Goal: Task Accomplishment & Management: Manage account settings

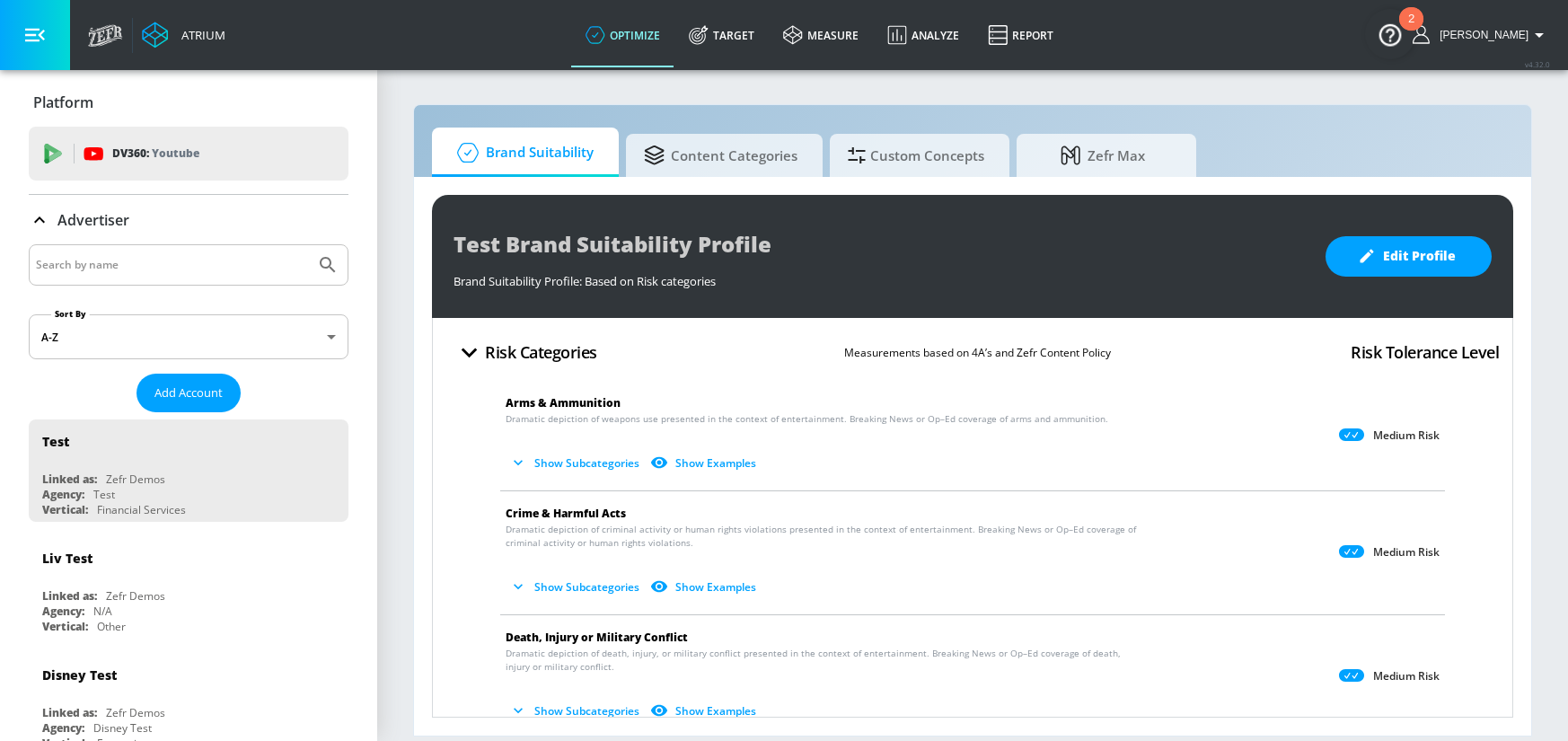
click at [746, 41] on link "Target" at bounding box center [721, 35] width 94 height 65
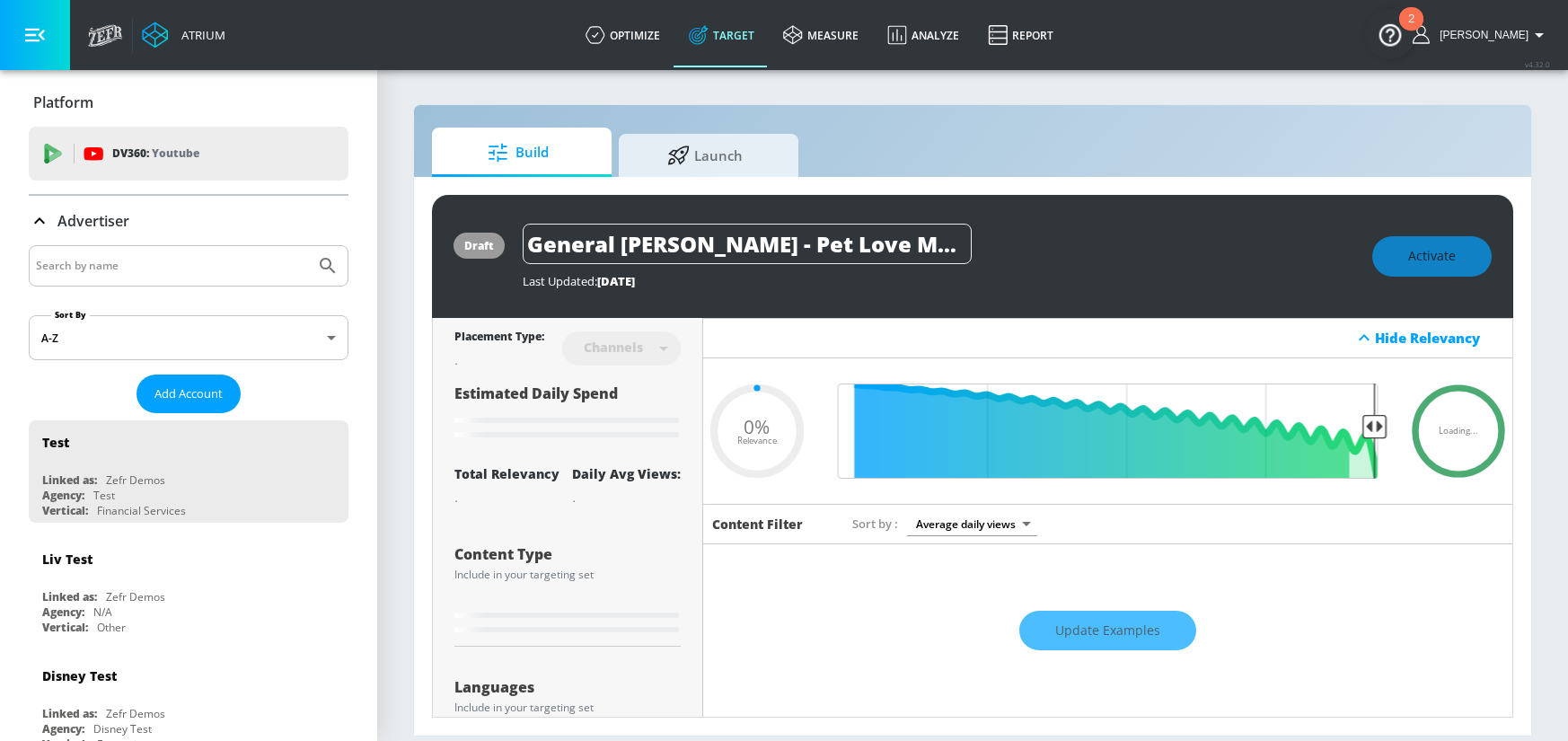
type input "0.05"
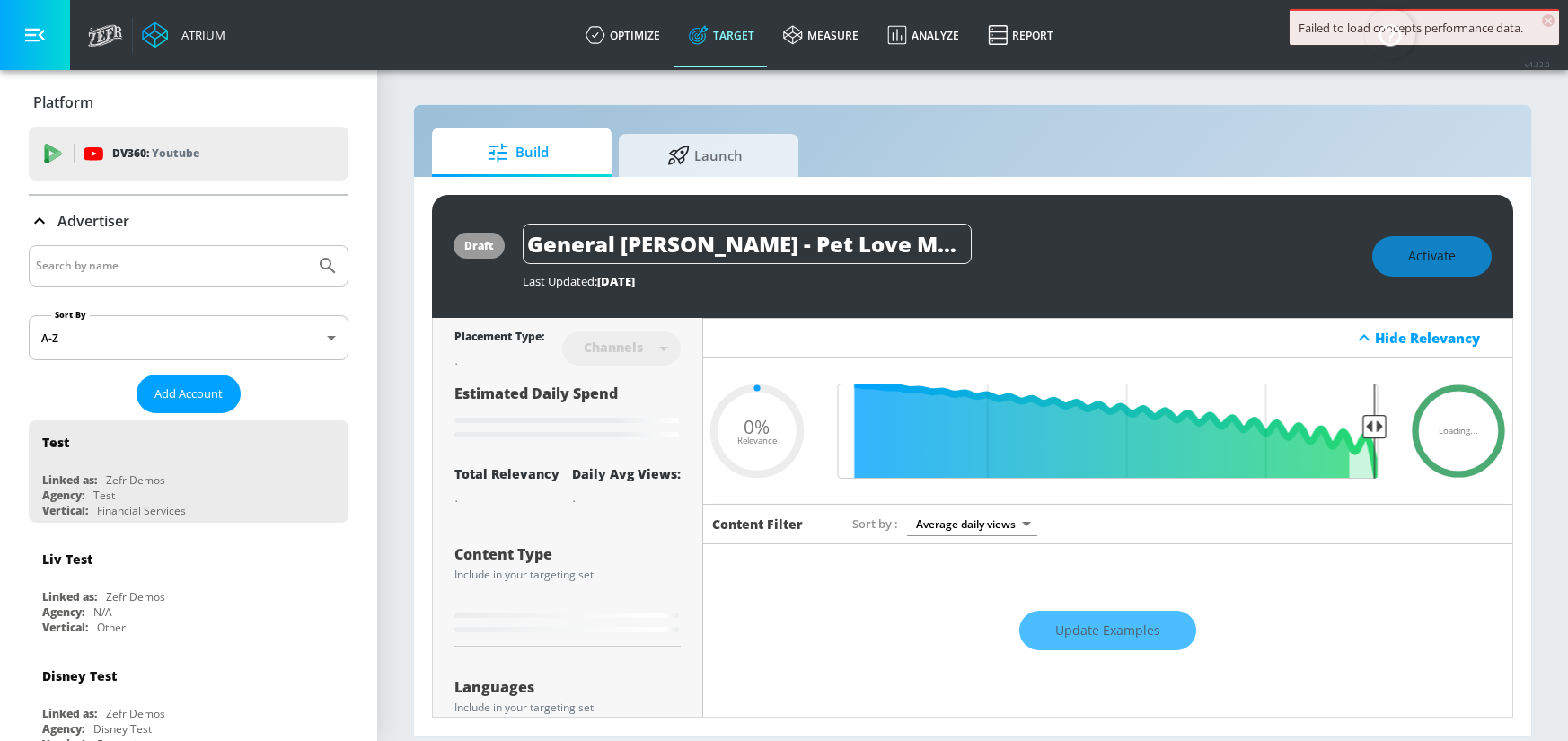
click at [112, 278] on div at bounding box center [188, 265] width 320 height 41
click at [139, 270] on input "Search by name" at bounding box center [172, 265] width 272 height 23
type input "molson canada"
click at [308, 246] on button "Submit Search" at bounding box center [327, 265] width 39 height 39
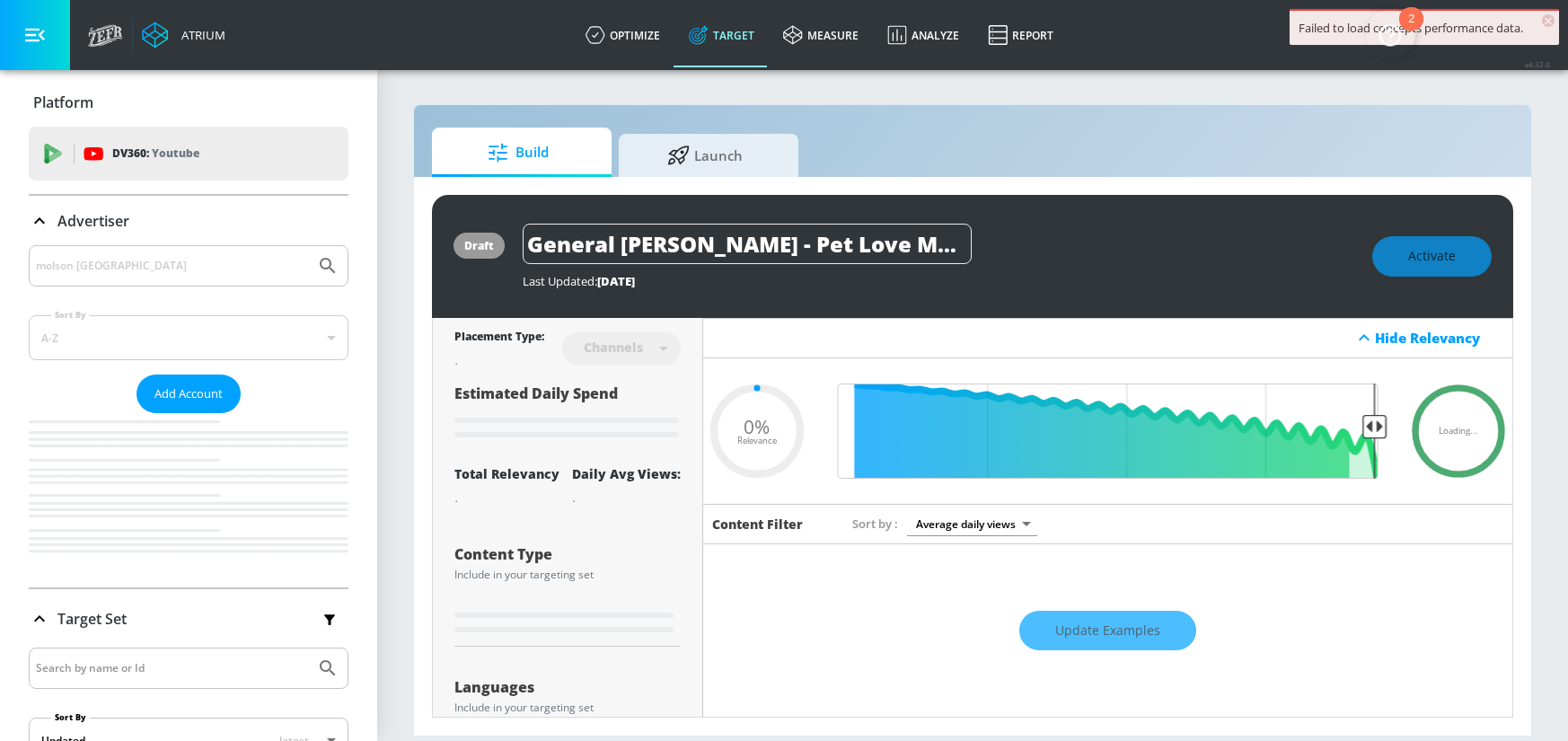
type input "0.05"
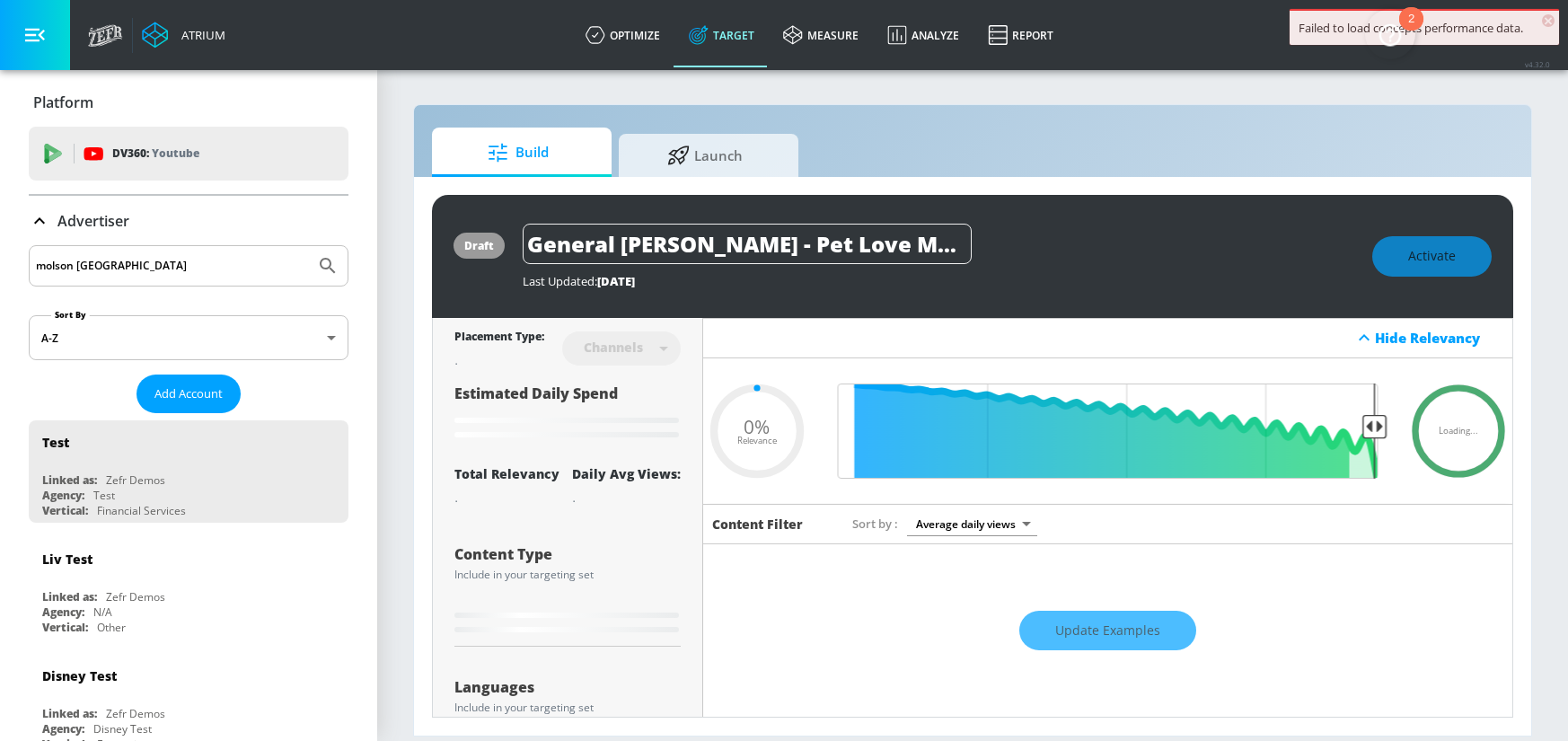
click at [241, 261] on input "molson canada" at bounding box center [172, 265] width 272 height 23
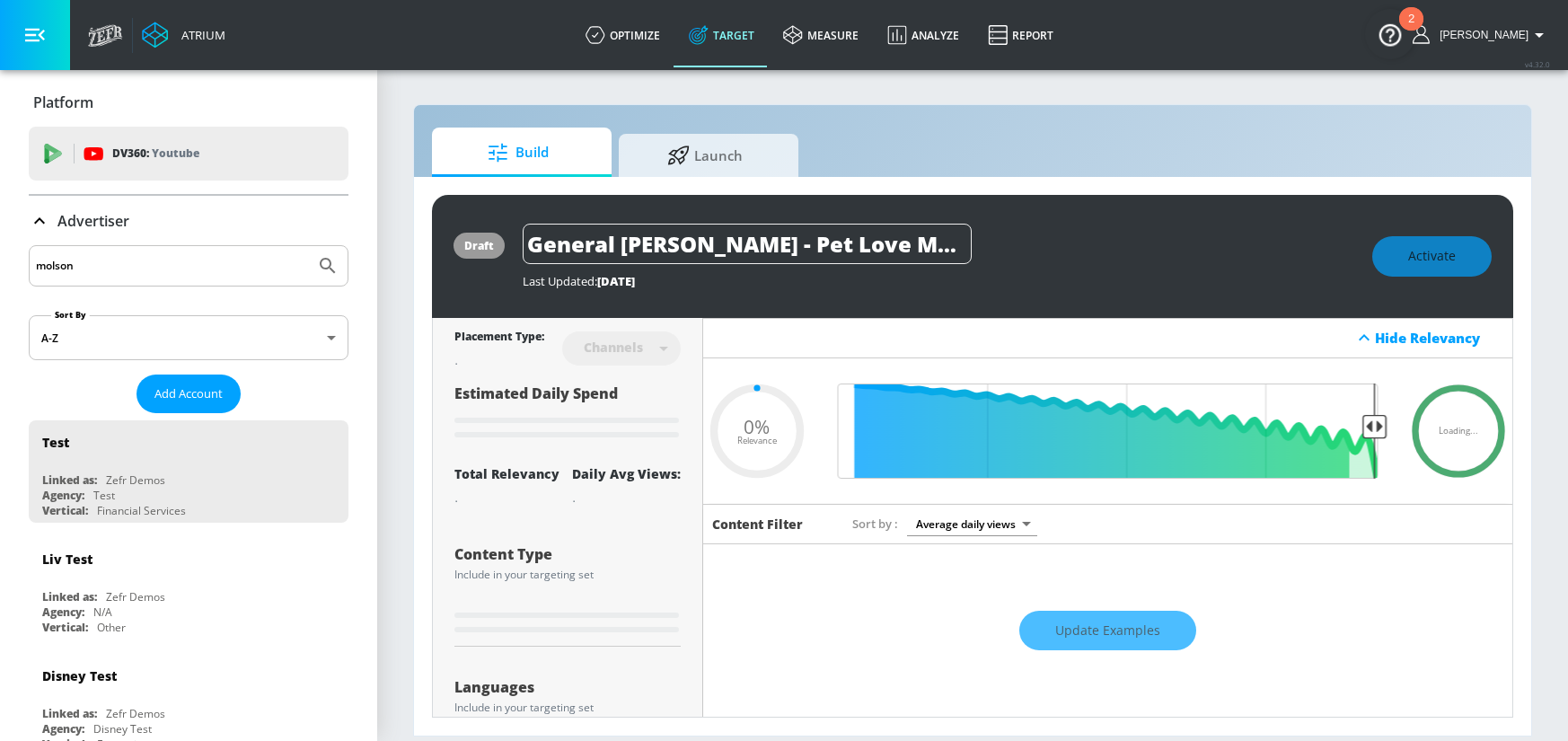
type input "molson"
click at [308, 246] on button "Submit Search" at bounding box center [327, 265] width 39 height 39
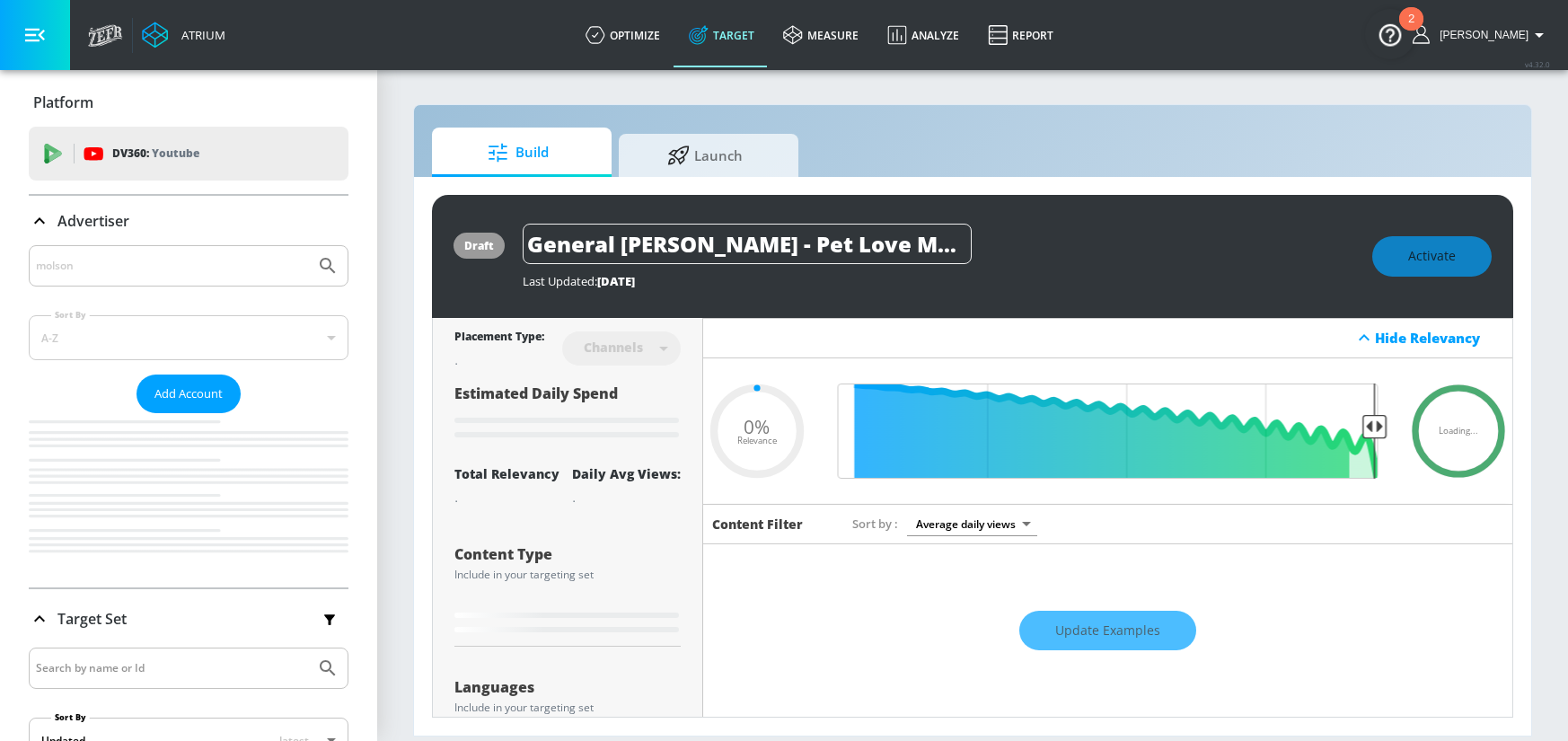
type input "0.05"
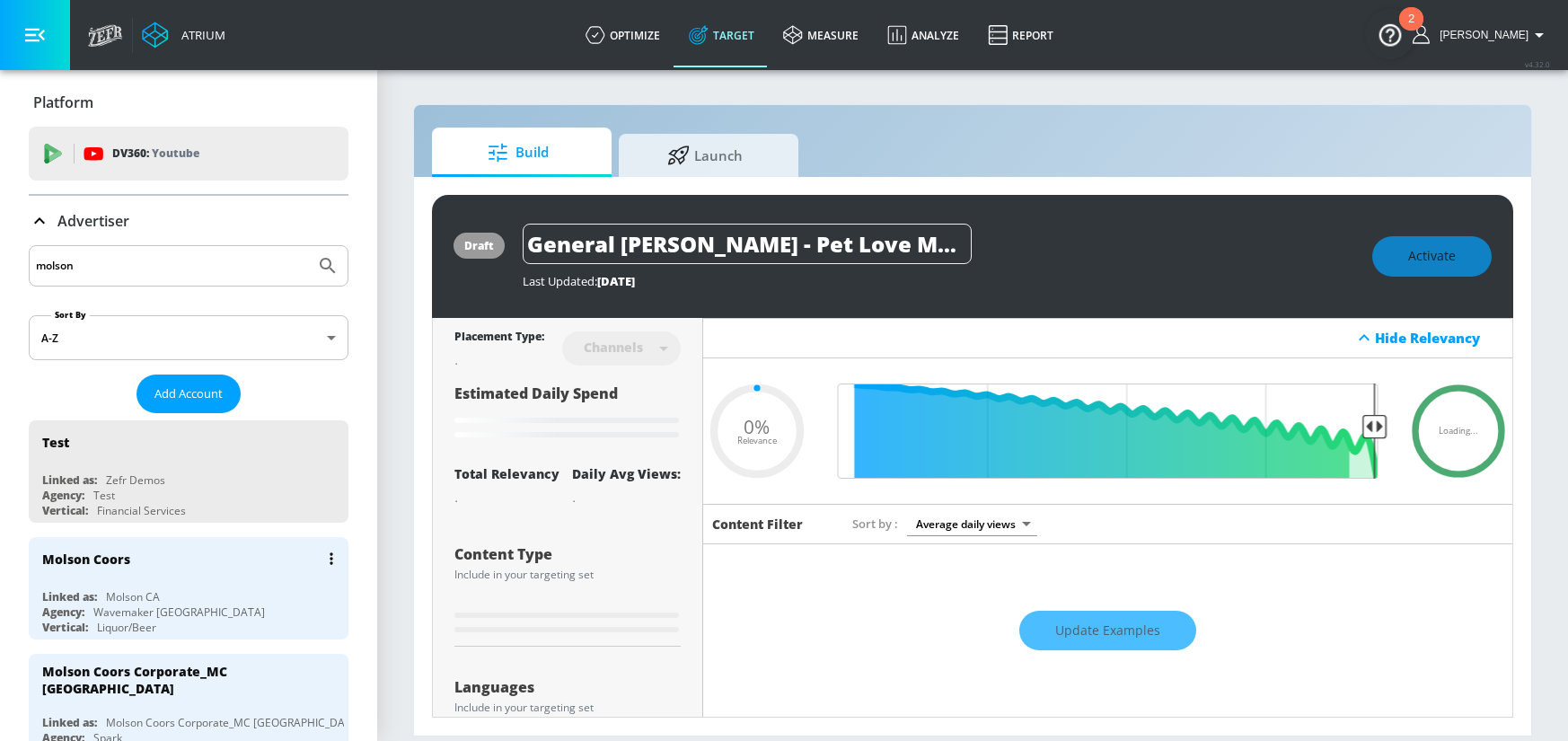
click at [175, 599] on div "Linked as: Molson CA" at bounding box center [193, 597] width 301 height 15
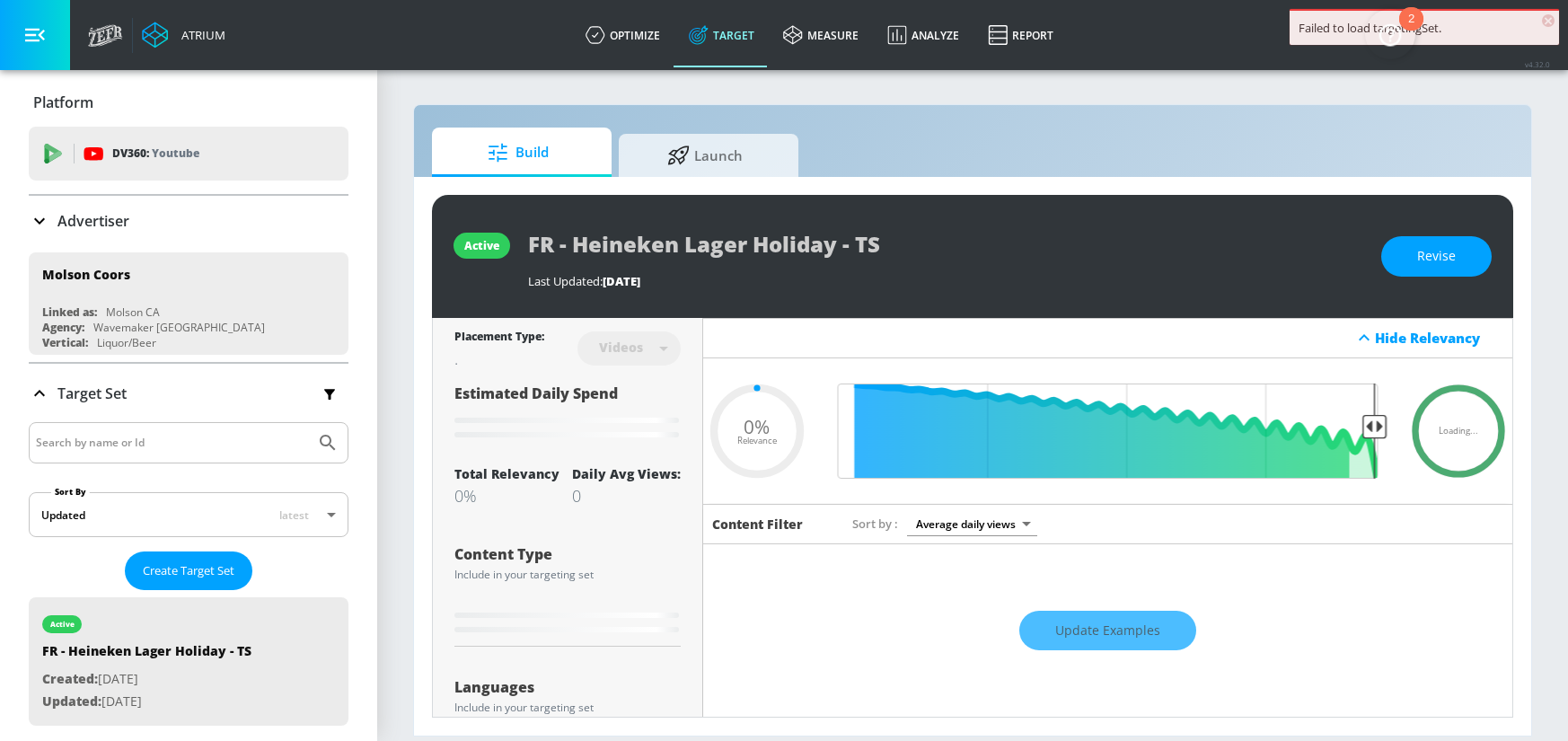
type input "0.05"
click at [37, 222] on icon at bounding box center [39, 221] width 10 height 7
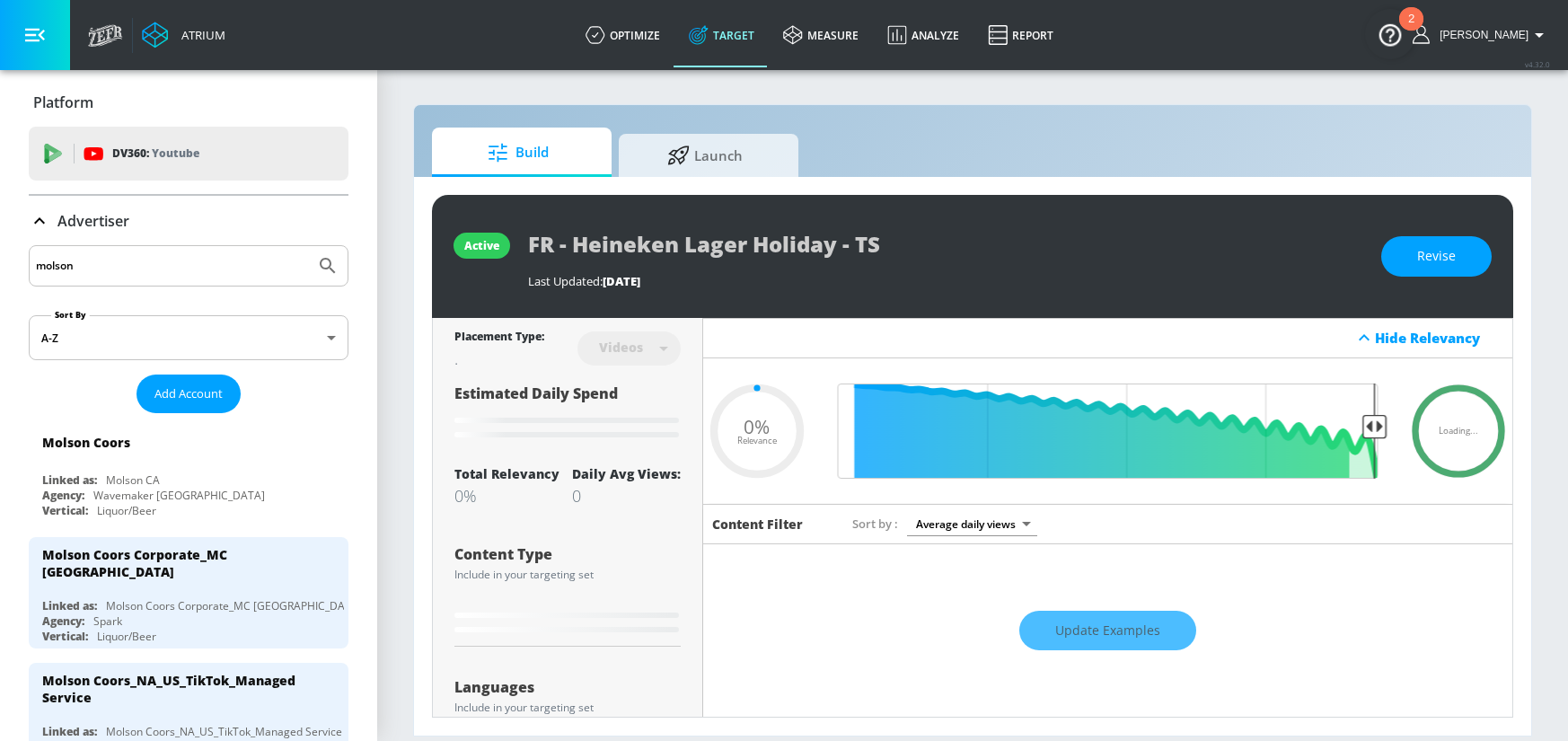
click at [148, 259] on input "molson" at bounding box center [172, 265] width 272 height 23
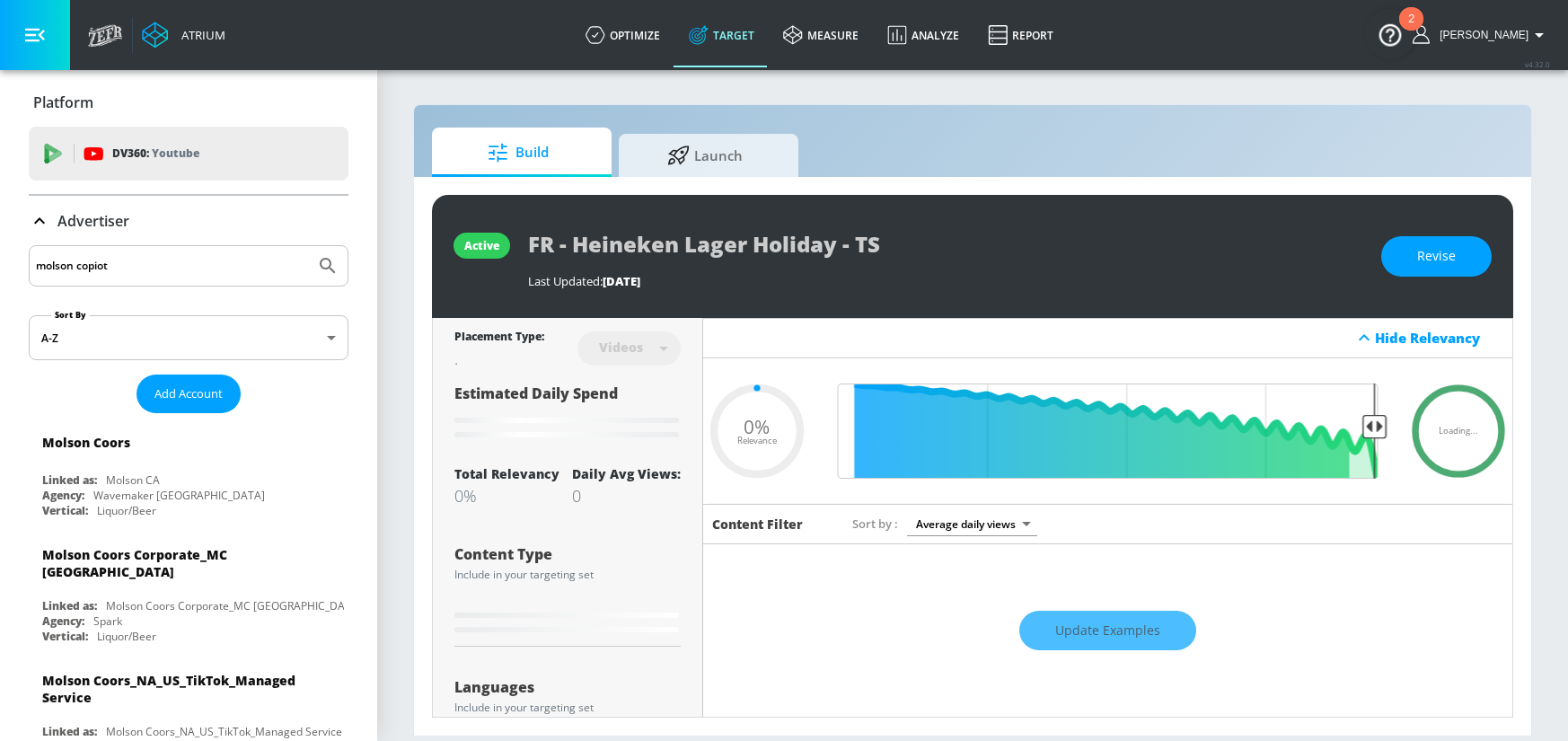
type input "molson copiot"
click at [308, 246] on button "Submit Search" at bounding box center [327, 265] width 39 height 39
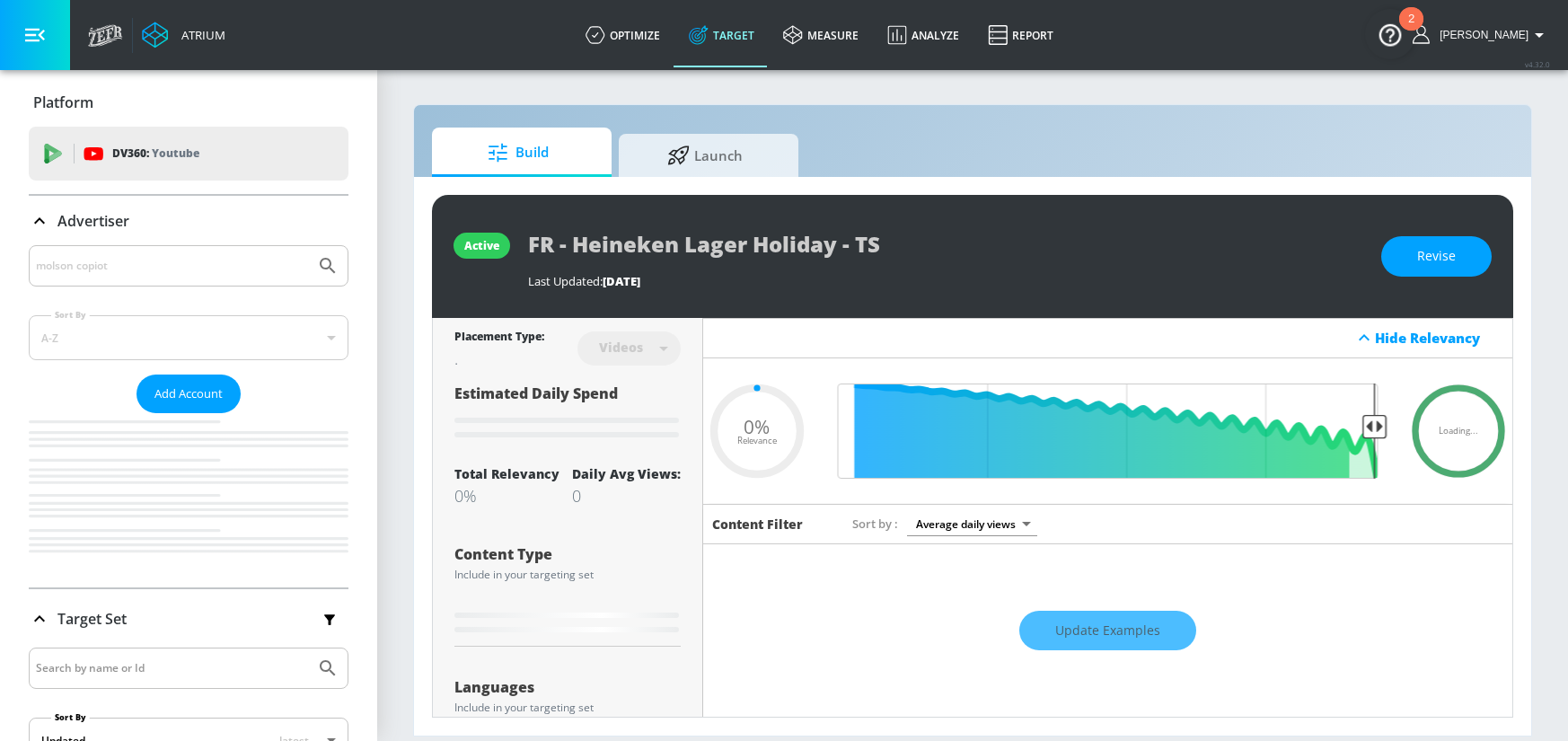
type input "0.05"
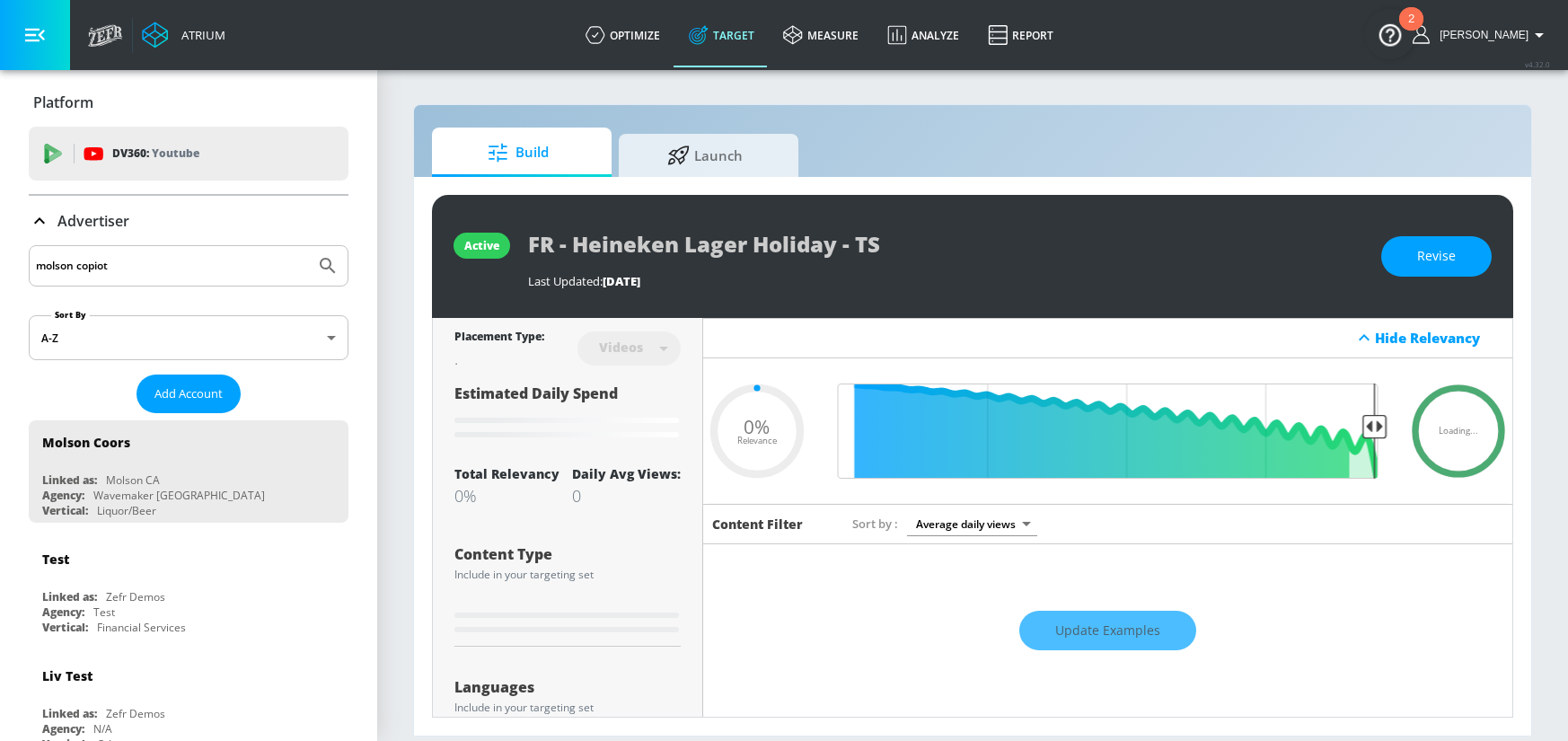
click at [100, 267] on input "molson copiot" at bounding box center [172, 265] width 272 height 23
type input "molson copilot"
click at [308, 246] on button "Submit Search" at bounding box center [327, 265] width 39 height 39
type input "0.26"
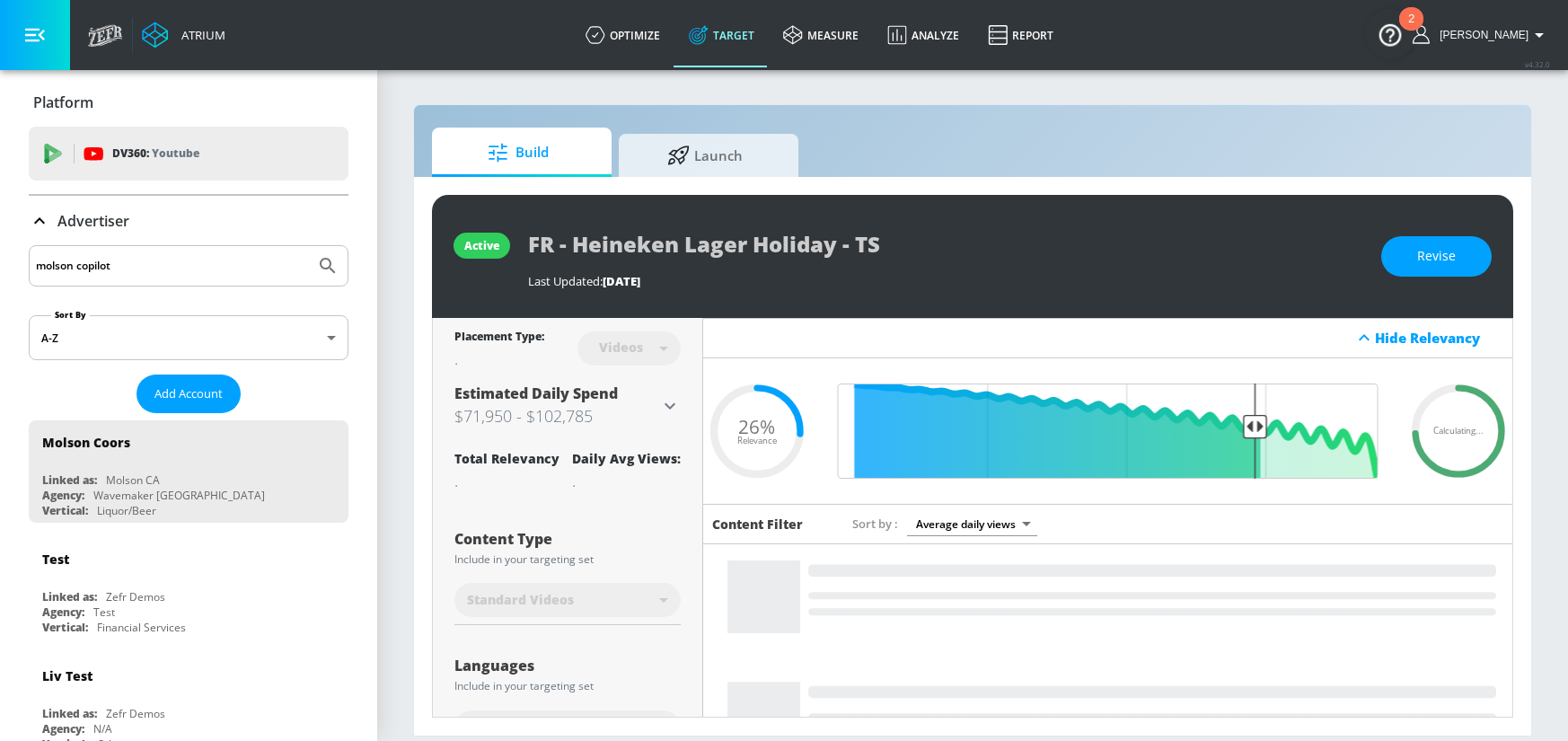
drag, startPoint x: 60, startPoint y: 264, endPoint x: -71, endPoint y: 262, distance: 131.0
click at [0, 262] on html "Atrium optimize Target measure Analyze Report optimize Target measure Analyze R…" at bounding box center [784, 370] width 1568 height 741
type input "molson"
click at [308, 246] on button "Submit Search" at bounding box center [327, 265] width 39 height 39
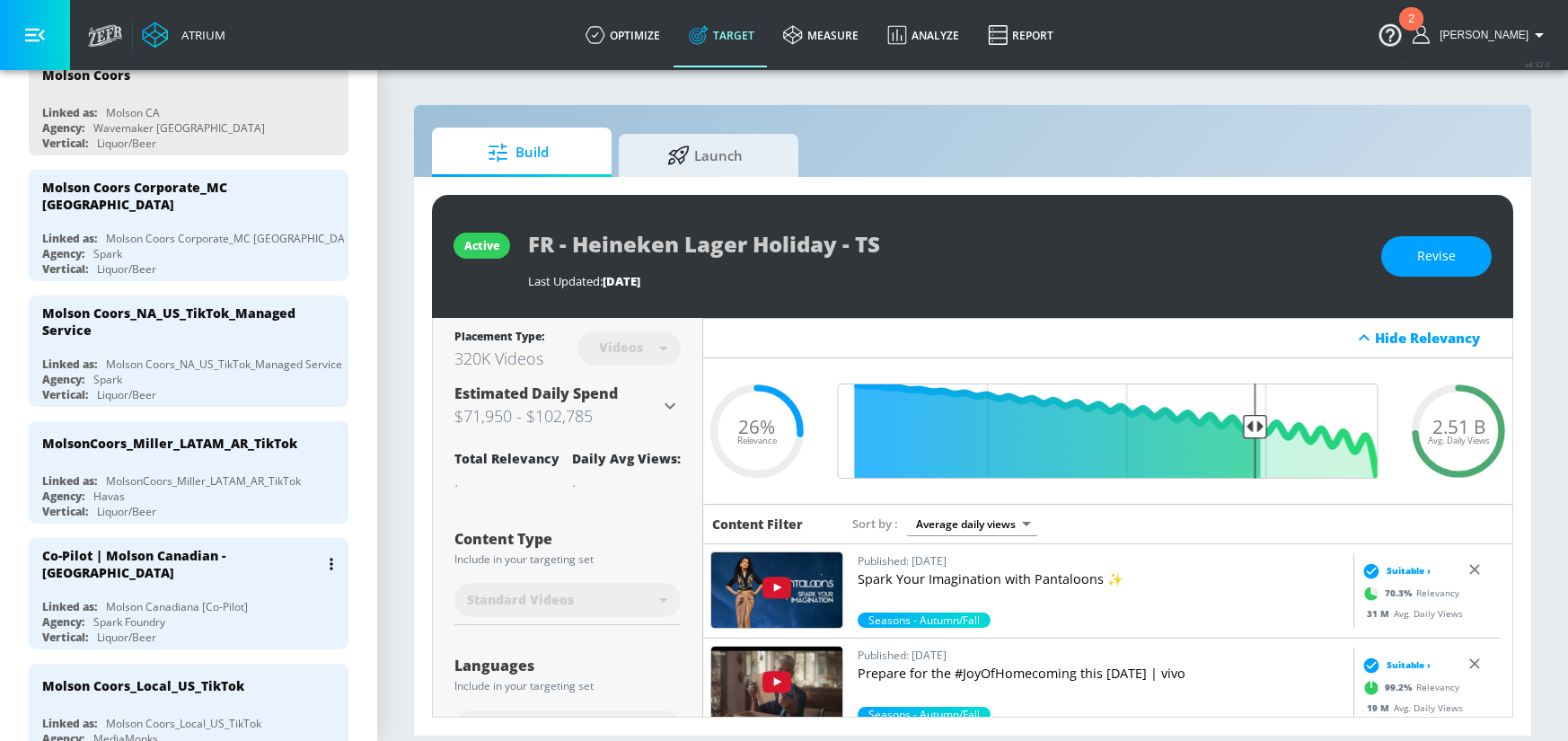
scroll to position [373, 0]
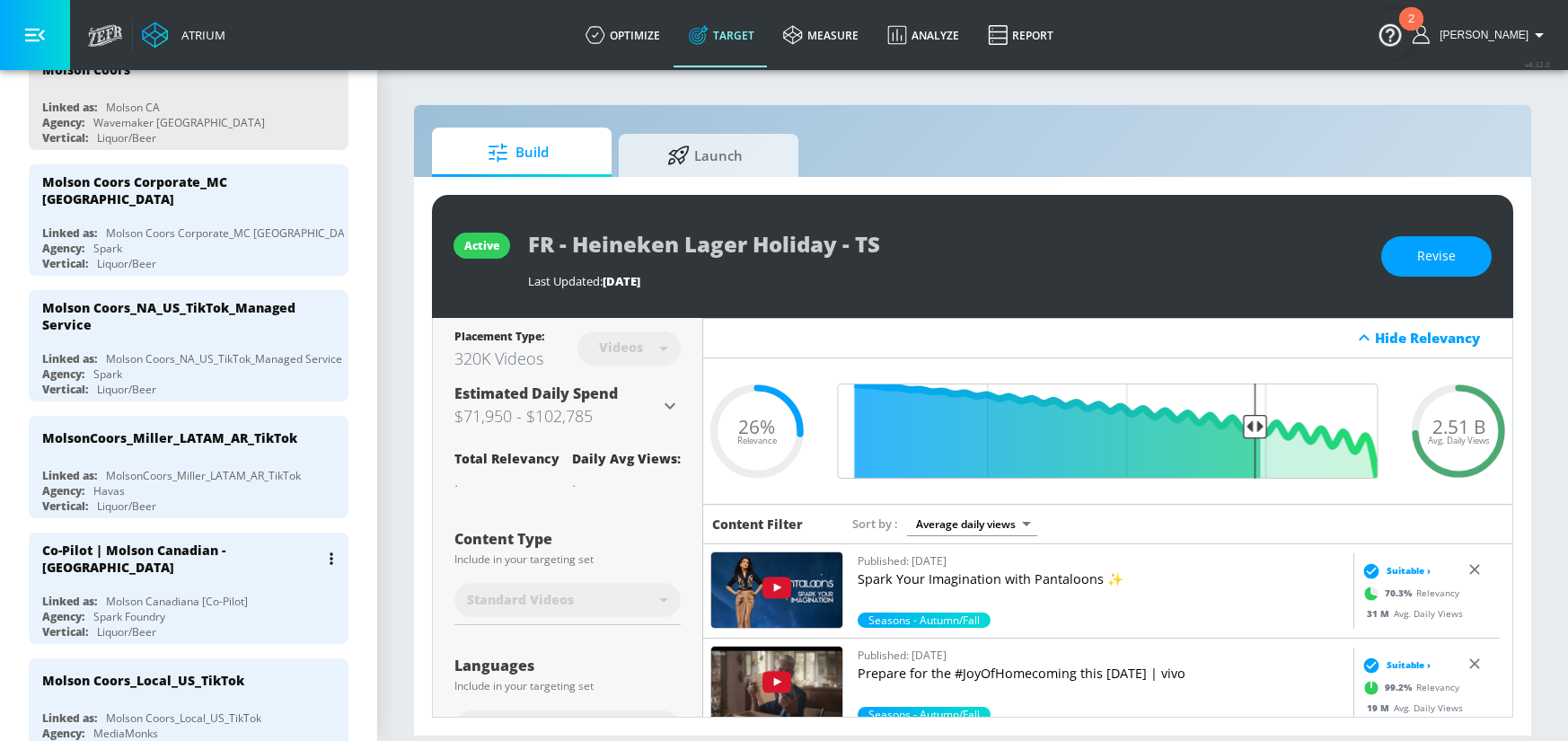
click at [230, 593] on div "Molson Canadiana [Co-Pilot]" at bounding box center [176, 601] width 142 height 15
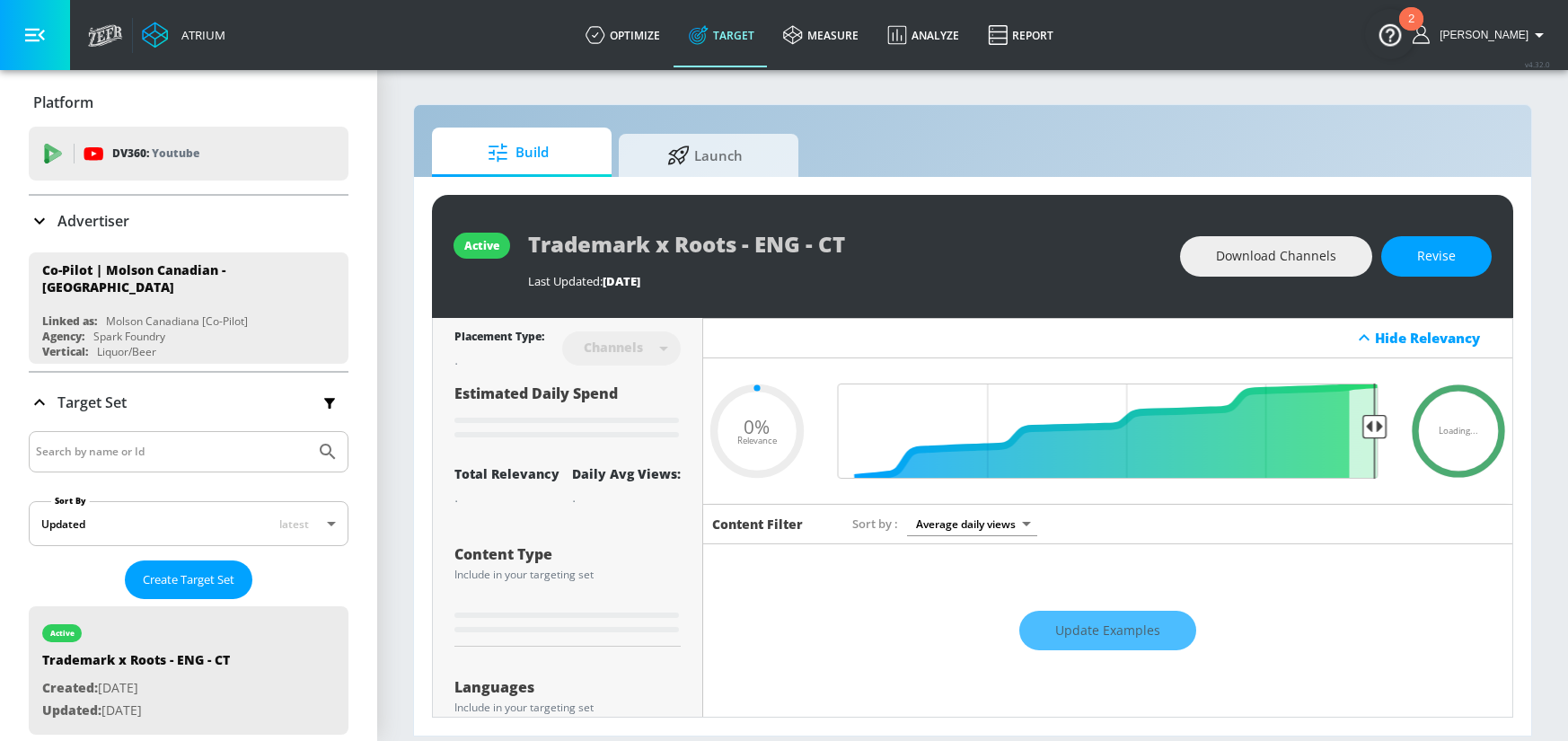
type input "0.5"
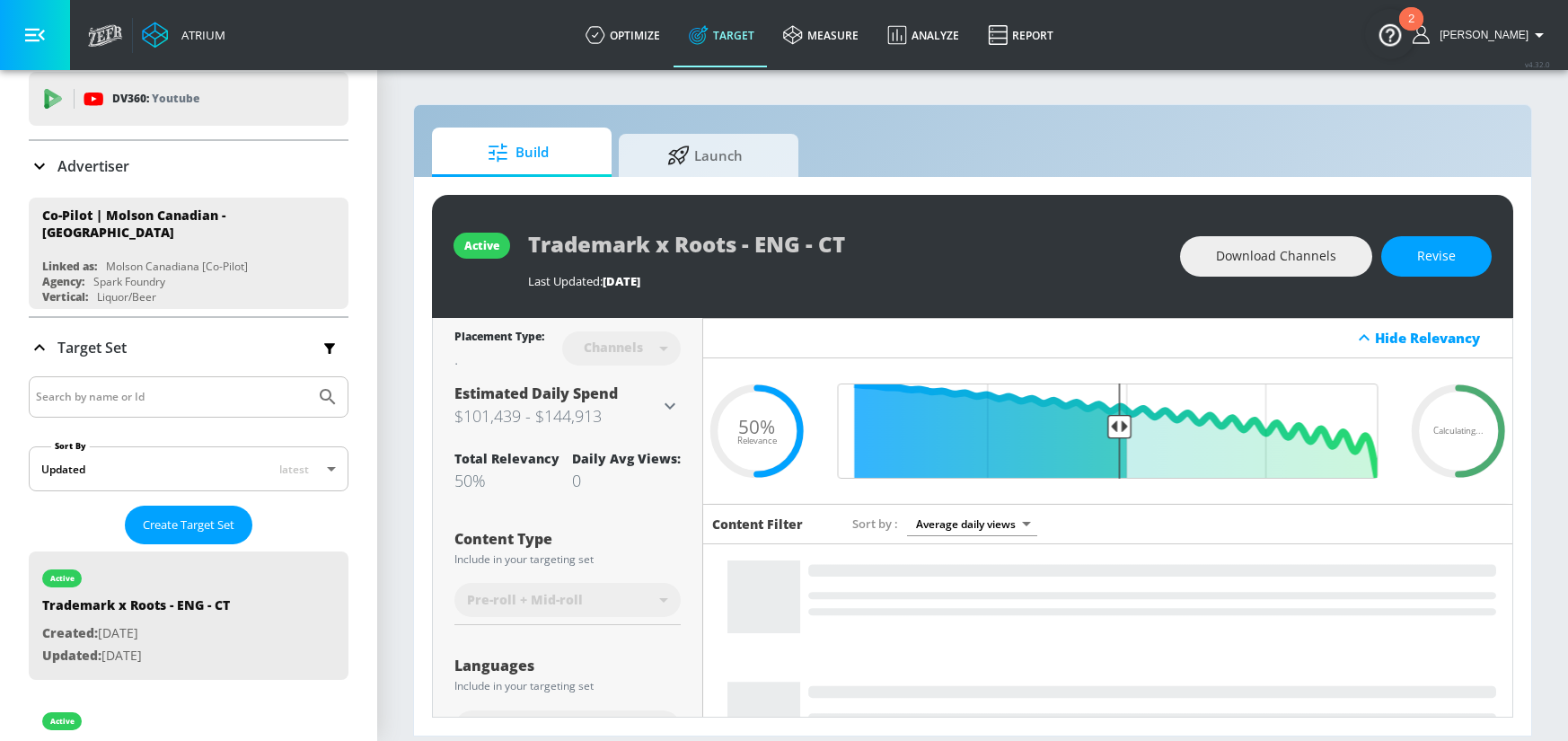
scroll to position [59, 0]
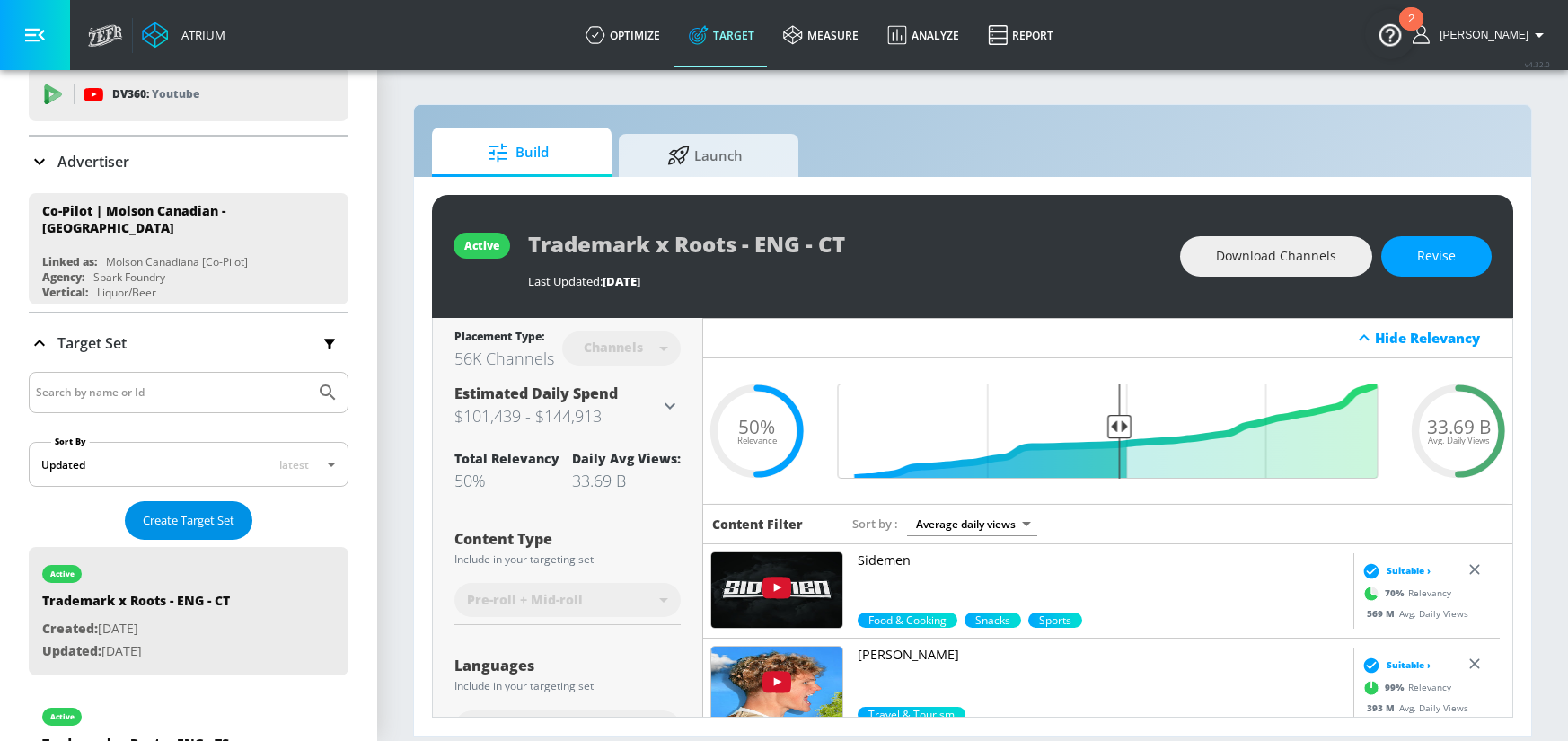
click at [231, 513] on button "Create Target Set" at bounding box center [189, 520] width 128 height 38
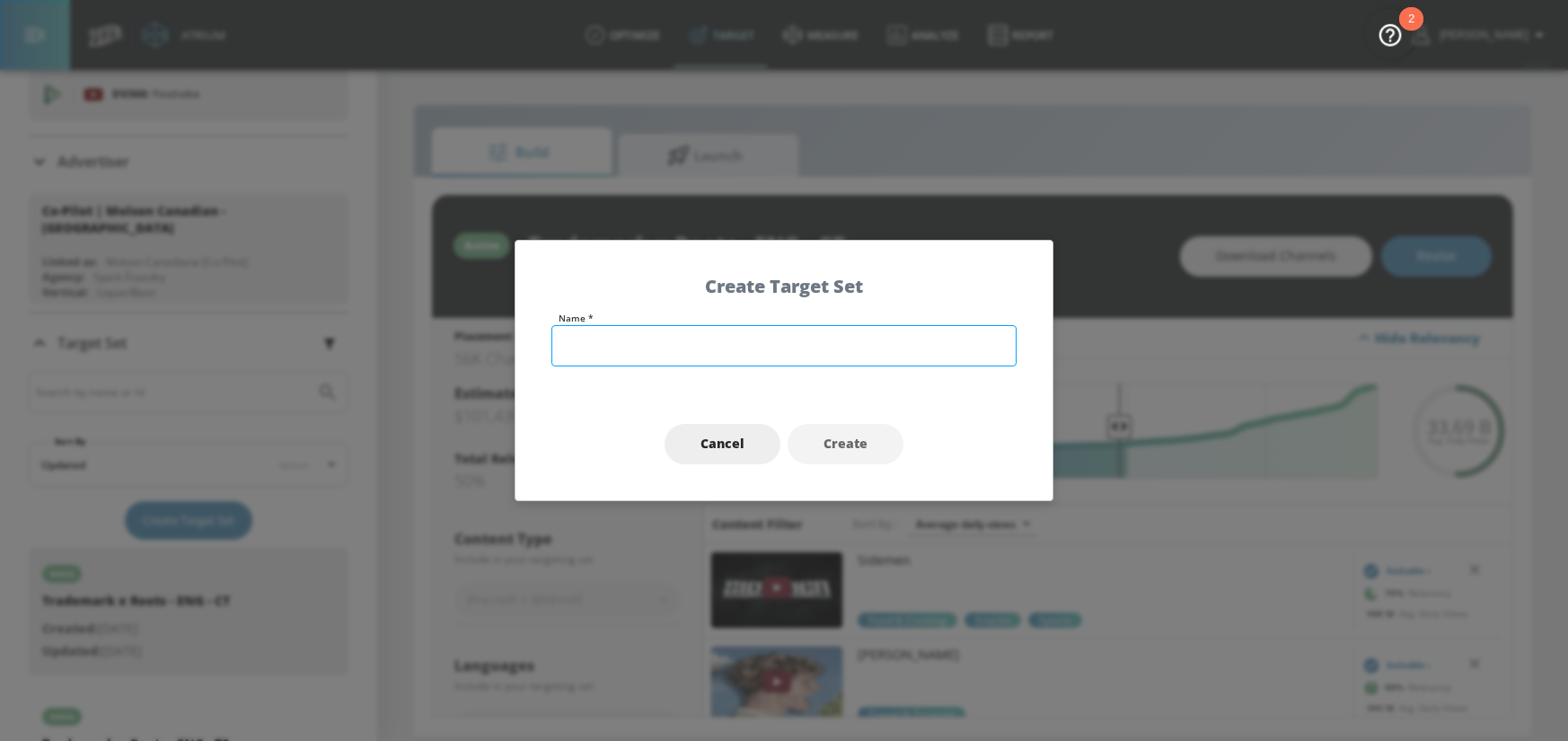
click at [752, 333] on input "text" at bounding box center [784, 345] width 465 height 41
type input "M"
type input "ENG - Montreal Expos - TS"
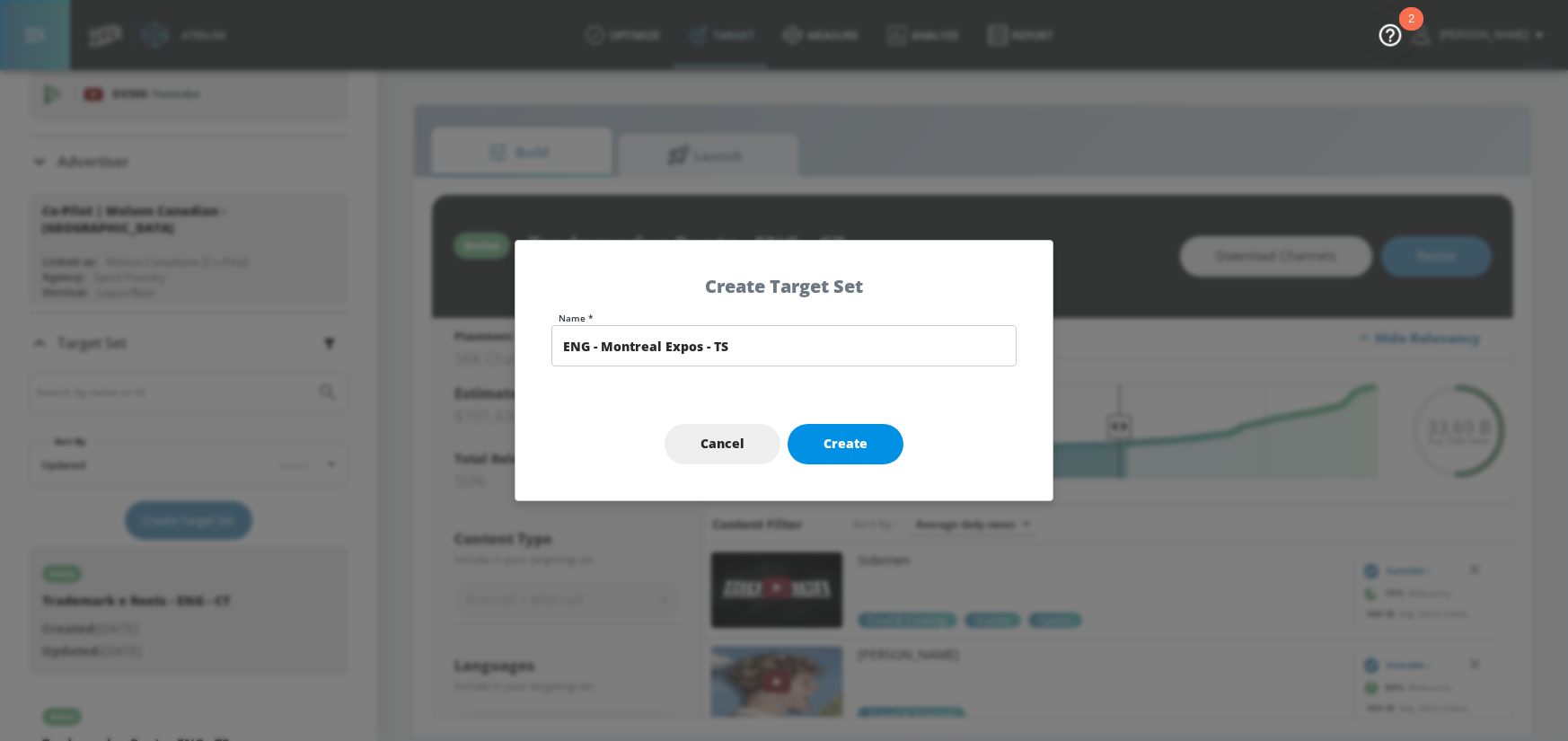
click at [859, 444] on span "Create" at bounding box center [845, 444] width 44 height 23
type input "ENG - Montreal Expos - TS"
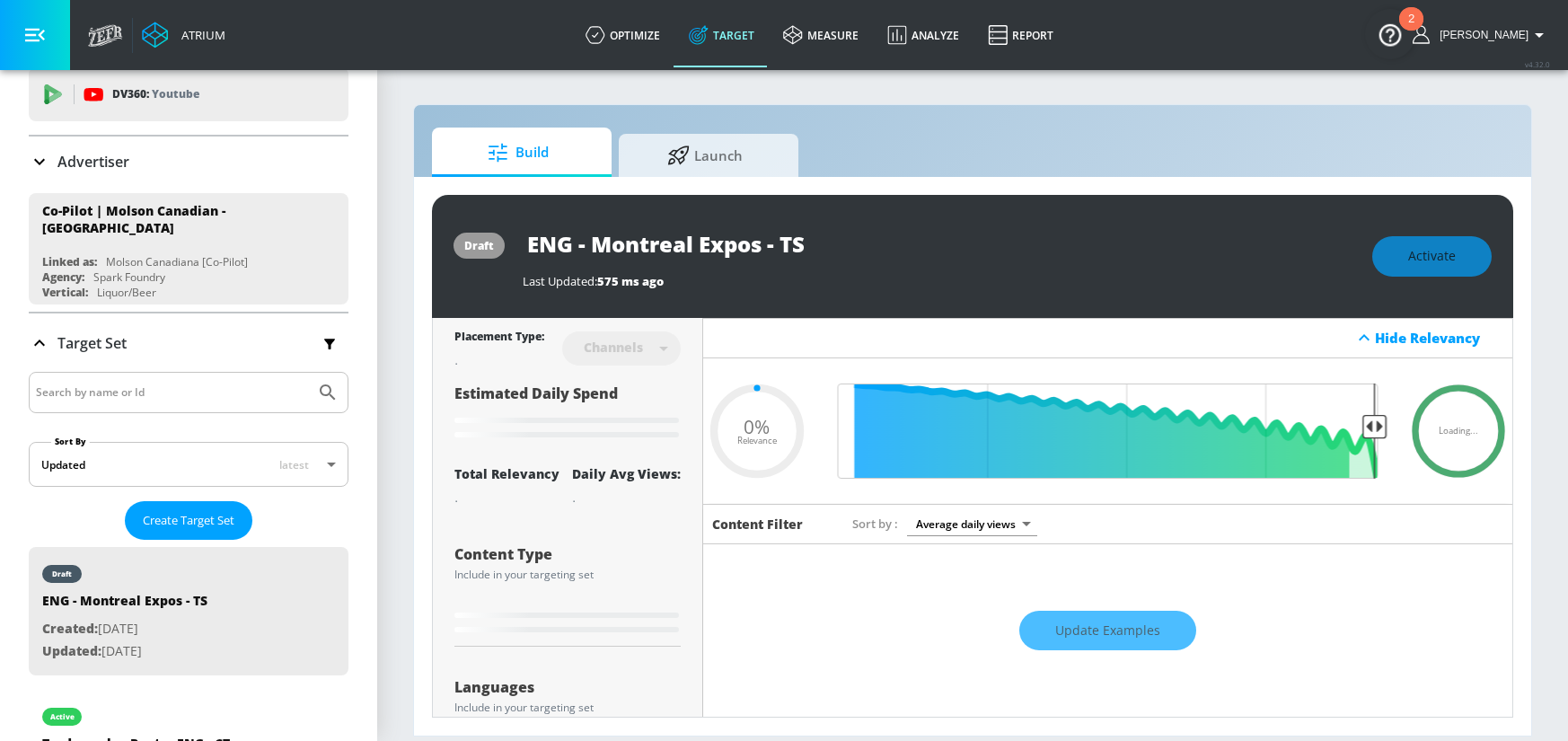
type input "0.7"
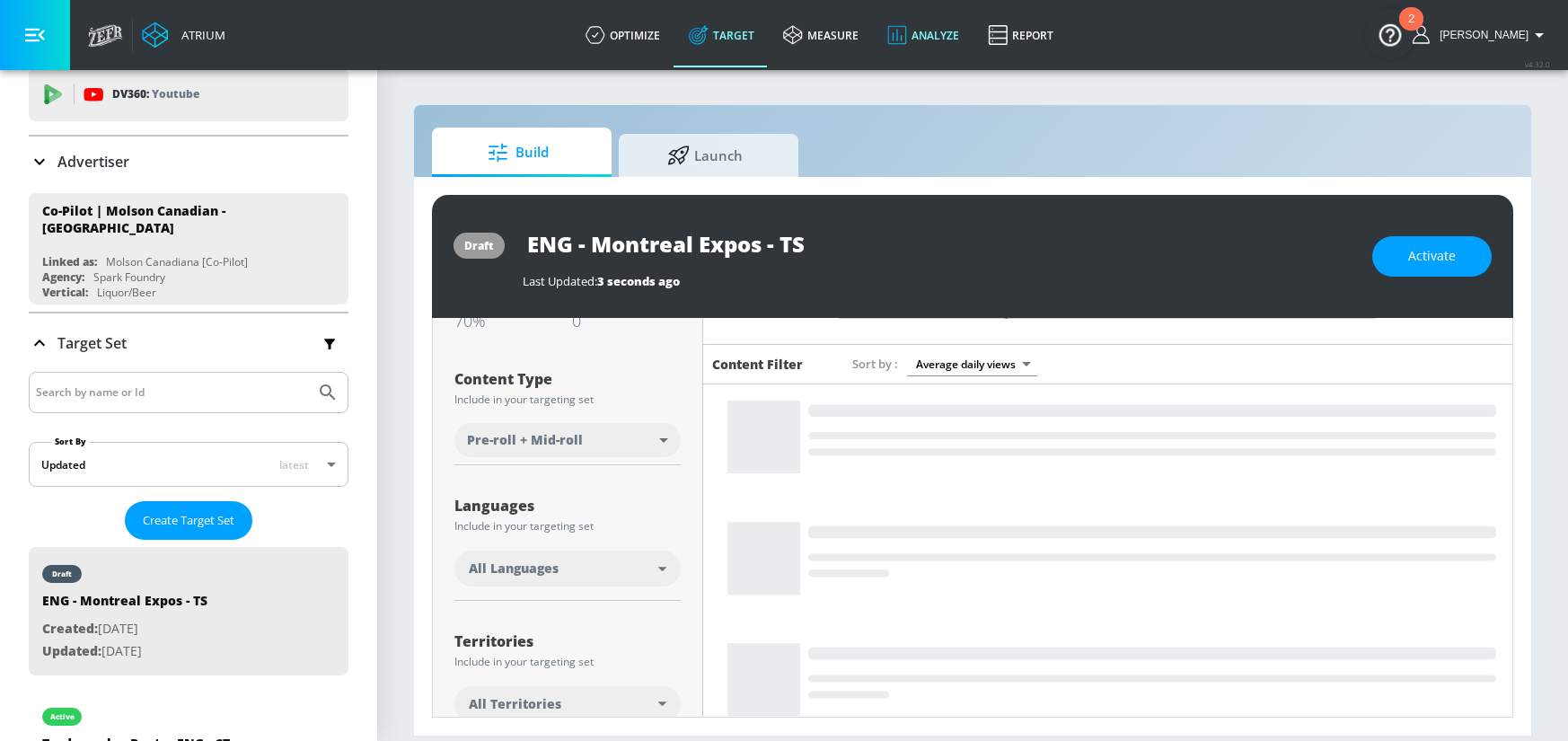
scroll to position [255, 0]
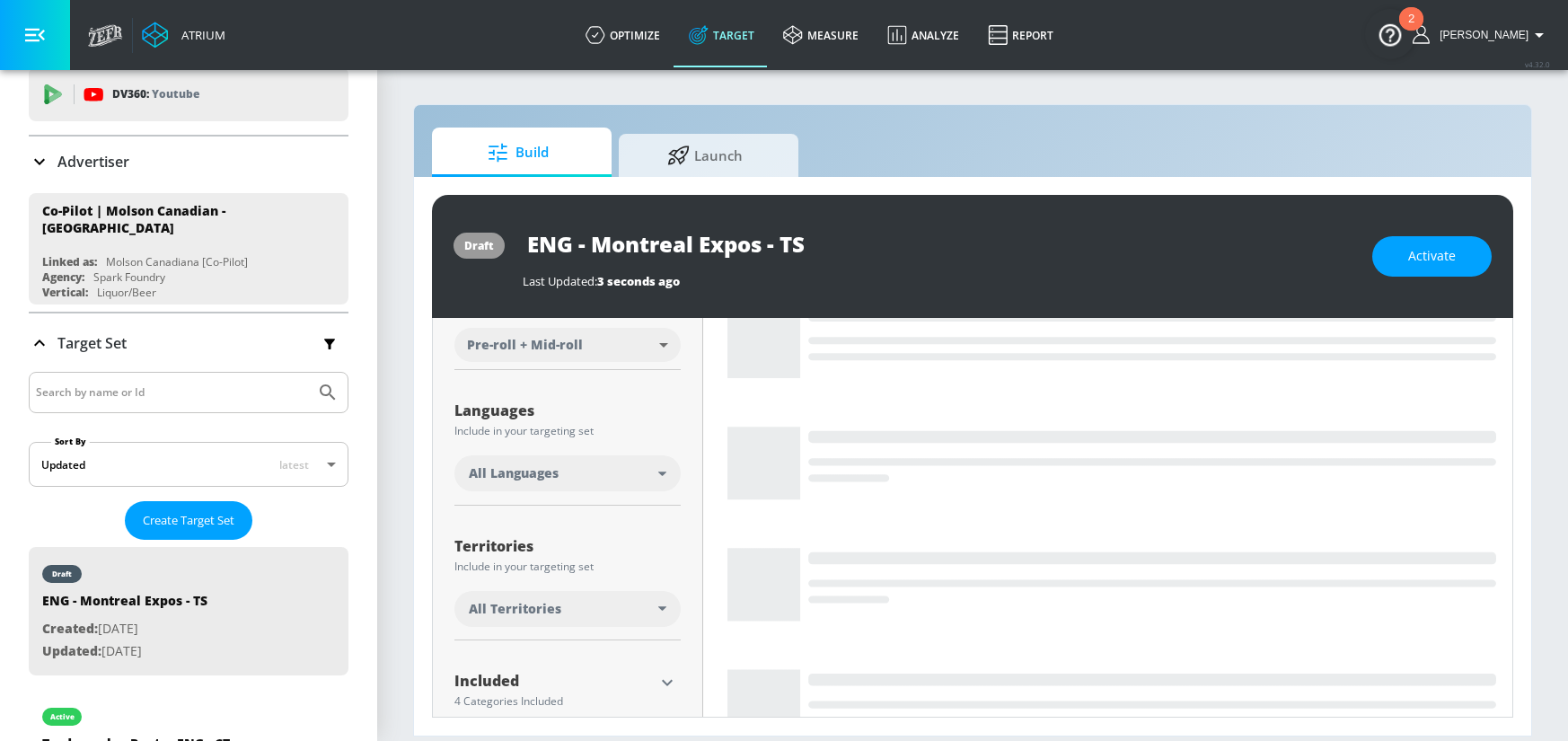
click at [573, 474] on div "All Languages" at bounding box center [563, 473] width 190 height 18
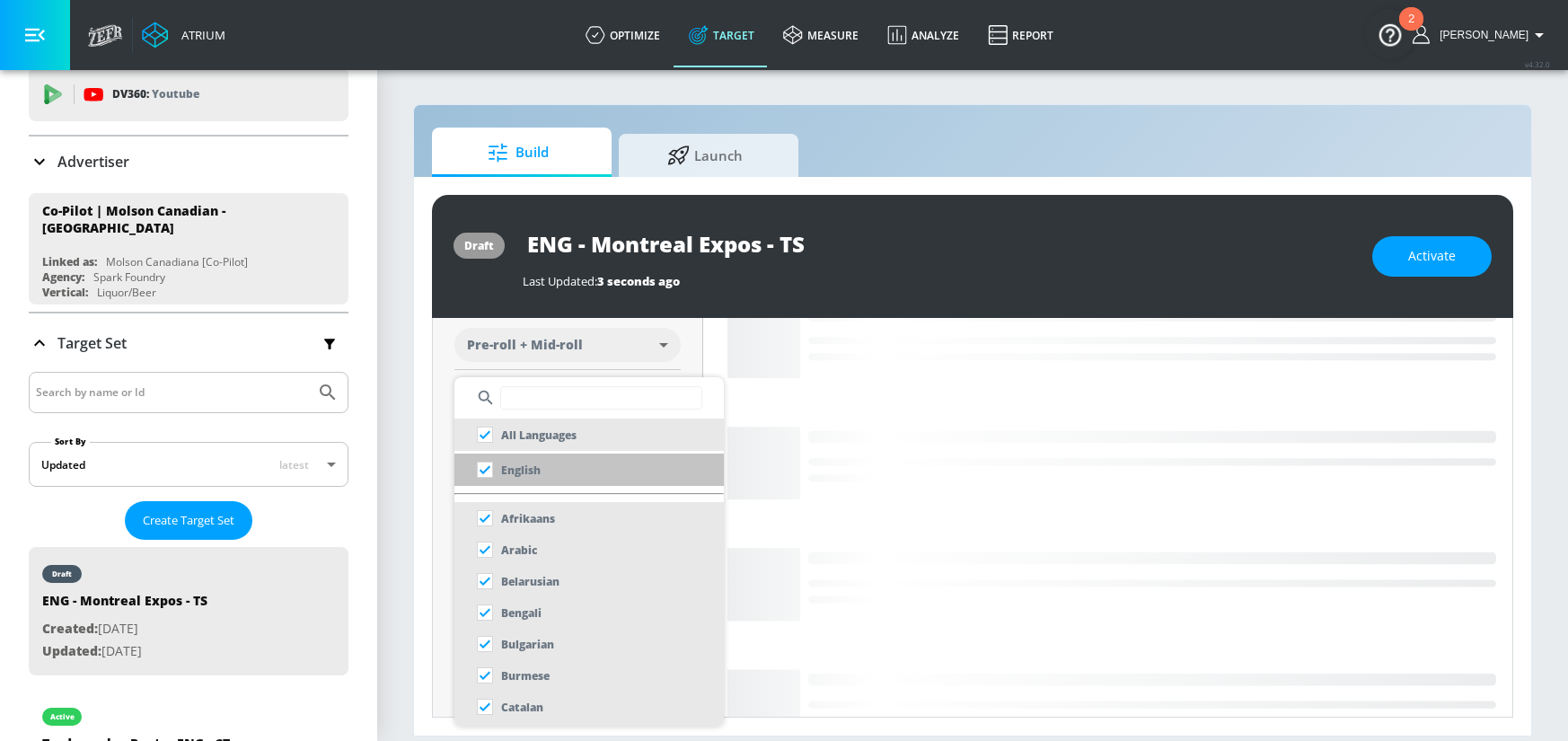
click at [535, 471] on p "English" at bounding box center [520, 470] width 39 height 19
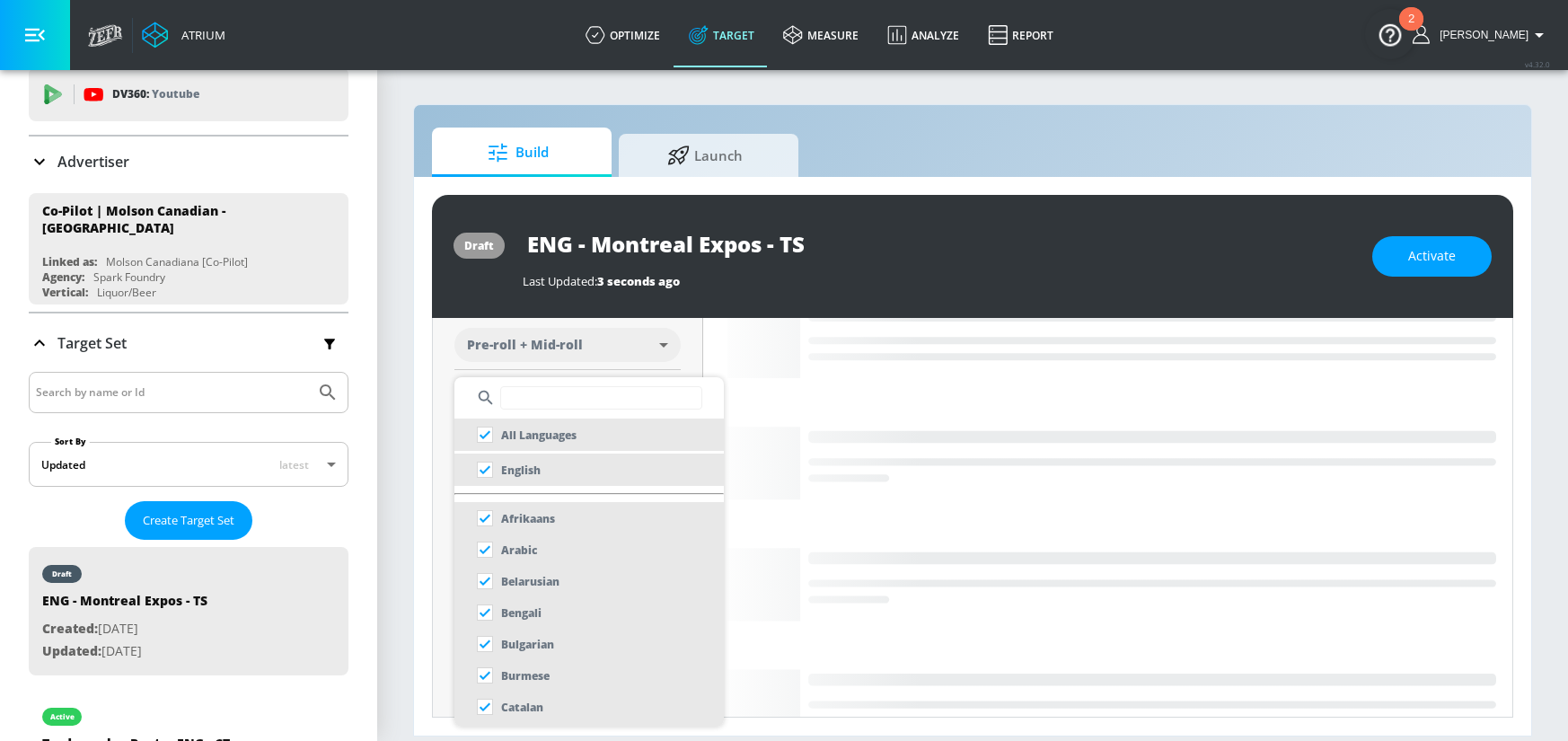
checkbox input "false"
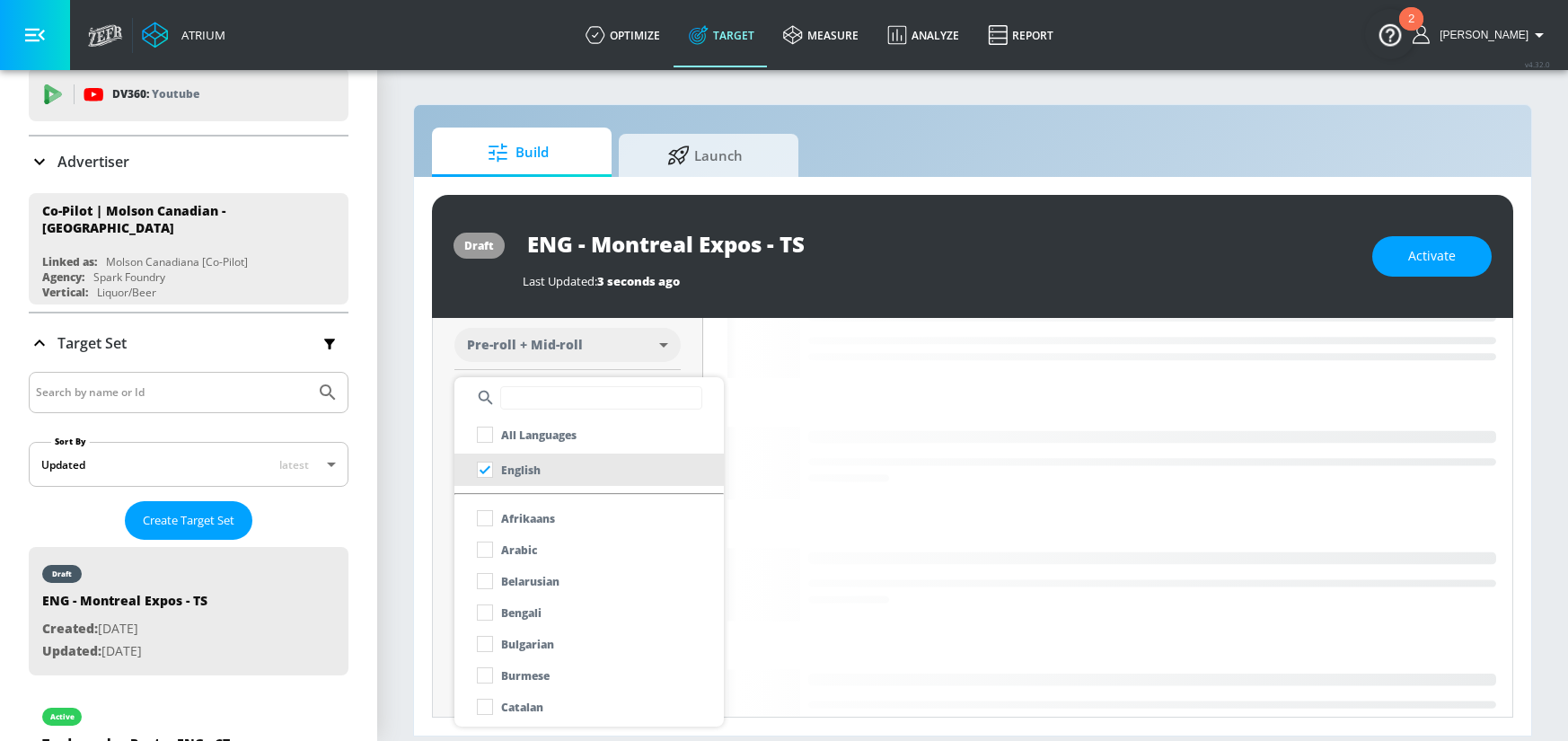
click at [416, 470] on div at bounding box center [784, 370] width 1568 height 741
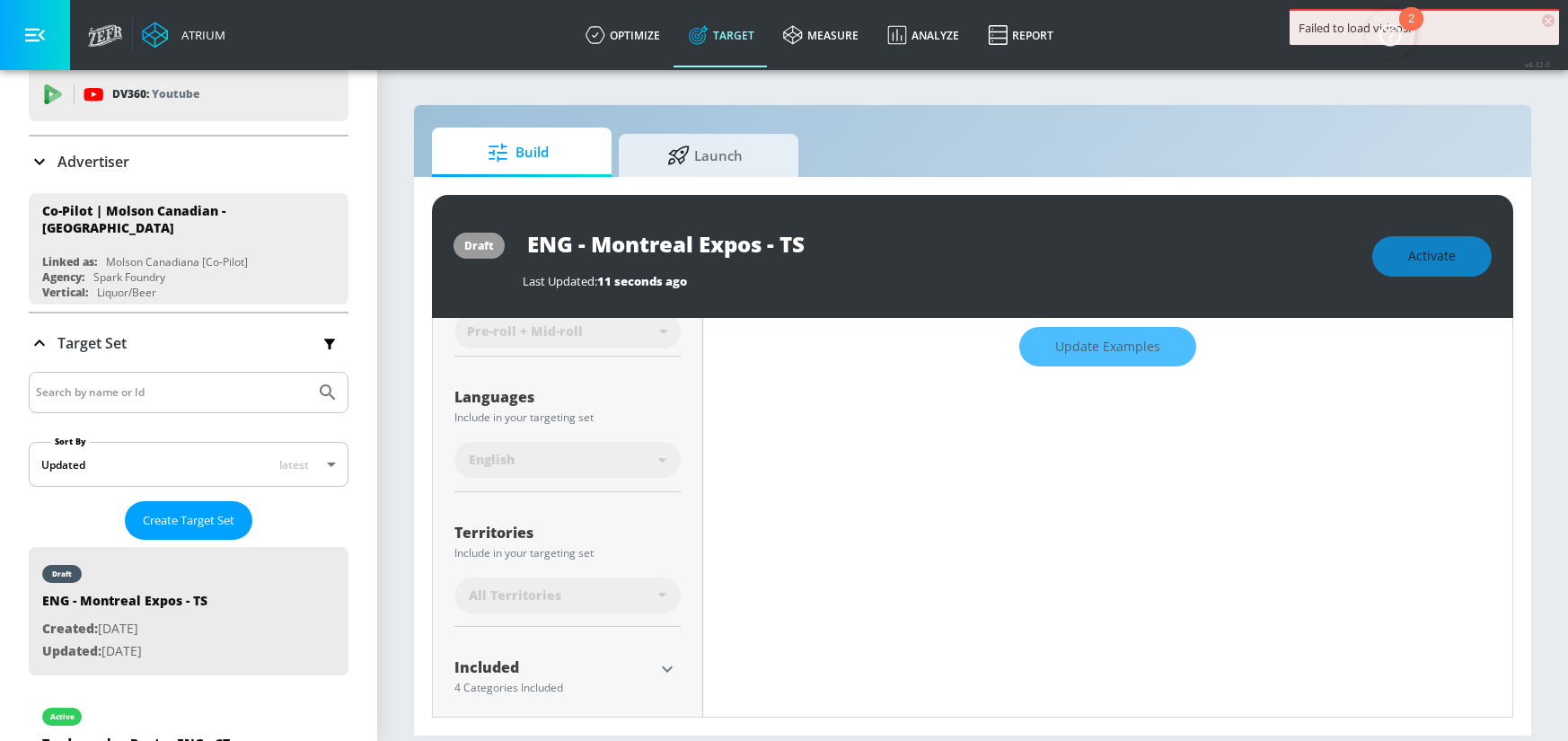
scroll to position [381, 0]
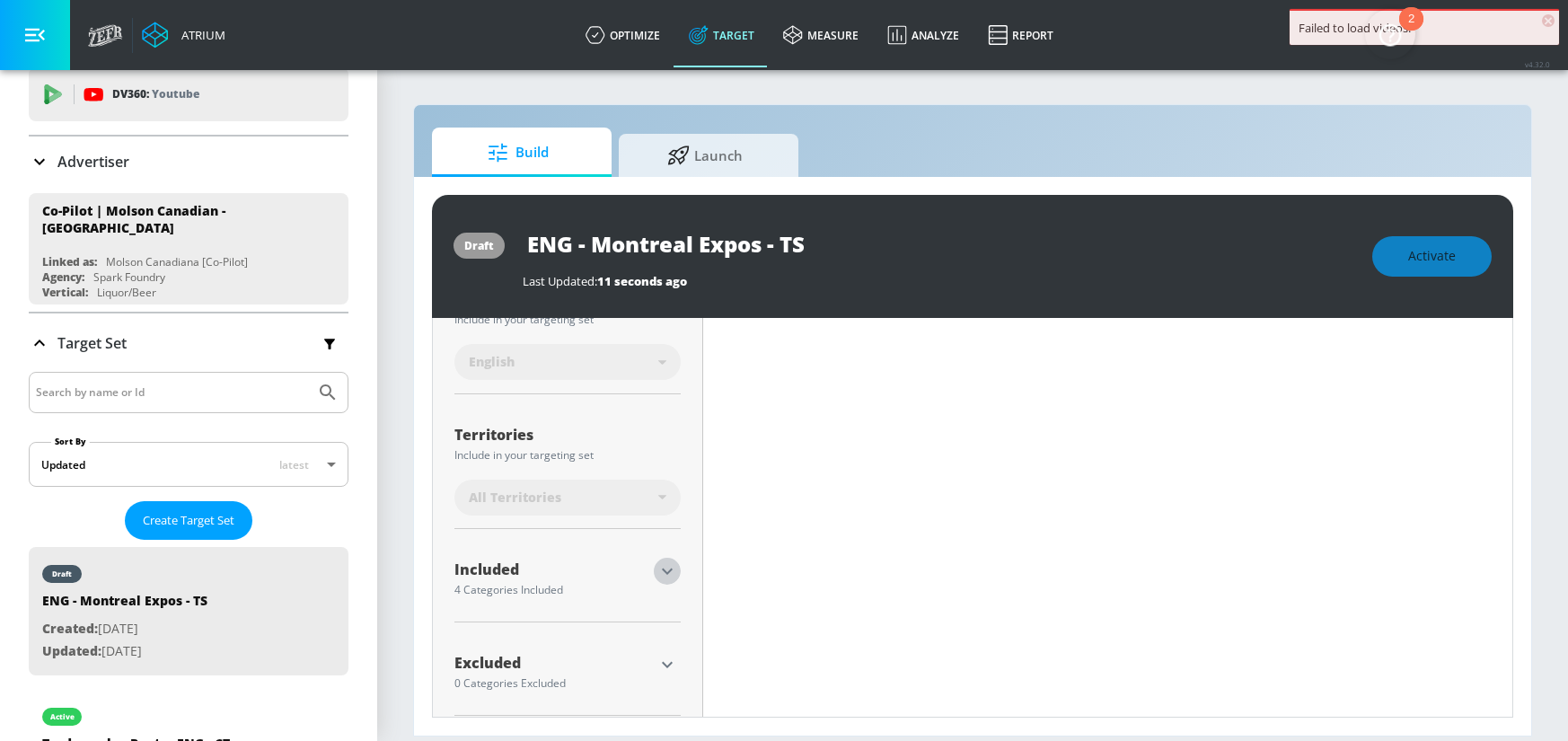
click at [663, 573] on icon "button" at bounding box center [667, 570] width 22 height 22
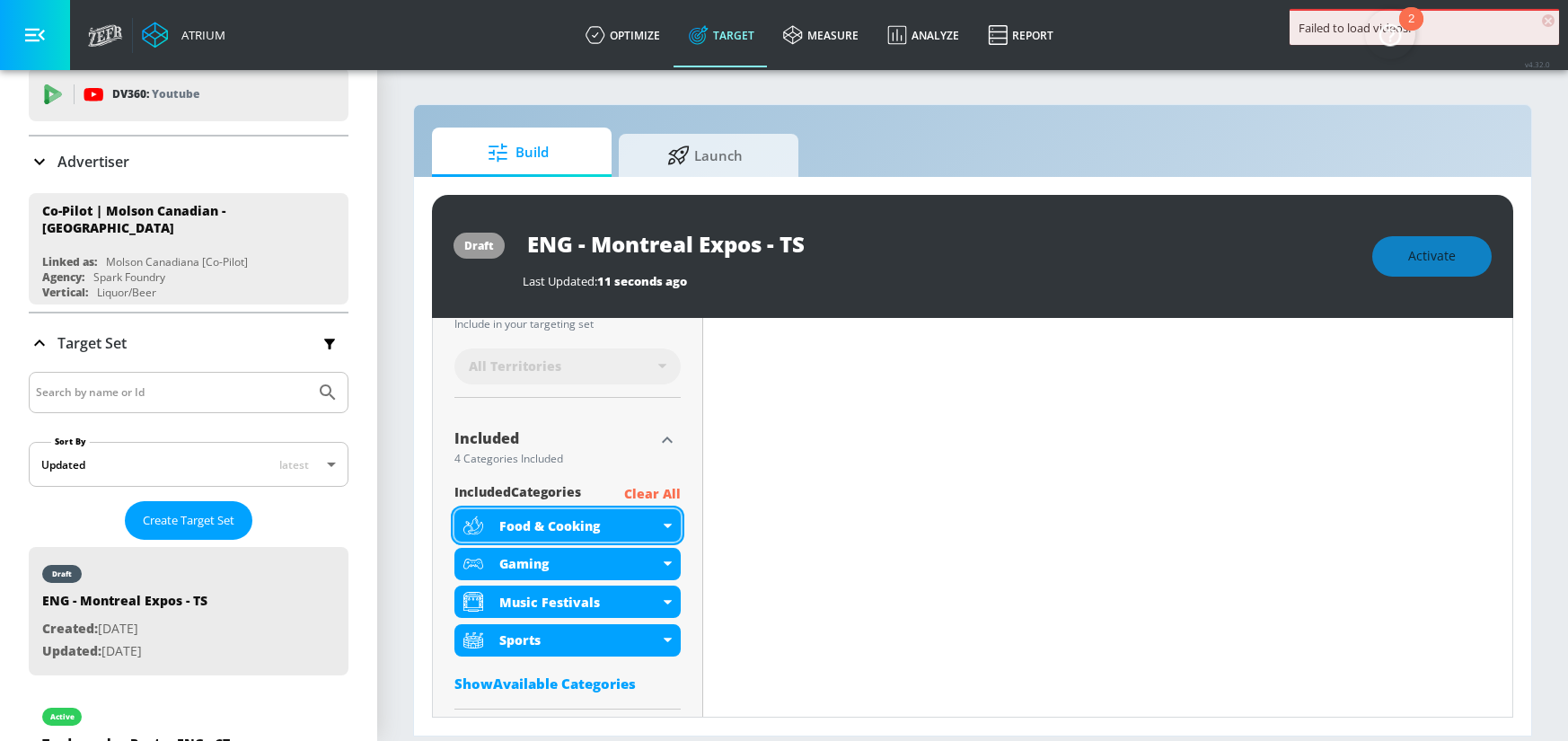
scroll to position [534, 0]
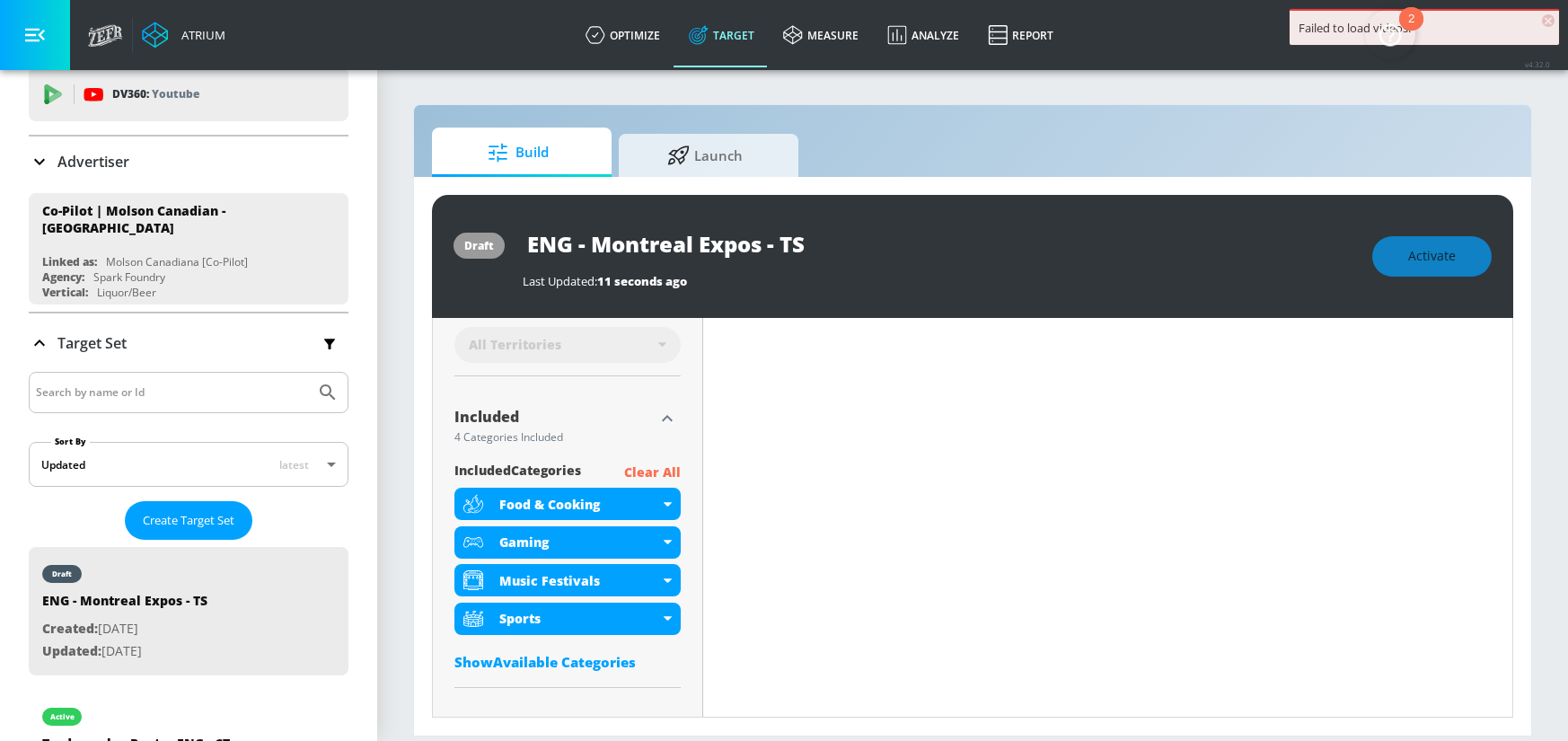
click at [651, 477] on p "Clear All" at bounding box center [651, 473] width 56 height 23
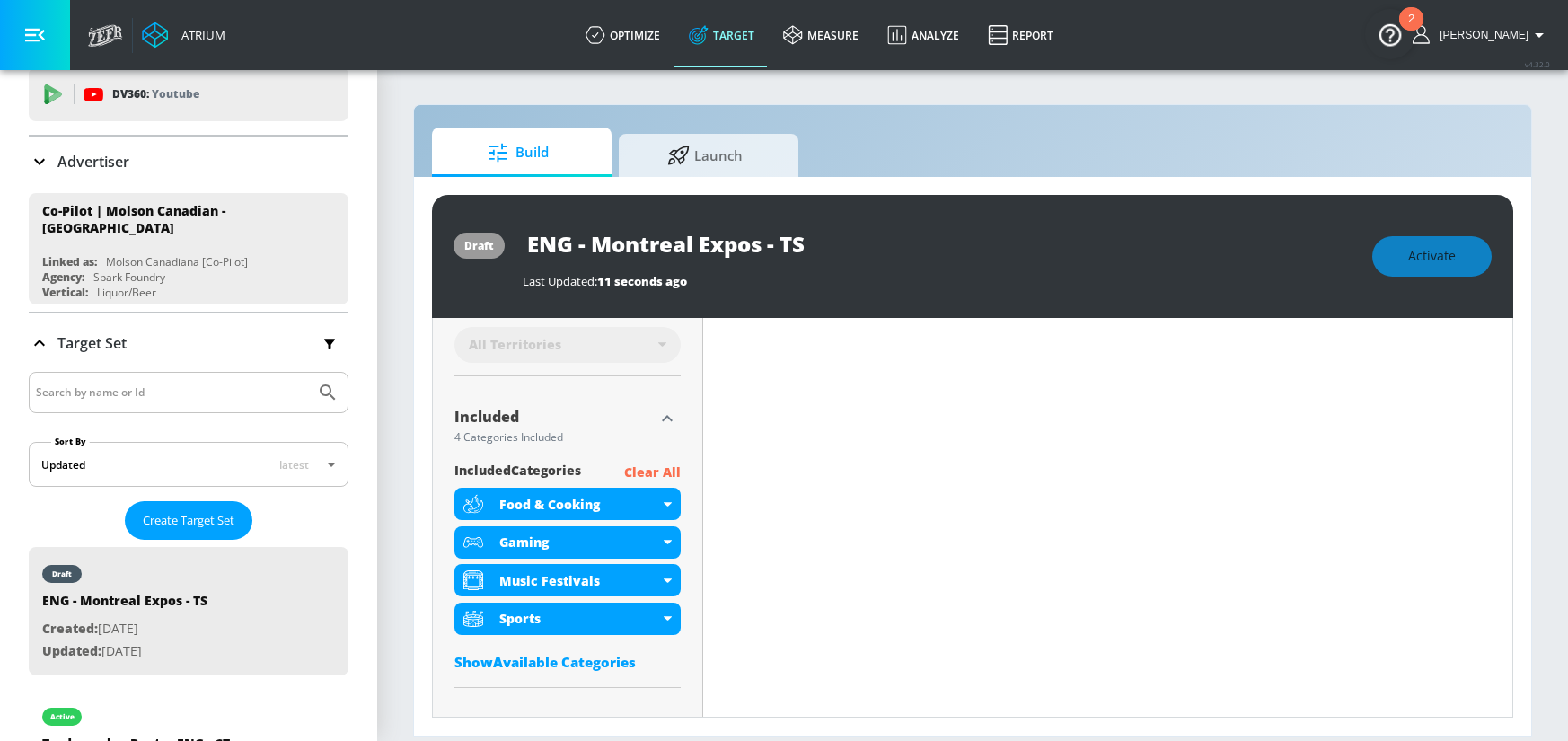
click at [634, 472] on p "Clear All" at bounding box center [651, 473] width 56 height 23
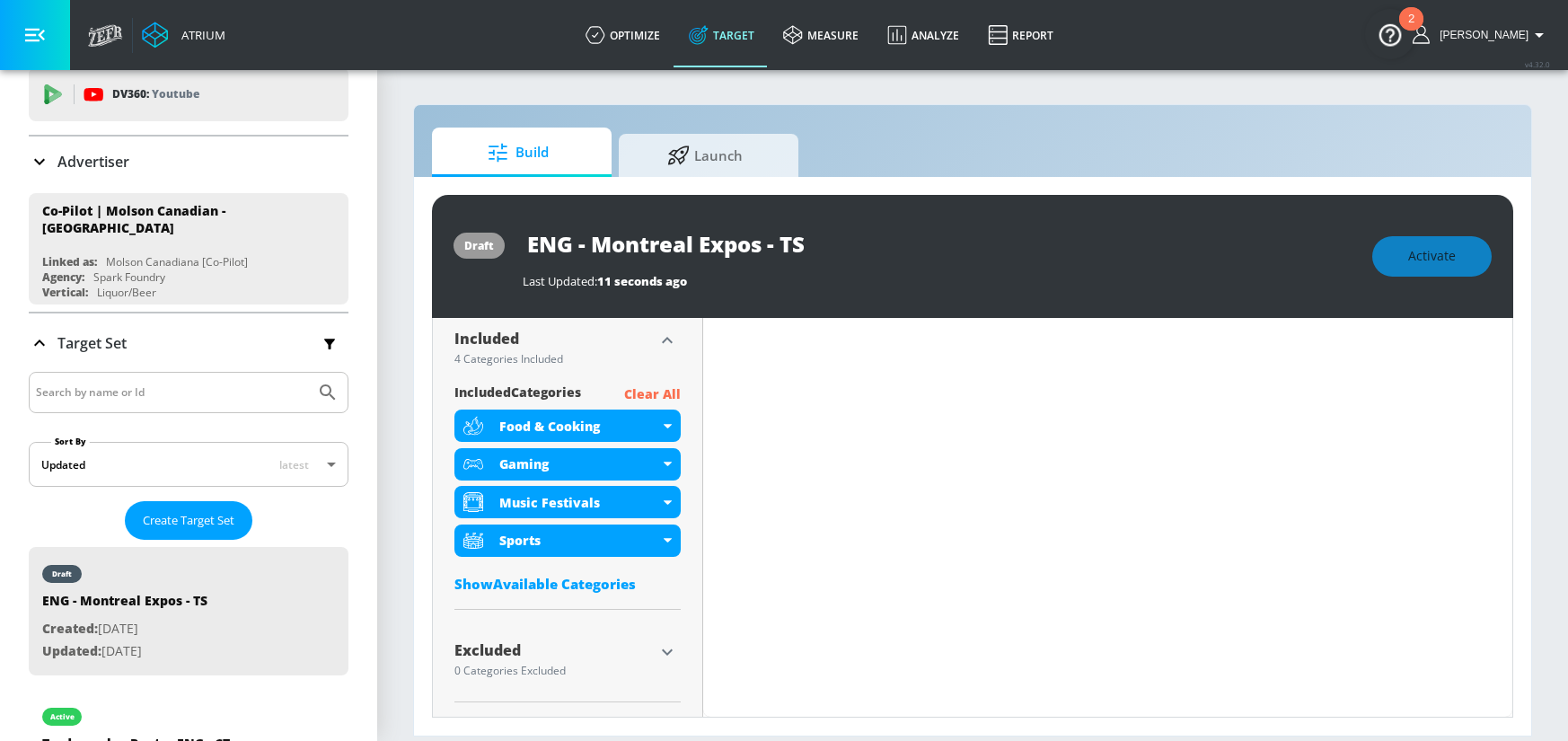
scroll to position [597, 0]
click at [659, 648] on icon "button" at bounding box center [667, 651] width 22 height 22
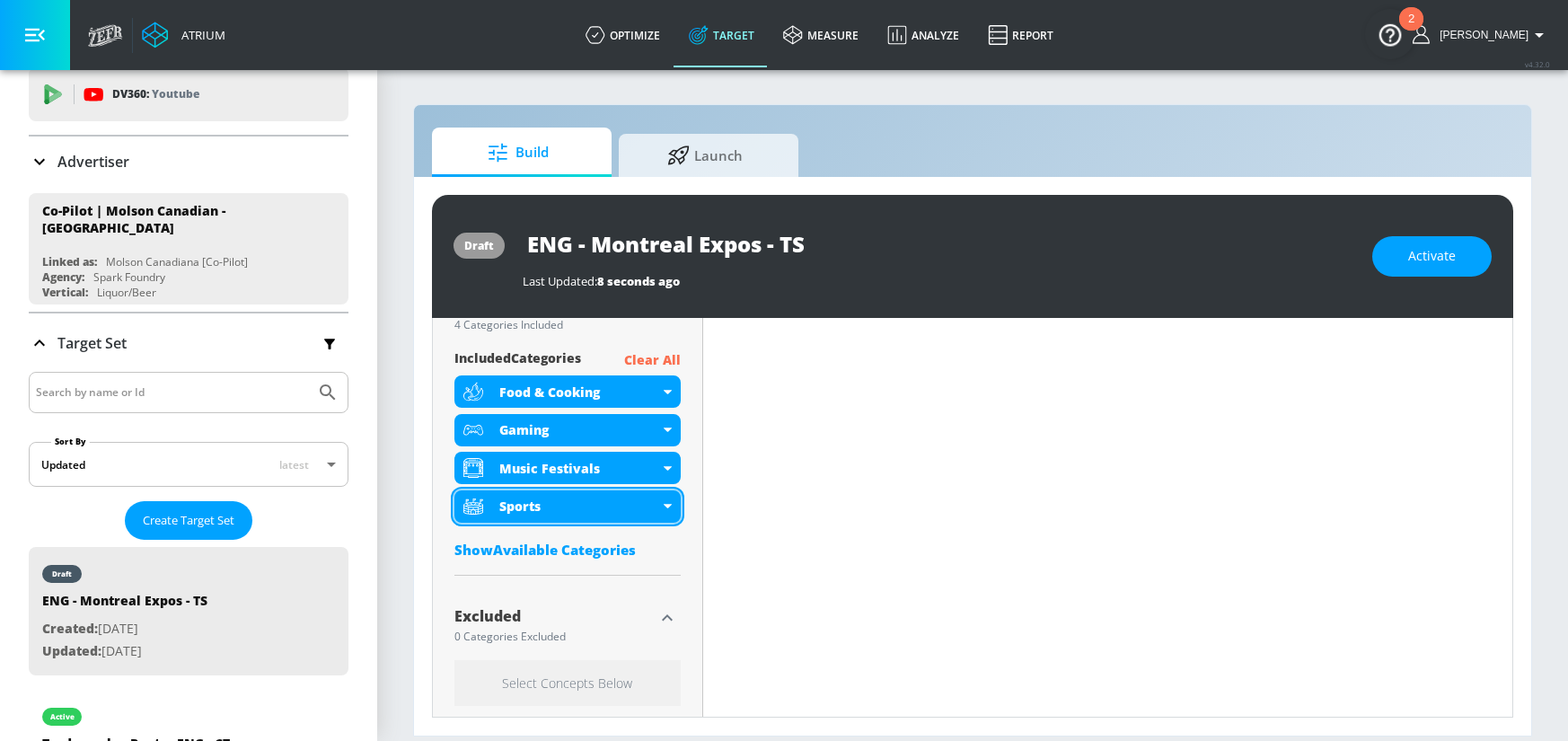
scroll to position [609, 0]
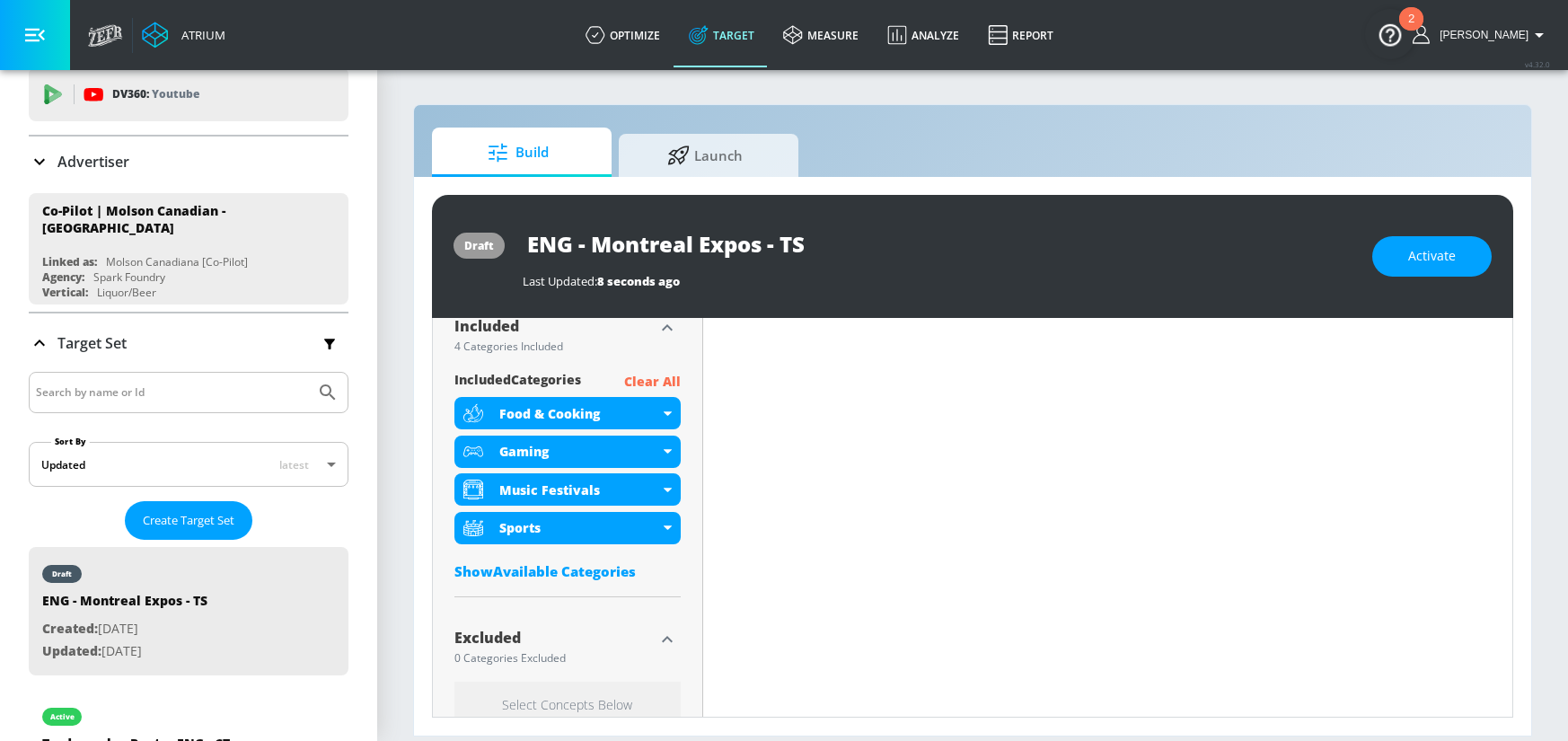
click at [644, 382] on p "Clear All" at bounding box center [651, 382] width 56 height 23
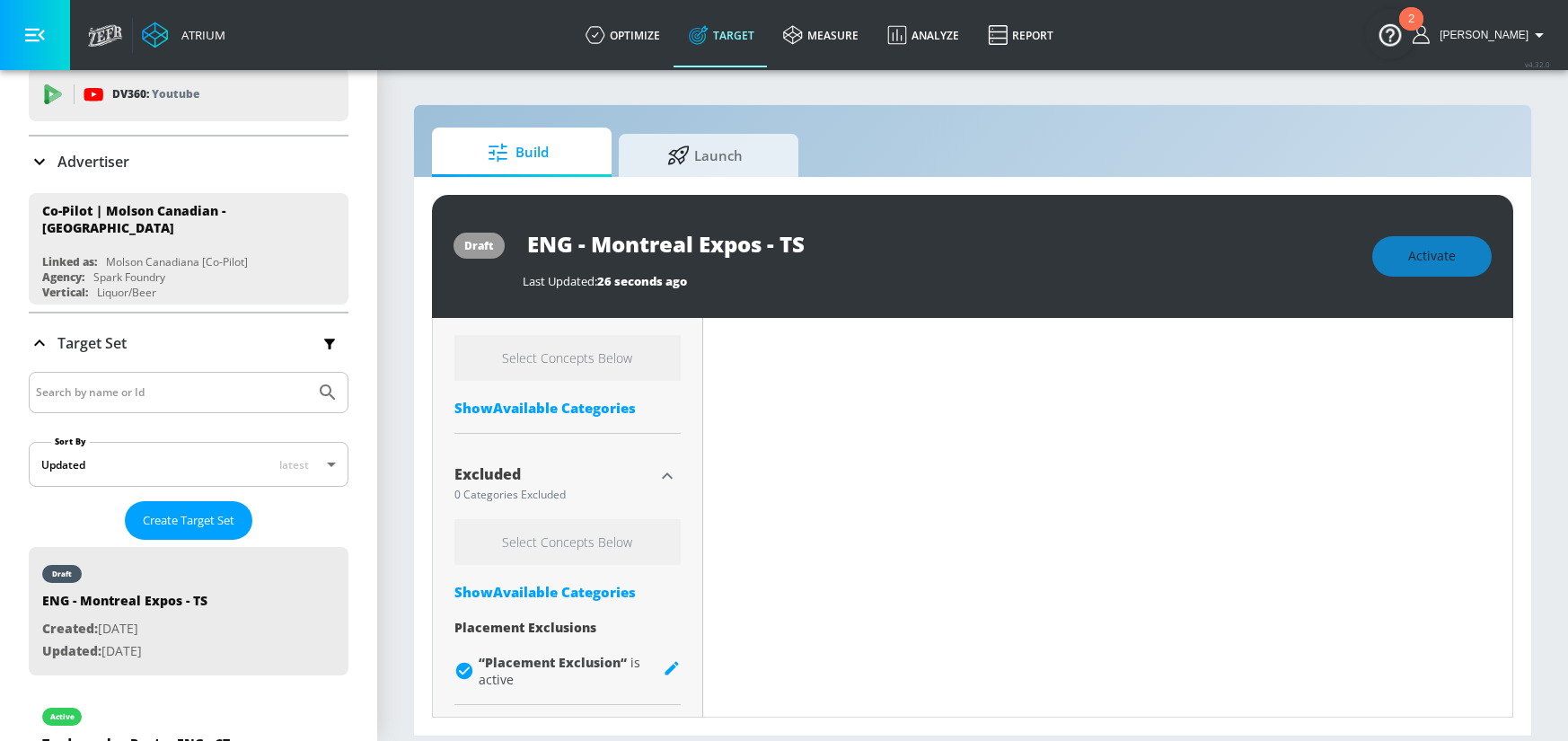
scroll to position [664, 0]
click at [551, 589] on div "Show Available Categories" at bounding box center [567, 588] width 226 height 18
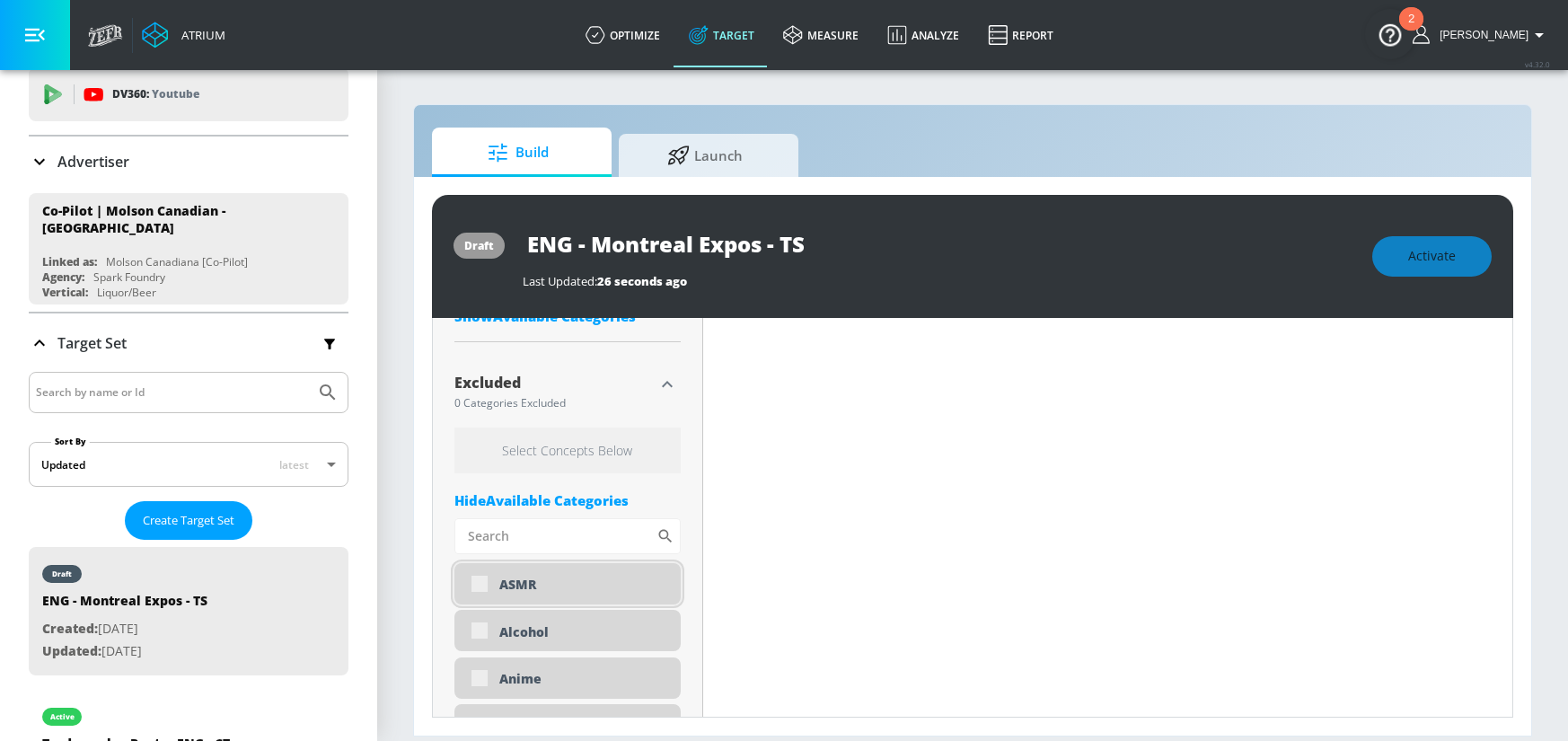
scroll to position [772, 0]
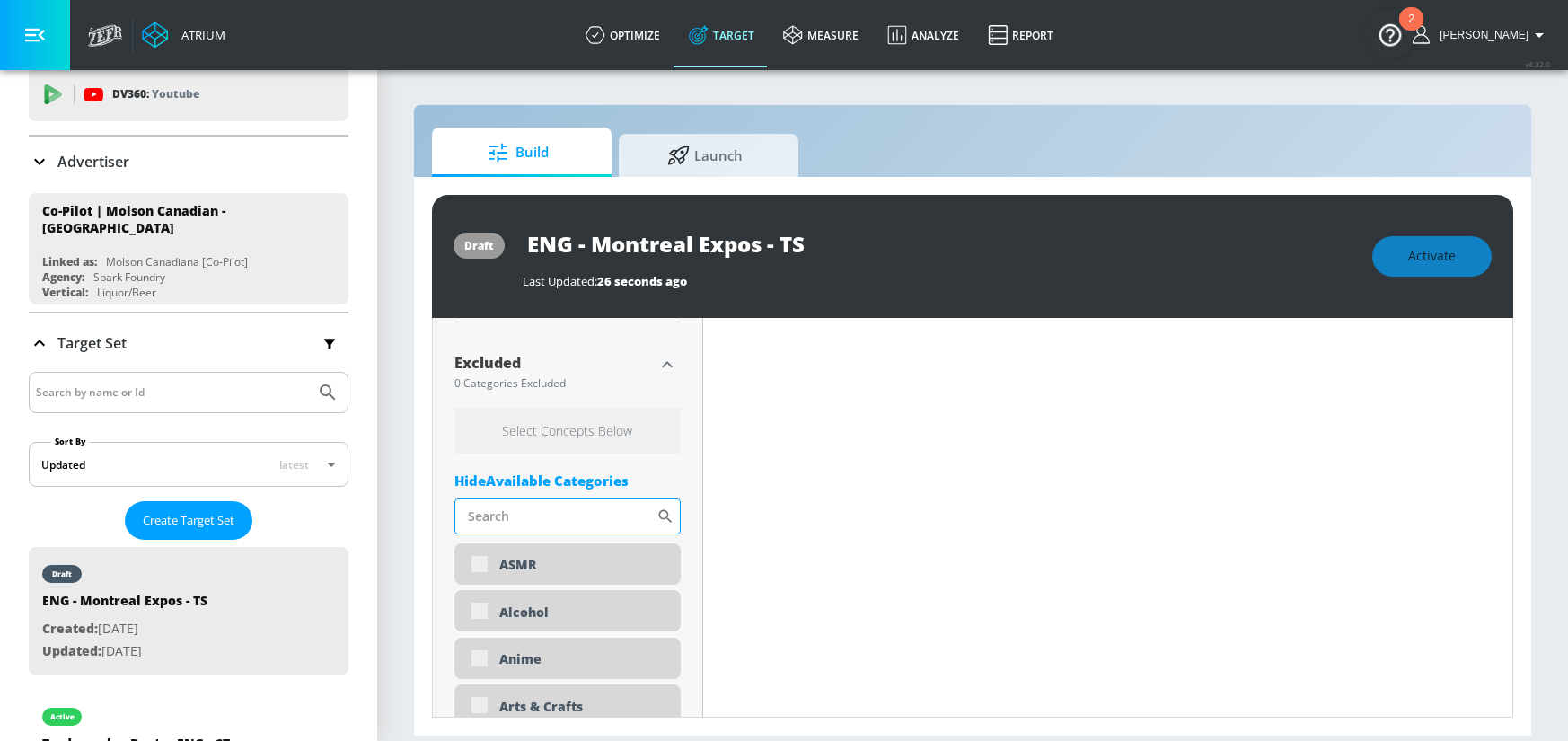
click at [563, 516] on input "Sort By" at bounding box center [555, 516] width 202 height 36
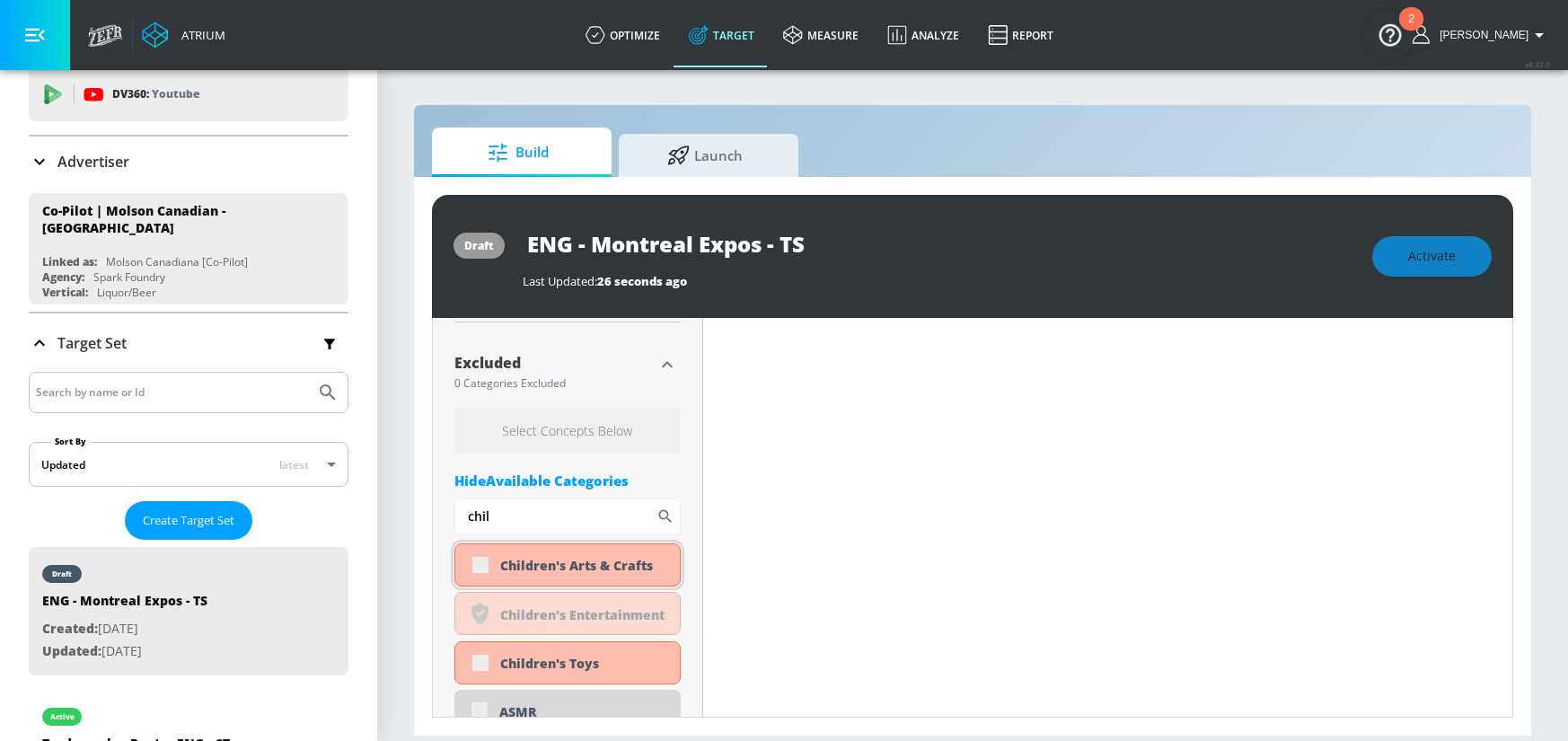
type input "chil"
click at [483, 566] on div "Children's Arts & Crafts" at bounding box center [567, 565] width 226 height 43
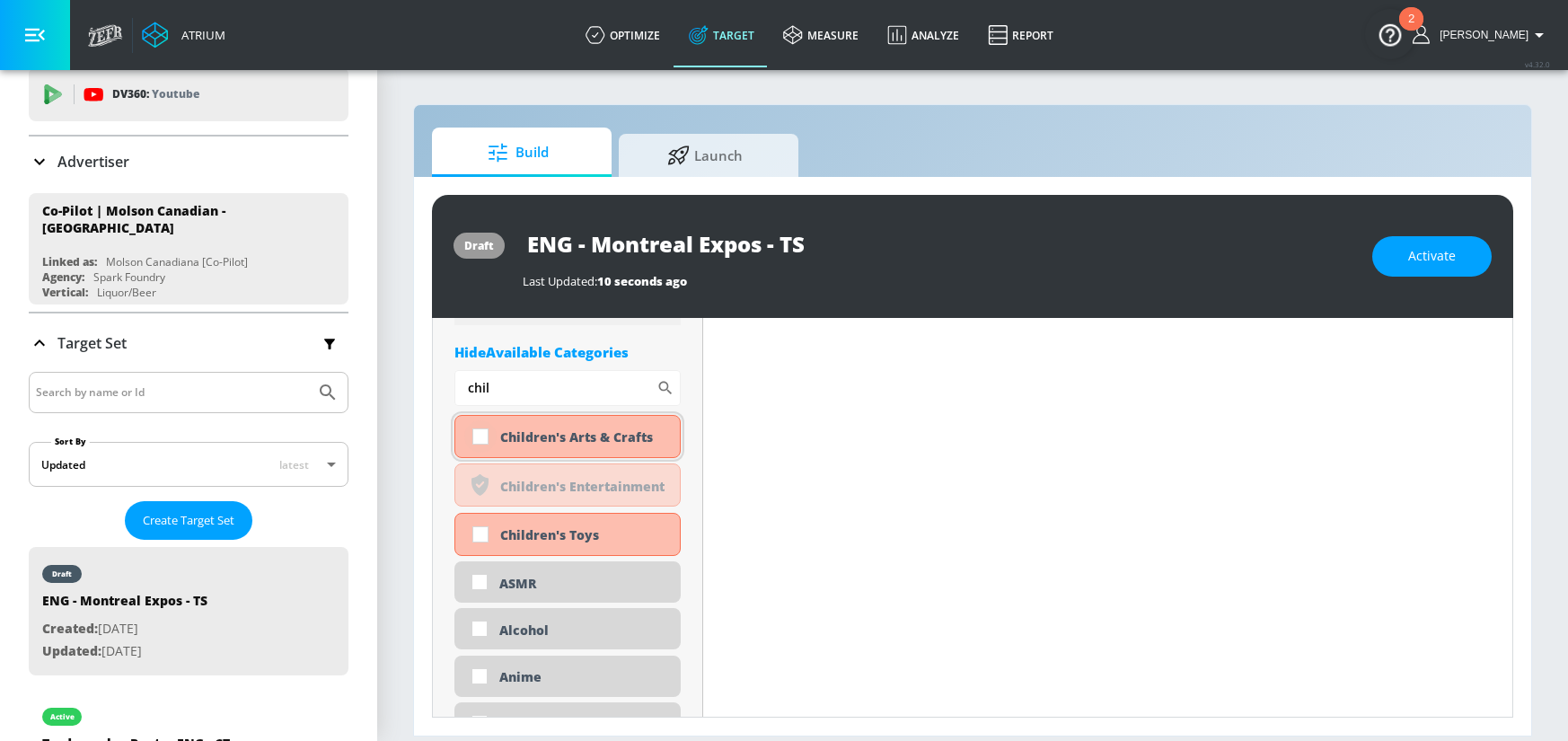
scroll to position [870, 0]
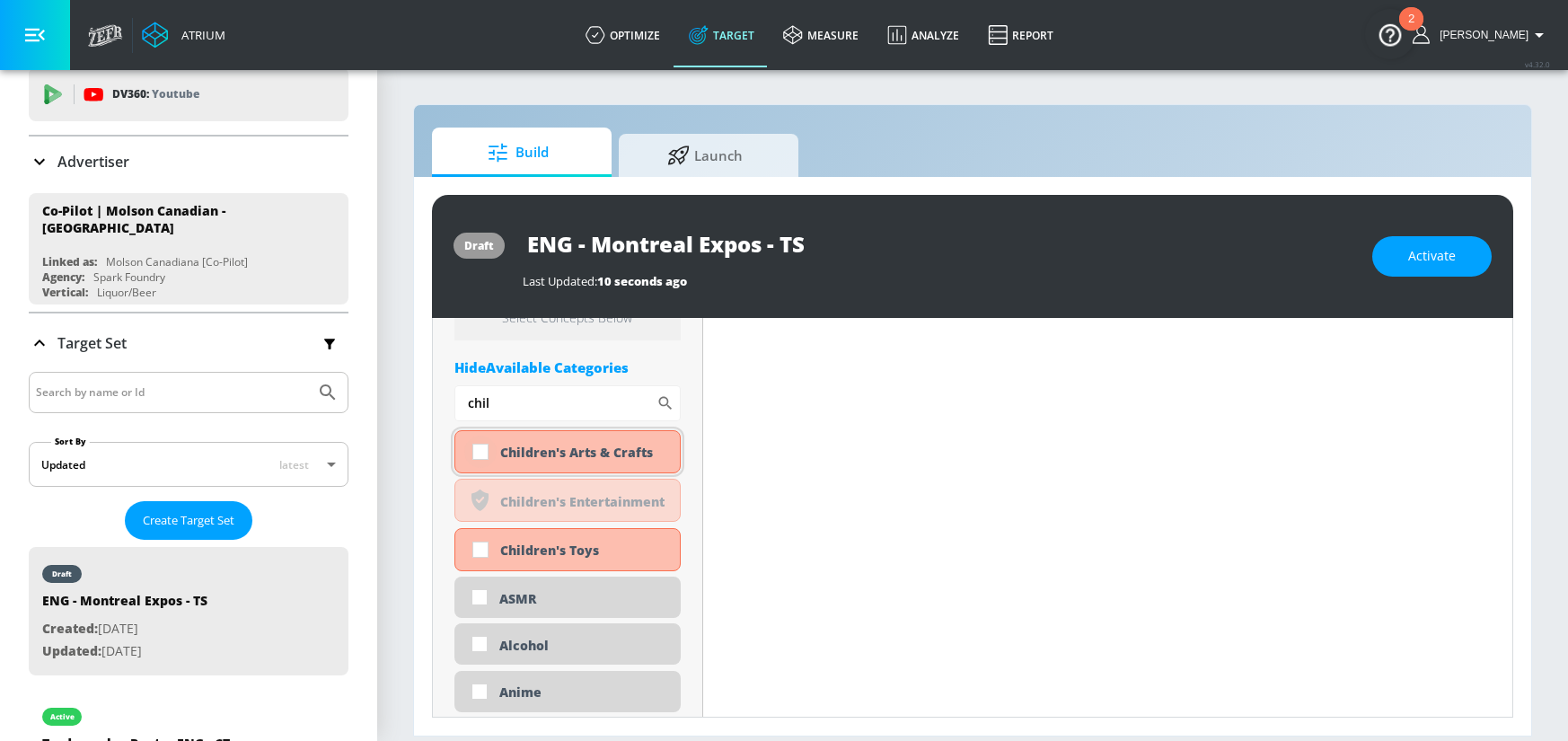
click at [485, 451] on input "checkbox" at bounding box center [481, 452] width 32 height 32
checkbox input "true"
click at [476, 550] on input "checkbox" at bounding box center [481, 549] width 32 height 32
checkbox input "true"
drag, startPoint x: 524, startPoint y: 406, endPoint x: 446, endPoint y: 405, distance: 78.0
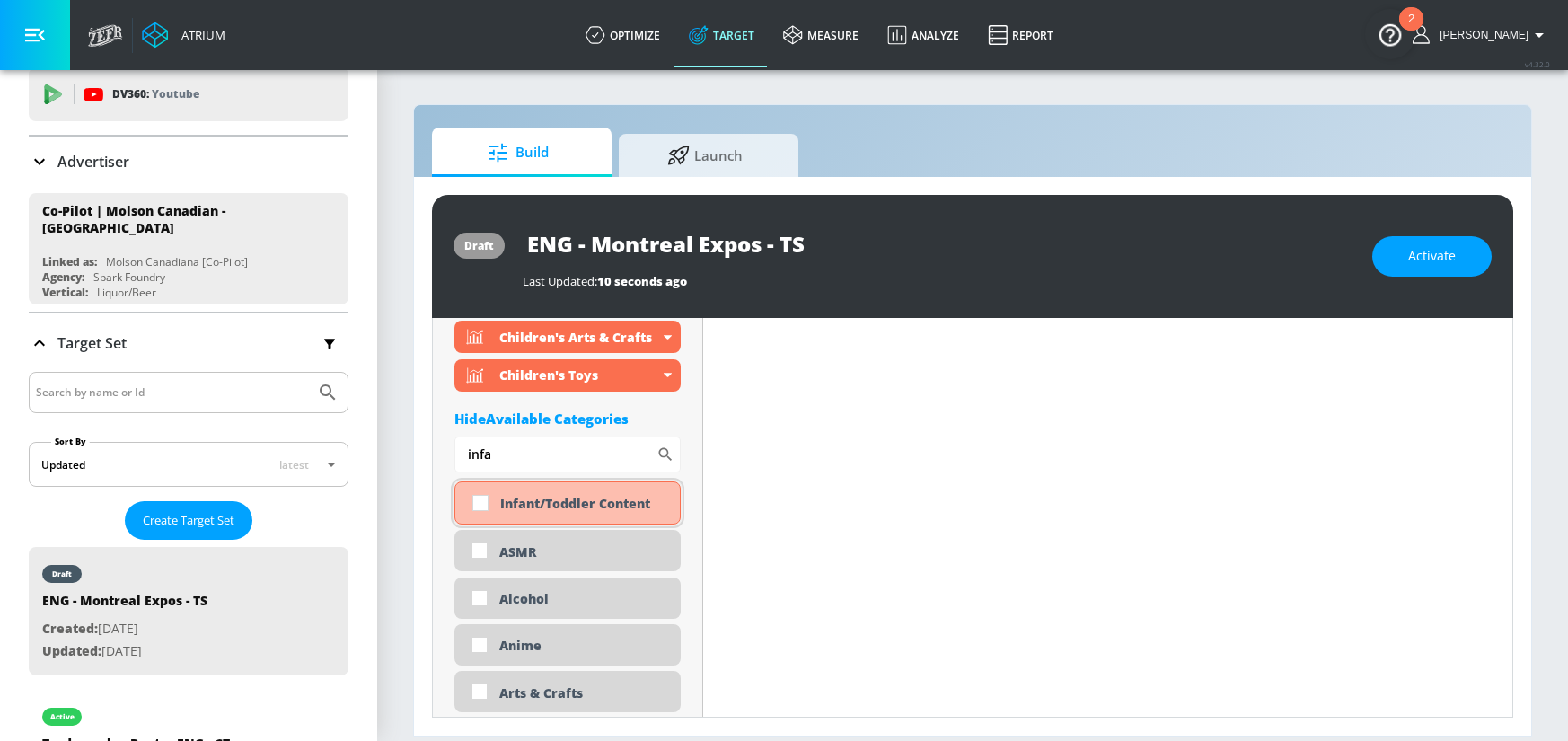
type input "infa"
click at [482, 504] on input "checkbox" at bounding box center [481, 503] width 32 height 32
checkbox input "true"
drag, startPoint x: 400, startPoint y: 452, endPoint x: 360, endPoint y: 442, distance: 41.2
click at [364, 445] on div "Atrium optimize Target measure Analyze Report optimize Target measure Analyze R…" at bounding box center [784, 370] width 1568 height 741
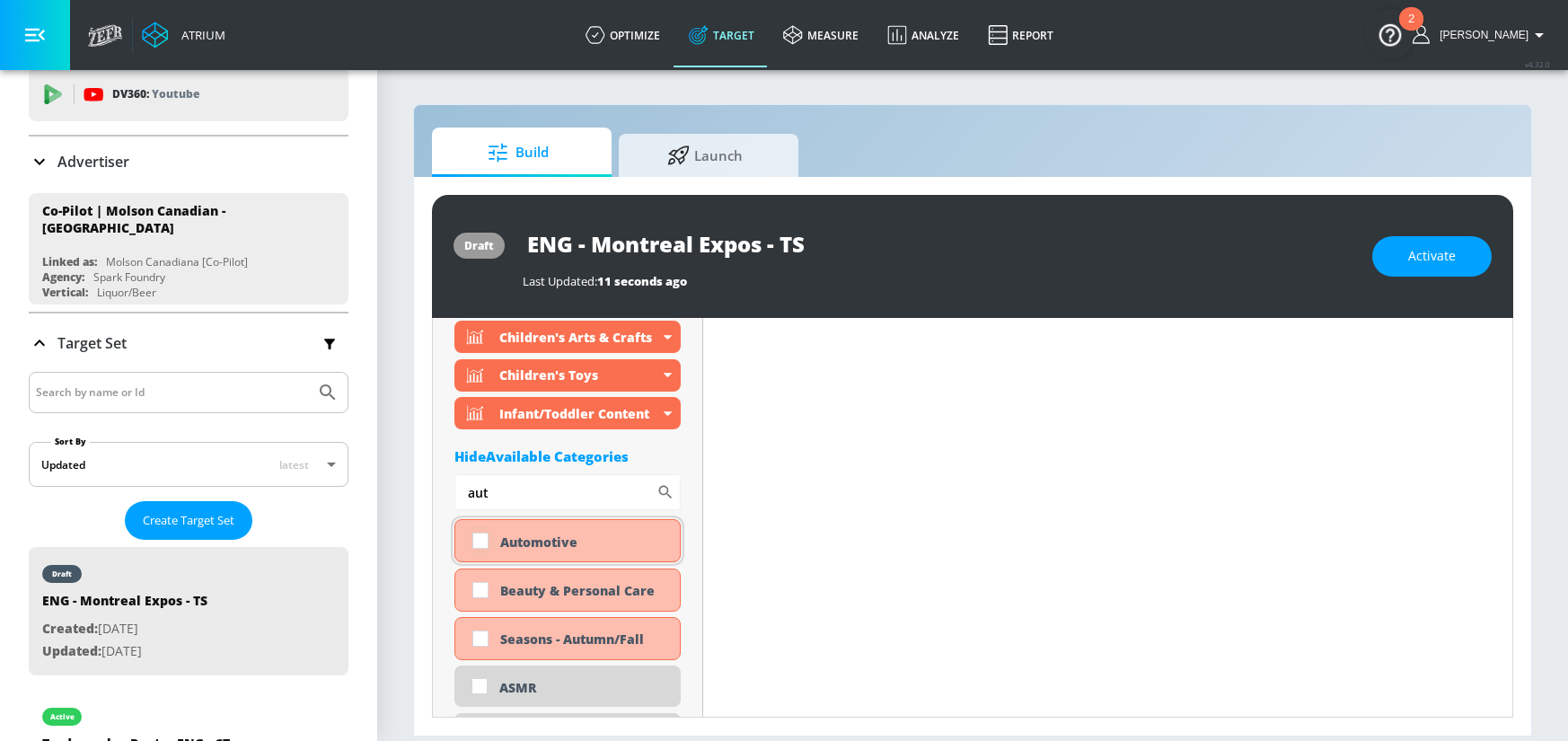
type input "aut"
click at [476, 536] on input "checkbox" at bounding box center [481, 541] width 32 height 32
checkbox input "true"
drag, startPoint x: 515, startPoint y: 486, endPoint x: 447, endPoint y: 485, distance: 68.0
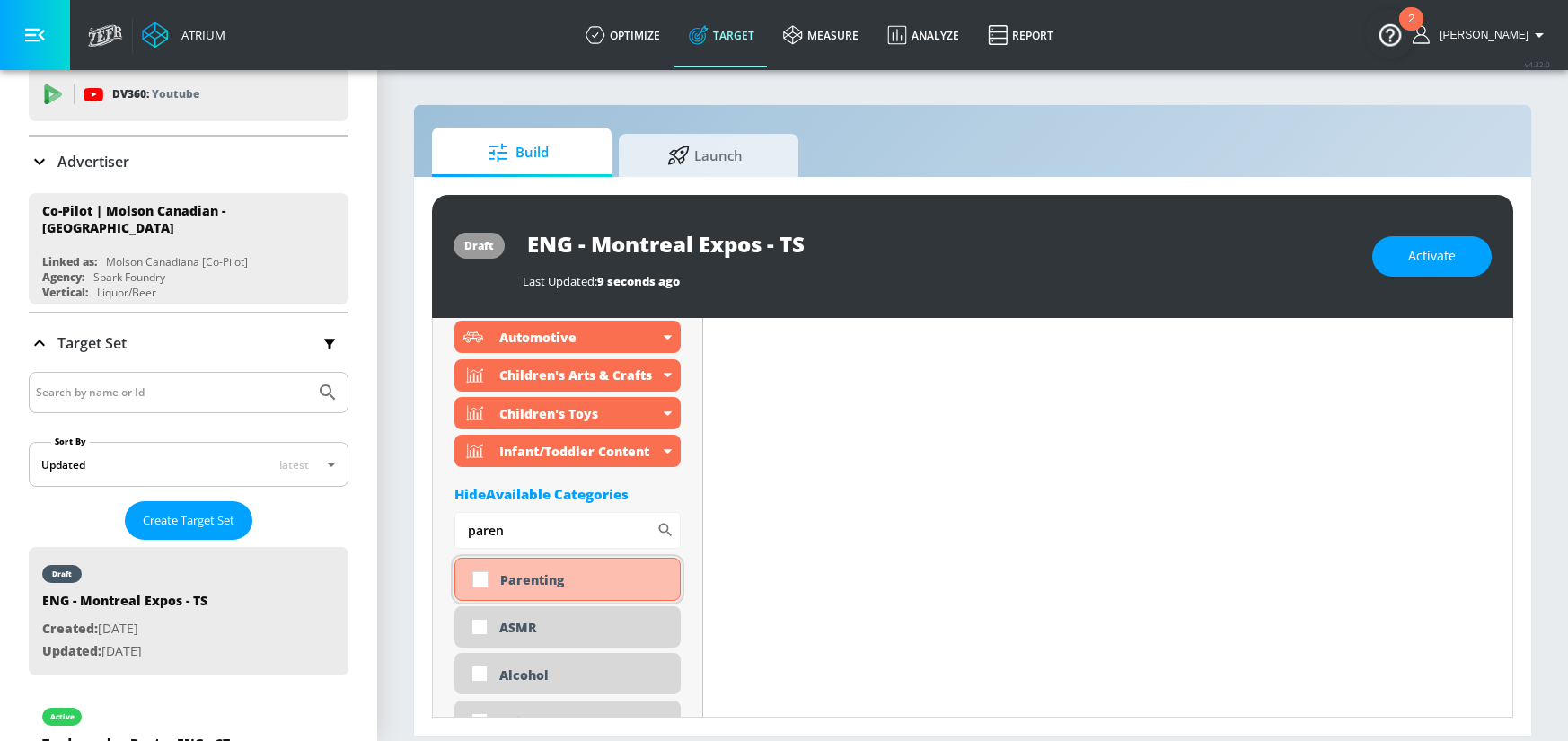
type input "paren"
click at [480, 579] on input "checkbox" at bounding box center [481, 579] width 32 height 32
checkbox input "true"
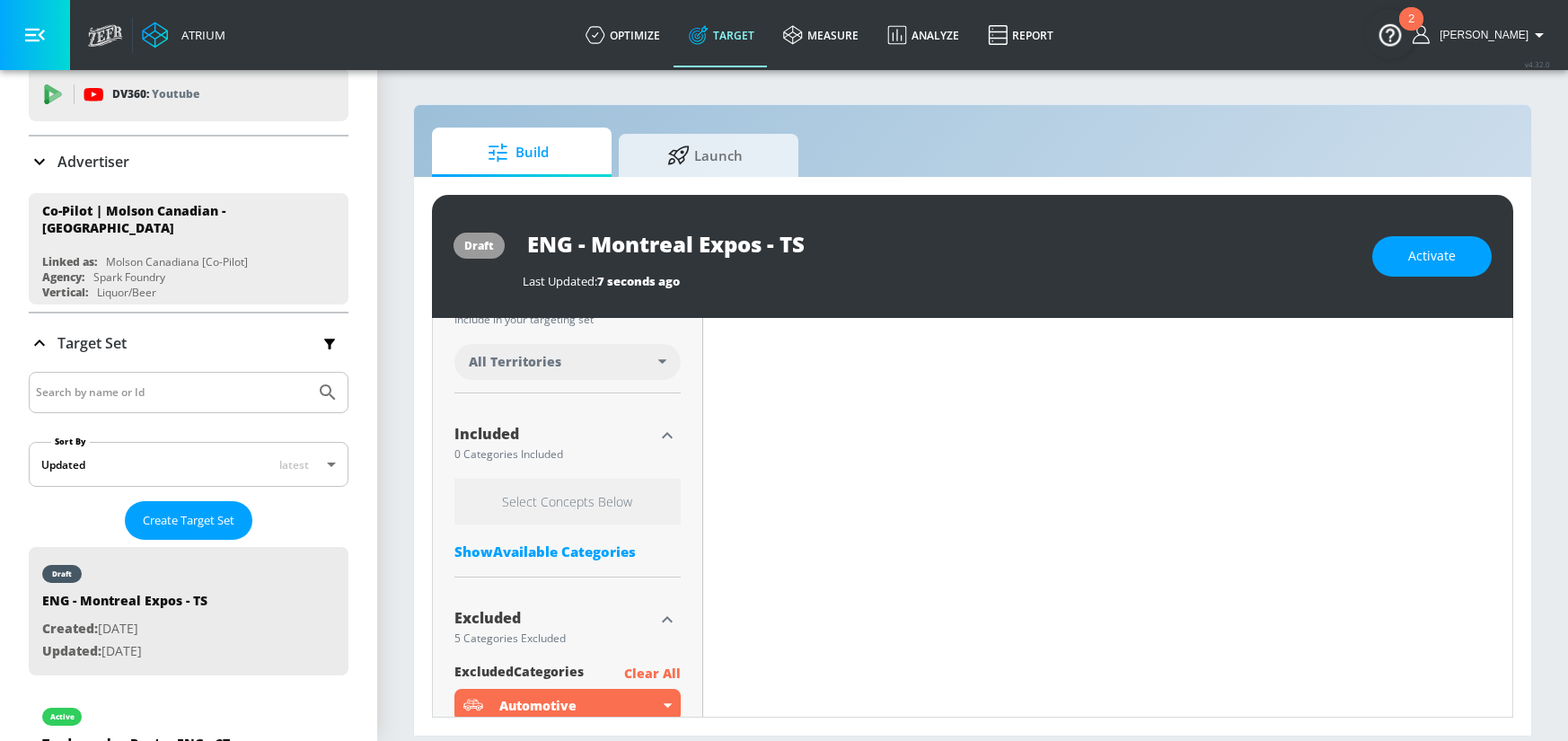
scroll to position [500, 0]
click at [576, 553] on div "Show Available Categories" at bounding box center [567, 552] width 226 height 18
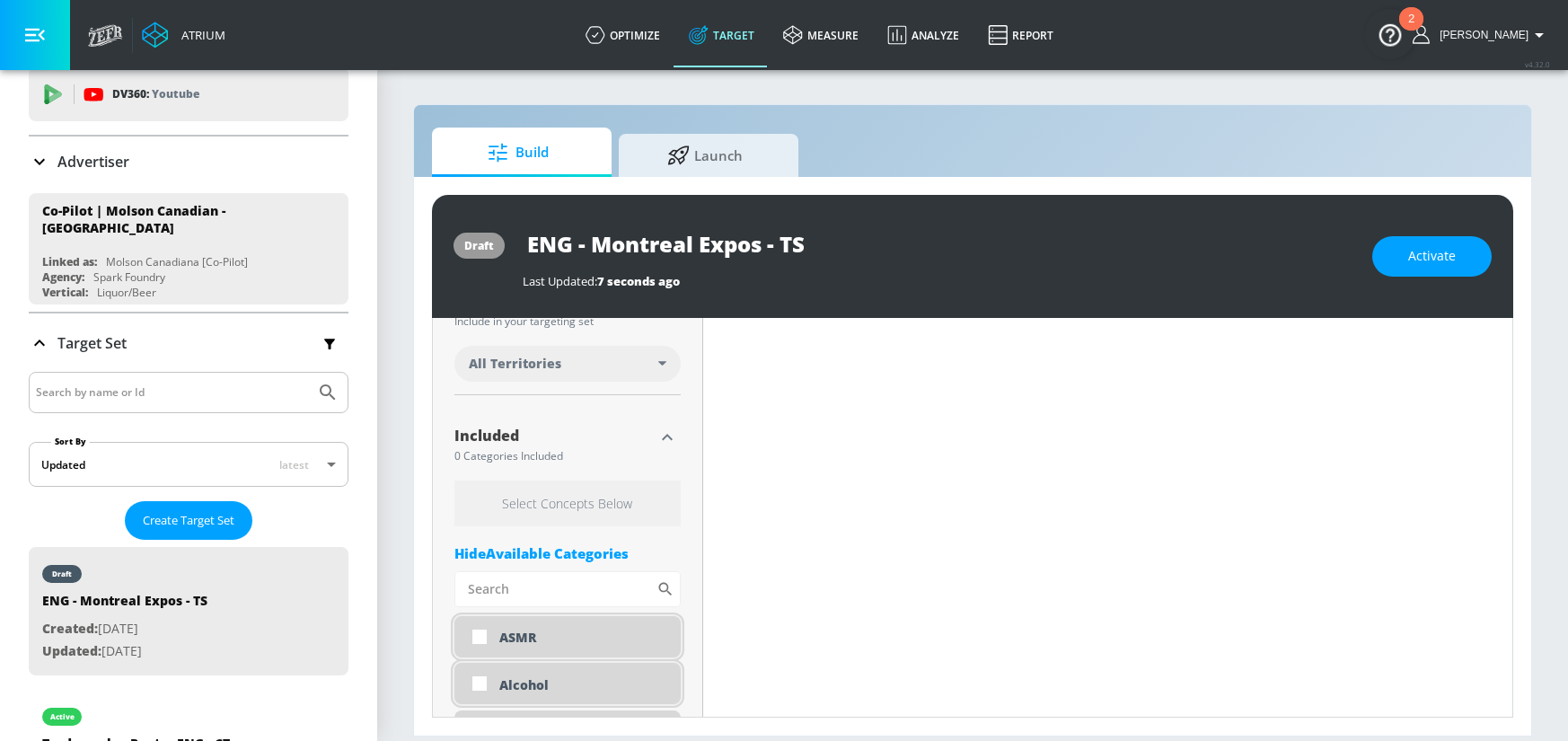
drag, startPoint x: 484, startPoint y: 686, endPoint x: 485, endPoint y: 653, distance: 33.0
click at [484, 686] on input "checkbox" at bounding box center [480, 683] width 32 height 32
checkbox input "true"
click at [532, 594] on input "Sort By" at bounding box center [555, 589] width 202 height 36
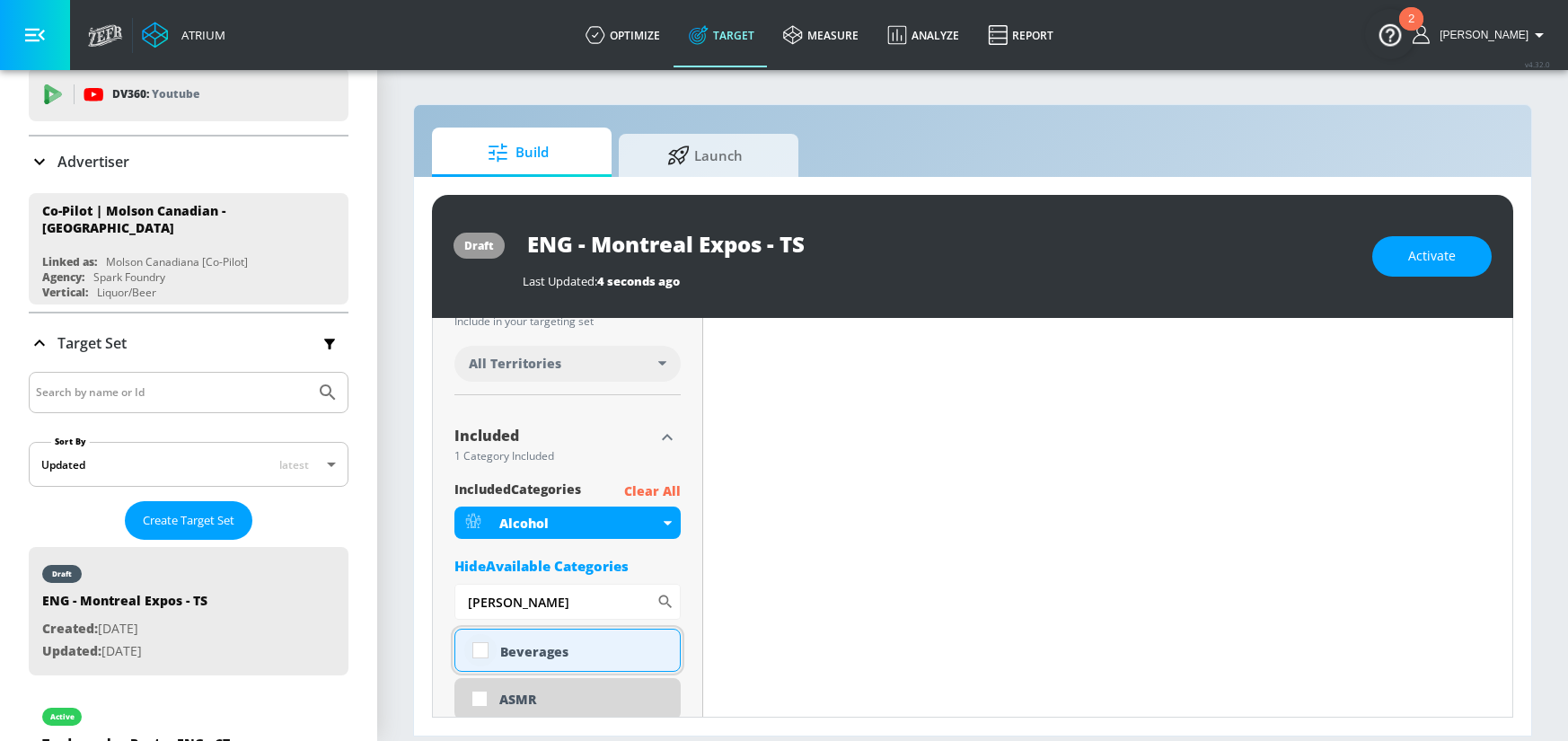
type input "bever"
click at [483, 653] on input "checkbox" at bounding box center [481, 650] width 32 height 32
checkbox input "true"
drag, startPoint x: 525, startPoint y: 602, endPoint x: 431, endPoint y: 596, distance: 94.2
click at [432, 596] on div "Placement Type: Channels channels ​ Estimated Daily Spend $13 - $19 Activation …" at bounding box center [972, 517] width 1081 height 400
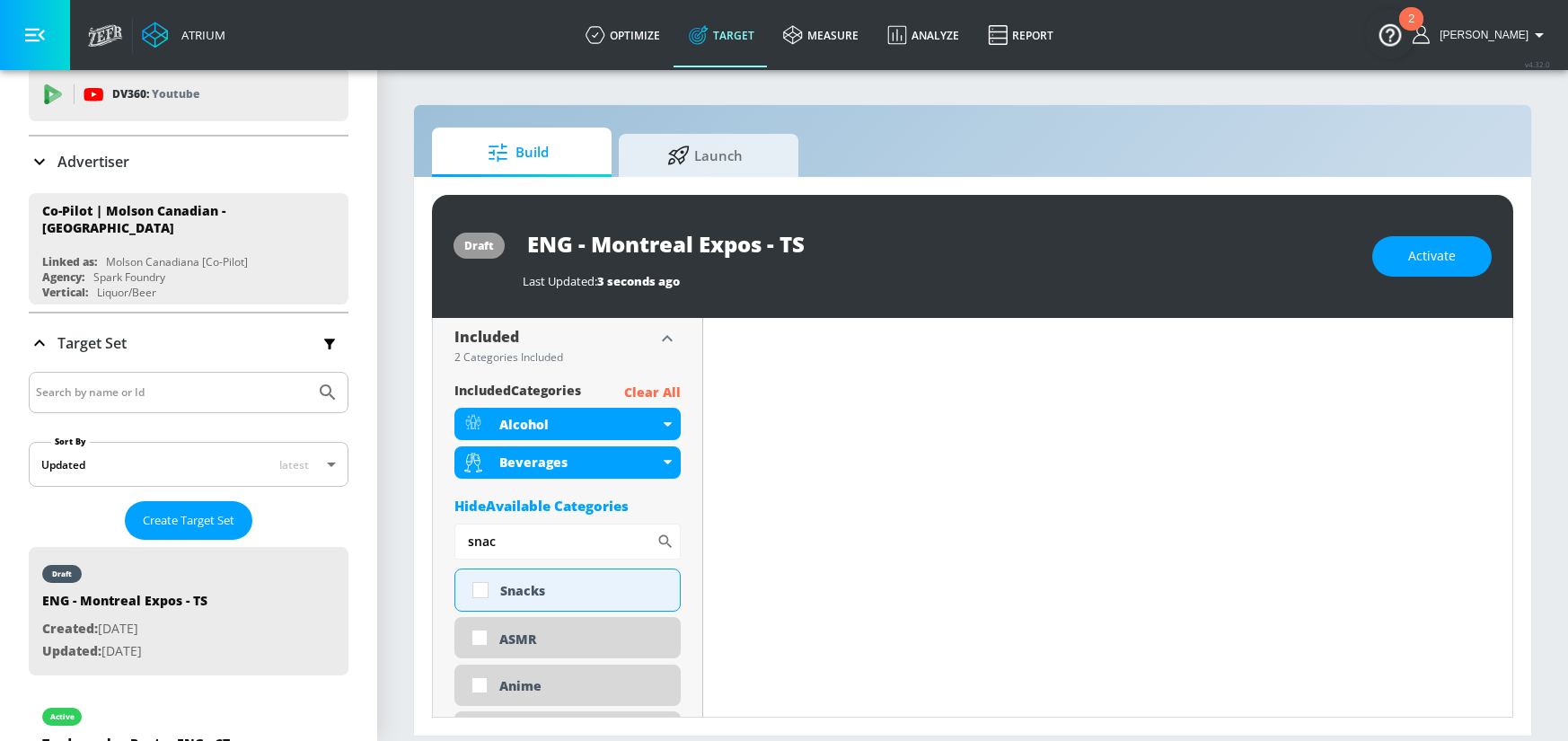
scroll to position [650, 0]
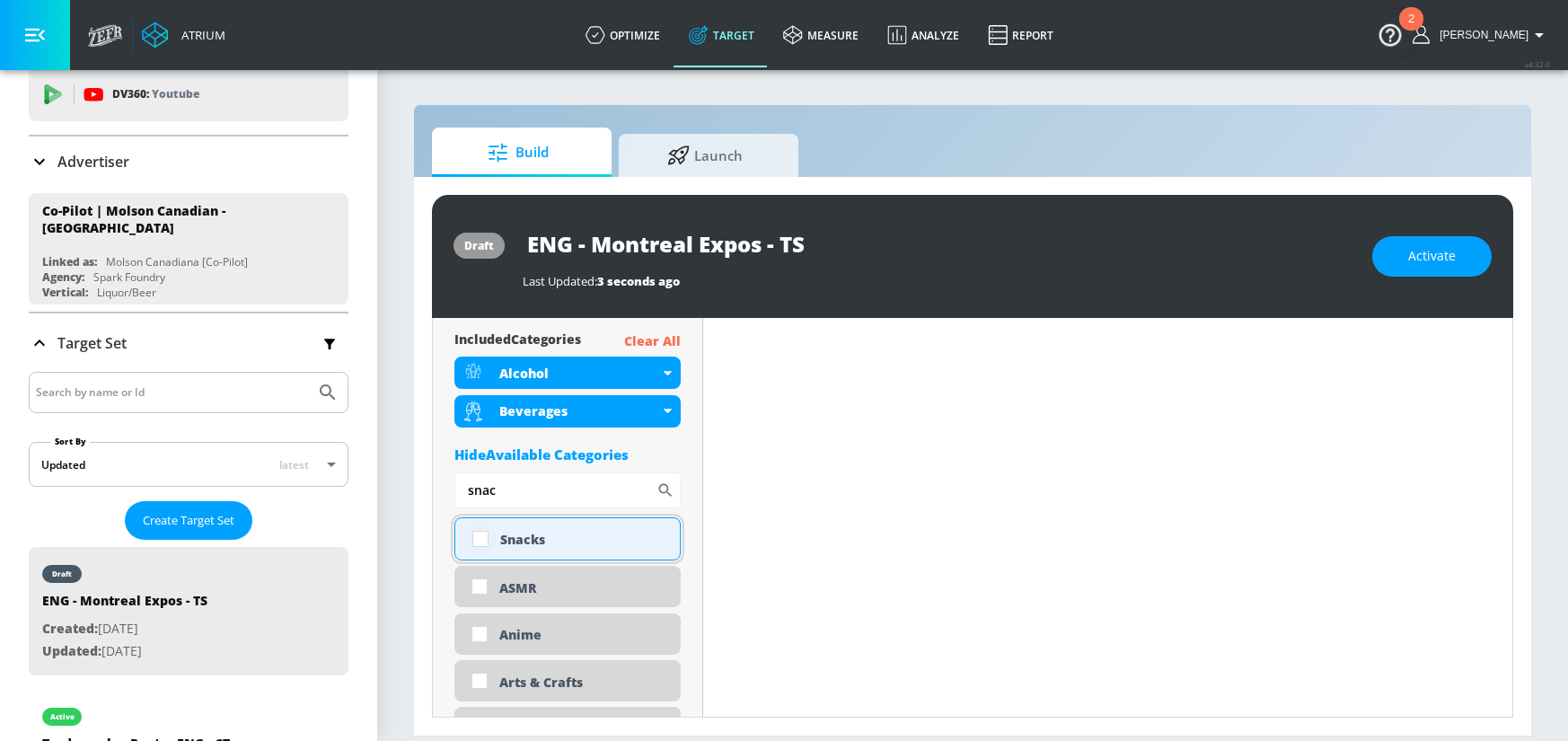
type input "snac"
click at [481, 543] on input "checkbox" at bounding box center [481, 539] width 32 height 32
checkbox input "true"
drag, startPoint x: 516, startPoint y: 499, endPoint x: 431, endPoint y: 498, distance: 85.0
click at [432, 498] on div "Placement Type: Channels channels ​ Estimated Daily Spend $166 - $237 Activatio…" at bounding box center [972, 517] width 1081 height 400
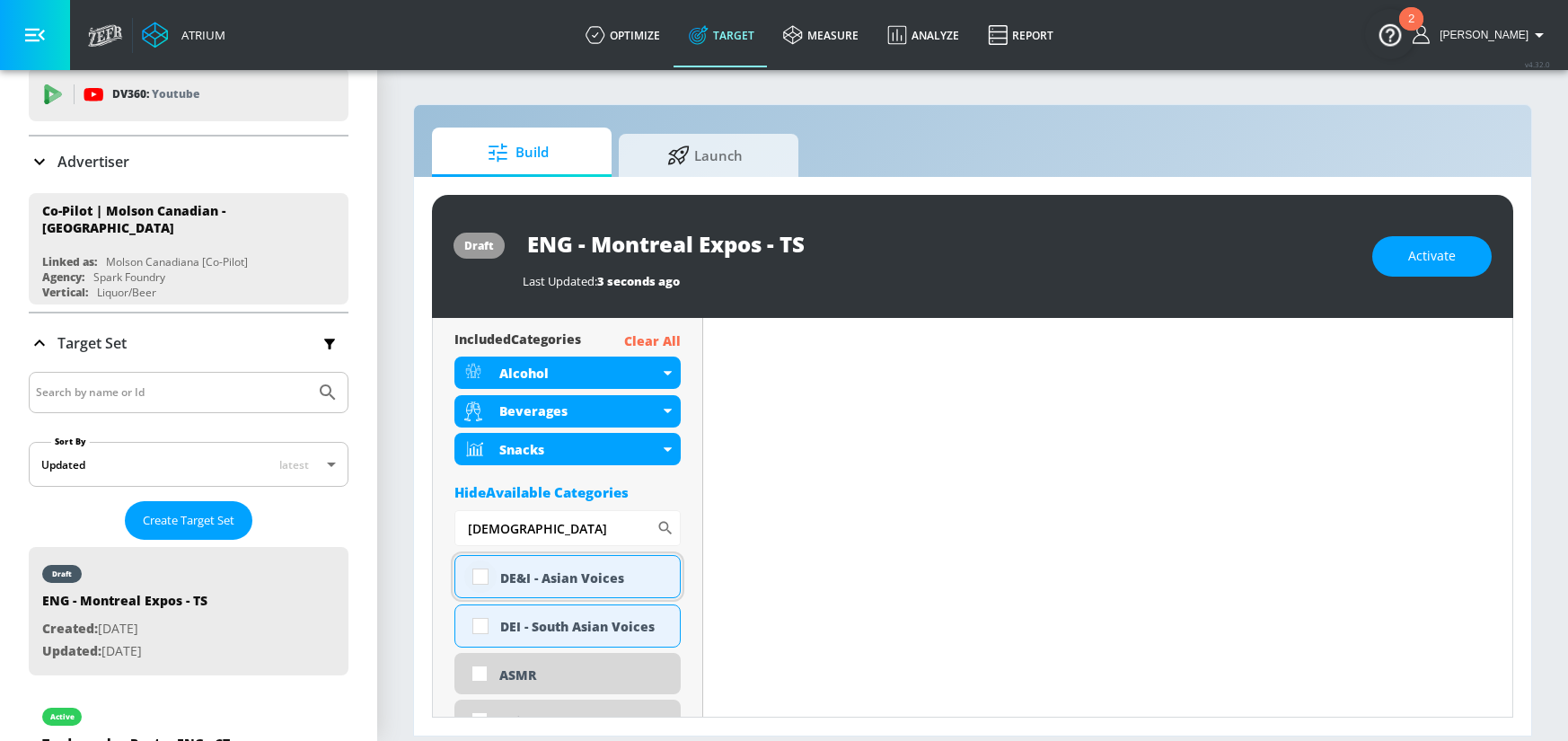
type input "asian"
click at [483, 575] on input "checkbox" at bounding box center [481, 576] width 32 height 32
checkbox input "true"
drag, startPoint x: 477, startPoint y: 624, endPoint x: 489, endPoint y: 616, distance: 14.4
click at [478, 624] on input "checkbox" at bounding box center [481, 626] width 32 height 32
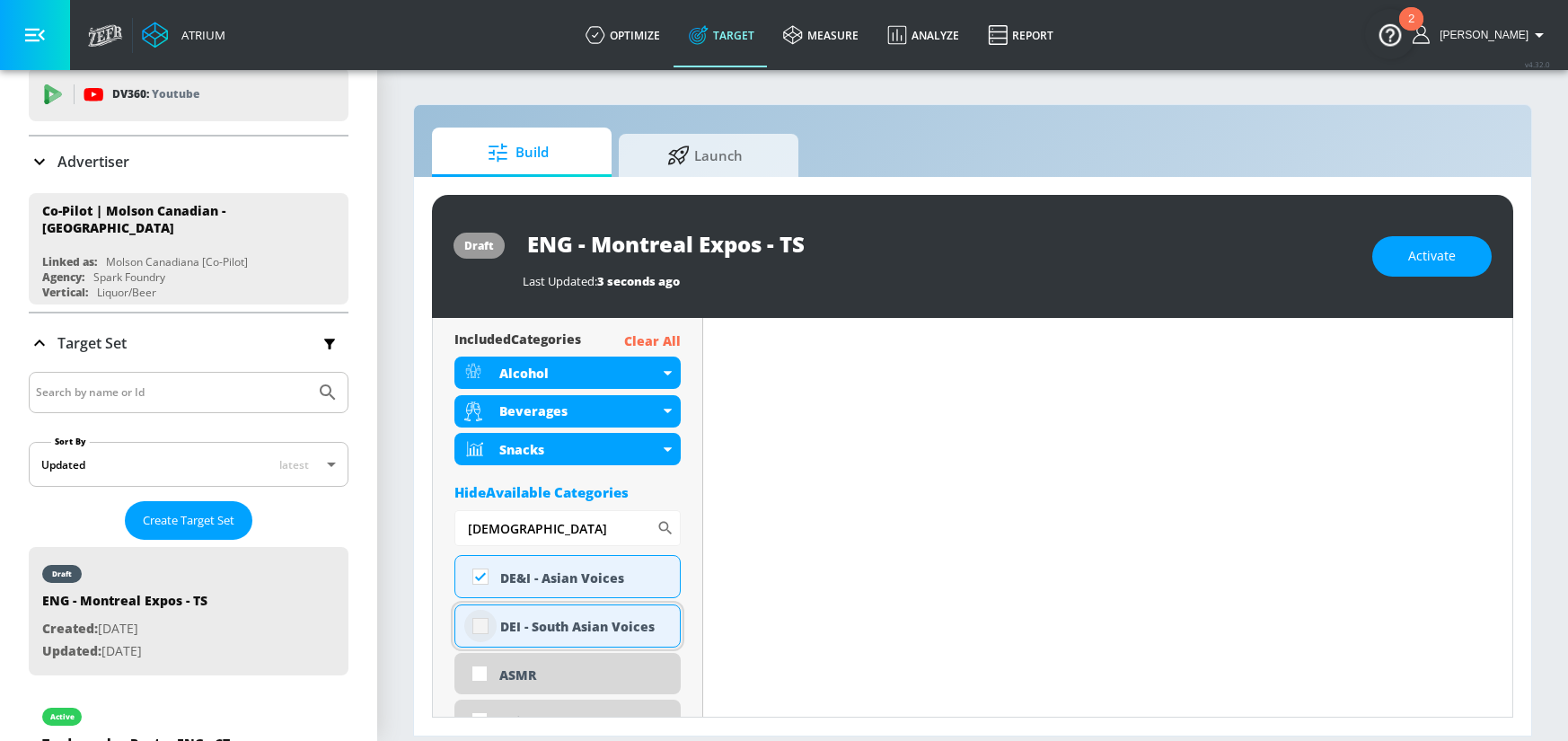
checkbox input "true"
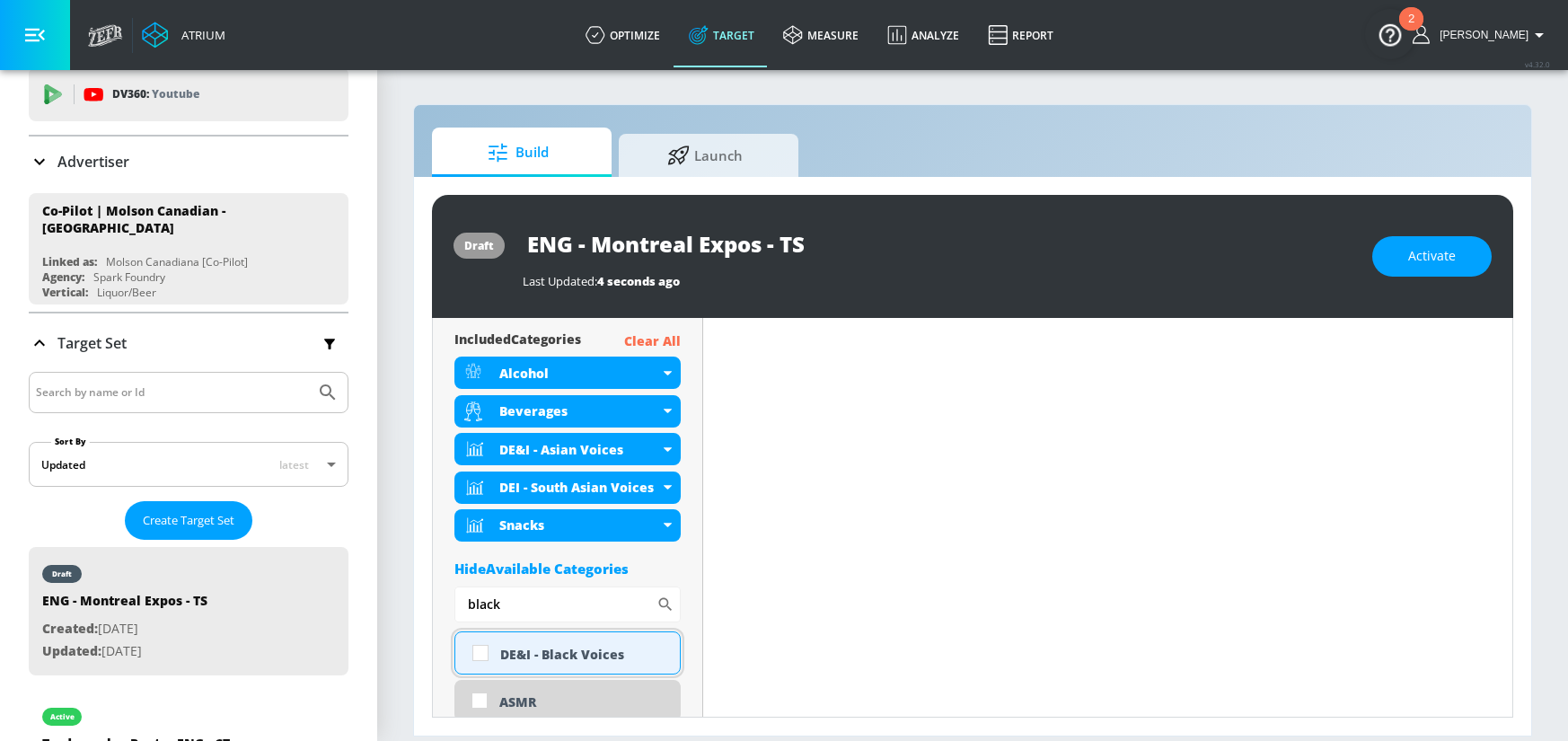
type input "black"
click at [483, 653] on input "checkbox" at bounding box center [481, 652] width 32 height 32
checkbox input "true"
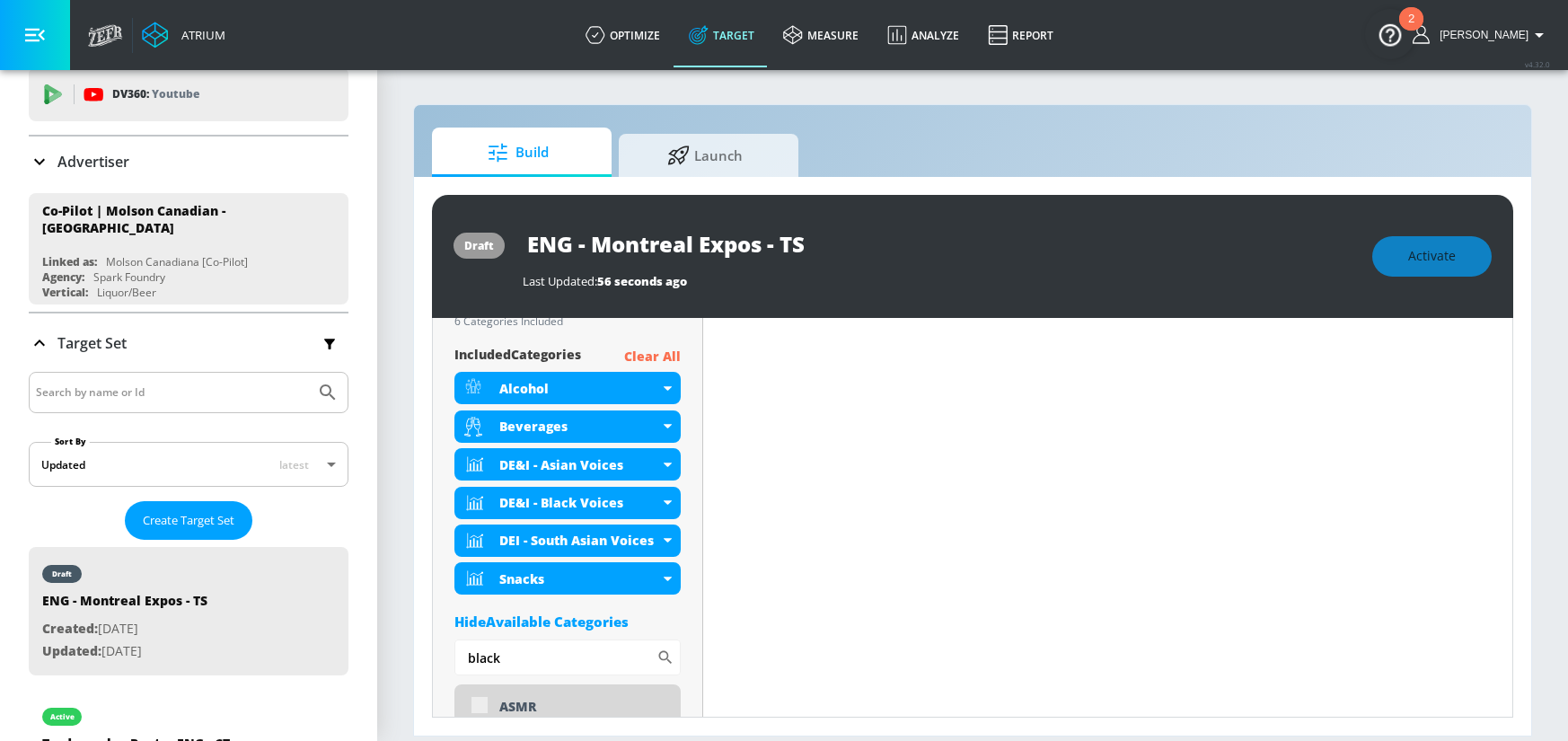
scroll to position [666, 0]
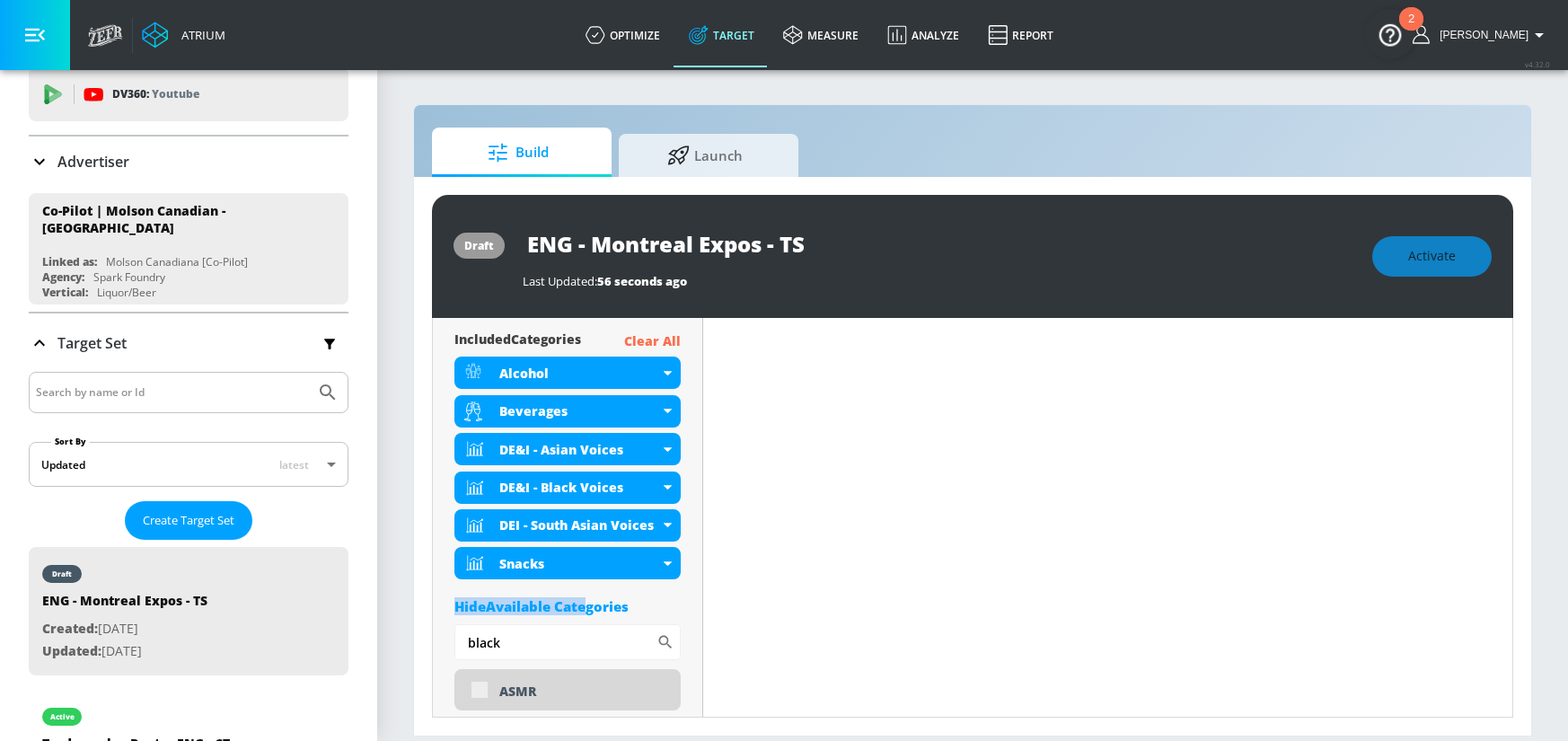
drag, startPoint x: 574, startPoint y: 604, endPoint x: 484, endPoint y: 617, distance: 90.9
click at [454, 604] on div "Hide Available Categories" at bounding box center [567, 606] width 226 height 18
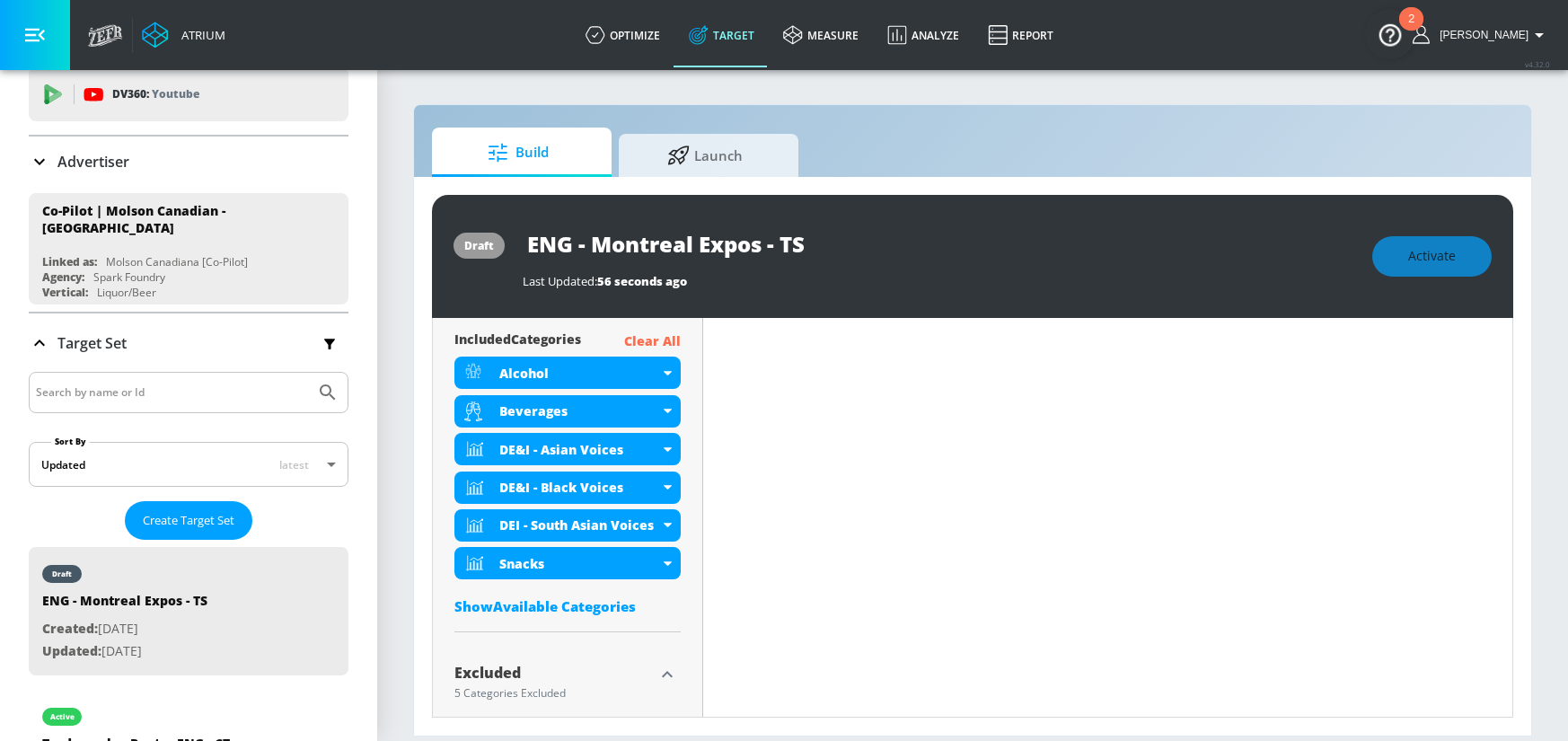
drag, startPoint x: 547, startPoint y: 642, endPoint x: 539, endPoint y: 623, distance: 20.6
click at [541, 611] on div "Show Available Categories" at bounding box center [567, 606] width 226 height 18
drag, startPoint x: 528, startPoint y: 660, endPoint x: 466, endPoint y: 652, distance: 62.5
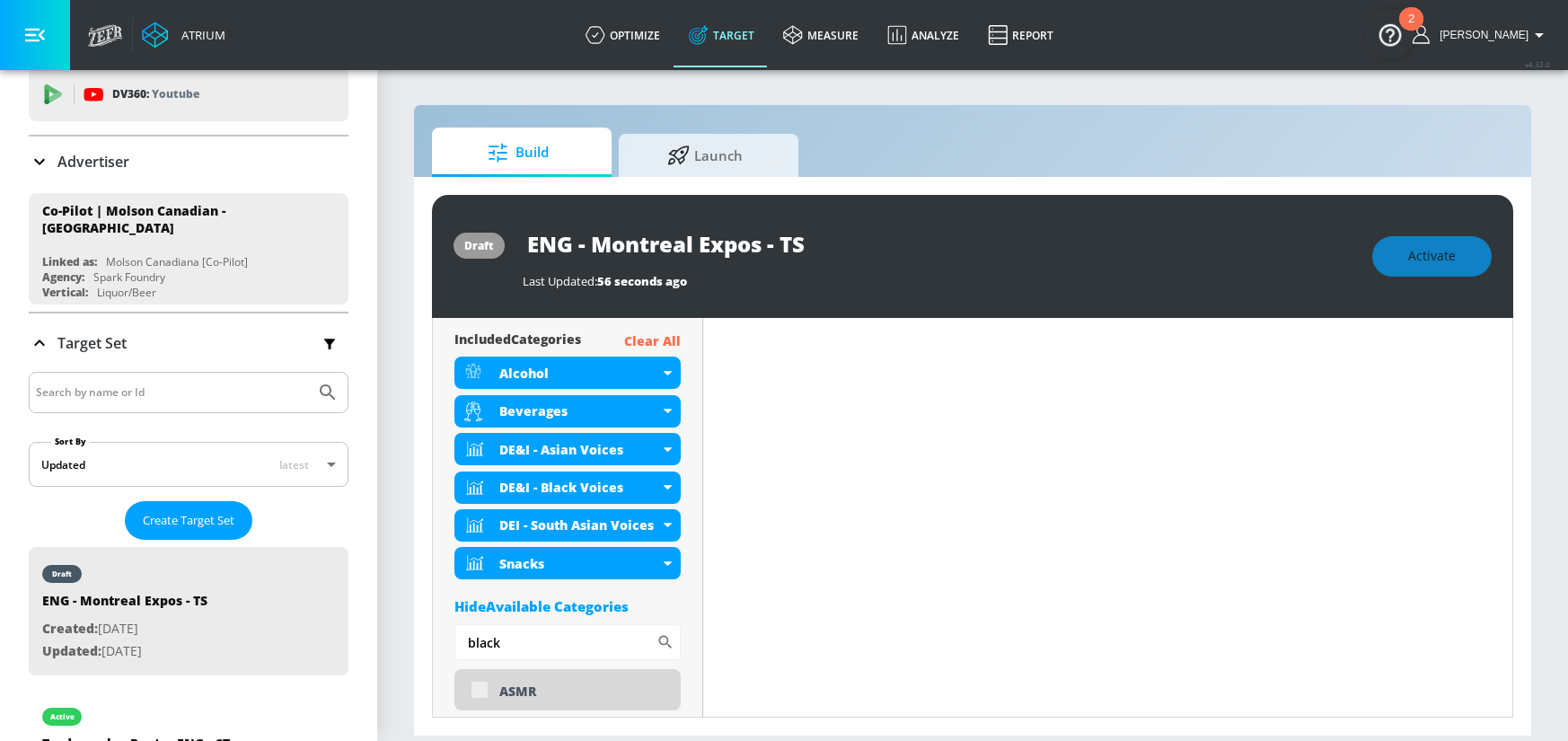
drag, startPoint x: 498, startPoint y: 646, endPoint x: 342, endPoint y: 635, distance: 156.4
click at [344, 637] on div "Atrium optimize Target measure Analyze Report optimize Target measure Analyze R…" at bounding box center [784, 370] width 1568 height 741
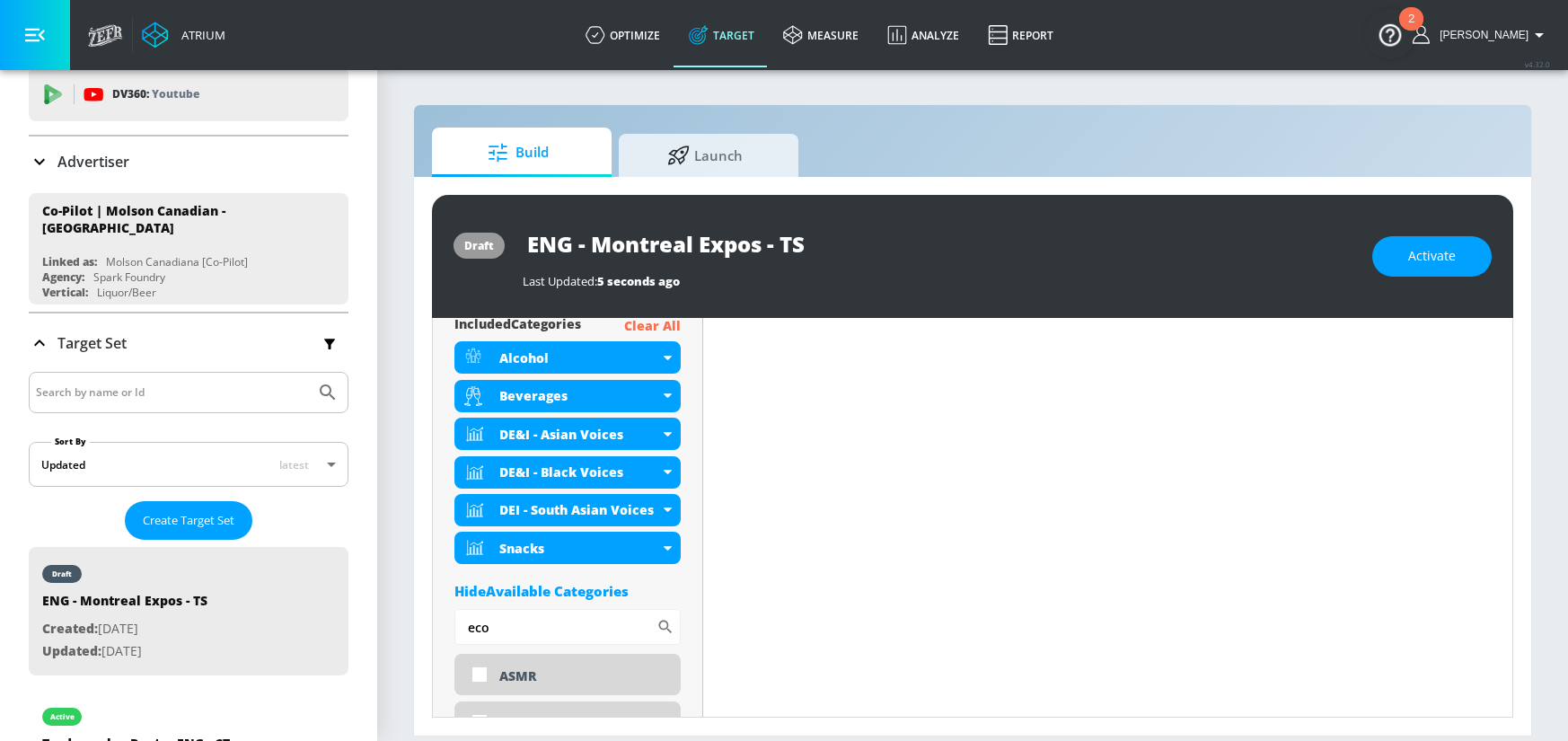
scroll to position [650, 0]
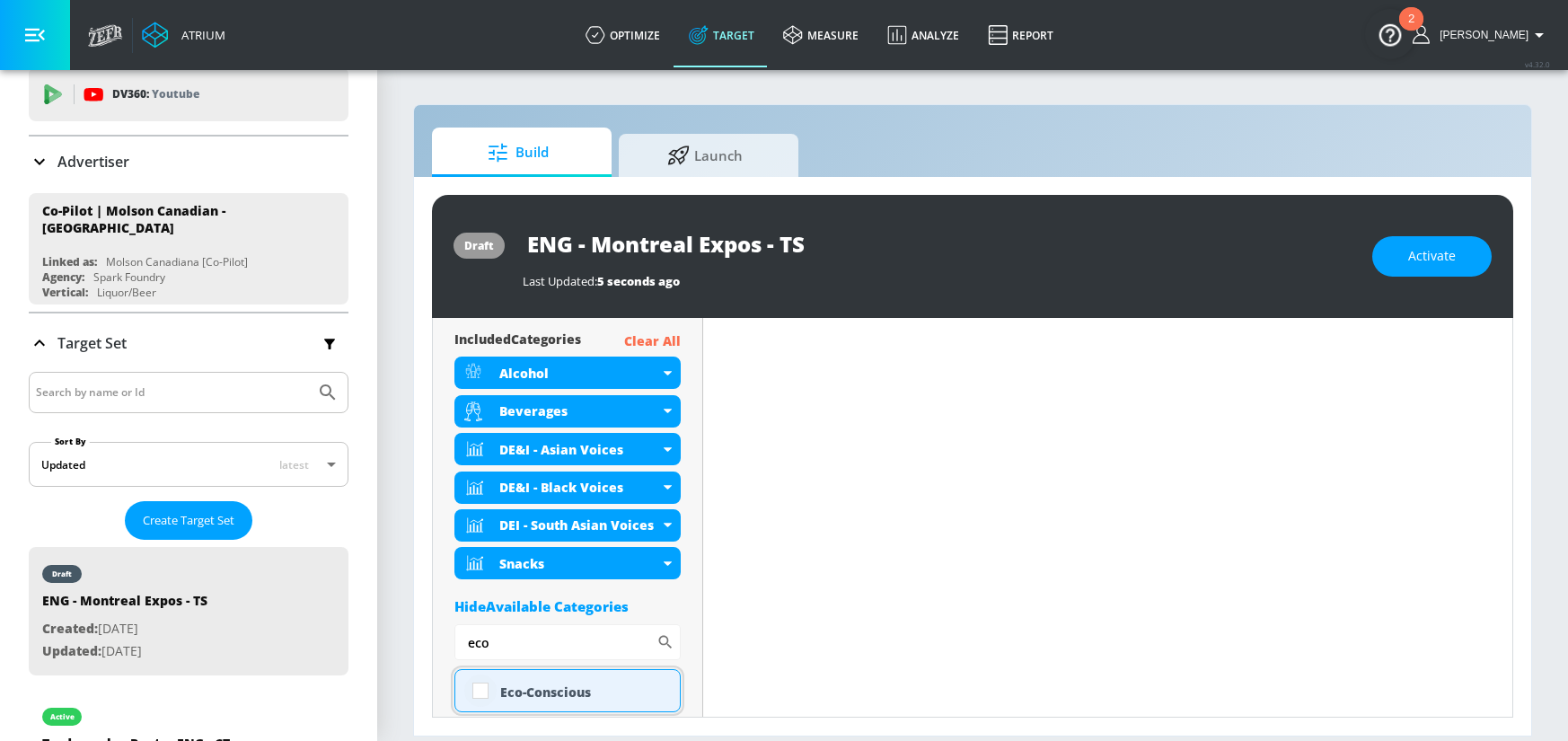
type input "eco"
click at [484, 689] on input "checkbox" at bounding box center [481, 690] width 32 height 32
checkbox input "true"
click at [415, 645] on div "draft ENG - Montreal Expos - TS Last Updated: 5 seconds ago Activate Placement …" at bounding box center [972, 456] width 1117 height 559
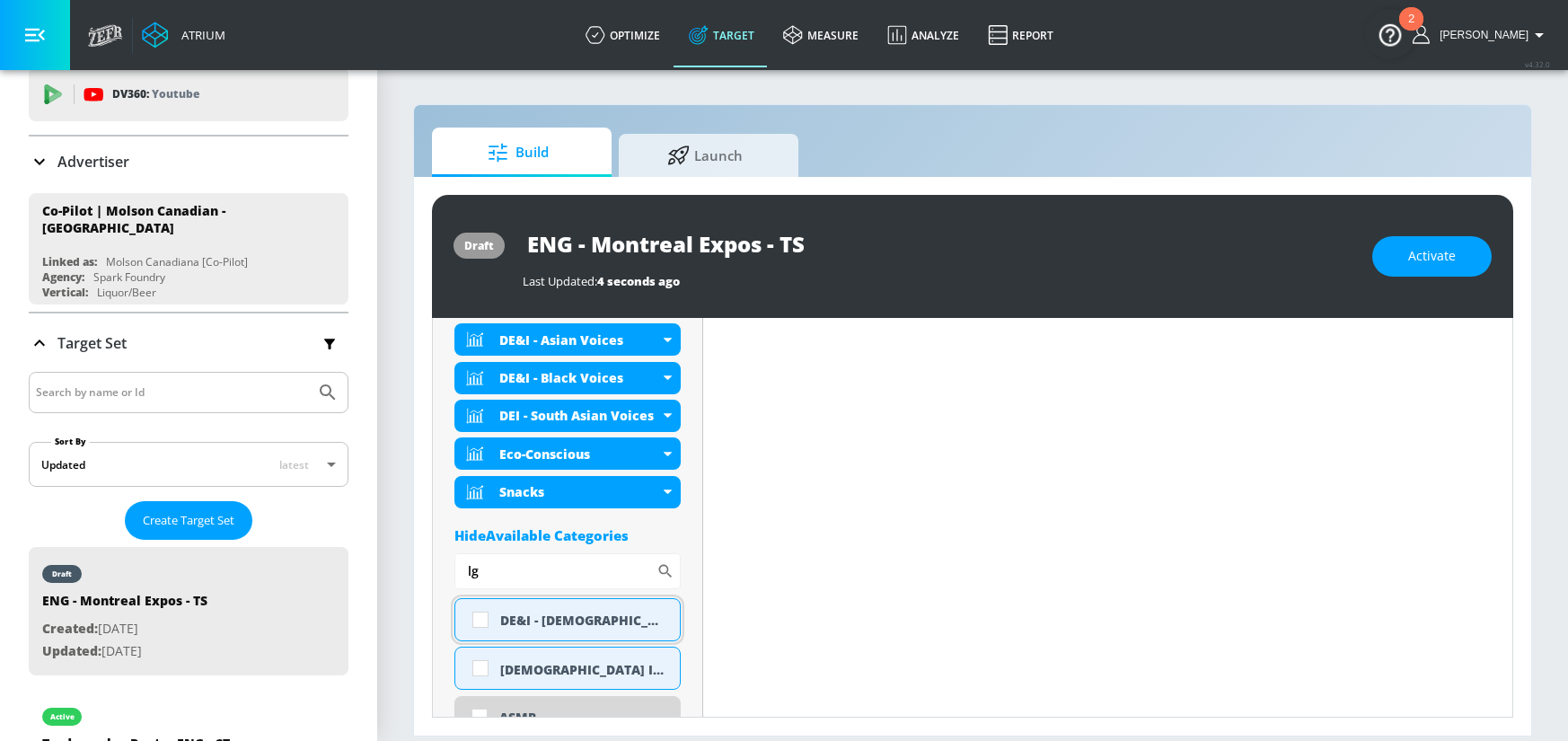
scroll to position [744, 0]
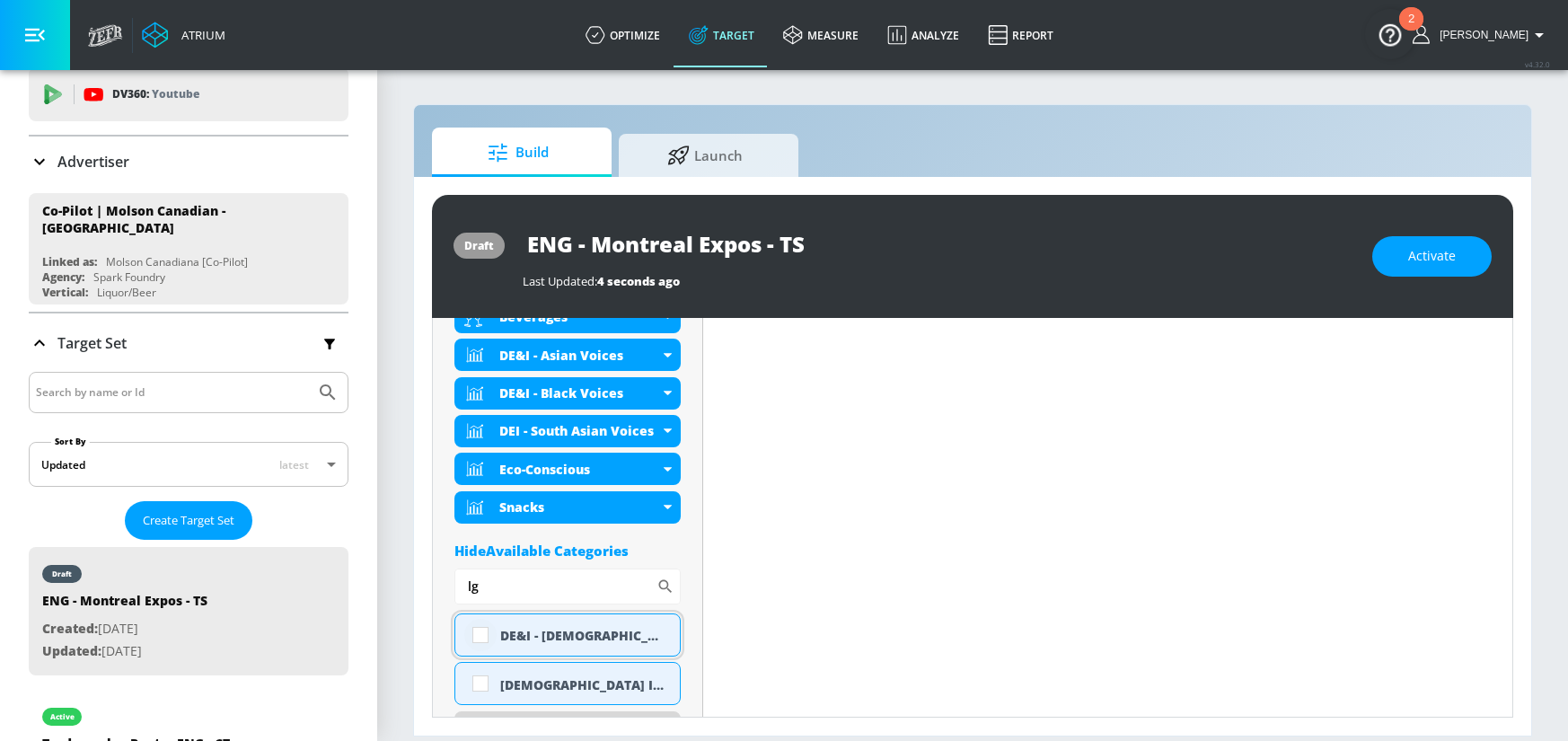
type input "lg"
click at [478, 634] on input "checkbox" at bounding box center [481, 635] width 32 height 32
checkbox input "true"
drag, startPoint x: 458, startPoint y: 578, endPoint x: 424, endPoint y: 578, distance: 34.0
click at [424, 578] on div "draft ENG - Montreal Expos - TS Last Updated: 4 seconds ago Activate Placement …" at bounding box center [972, 456] width 1117 height 559
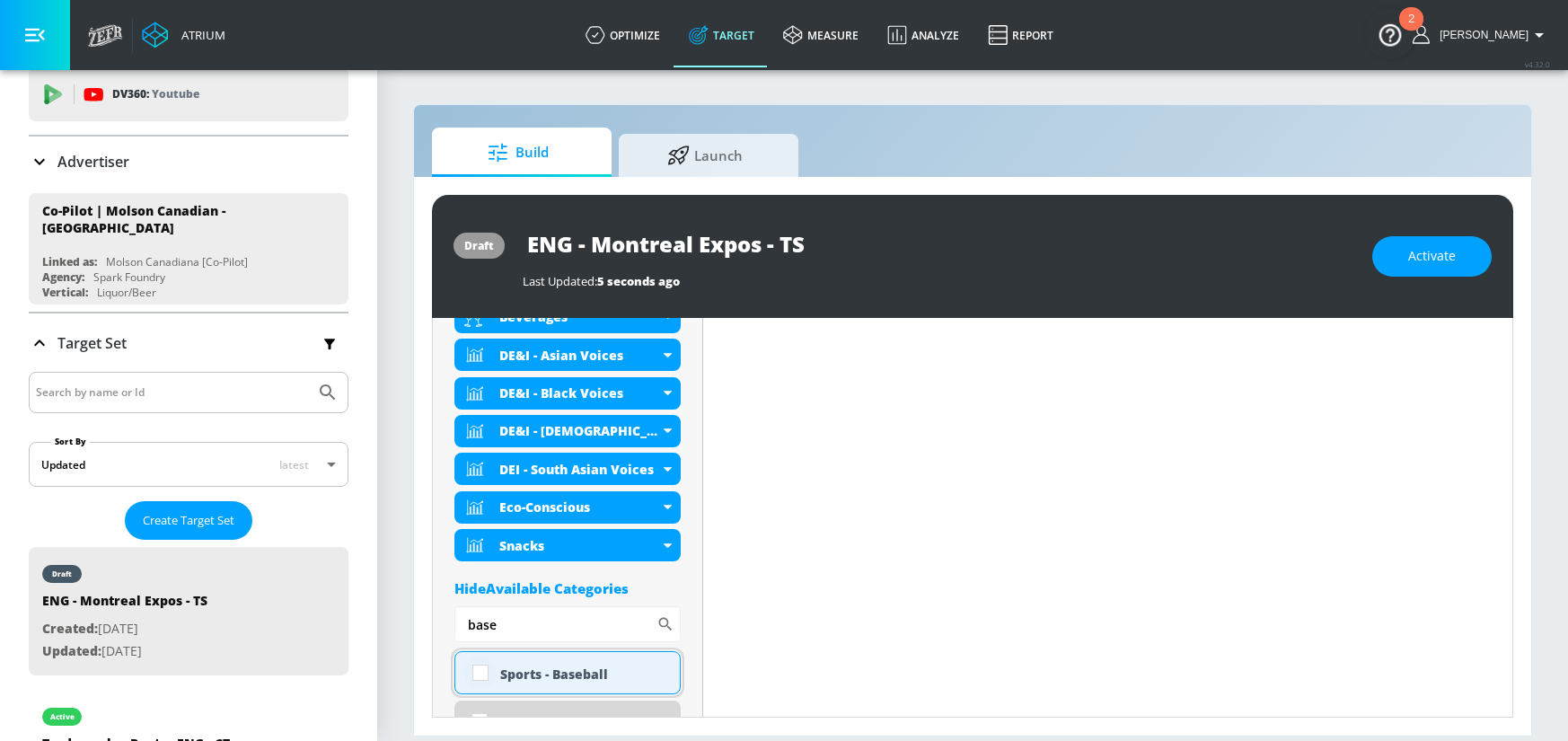
type input "base"
click at [483, 670] on input "checkbox" at bounding box center [481, 672] width 32 height 32
checkbox input "true"
drag, startPoint x: 470, startPoint y: 629, endPoint x: 443, endPoint y: 629, distance: 27.0
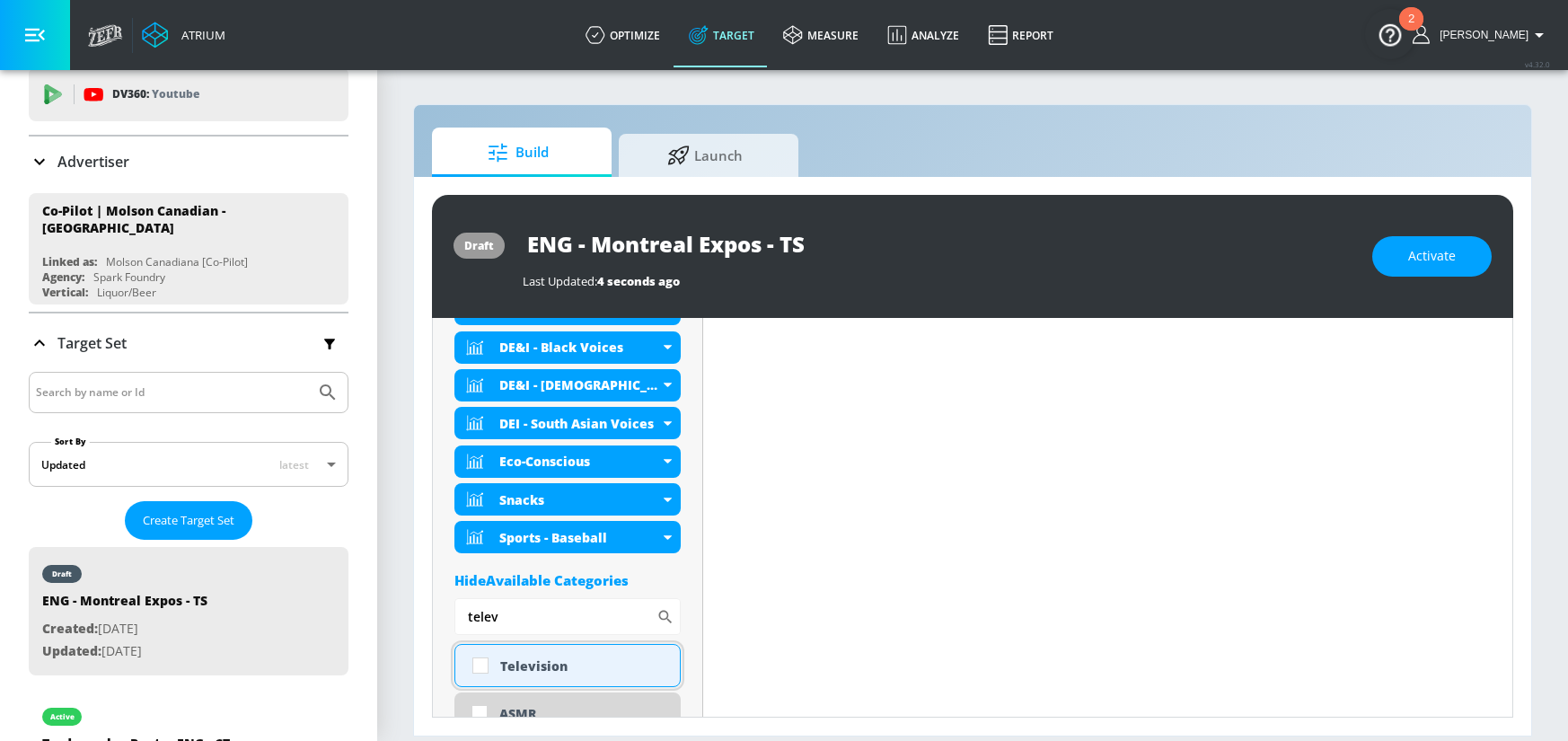
scroll to position [774, 0]
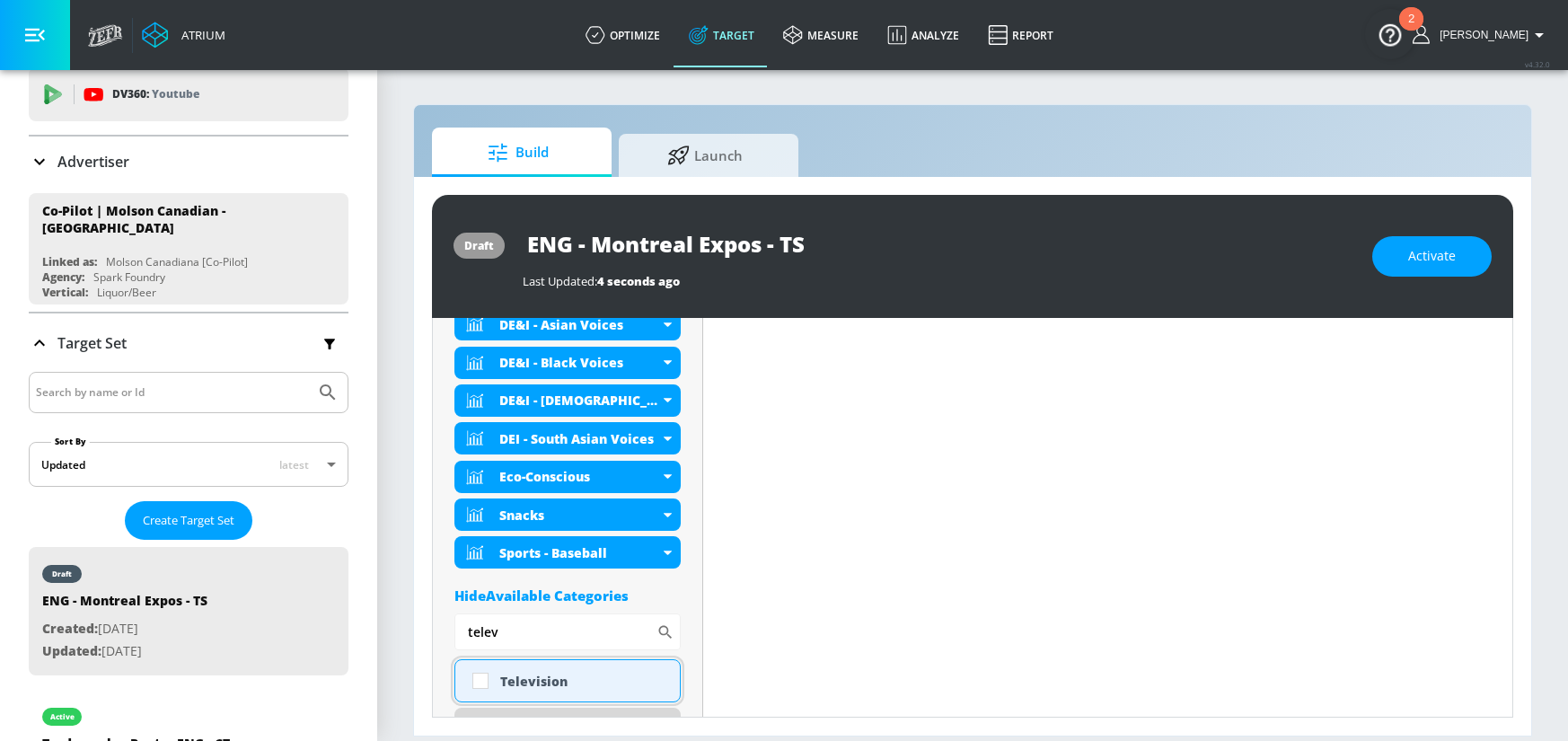
type input "telev"
click at [482, 681] on input "checkbox" at bounding box center [481, 681] width 32 height 32
checkbox input "true"
drag, startPoint x: 506, startPoint y: 634, endPoint x: 447, endPoint y: 634, distance: 59.0
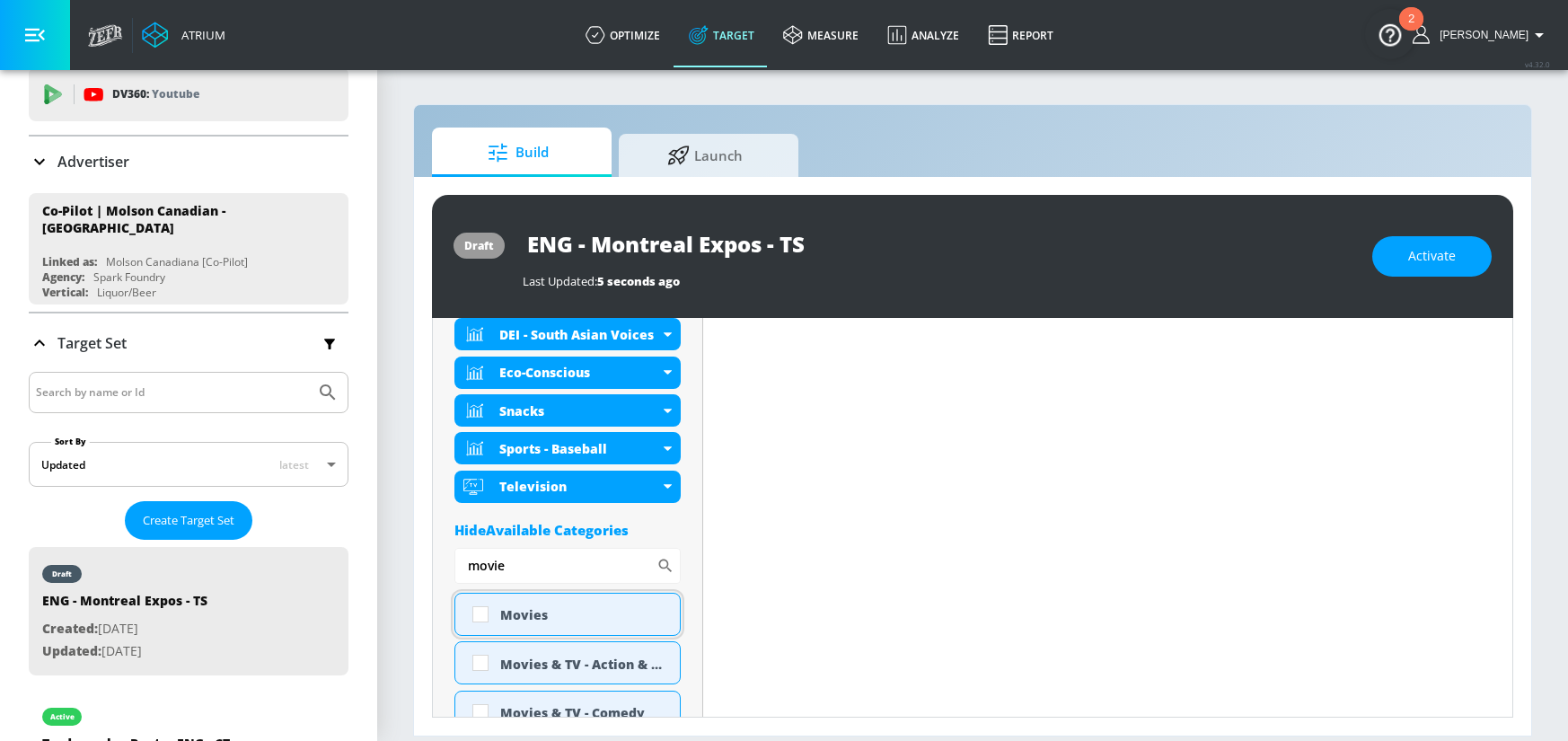
scroll to position [864, 0]
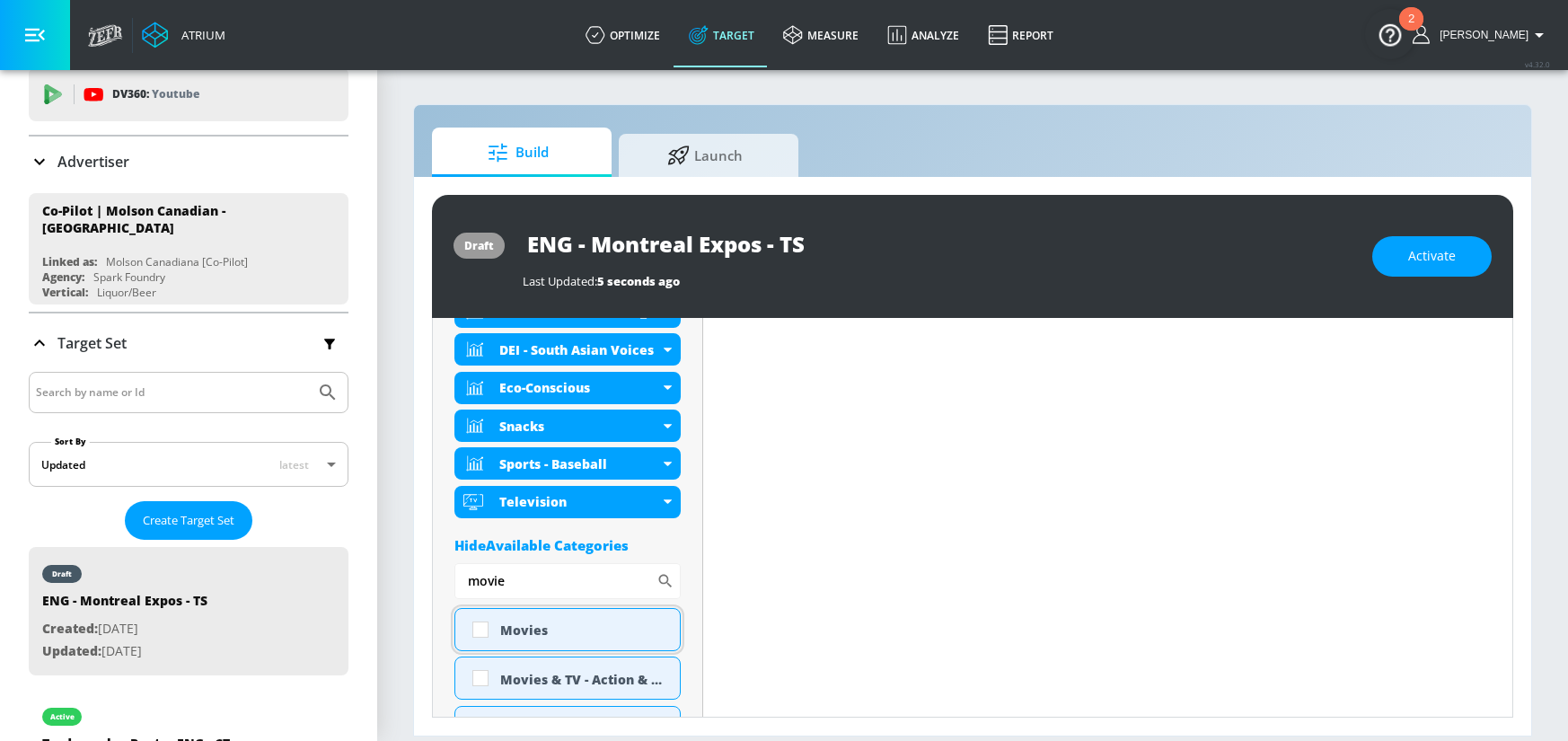
type input "movie"
click at [478, 628] on input "checkbox" at bounding box center [481, 629] width 32 height 32
checkbox input "true"
click at [406, 571] on section "Build Launch draft ENG - Montreal Expos - TS Last Updated: 5 seconds ago Activa…" at bounding box center [972, 404] width 1190 height 672
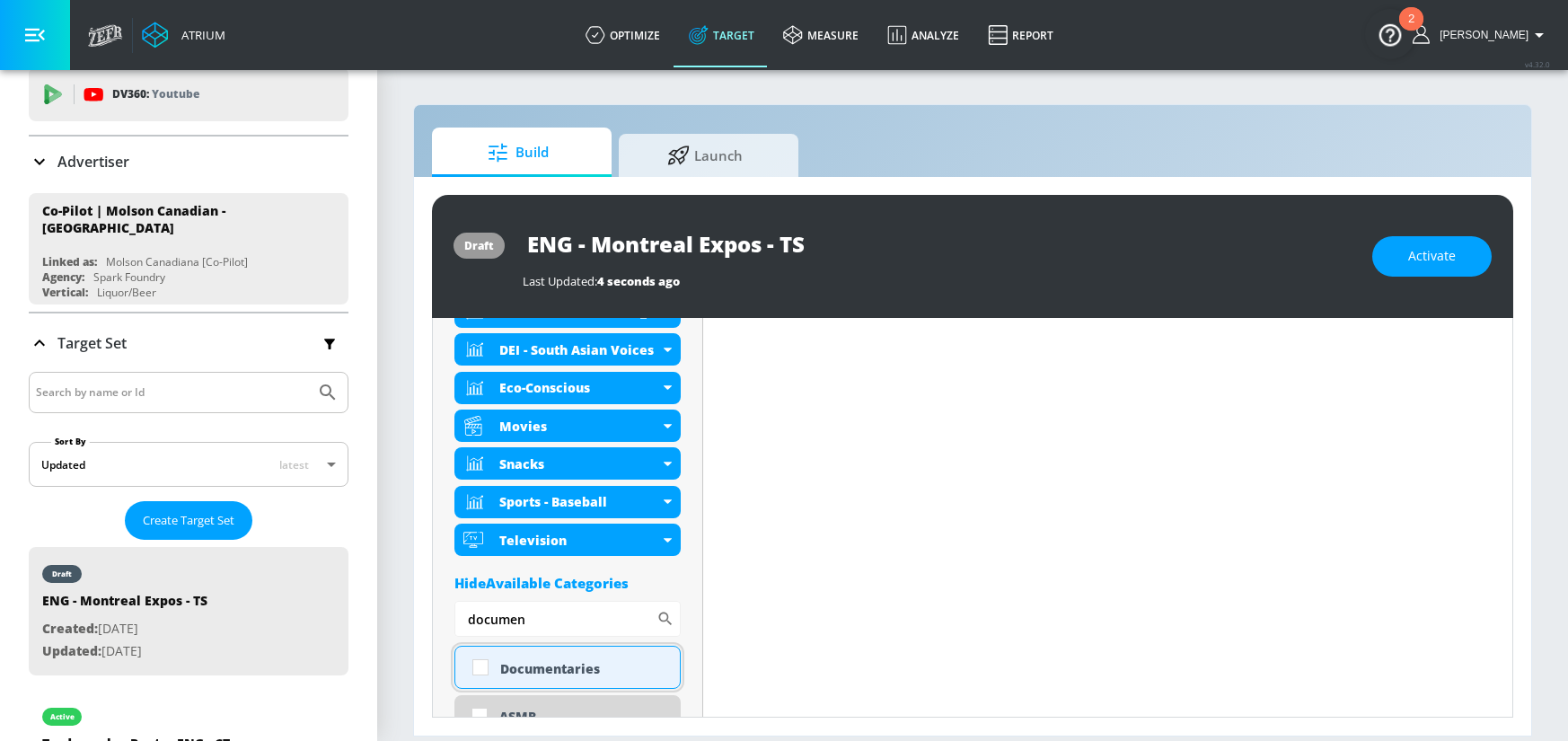
type input "documen"
click at [481, 661] on input "checkbox" at bounding box center [481, 667] width 32 height 32
checkbox input "true"
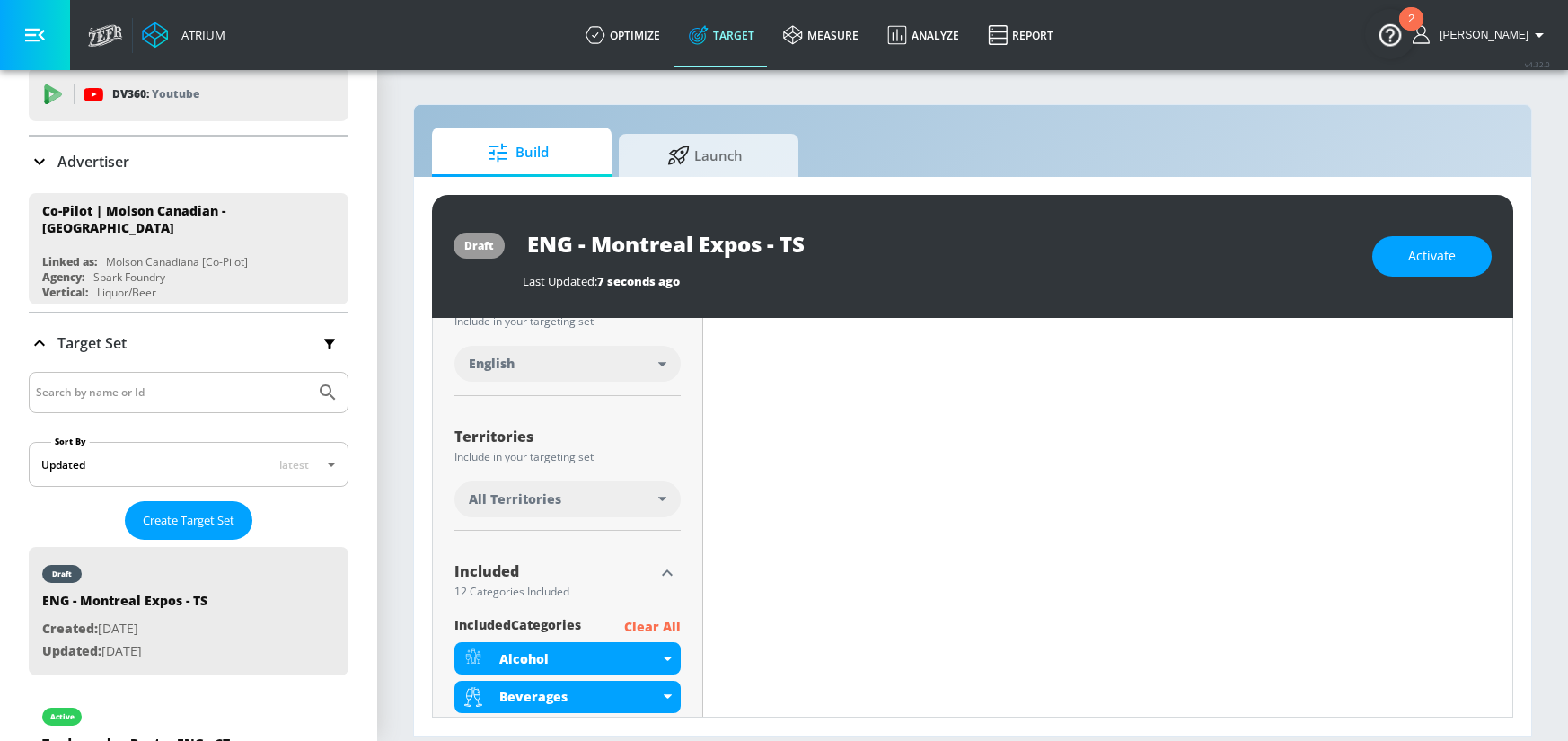
scroll to position [0, 0]
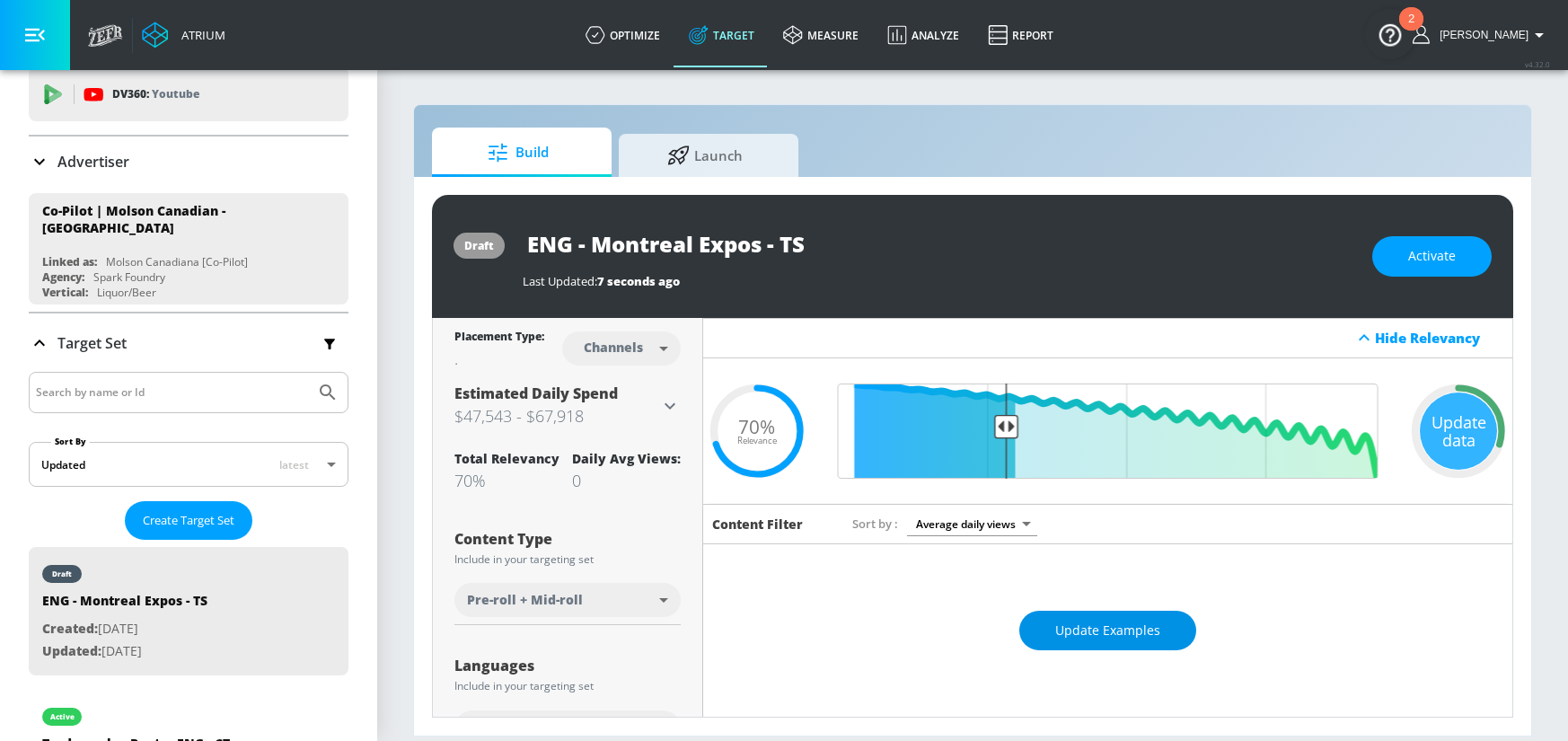
click at [1107, 640] on span "Update Examples" at bounding box center [1107, 631] width 105 height 23
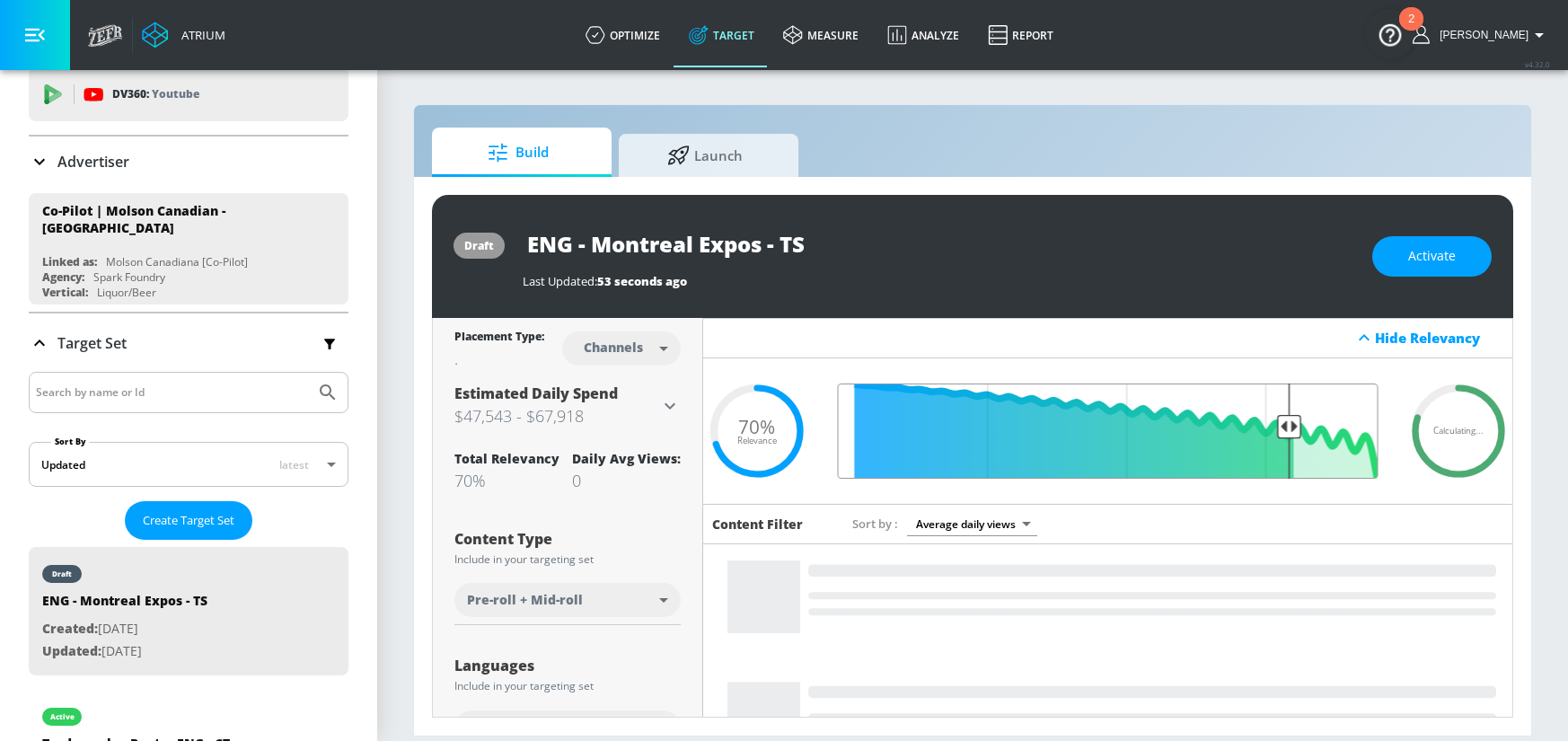
drag, startPoint x: 1000, startPoint y: 425, endPoint x: 1278, endPoint y: 426, distance: 278.0
type input "0.2"
click at [1278, 426] on input "Final Threshold" at bounding box center [1108, 431] width 559 height 95
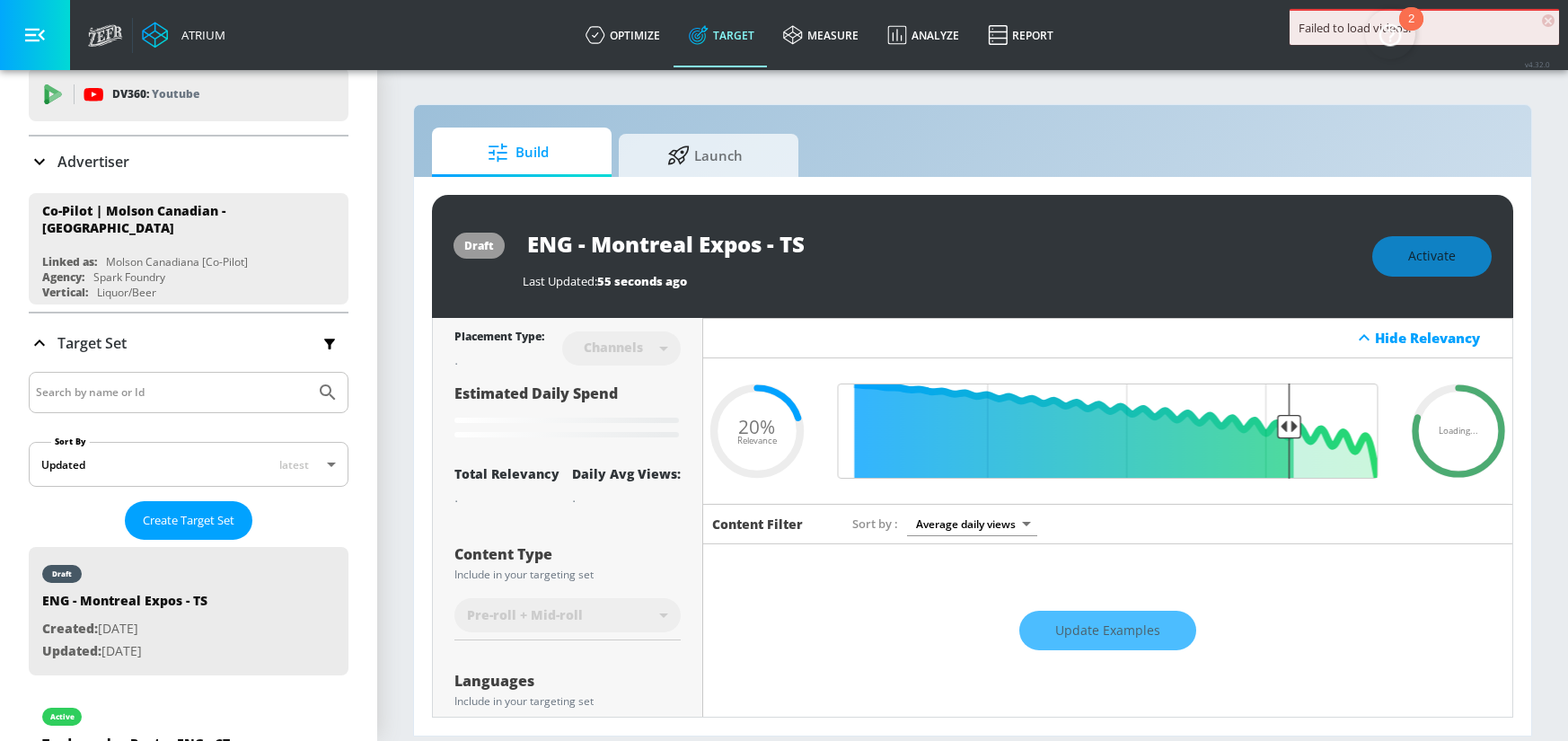
drag, startPoint x: 819, startPoint y: 241, endPoint x: 524, endPoint y: 242, distance: 295.0
click at [524, 242] on input "ENG - Montreal Expos - TS" at bounding box center [747, 243] width 449 height 40
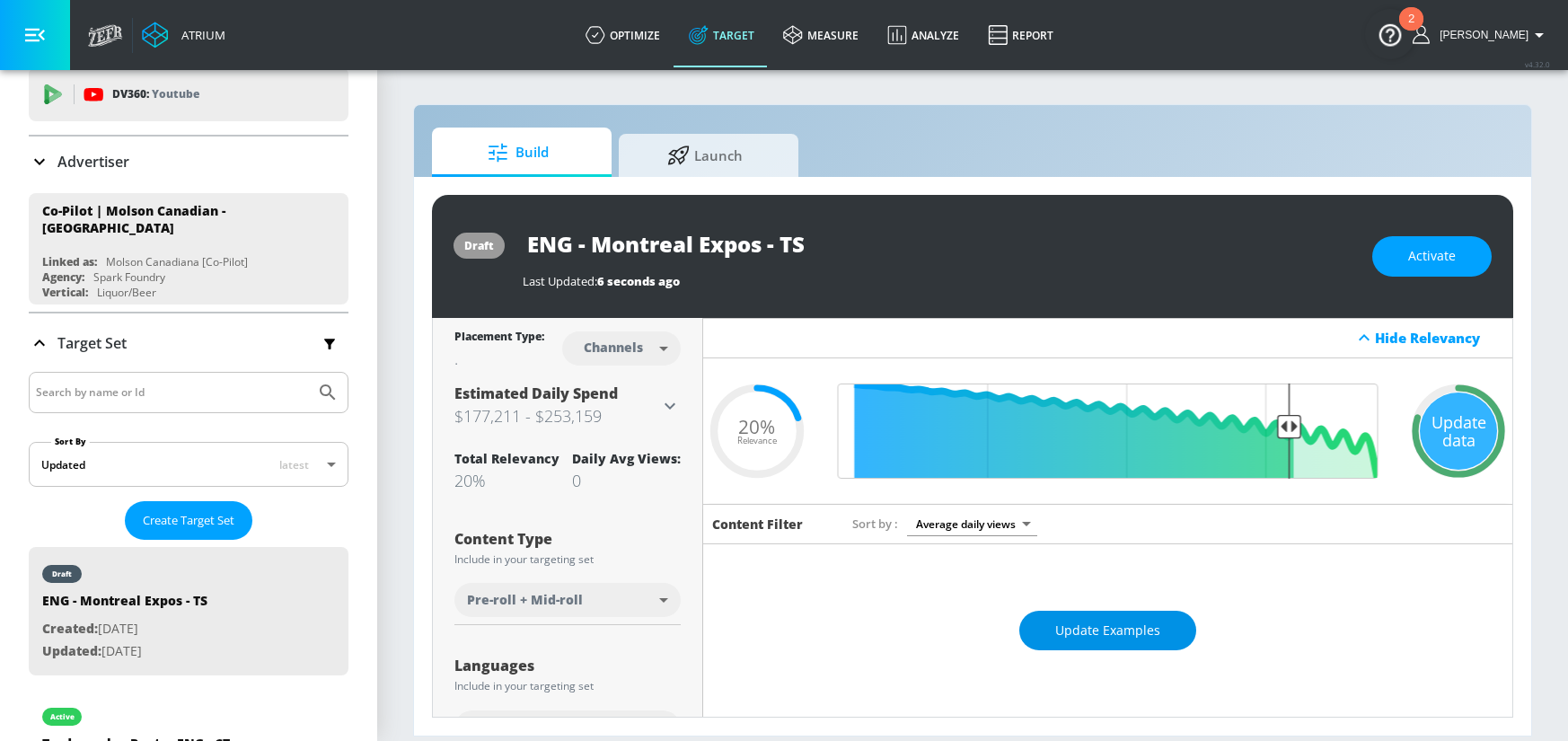
click at [1120, 620] on span "Update Examples" at bounding box center [1107, 631] width 105 height 23
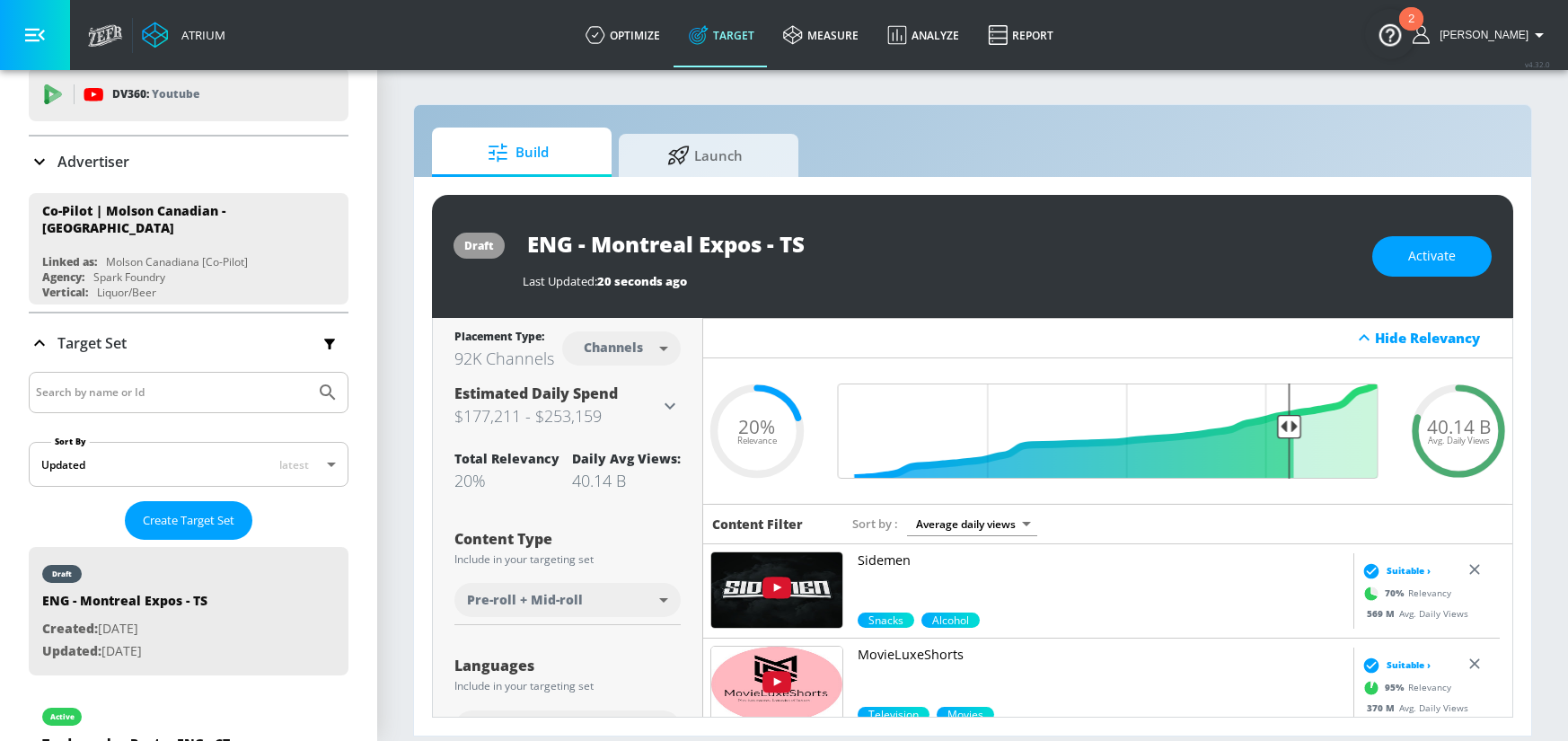
click at [636, 353] on body "Atrium optimize Target measure Analyze Report optimize Target measure Analyze R…" at bounding box center [784, 370] width 1568 height 741
click at [634, 410] on div "Videos" at bounding box center [614, 417] width 52 height 19
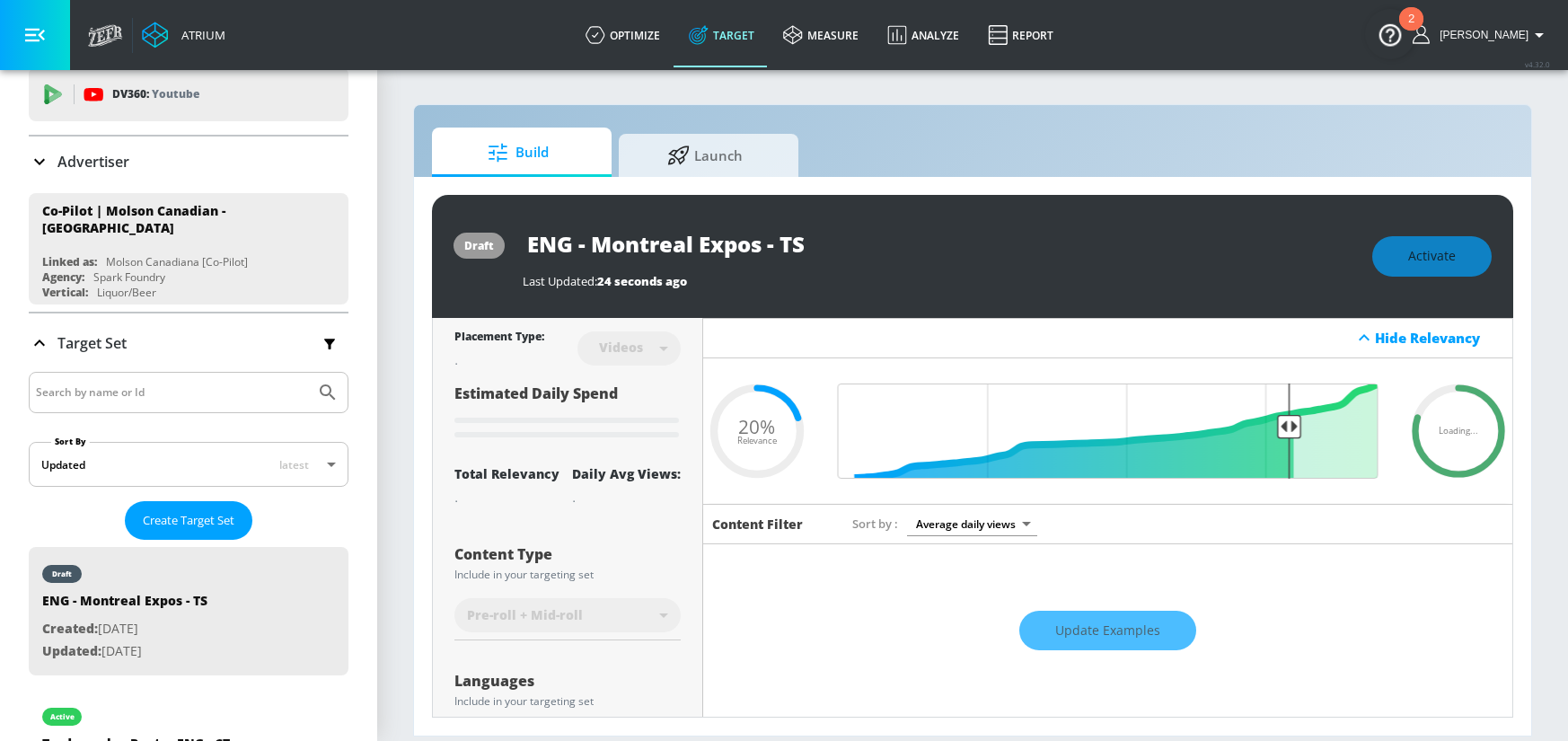
type input "videos"
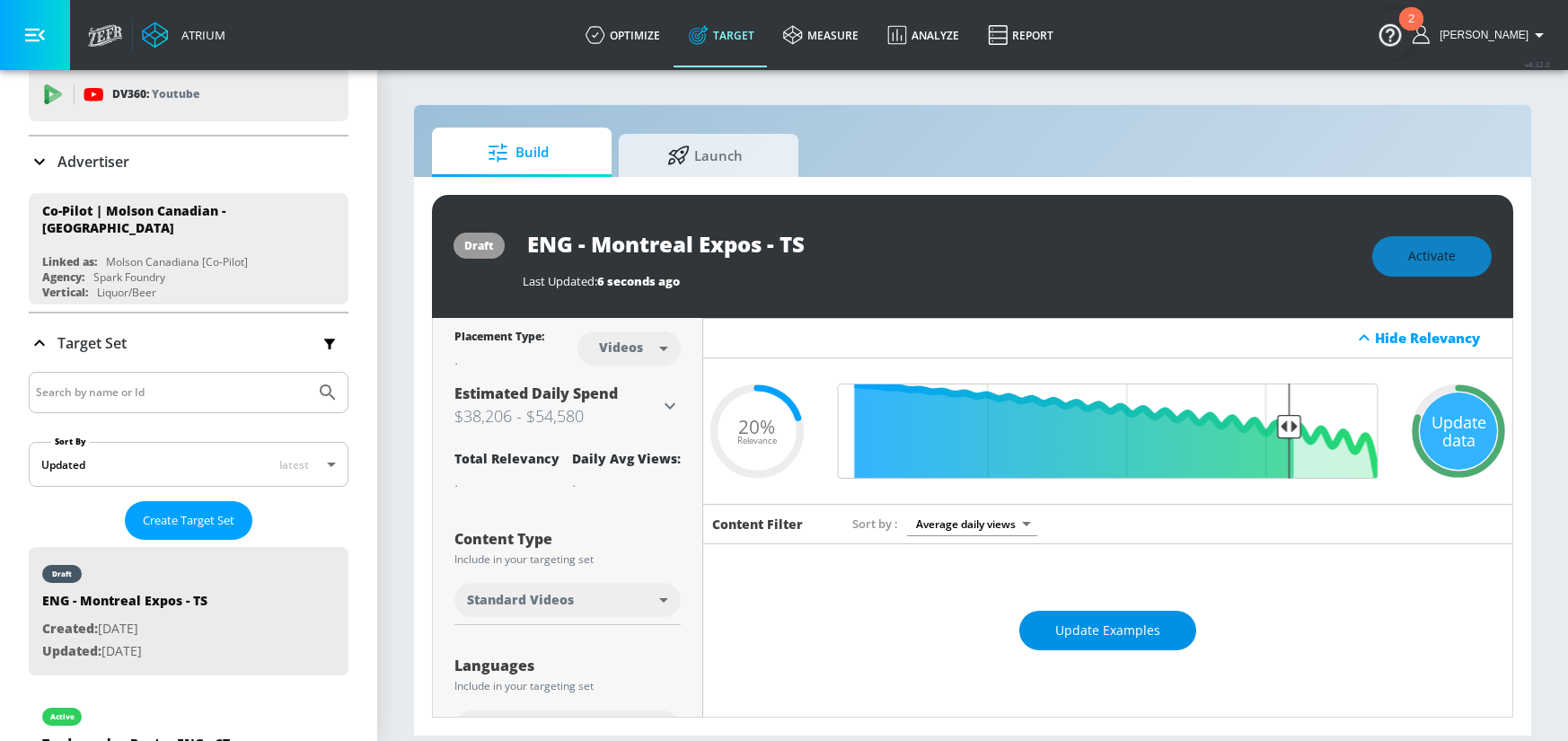
click at [1090, 648] on button "Update Examples" at bounding box center [1106, 630] width 176 height 40
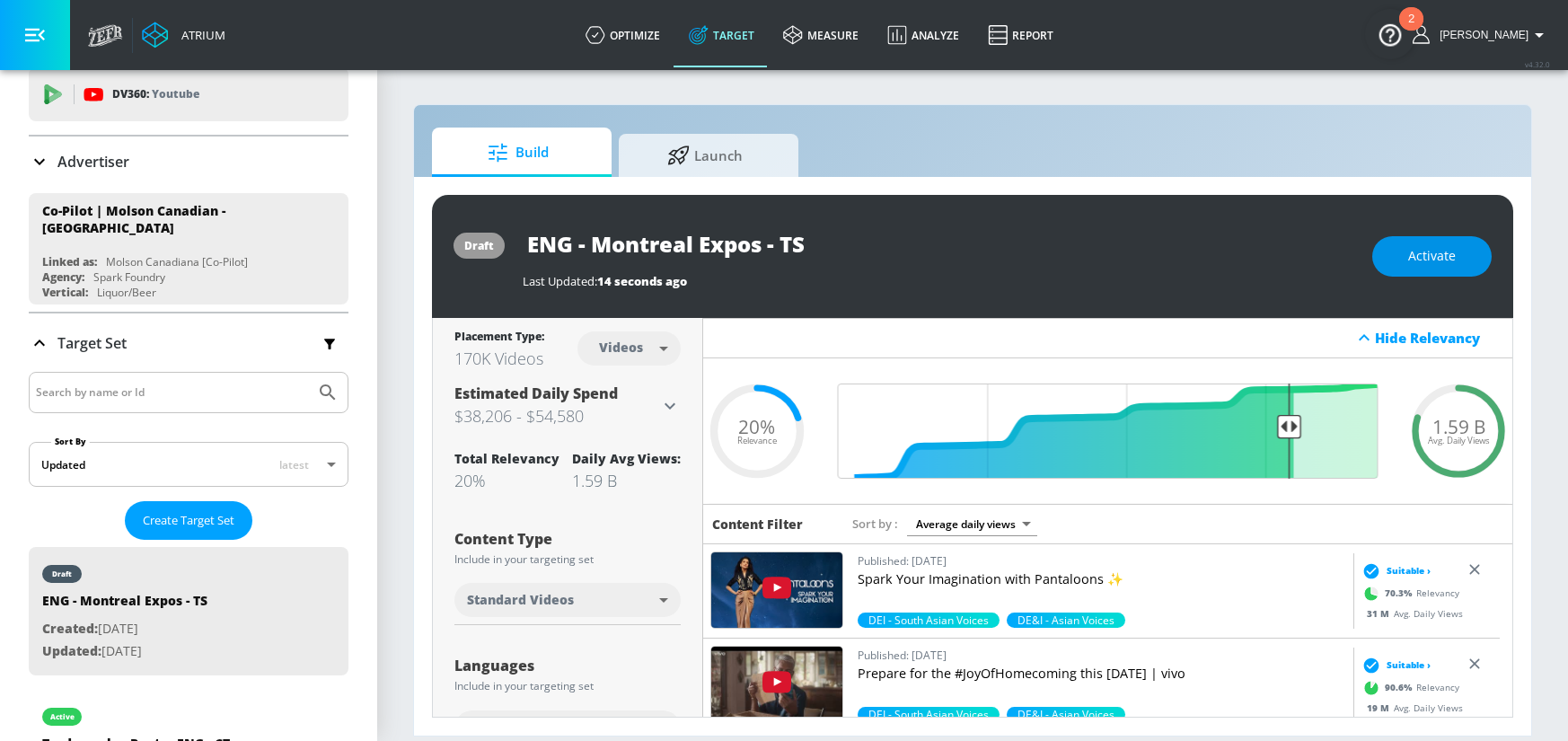
click at [1432, 253] on span "Activate" at bounding box center [1432, 257] width 48 height 23
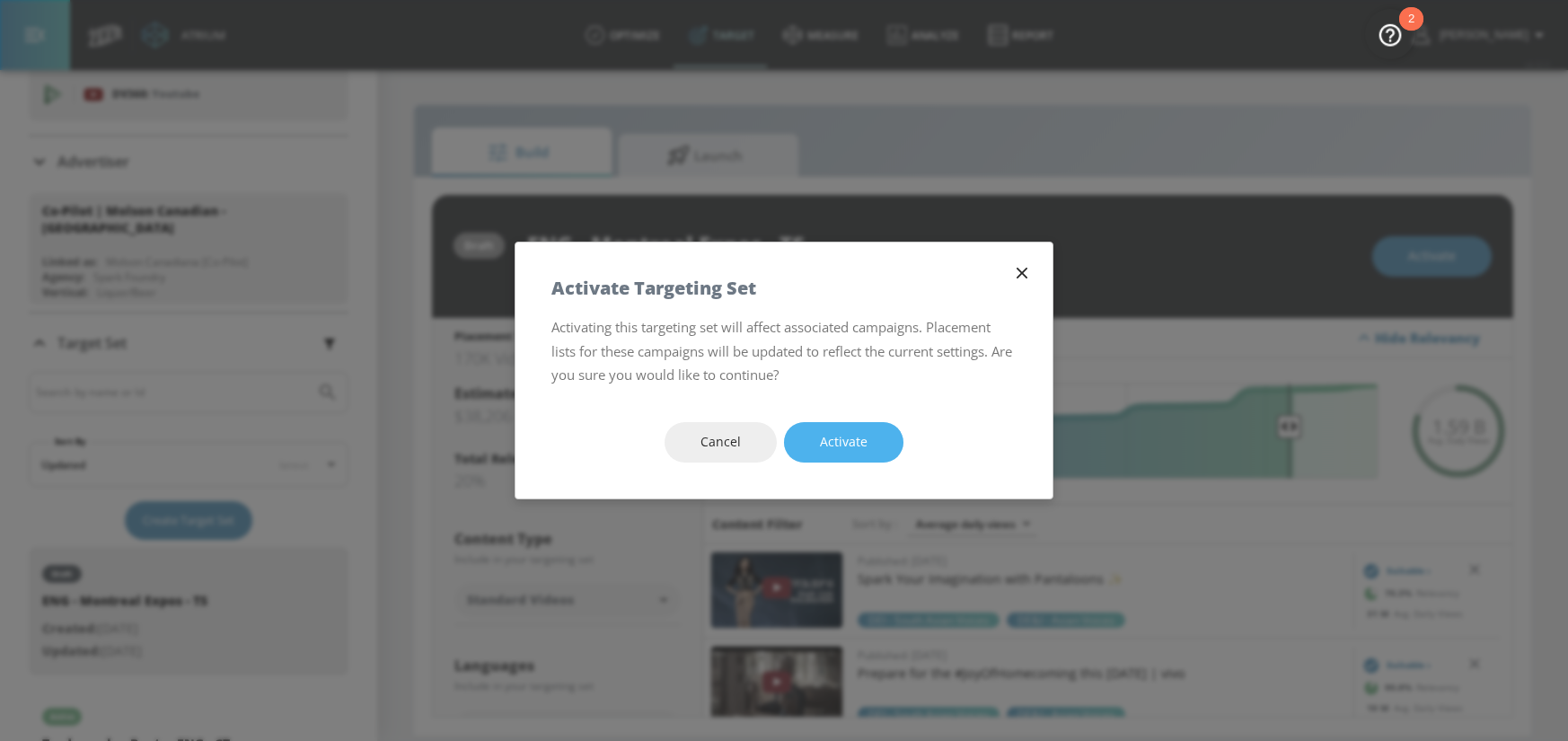
click at [865, 438] on button "Activate" at bounding box center [843, 442] width 119 height 40
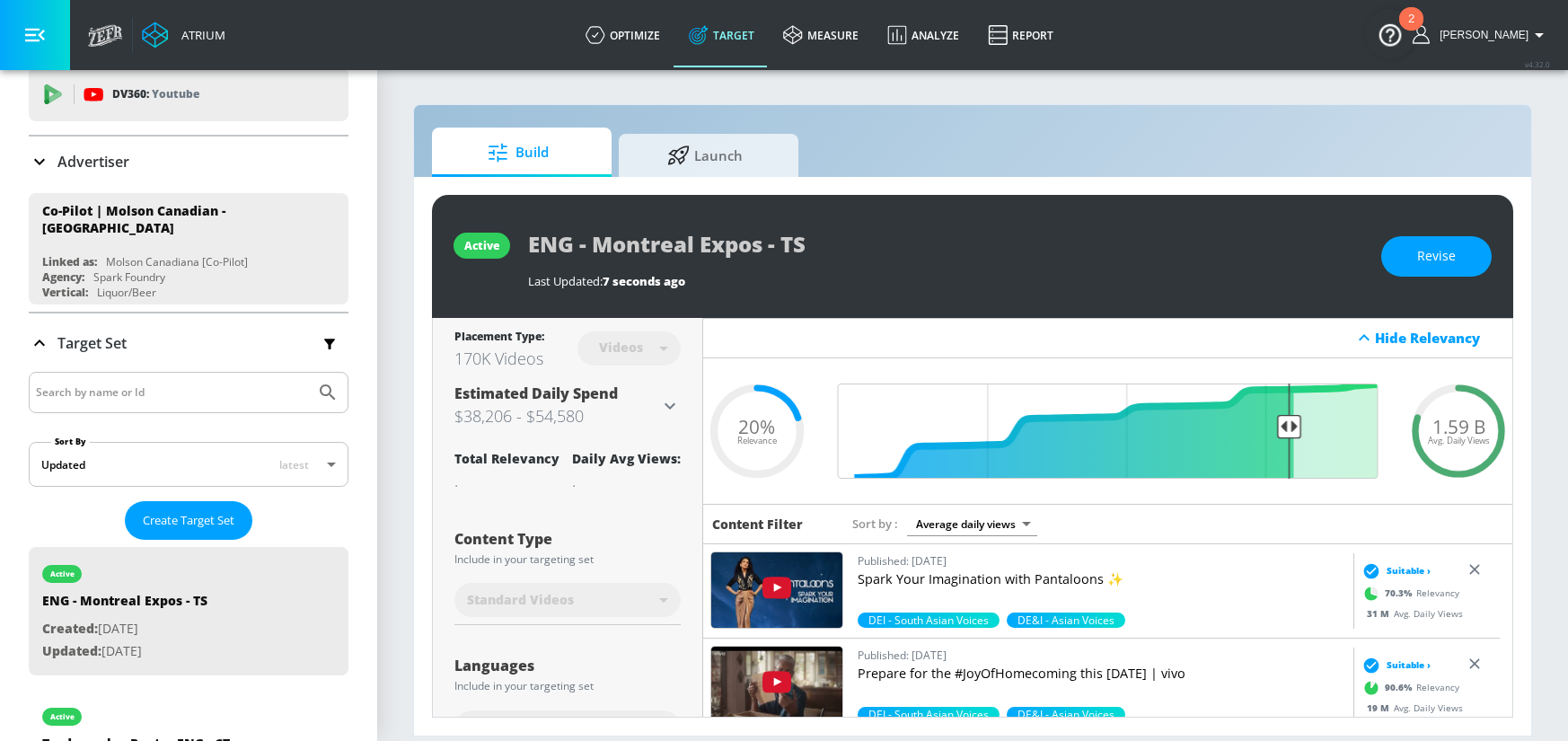
drag, startPoint x: 318, startPoint y: 637, endPoint x: 390, endPoint y: 555, distance: 109.1
click at [318, 637] on icon "list of Target Set" at bounding box center [331, 649] width 29 height 29
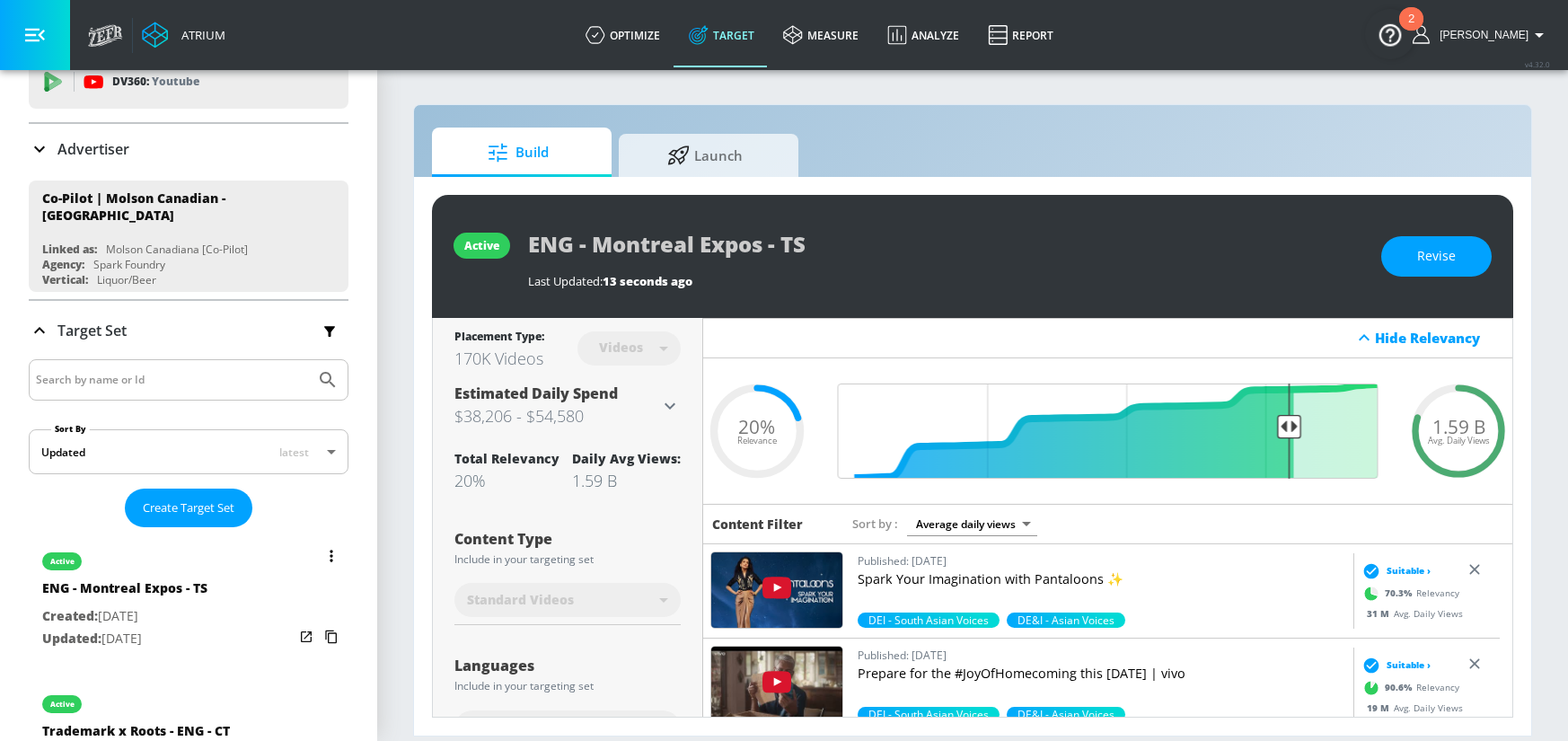
scroll to position [74, 0]
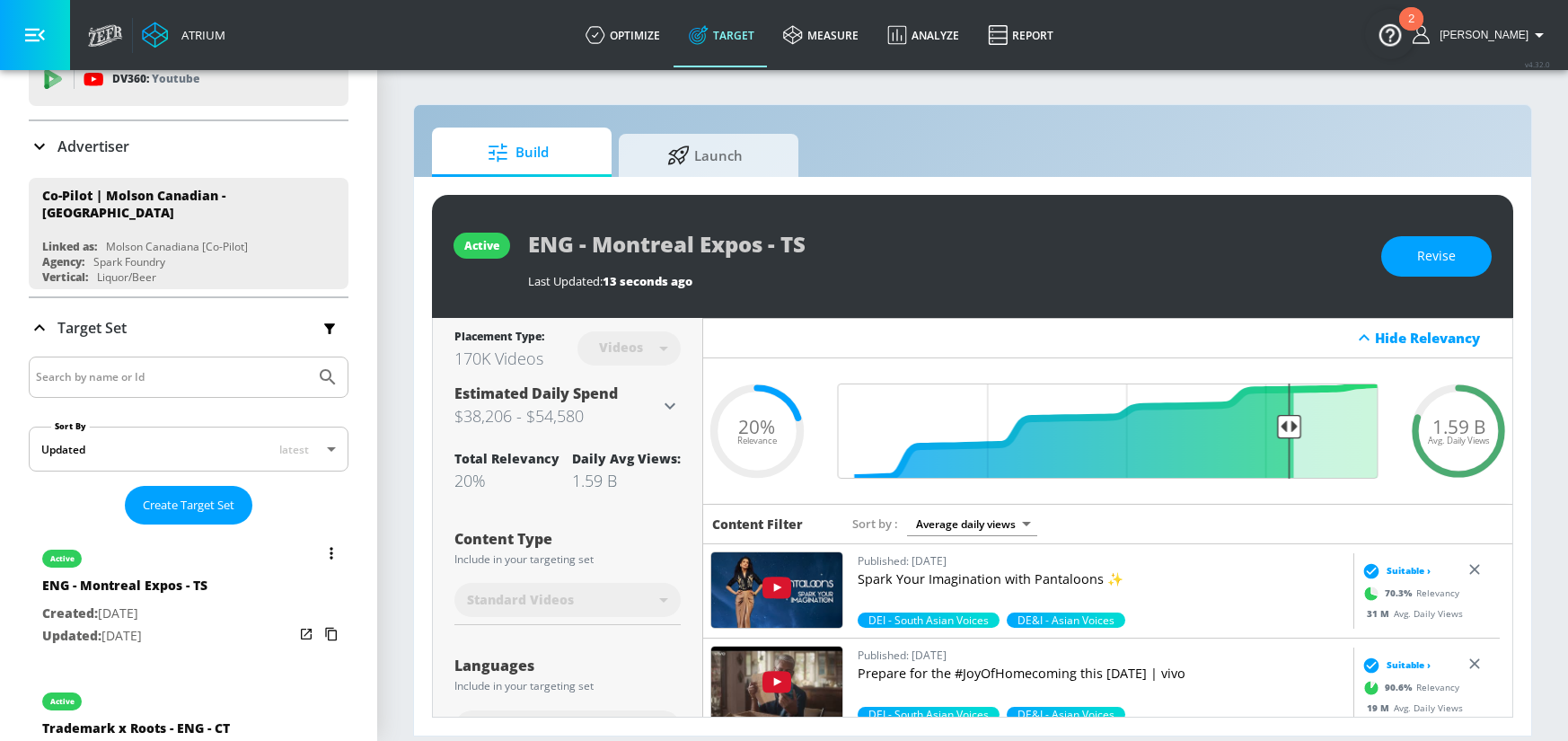
click at [320, 555] on button "list of Target Set" at bounding box center [331, 553] width 25 height 25
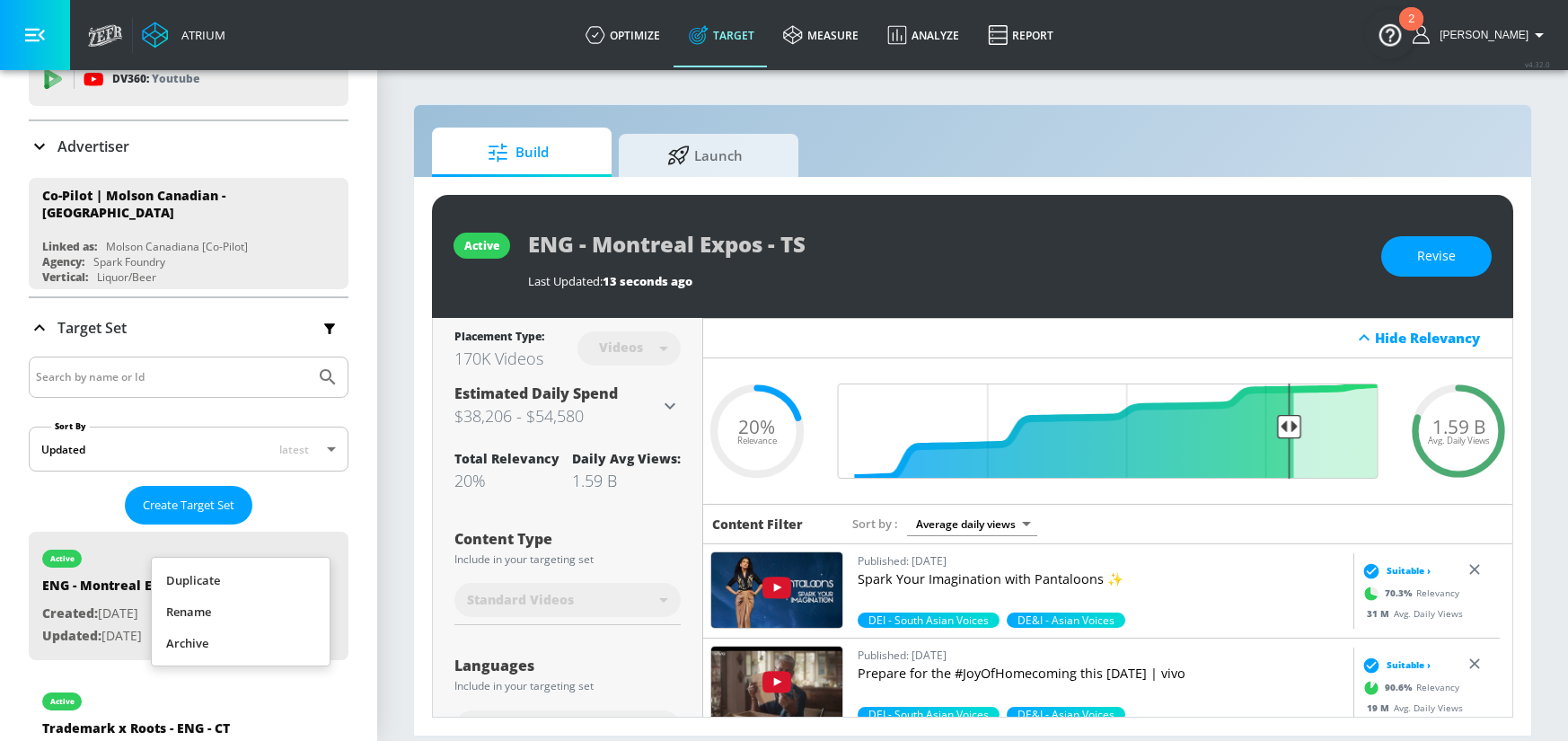
click at [258, 582] on li "Duplicate" at bounding box center [240, 580] width 177 height 31
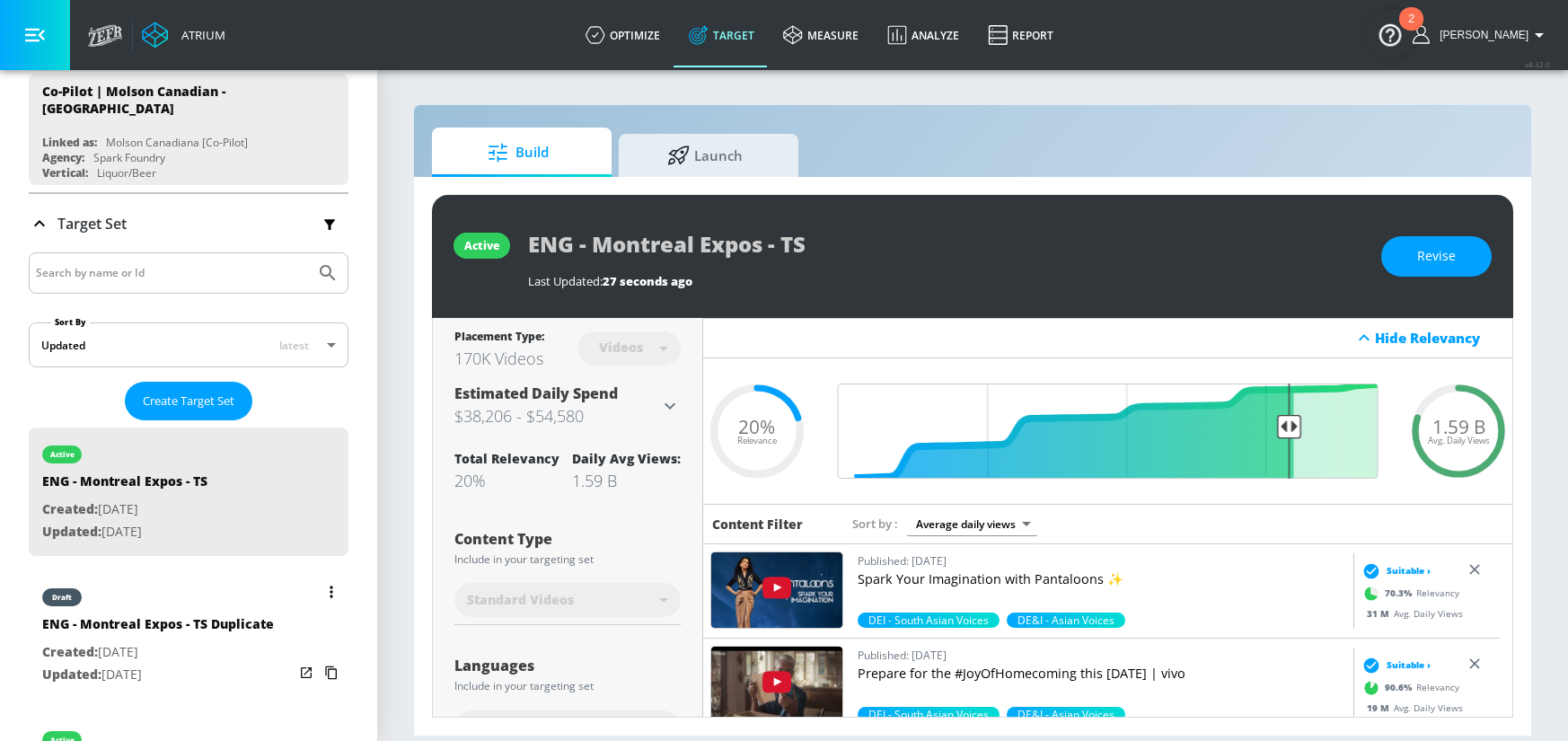
scroll to position [198, 0]
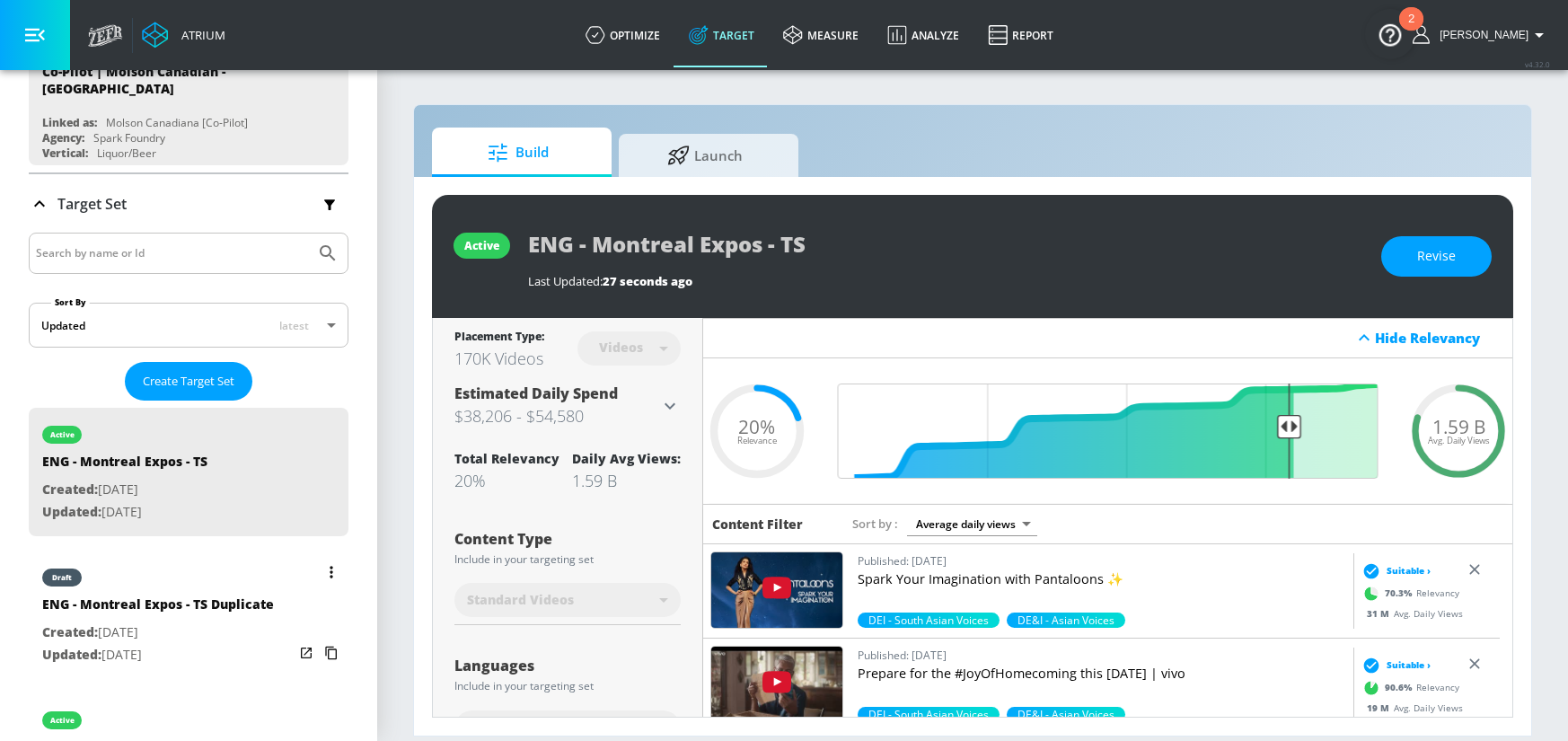
click at [200, 595] on div "ENG - Montreal Expos - TS Duplicate" at bounding box center [157, 607] width 232 height 26
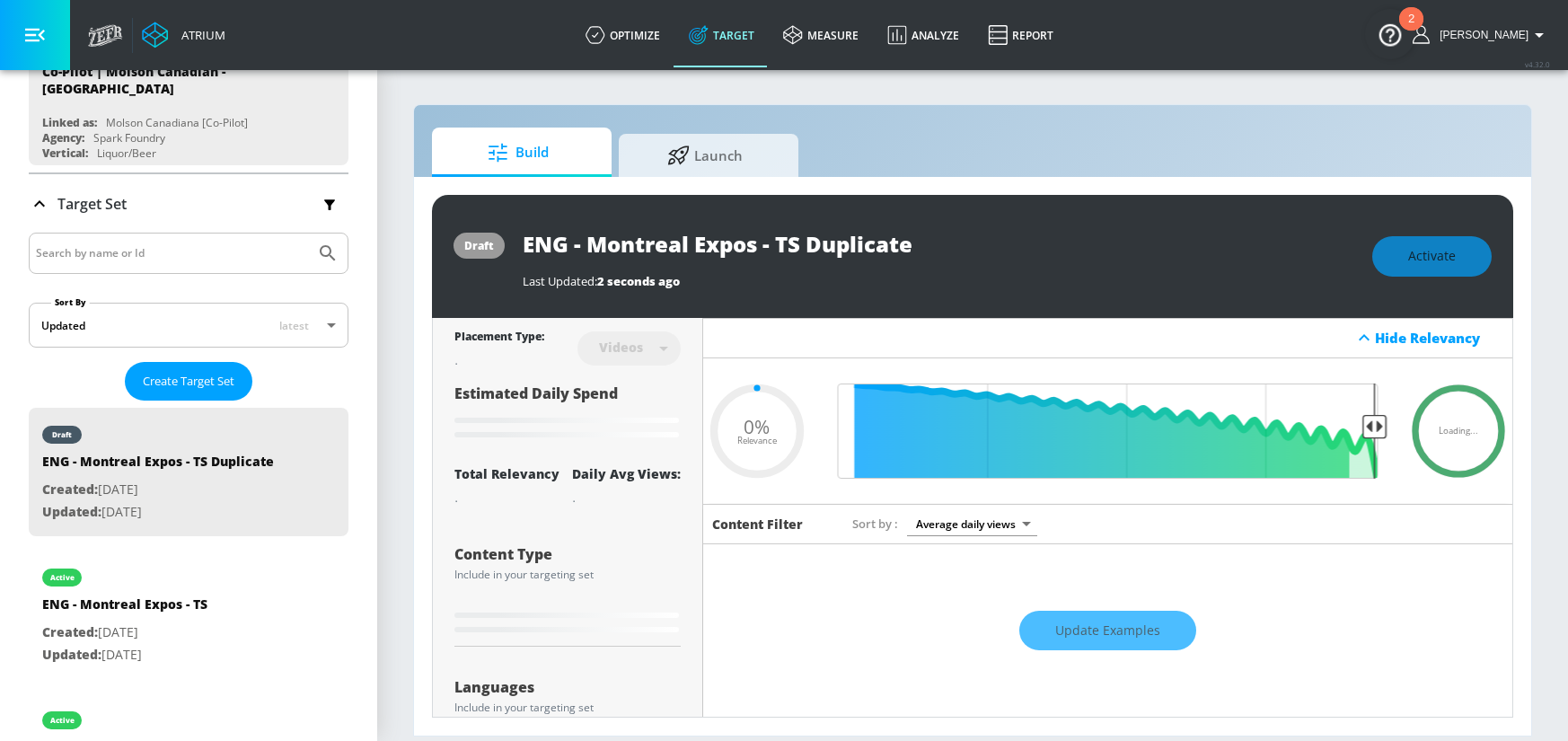
type input "ENG - Montreal Expos - TS Duplicate"
type input "0.05"
drag, startPoint x: 782, startPoint y: 244, endPoint x: 1035, endPoint y: 257, distance: 253.3
click at [1035, 257] on div "ENG - Montreal Expos - TS Duplicate" at bounding box center [939, 243] width 832 height 40
type input "ENG - Montreal Expos - C"
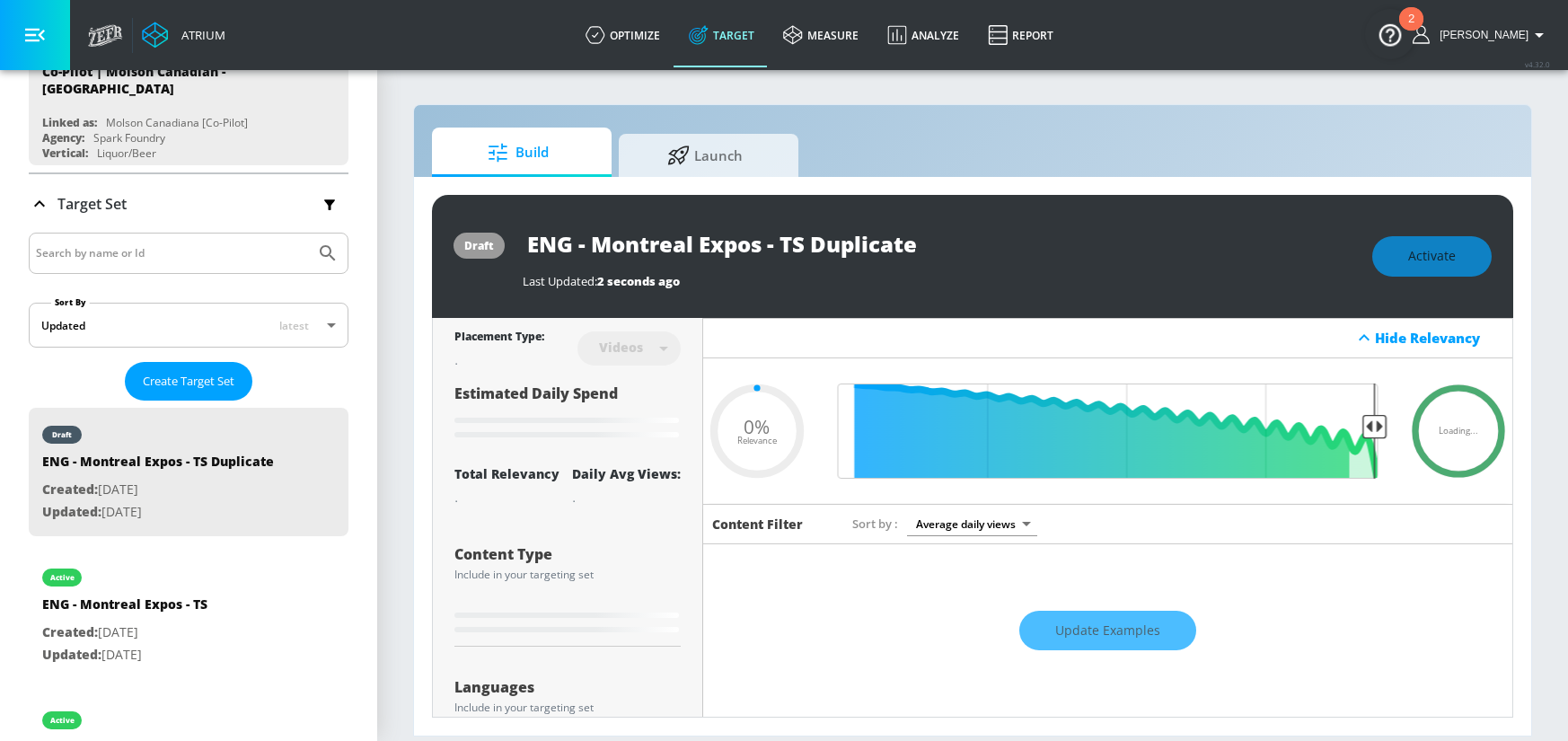
type input "0.05"
type input "ENG - Montreal Expos - [GEOGRAPHIC_DATA]"
type input "0.05"
drag, startPoint x: 840, startPoint y: 237, endPoint x: 457, endPoint y: 238, distance: 383.0
click at [457, 238] on div "draft ENG - Montreal Expos - [GEOGRAPHIC_DATA] Last Updated: 5 seconds ago Acti…" at bounding box center [972, 256] width 1081 height 123
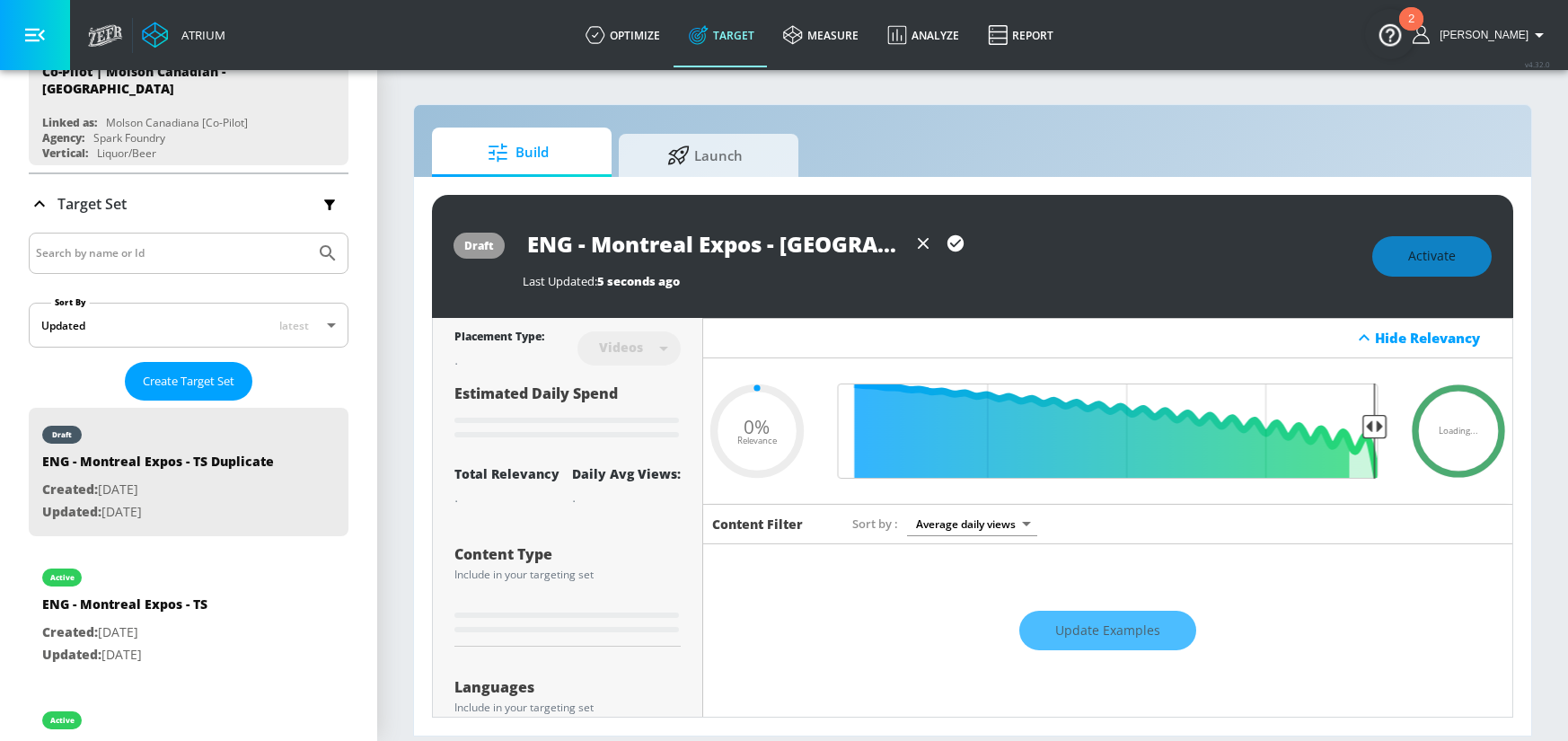
type input "ENG - Montreal Expos - [GEOGRAPHIC_DATA]"
click at [945, 245] on icon "button" at bounding box center [955, 243] width 20 height 20
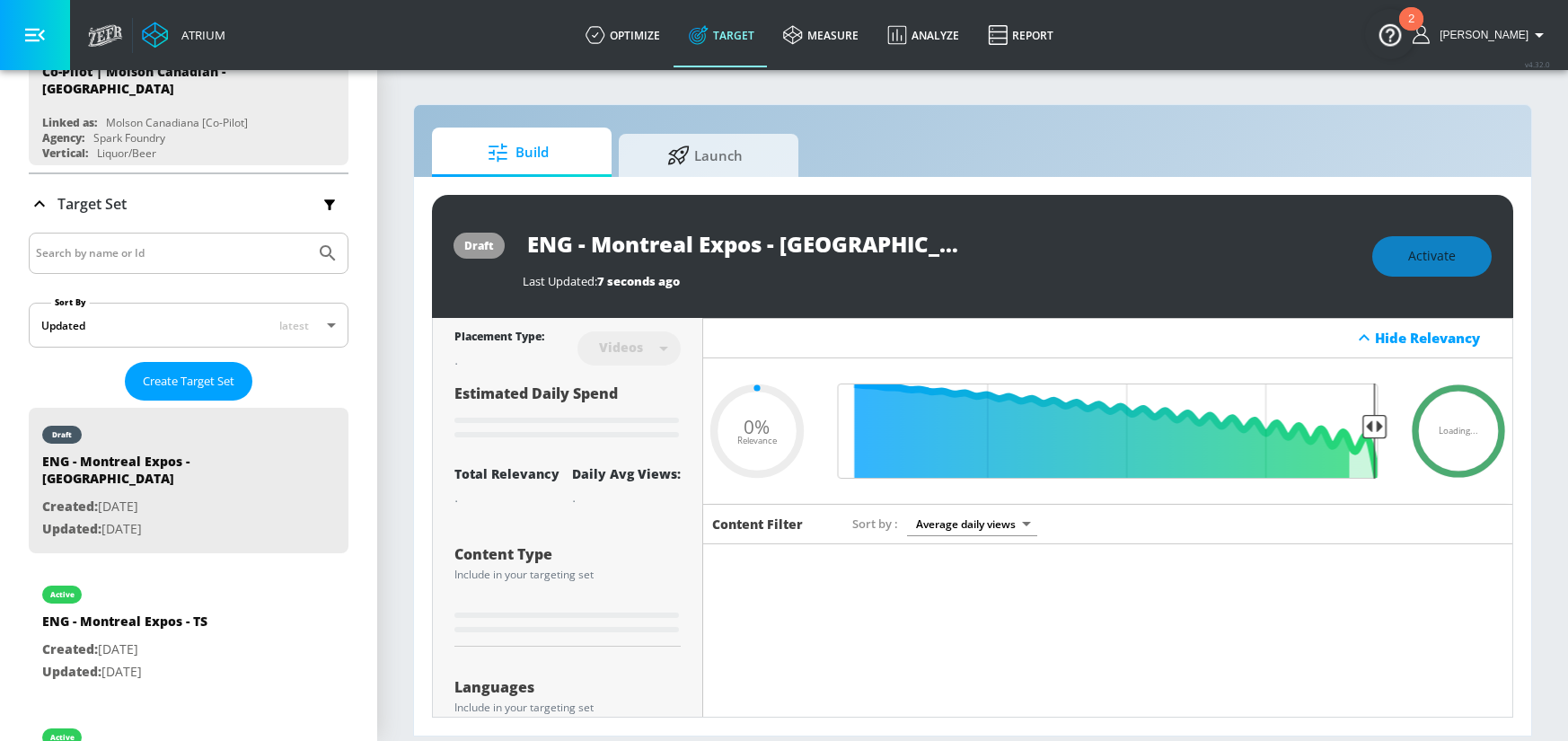
type input "0.05"
type input "ENG - Montreal Expos - TS Duplicate"
type input "0.2"
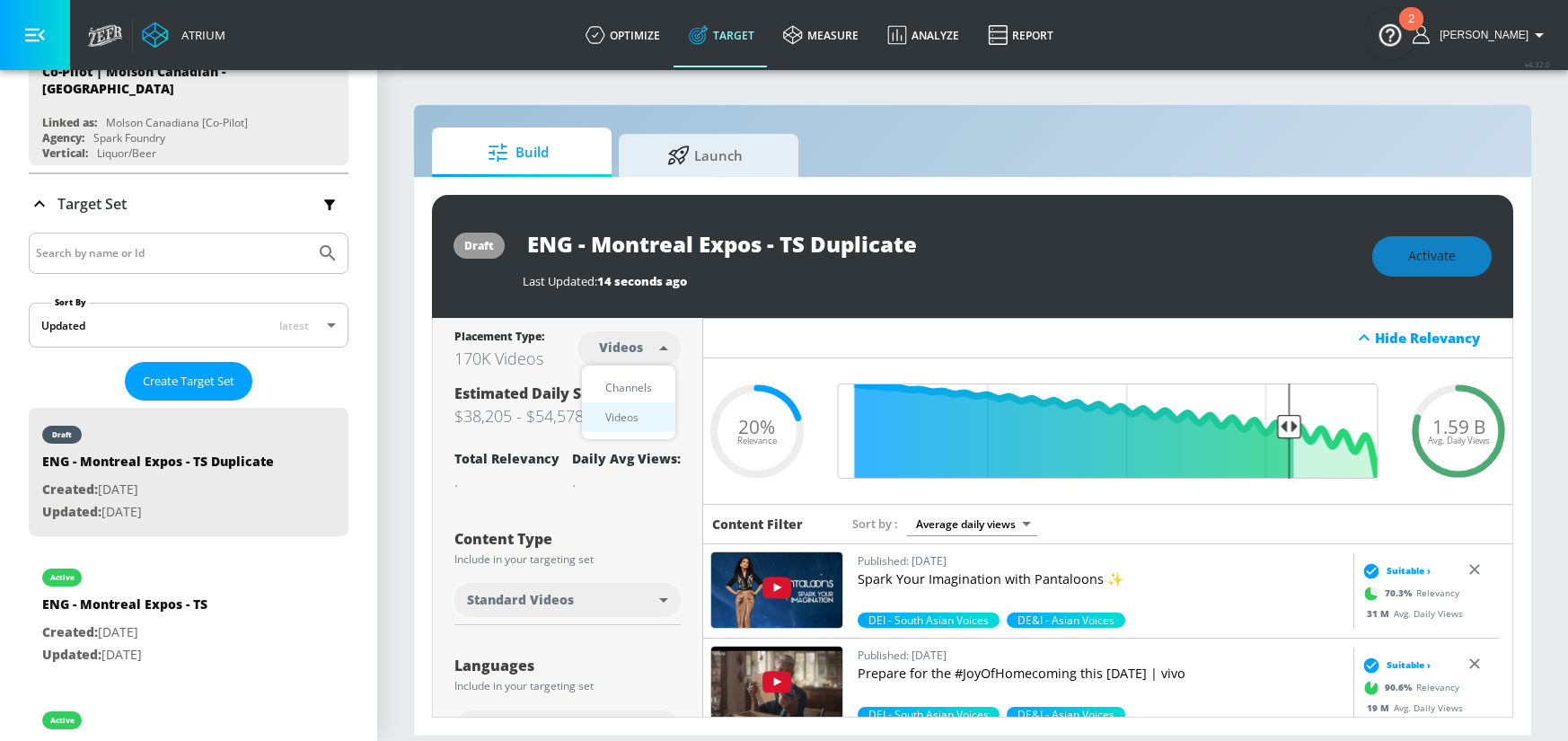
click at [625, 353] on body "Atrium optimize Target measure Analyze Report optimize Target measure Analyze R…" at bounding box center [784, 370] width 1568 height 741
click at [645, 384] on div "Channels" at bounding box center [629, 387] width 65 height 19
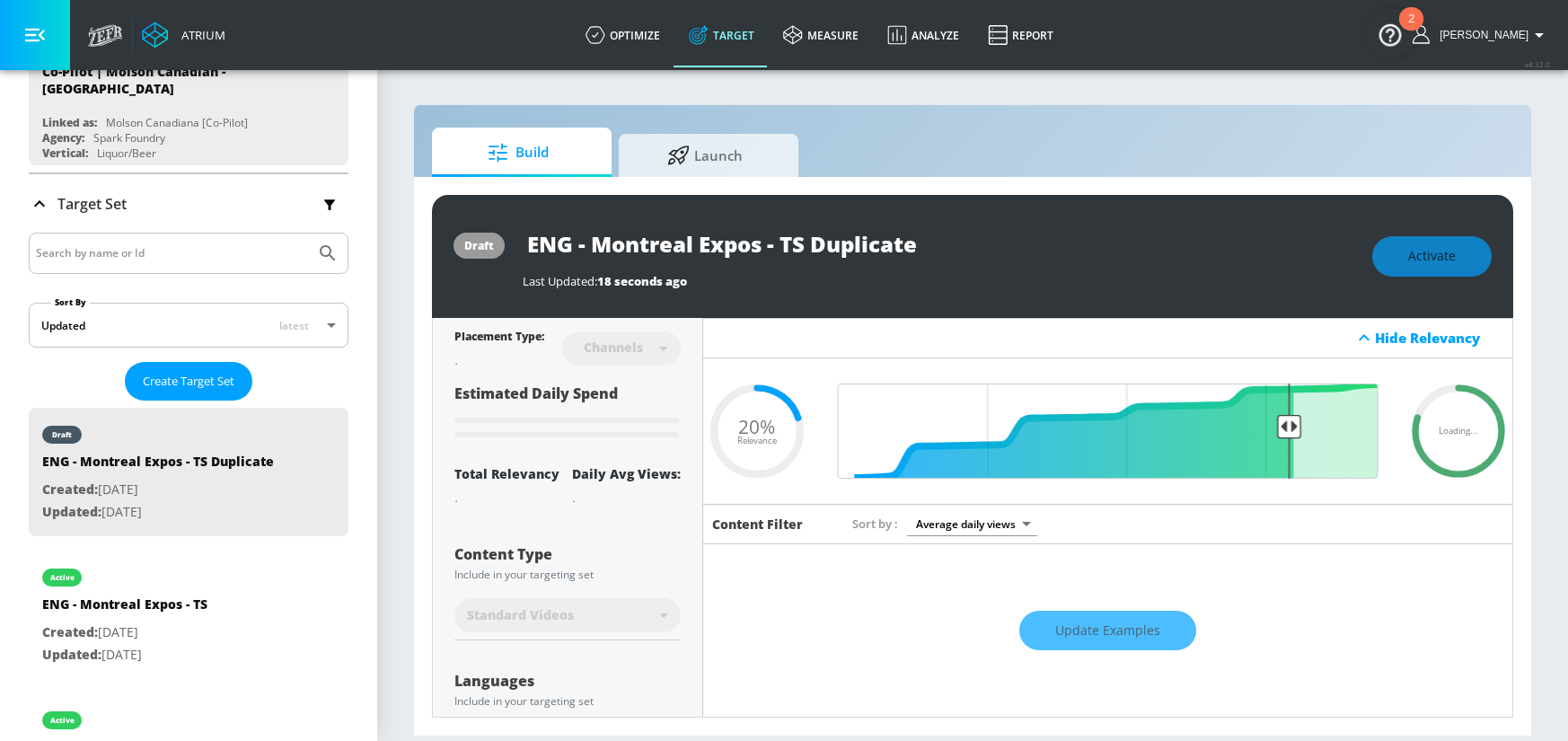
type input "channels"
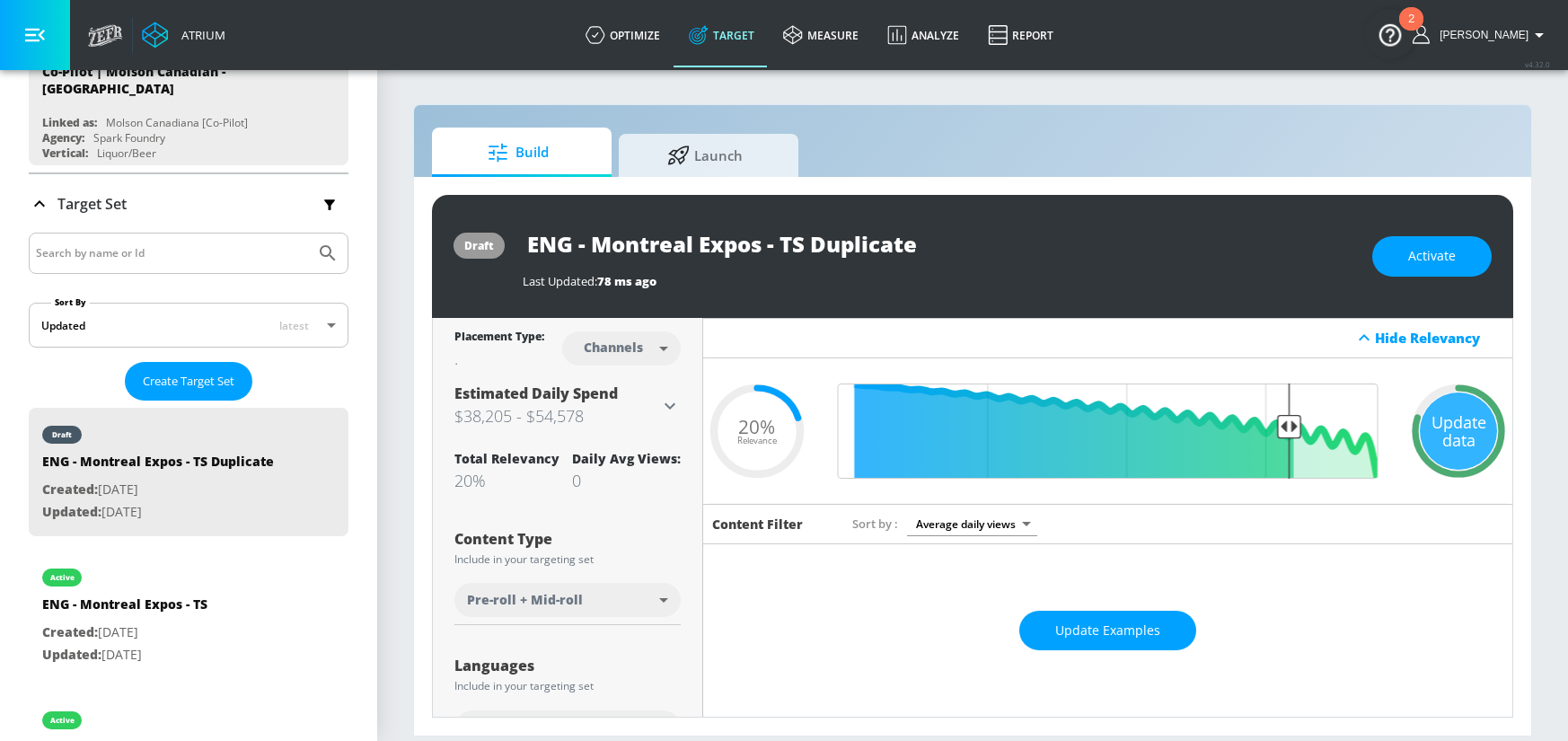
click at [1139, 650] on div "Update Examples" at bounding box center [1107, 630] width 810 height 63
click at [1141, 644] on button "Update Examples" at bounding box center [1106, 630] width 176 height 40
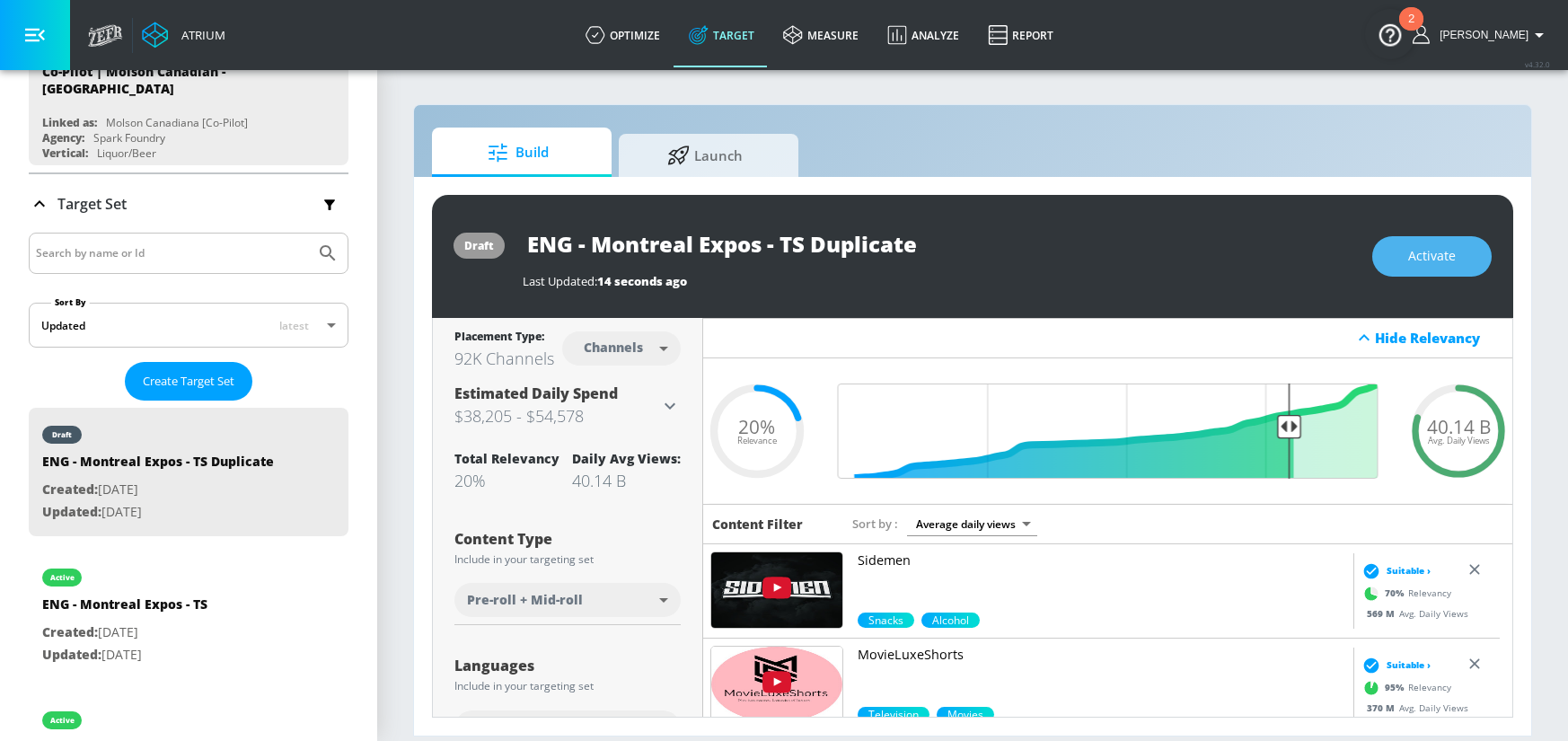
click at [1462, 253] on button "Activate" at bounding box center [1431, 257] width 119 height 40
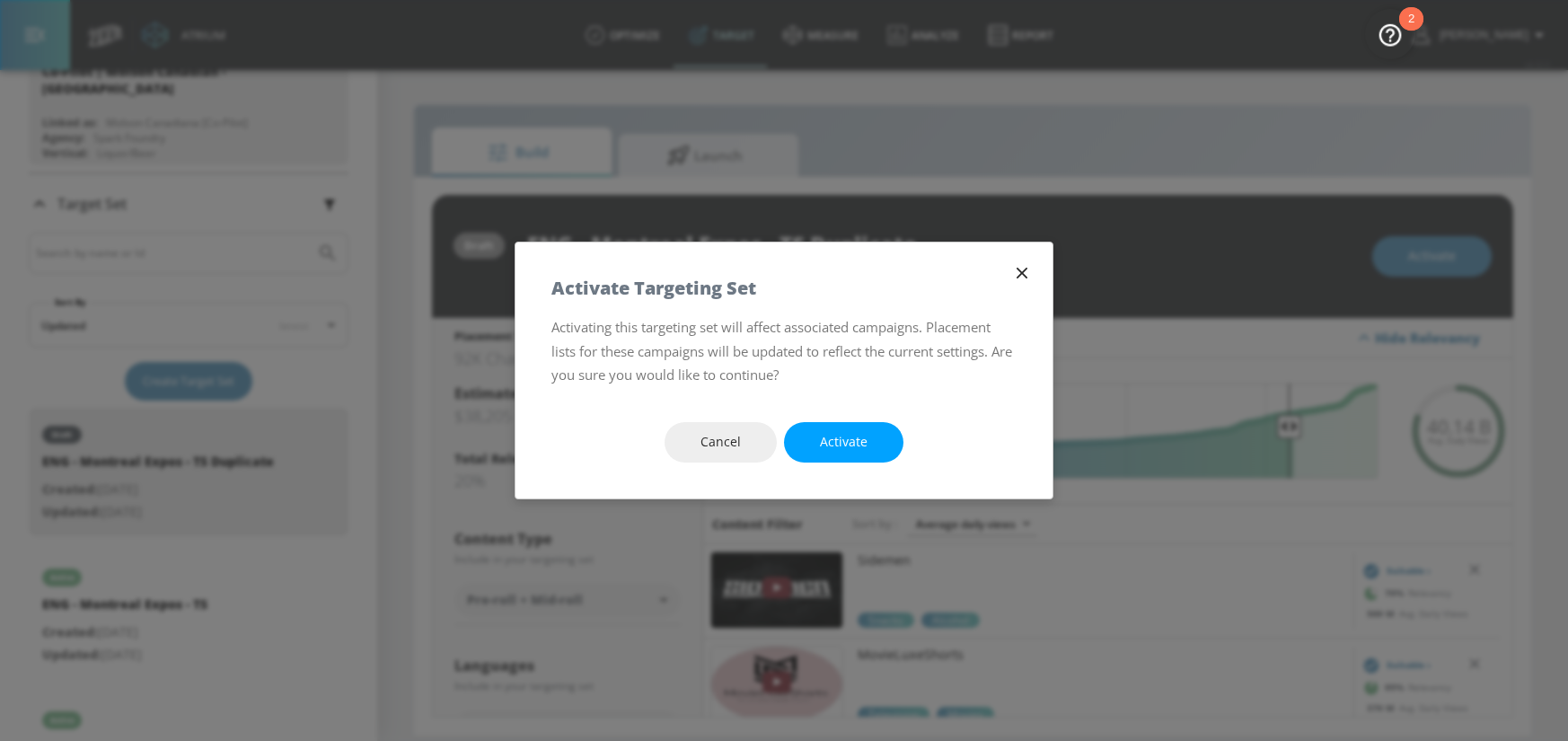
drag, startPoint x: 860, startPoint y: 451, endPoint x: 1011, endPoint y: 5, distance: 470.9
click at [860, 451] on span "Activate" at bounding box center [843, 443] width 48 height 23
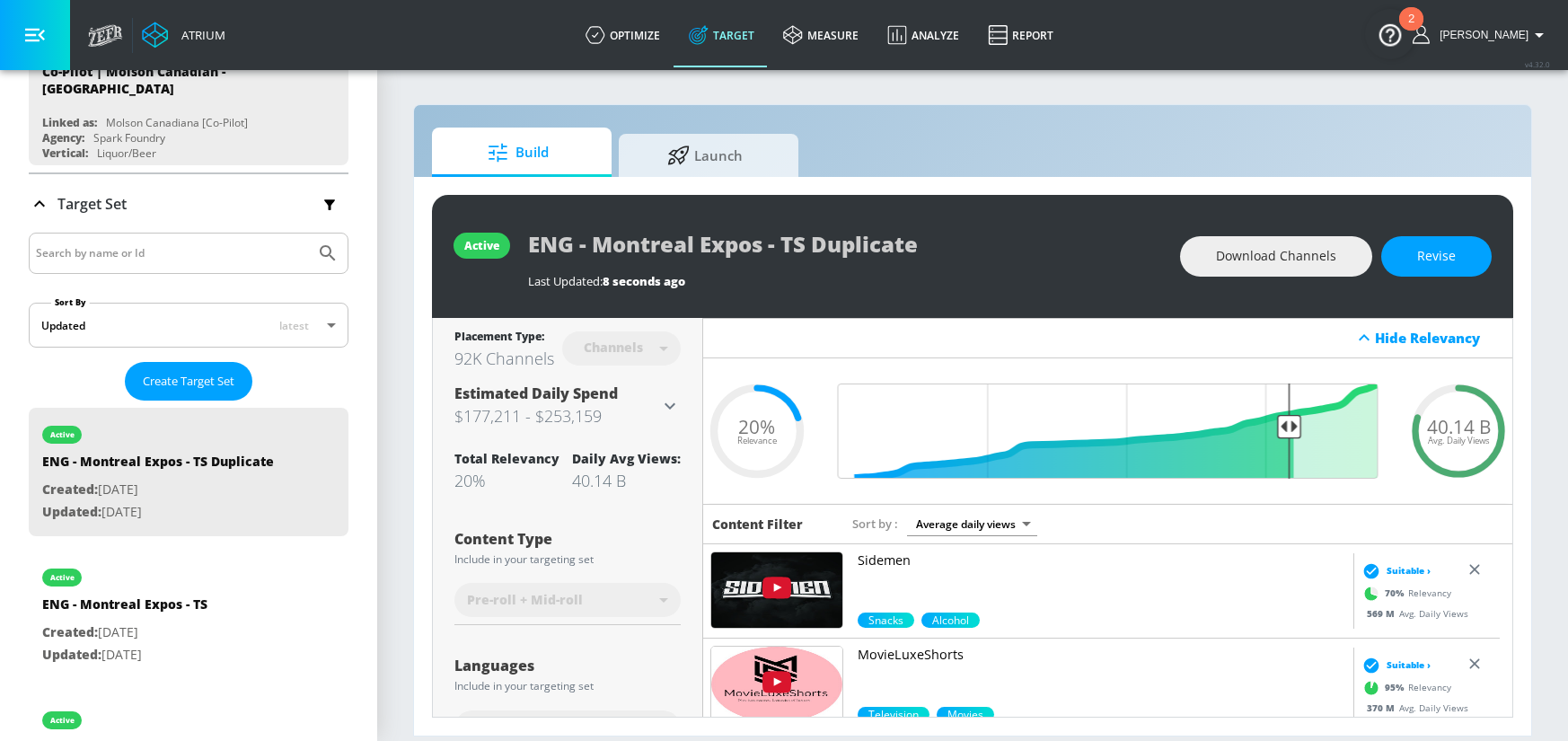
drag, startPoint x: 1415, startPoint y: 253, endPoint x: 948, endPoint y: 240, distance: 467.2
click at [1413, 253] on button "Revise" at bounding box center [1436, 257] width 111 height 40
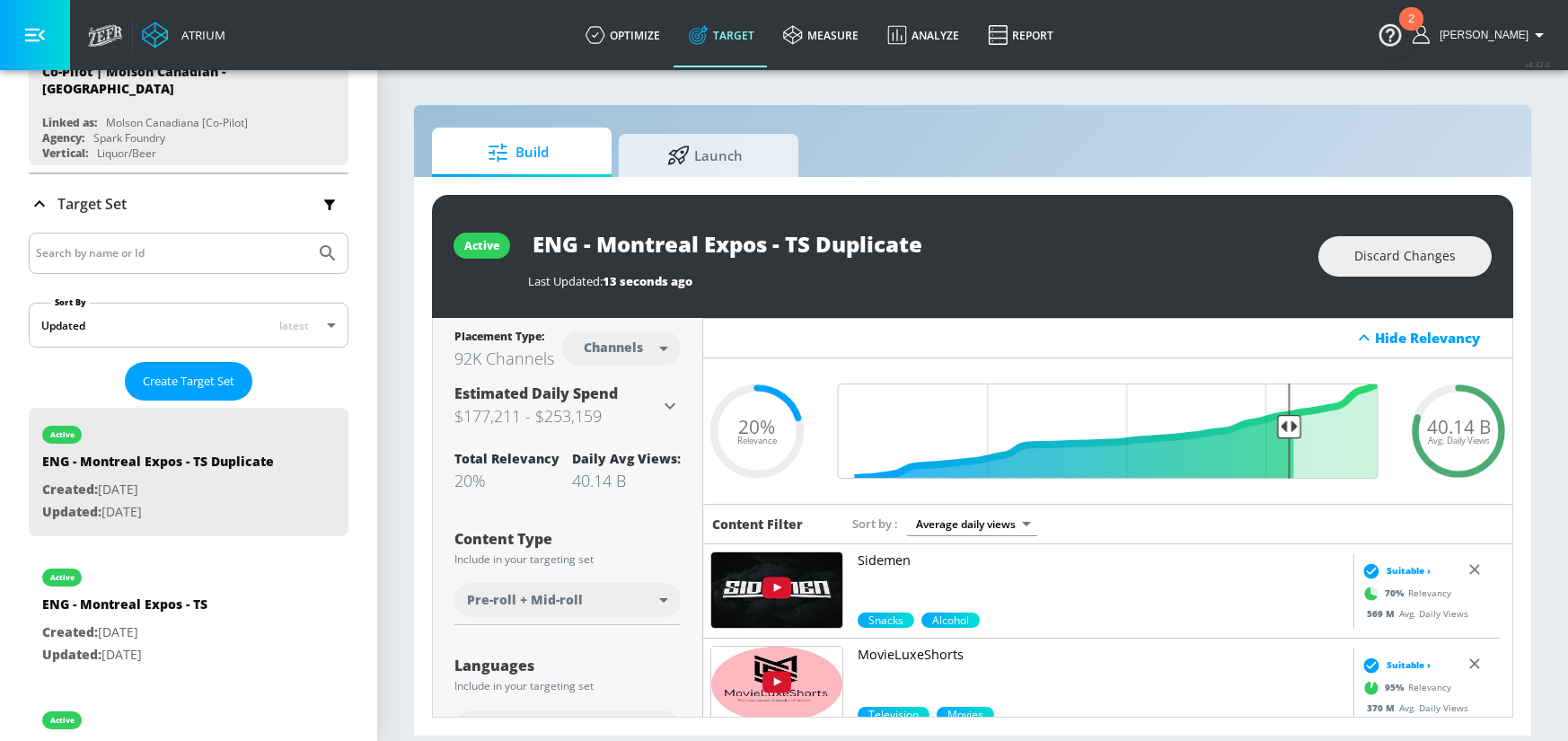
drag, startPoint x: 799, startPoint y: 244, endPoint x: 957, endPoint y: 243, distance: 158.0
click at [957, 243] on input "ENG - Montreal Expos - TS Duplicate" at bounding box center [753, 243] width 449 height 40
drag, startPoint x: 904, startPoint y: 245, endPoint x: 787, endPoint y: 245, distance: 117.0
click at [787, 245] on input "ENG - Montreal Expos - TS Duplicate" at bounding box center [753, 243] width 449 height 40
click at [966, 237] on icon "button" at bounding box center [960, 243] width 20 height 20
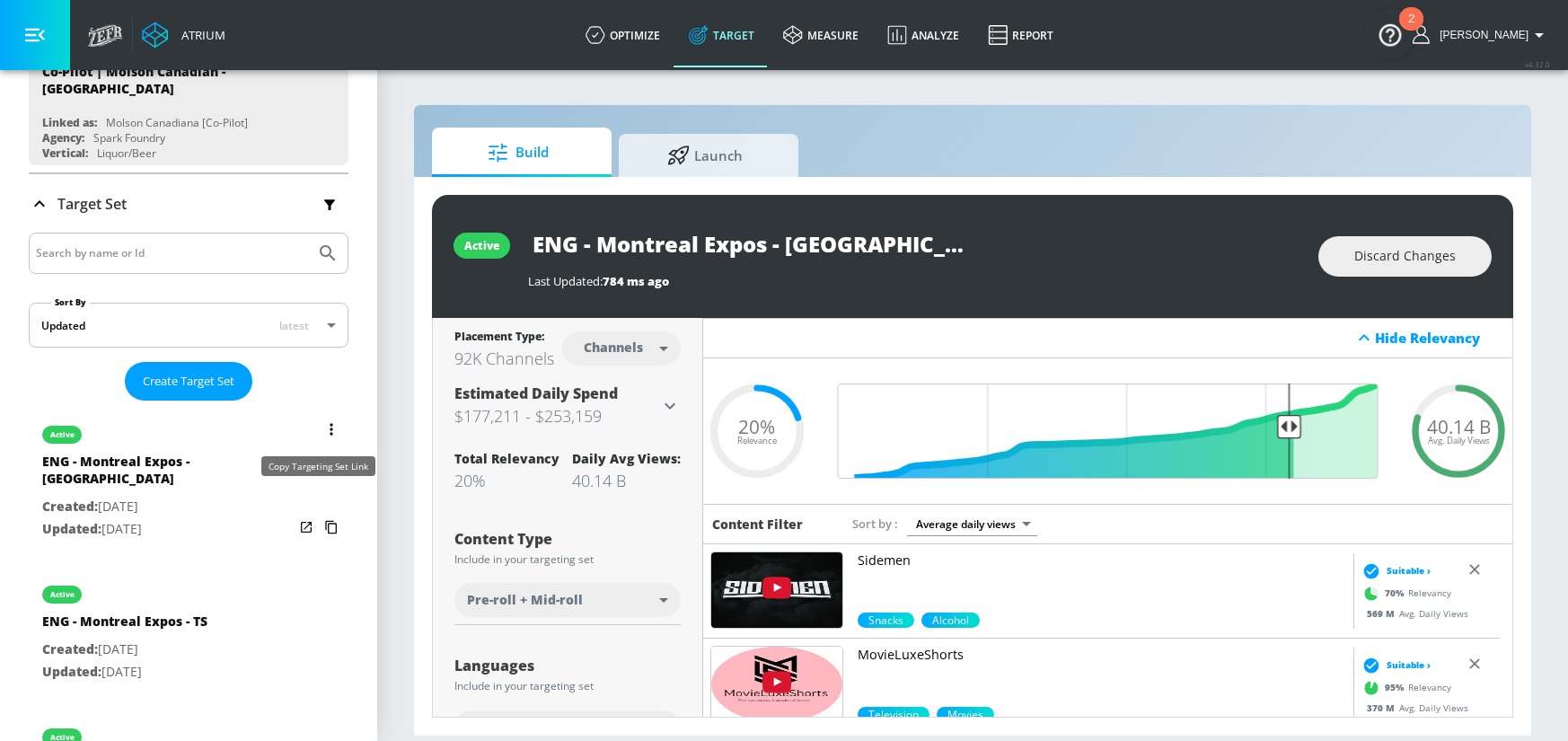
click at [320, 513] on icon "list of Target Set" at bounding box center [331, 527] width 29 height 29
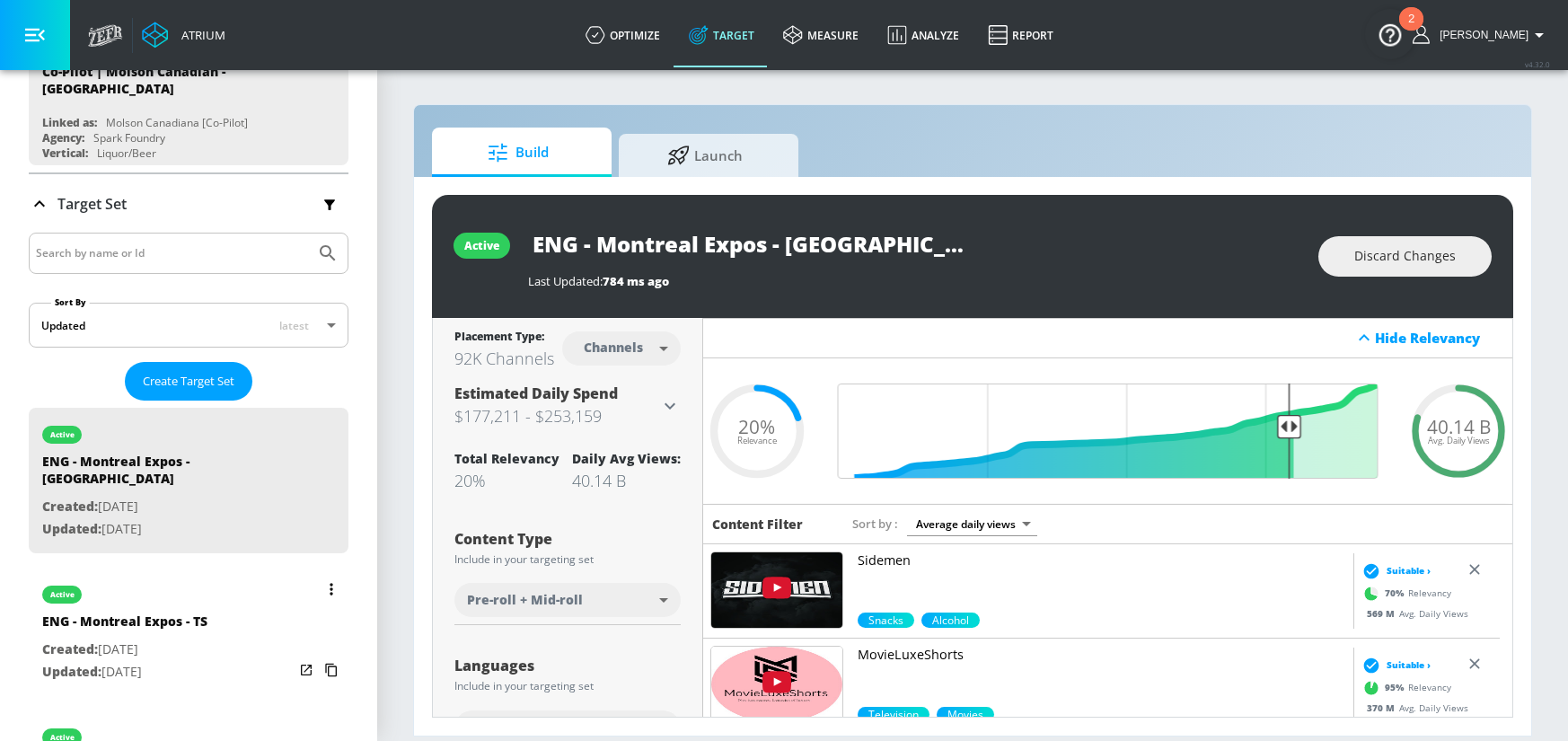
click at [228, 577] on div "active ENG - Montreal Expos - TS Created: [DATE] Updated: [DATE]" at bounding box center [188, 631] width 320 height 129
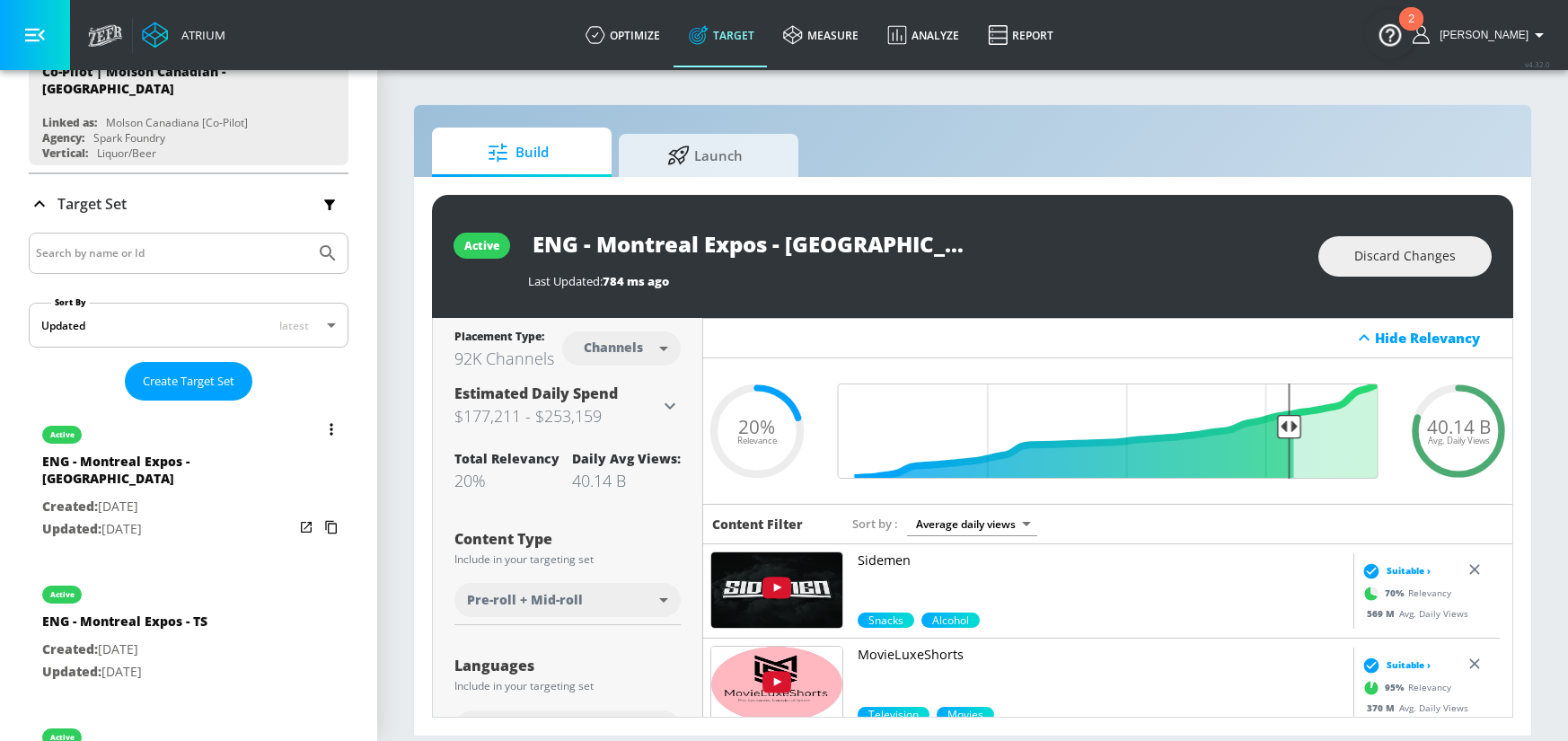
type input "ENG - Montreal Expos - TS"
type input "videos"
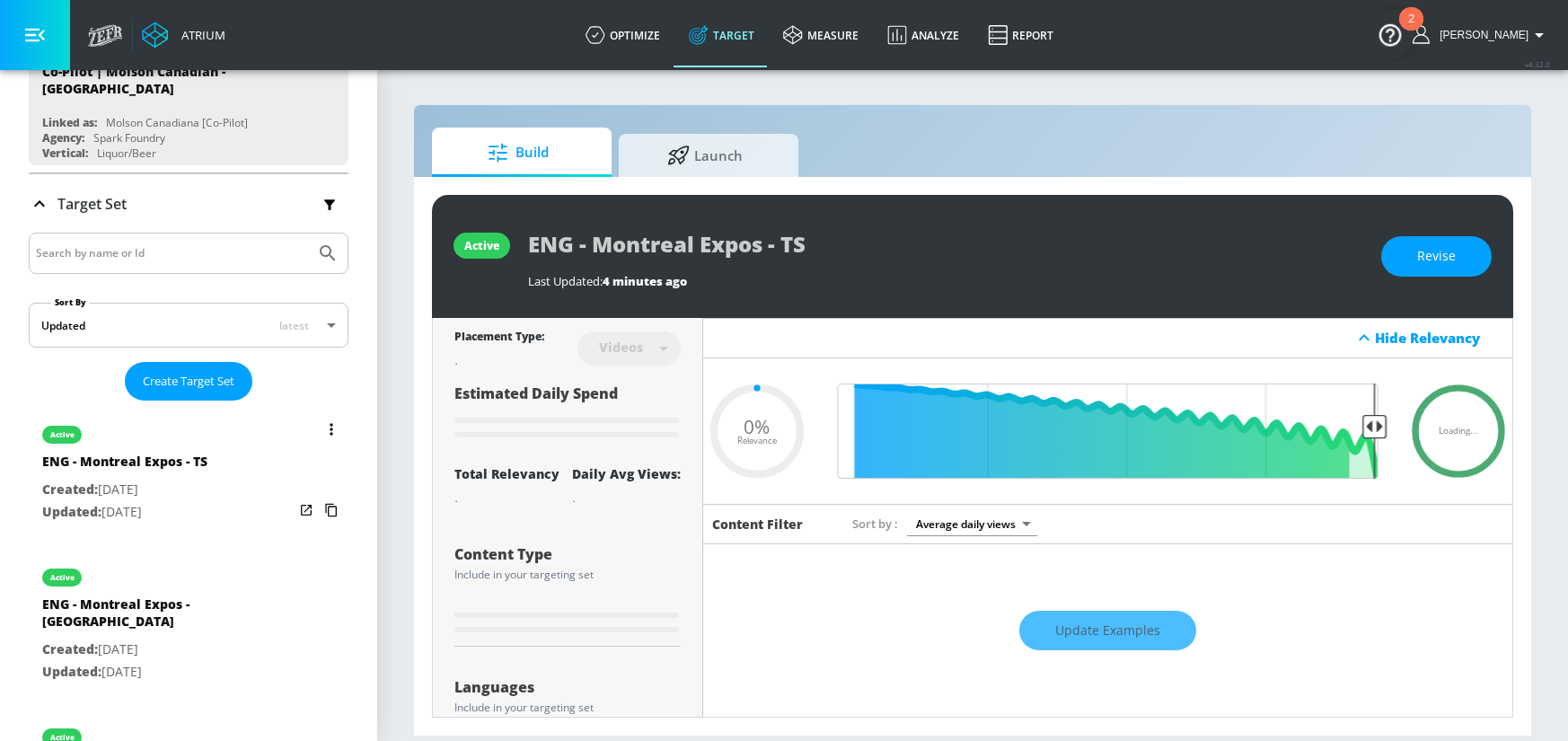
click at [324, 422] on button "list of Target Set" at bounding box center [331, 429] width 25 height 25
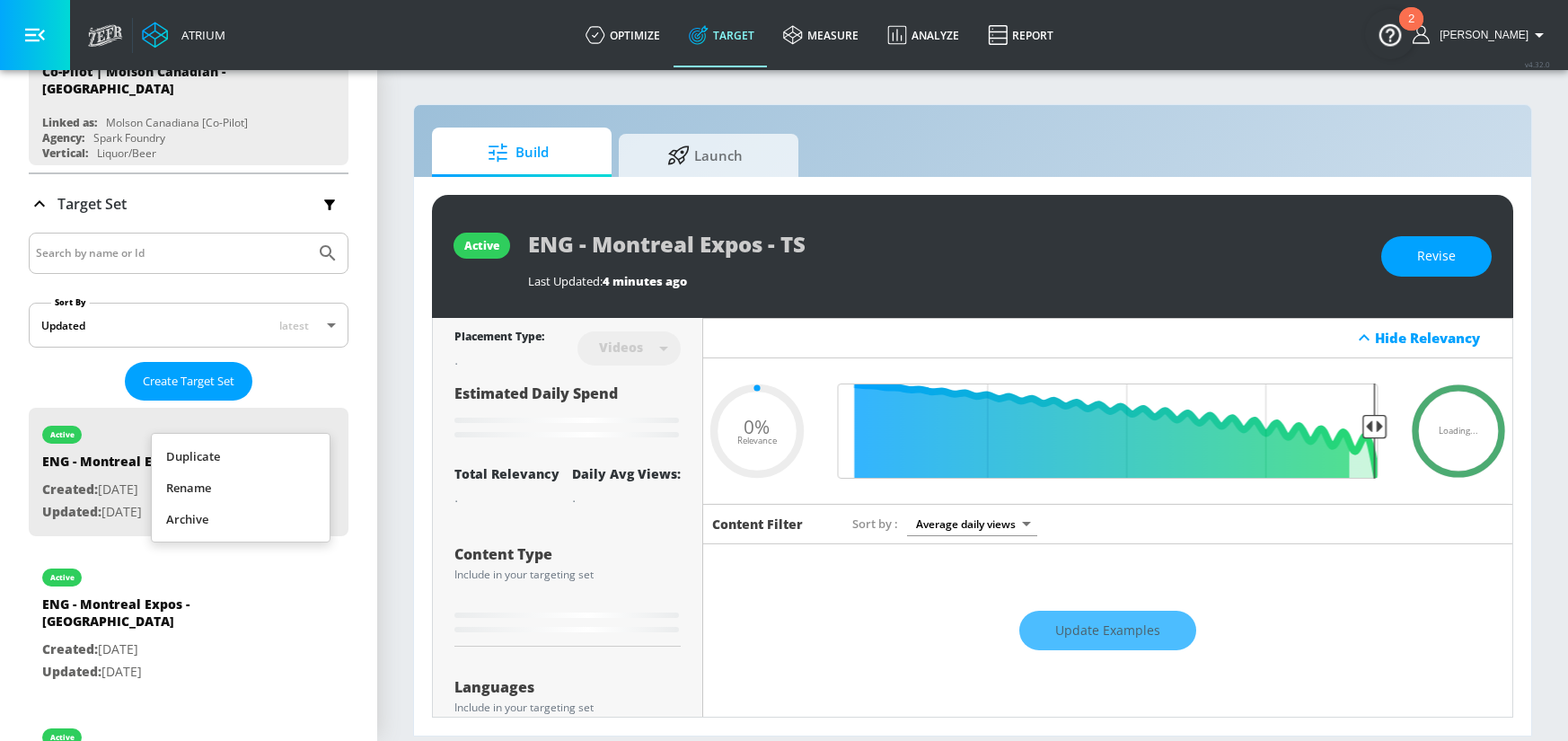
click at [246, 456] on li "Duplicate" at bounding box center [240, 456] width 177 height 31
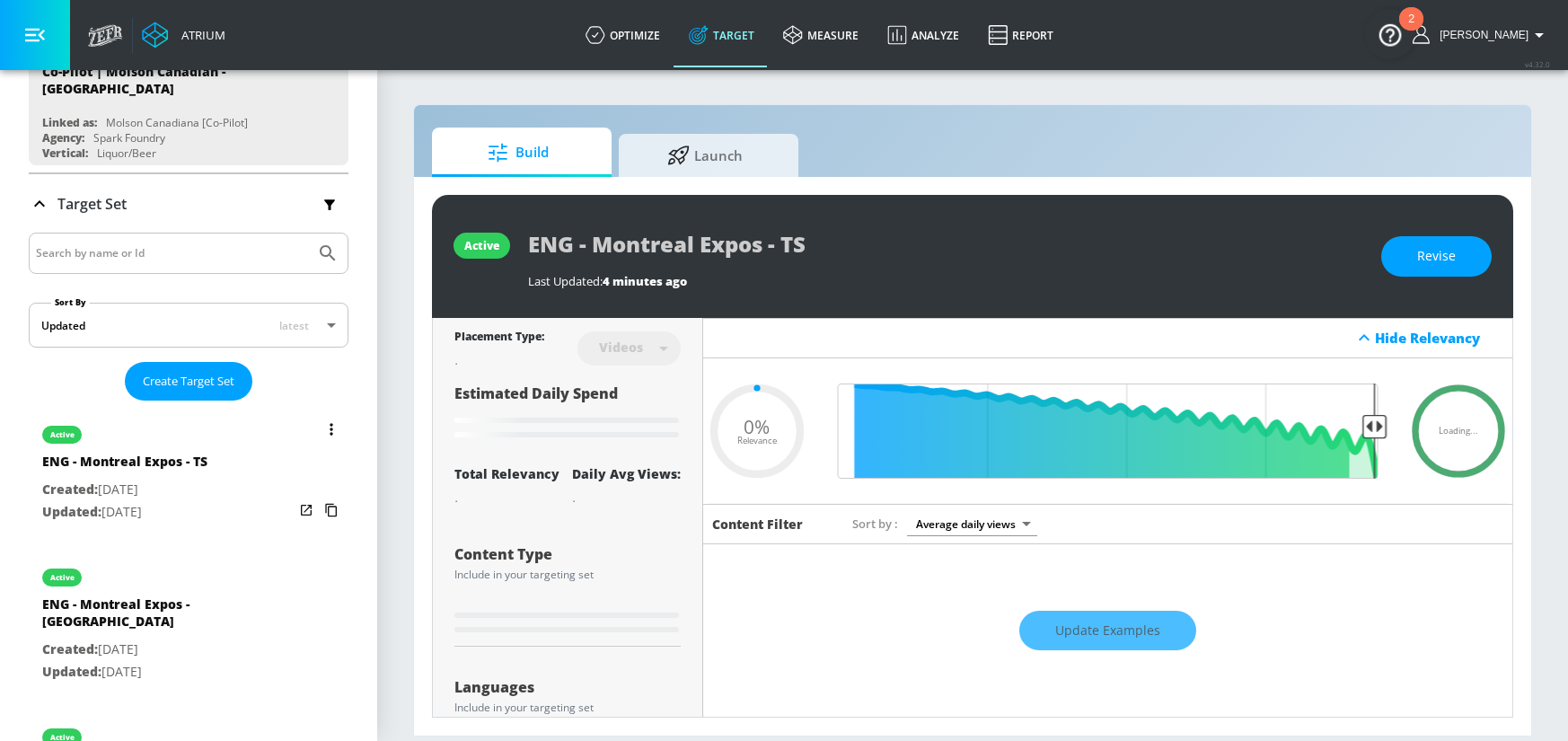
type input "0.05"
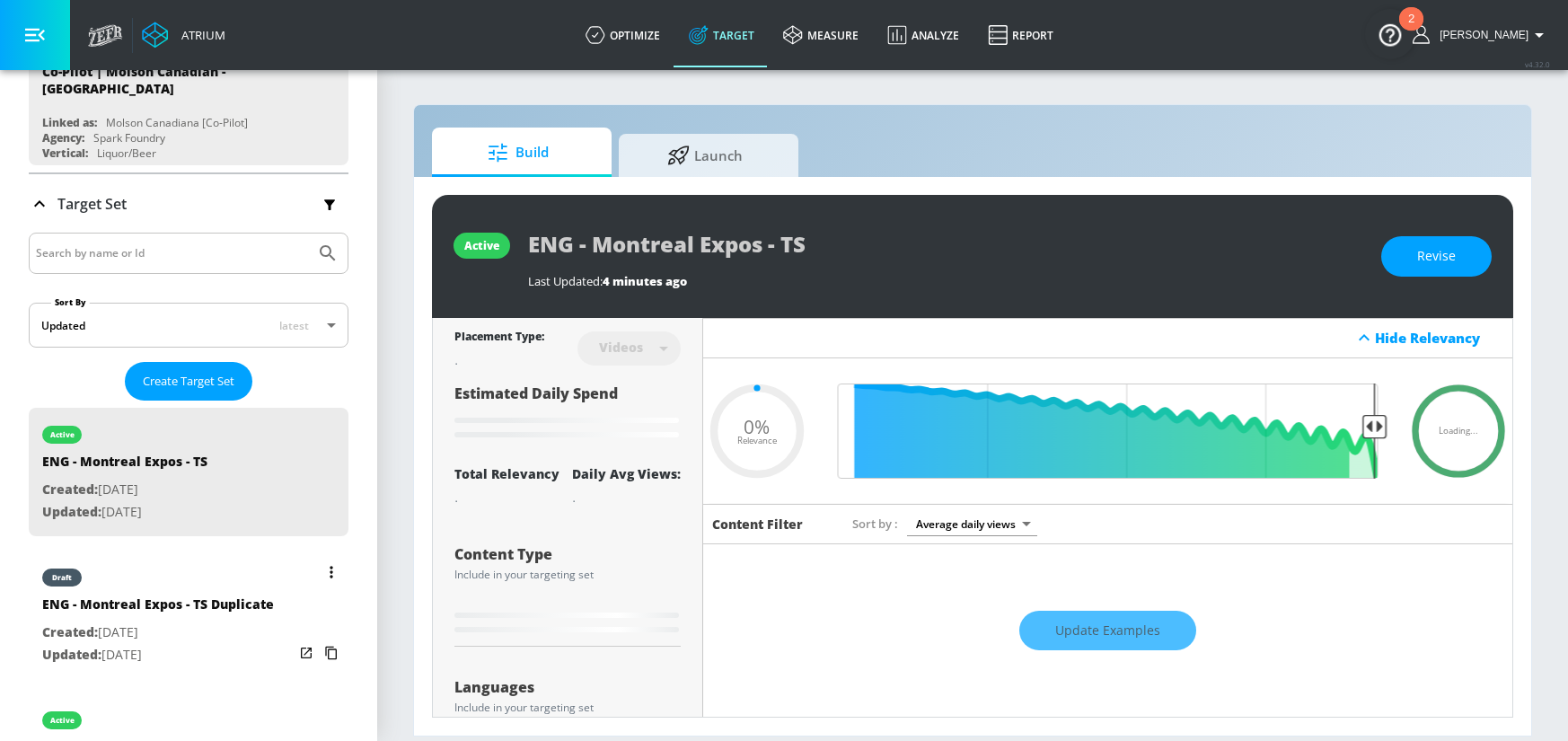
click at [185, 601] on div "ENG - Montreal Expos - TS Duplicate" at bounding box center [157, 607] width 232 height 26
type input "ENG - Montreal Expos - TS Duplicate"
type input "0.05"
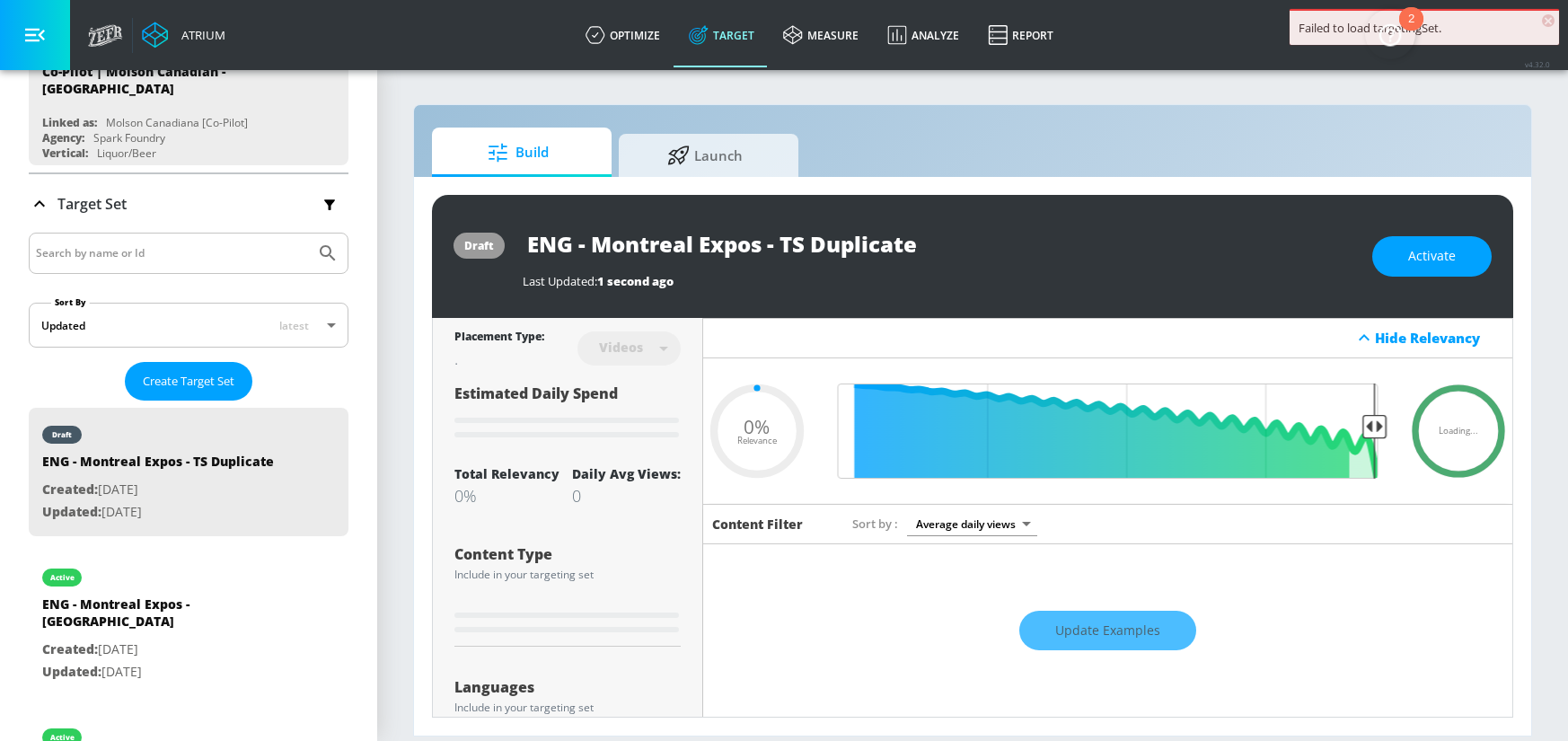
drag, startPoint x: 570, startPoint y: 245, endPoint x: 493, endPoint y: 245, distance: 77.0
click at [493, 245] on div "draft ENG - Montreal Expos - TS Duplicate Last Updated: 1 second ago Activate" at bounding box center [972, 256] width 1081 height 123
type input "F - Montreal Expos - TS Duplicate"
type input "0.05"
type input "FR - Montreal Expos - TS Duplicate"
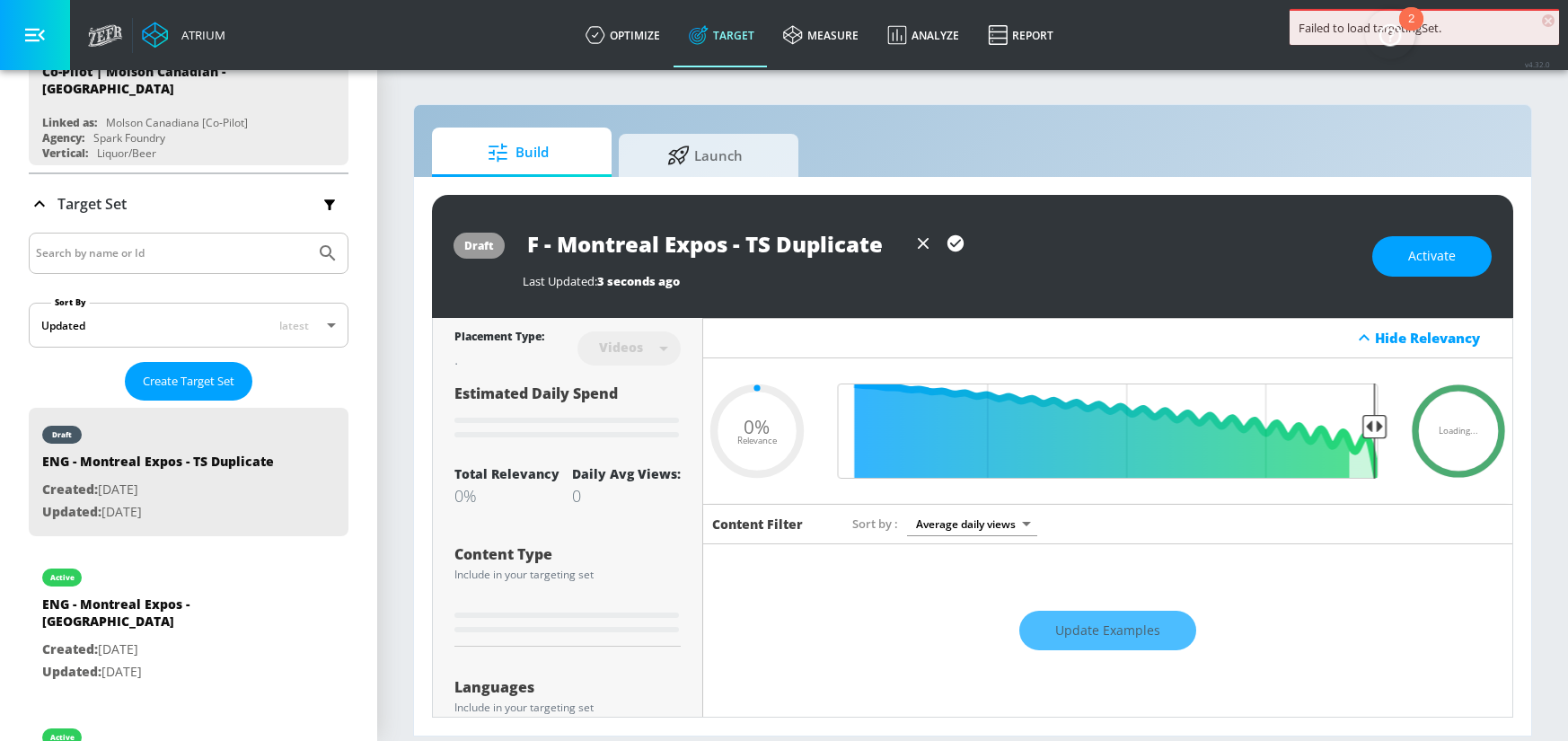
type input "0.05"
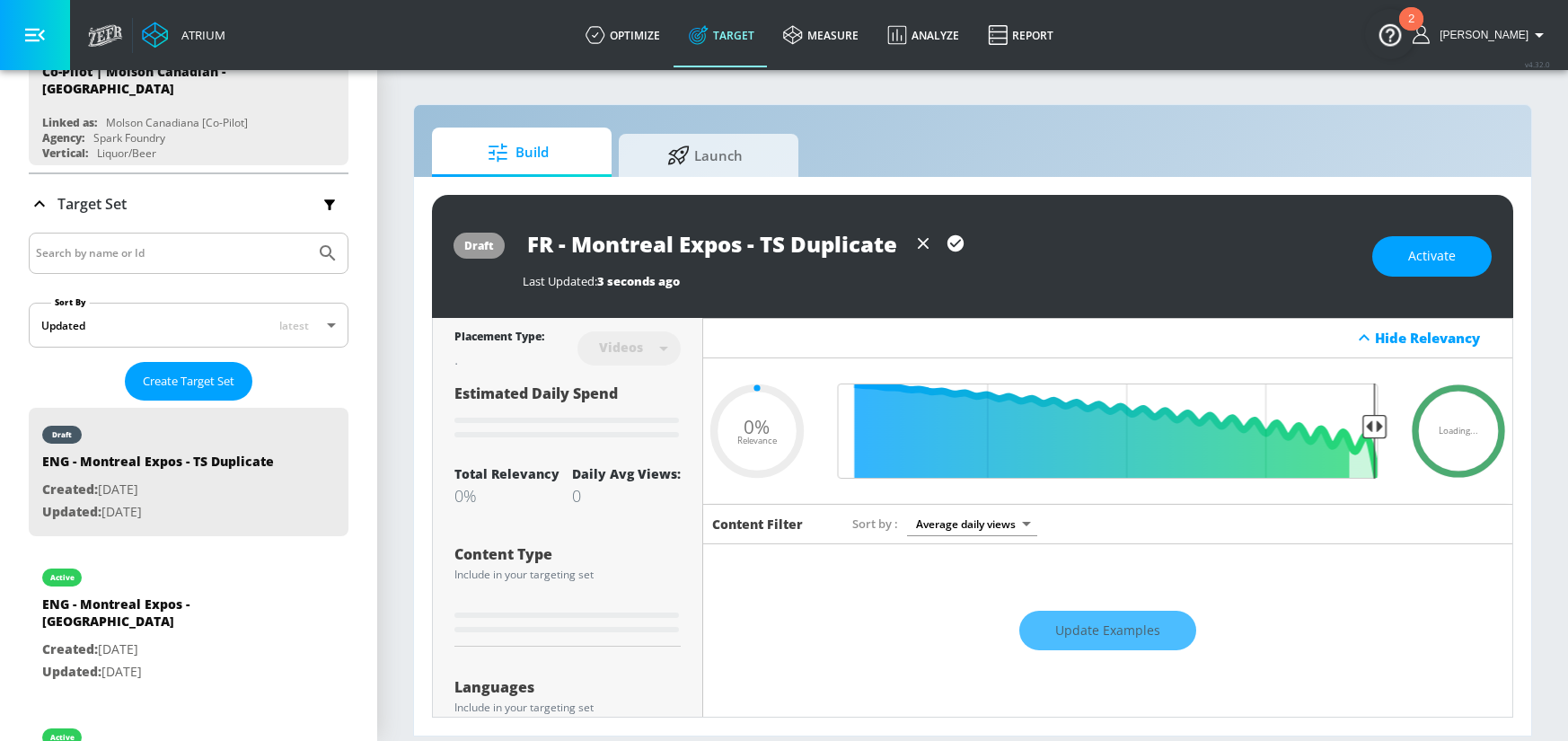
drag, startPoint x: 785, startPoint y: 241, endPoint x: 931, endPoint y: 247, distance: 146.1
click at [931, 247] on div "FR - Montreal Expos - TS Duplicate" at bounding box center [747, 243] width 449 height 40
type input "FR - Montreal Expos - TS"
type input "0.2"
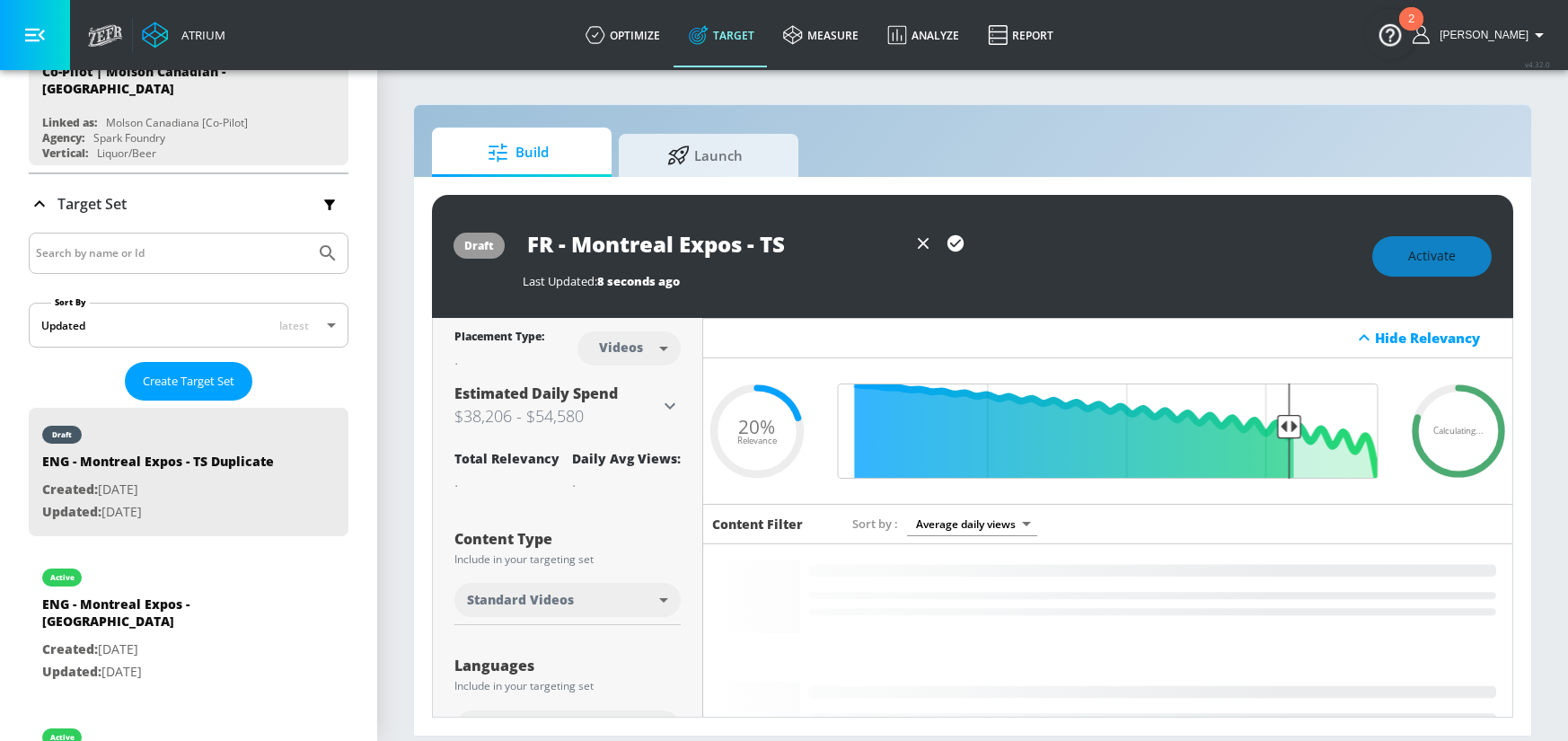
type input "FR - Montreal Expos - TS"
click at [960, 235] on icon "button" at bounding box center [955, 243] width 20 height 20
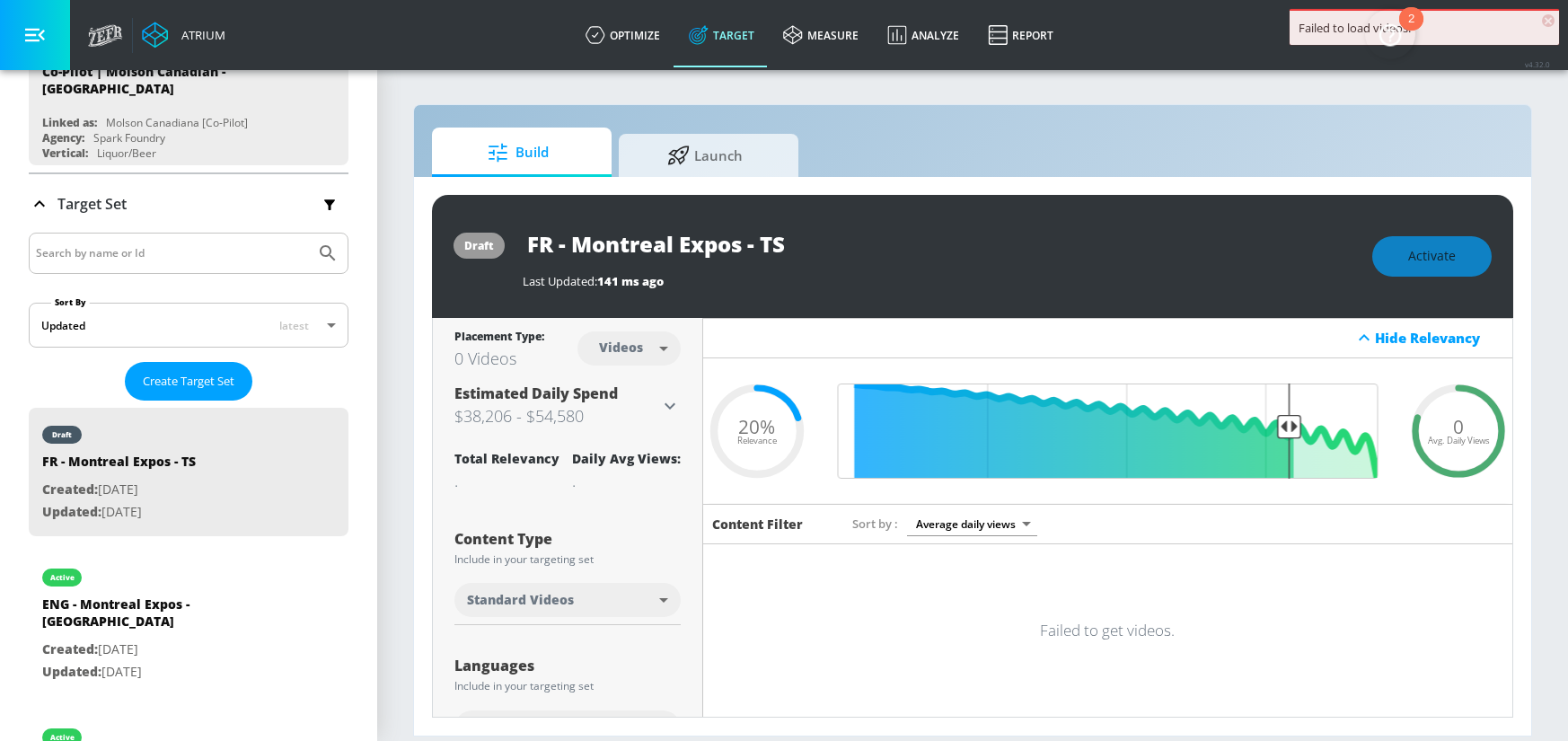
drag, startPoint x: 697, startPoint y: 237, endPoint x: 529, endPoint y: 235, distance: 168.0
click at [529, 235] on input "FR - Montreal Expos - TS" at bounding box center [747, 243] width 449 height 40
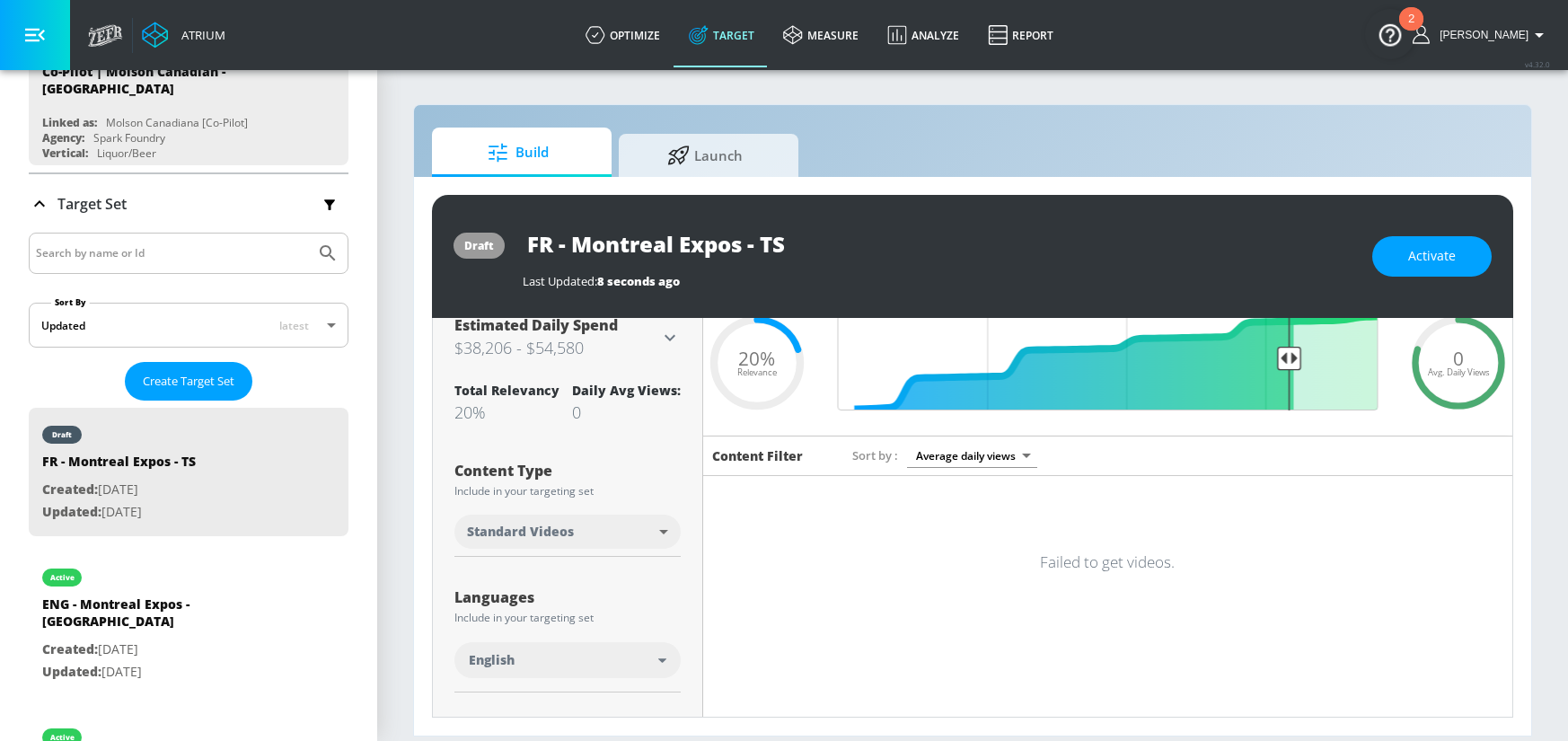
scroll to position [104, 0]
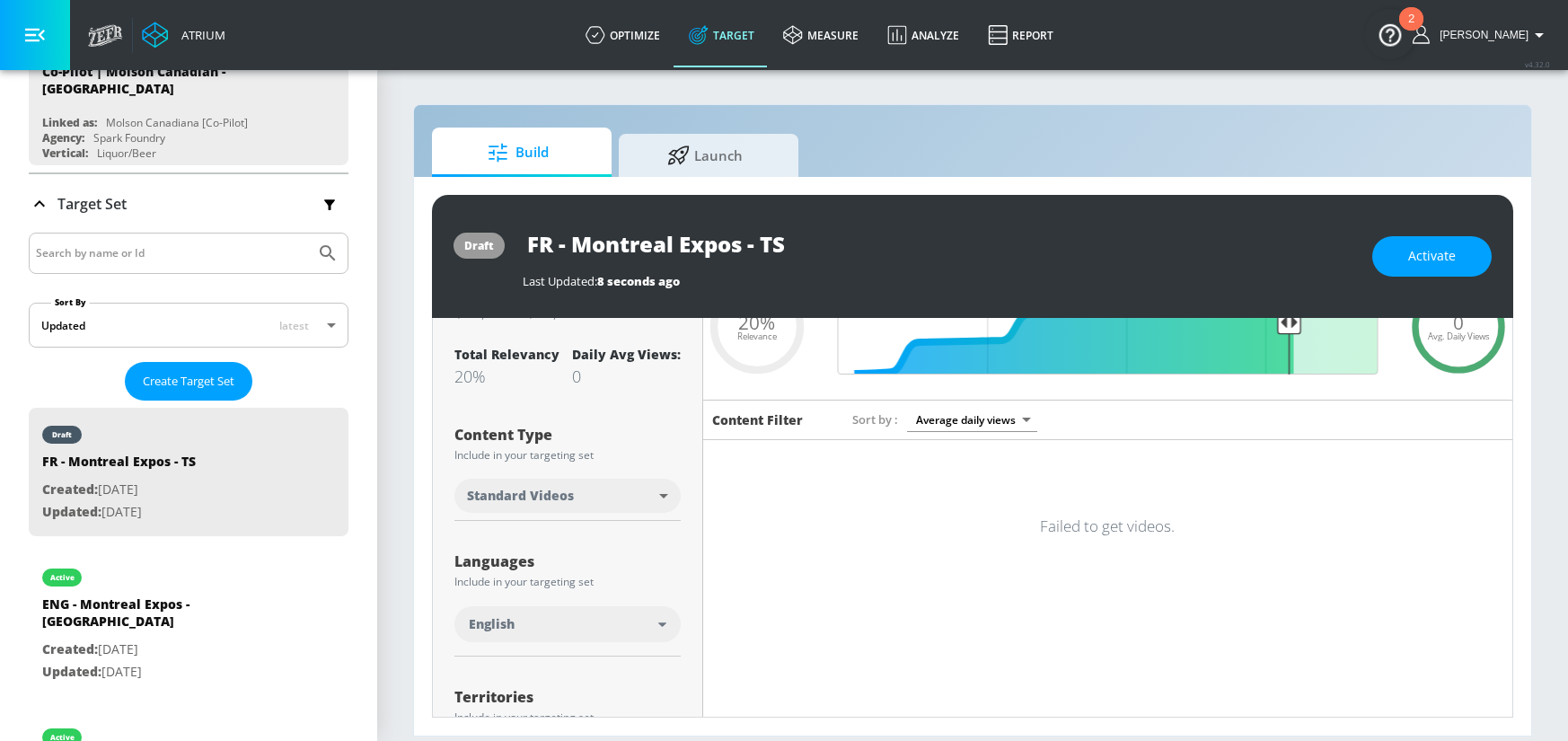
click at [582, 629] on div "English" at bounding box center [563, 624] width 190 height 18
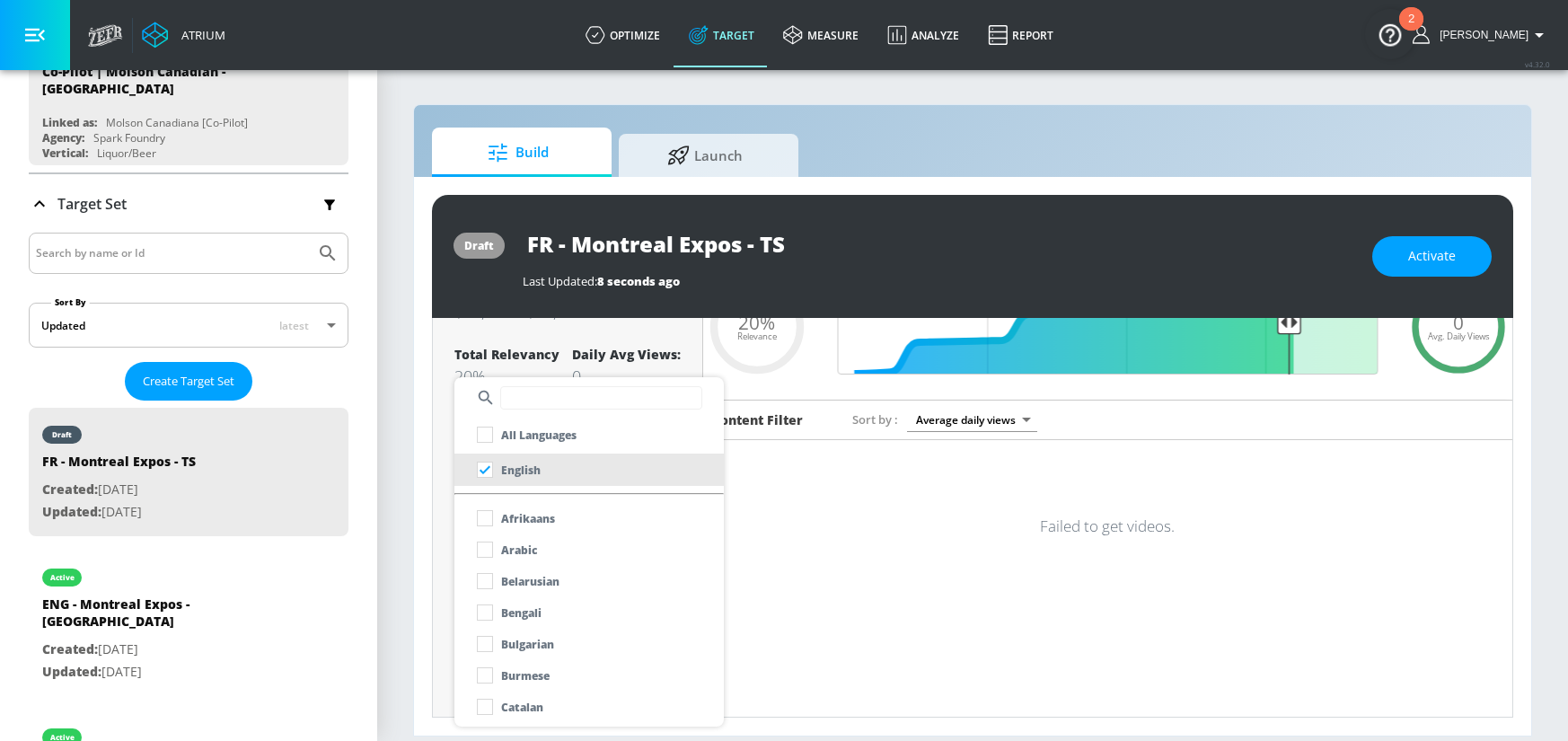
click at [565, 392] on input "text" at bounding box center [601, 398] width 202 height 23
type input "fr"
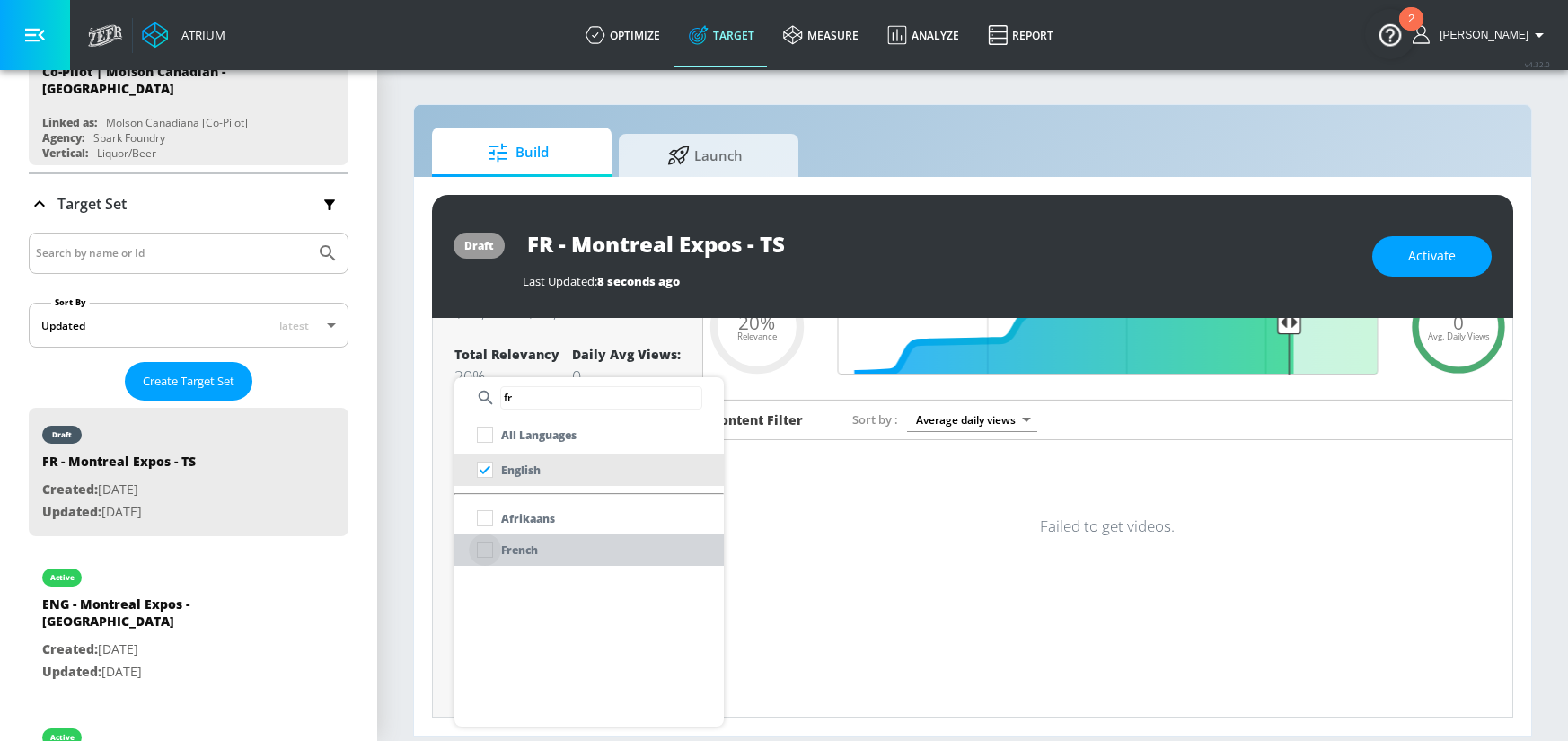
drag, startPoint x: 494, startPoint y: 554, endPoint x: 465, endPoint y: 567, distance: 31.8
click at [493, 554] on input "checkbox" at bounding box center [485, 549] width 32 height 32
click at [381, 520] on div at bounding box center [784, 370] width 1568 height 741
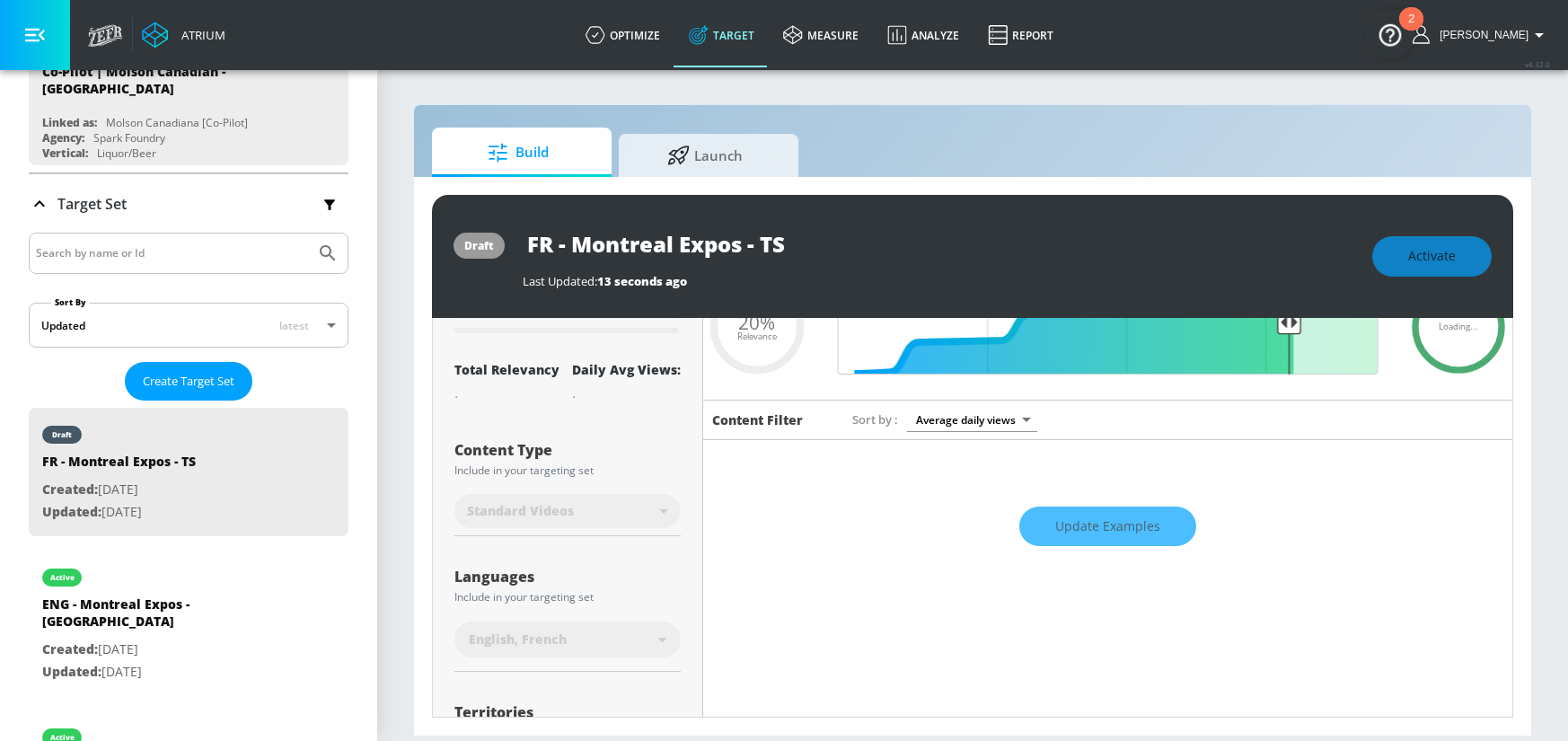
scroll to position [84, 0]
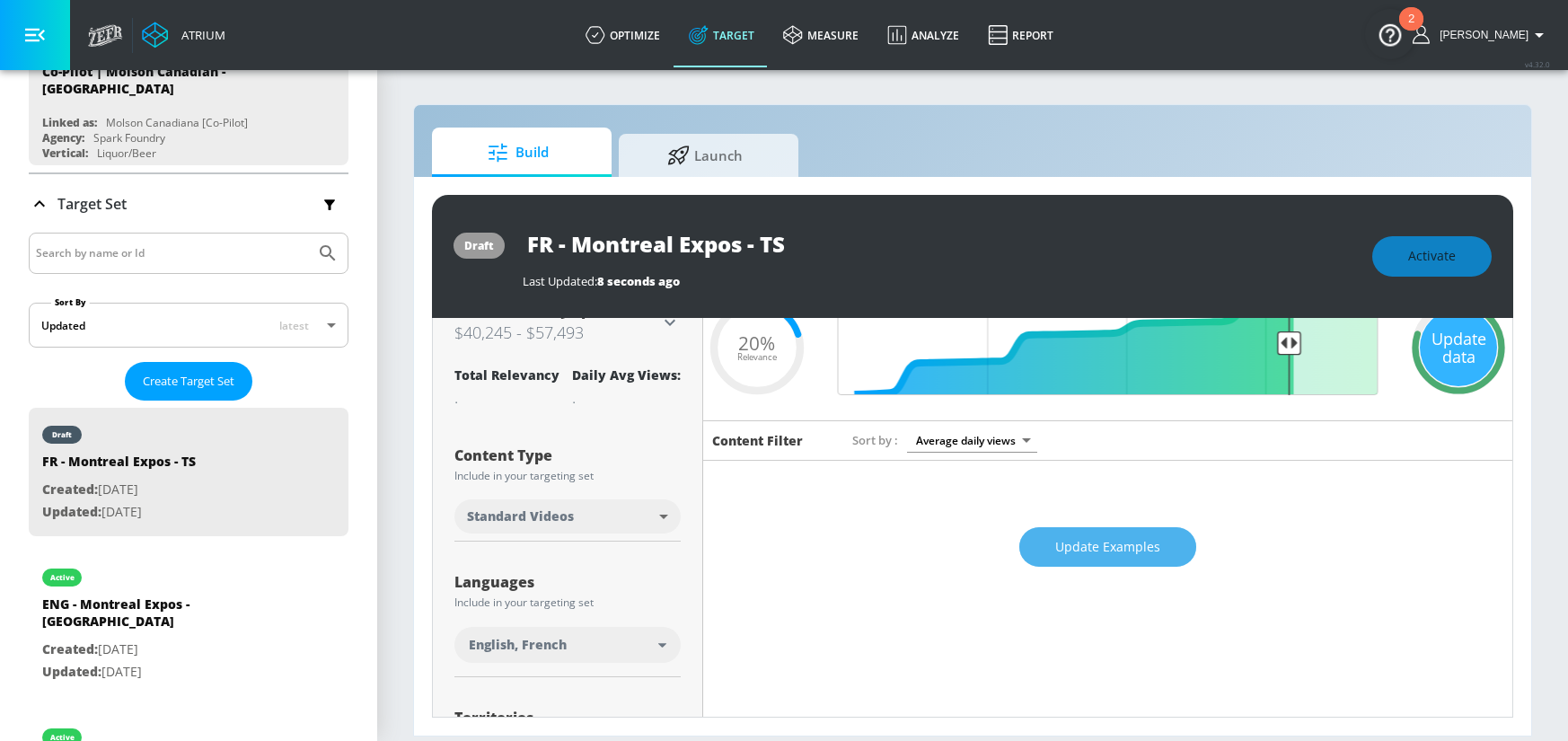
click at [1101, 555] on span "Update Examples" at bounding box center [1107, 547] width 105 height 23
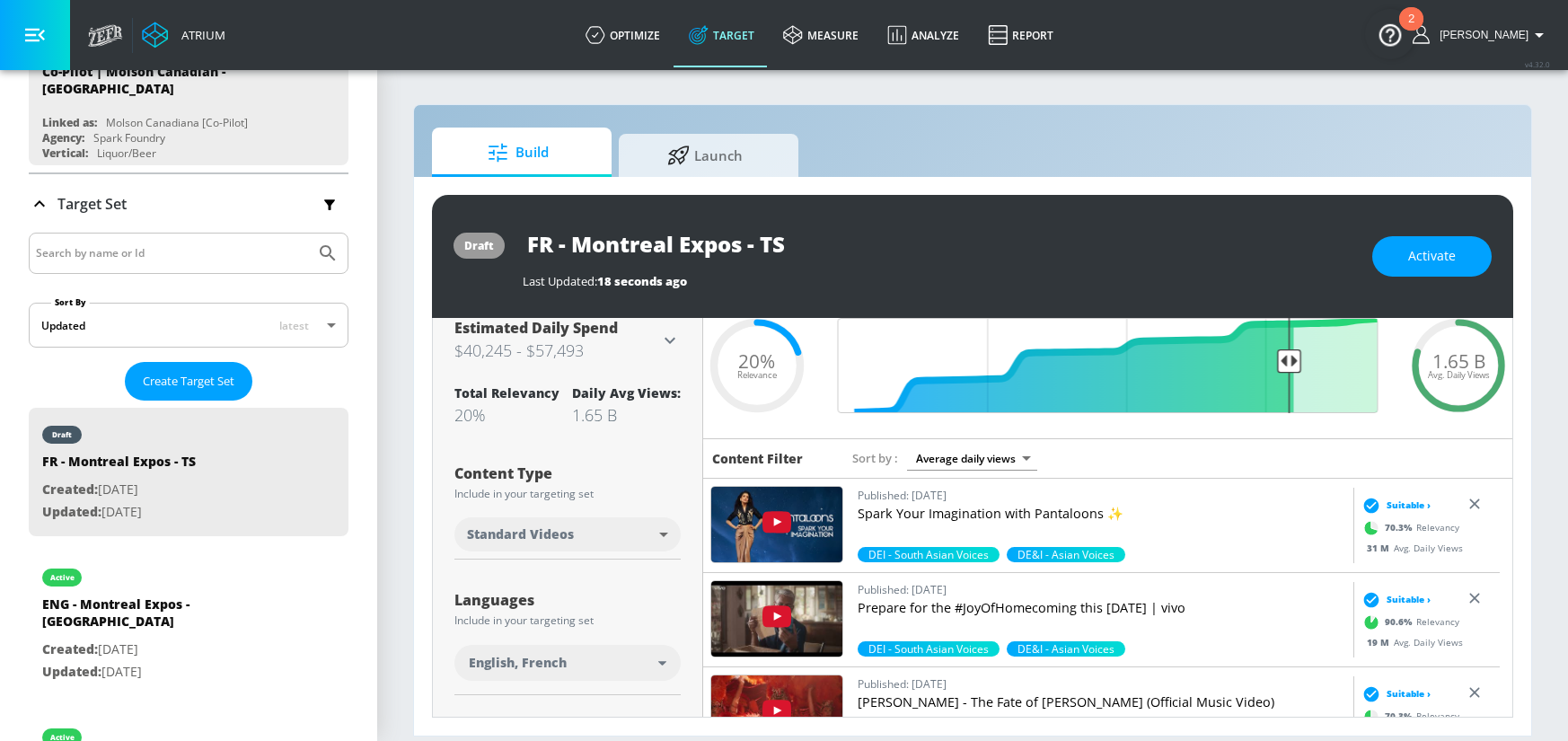
scroll to position [65, 0]
click at [1448, 253] on span "Activate" at bounding box center [1432, 257] width 48 height 23
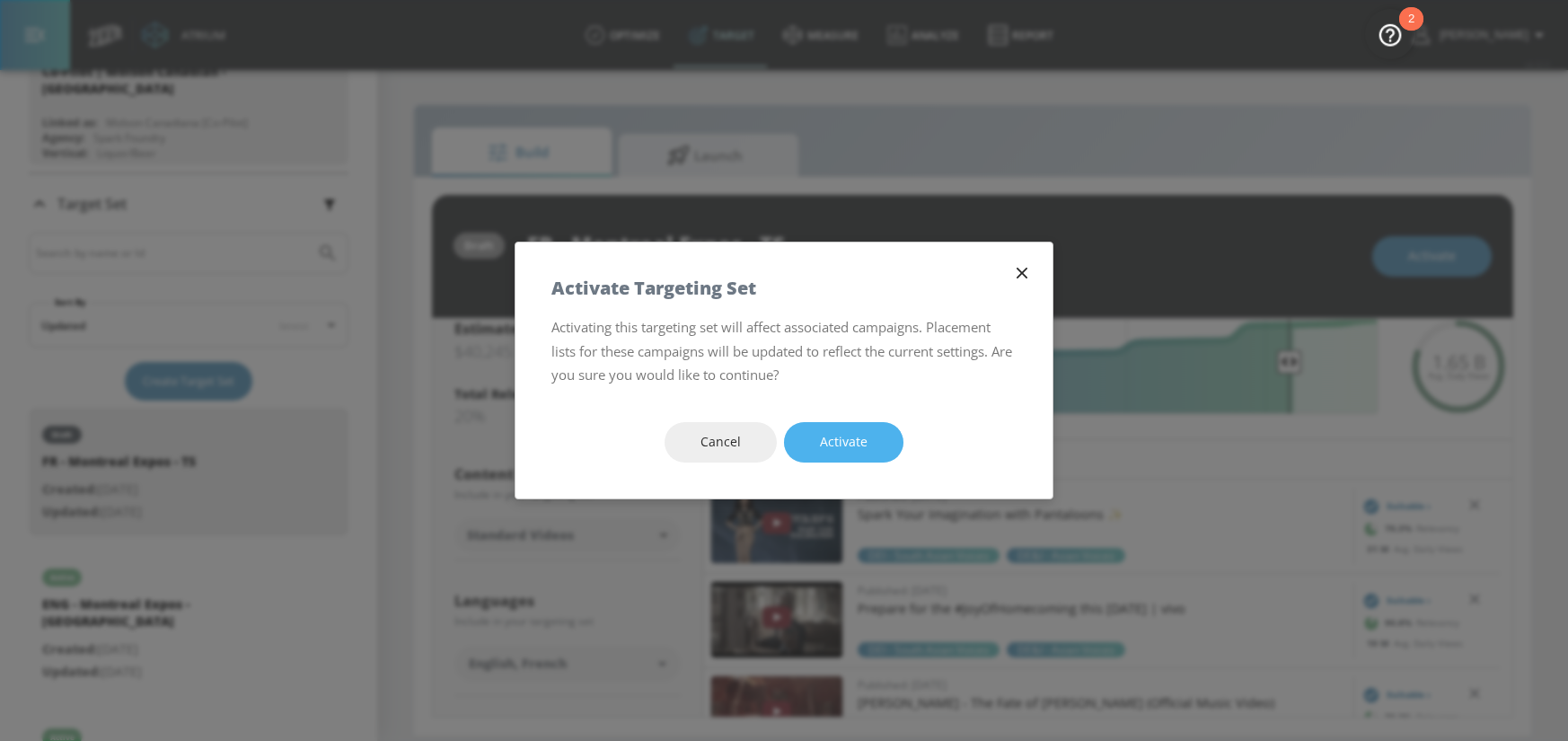
click at [846, 448] on span "Activate" at bounding box center [843, 443] width 48 height 23
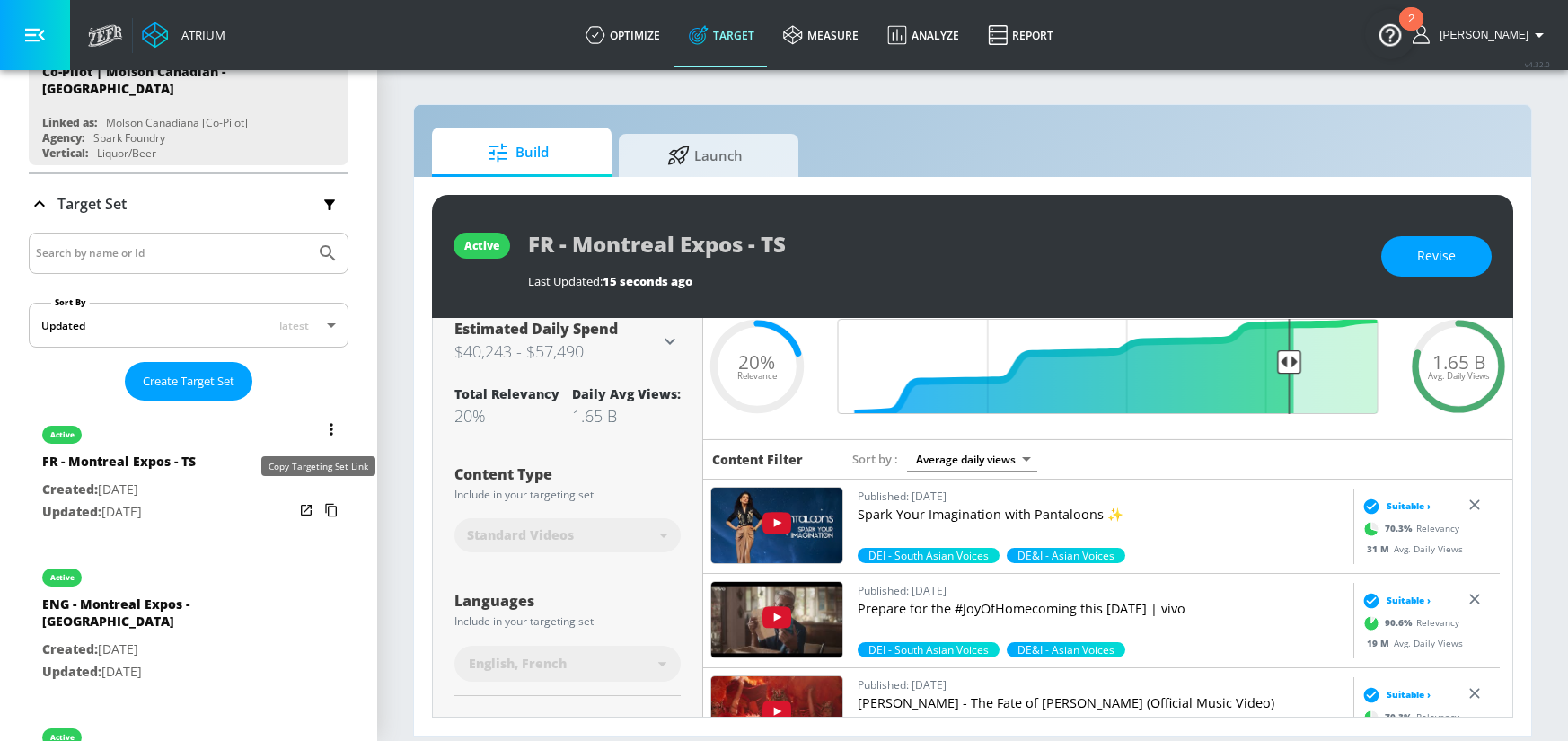
click at [318, 504] on icon "list of Target Set" at bounding box center [331, 510] width 29 height 29
click at [329, 422] on icon "list of Target Set" at bounding box center [331, 428] width 4 height 12
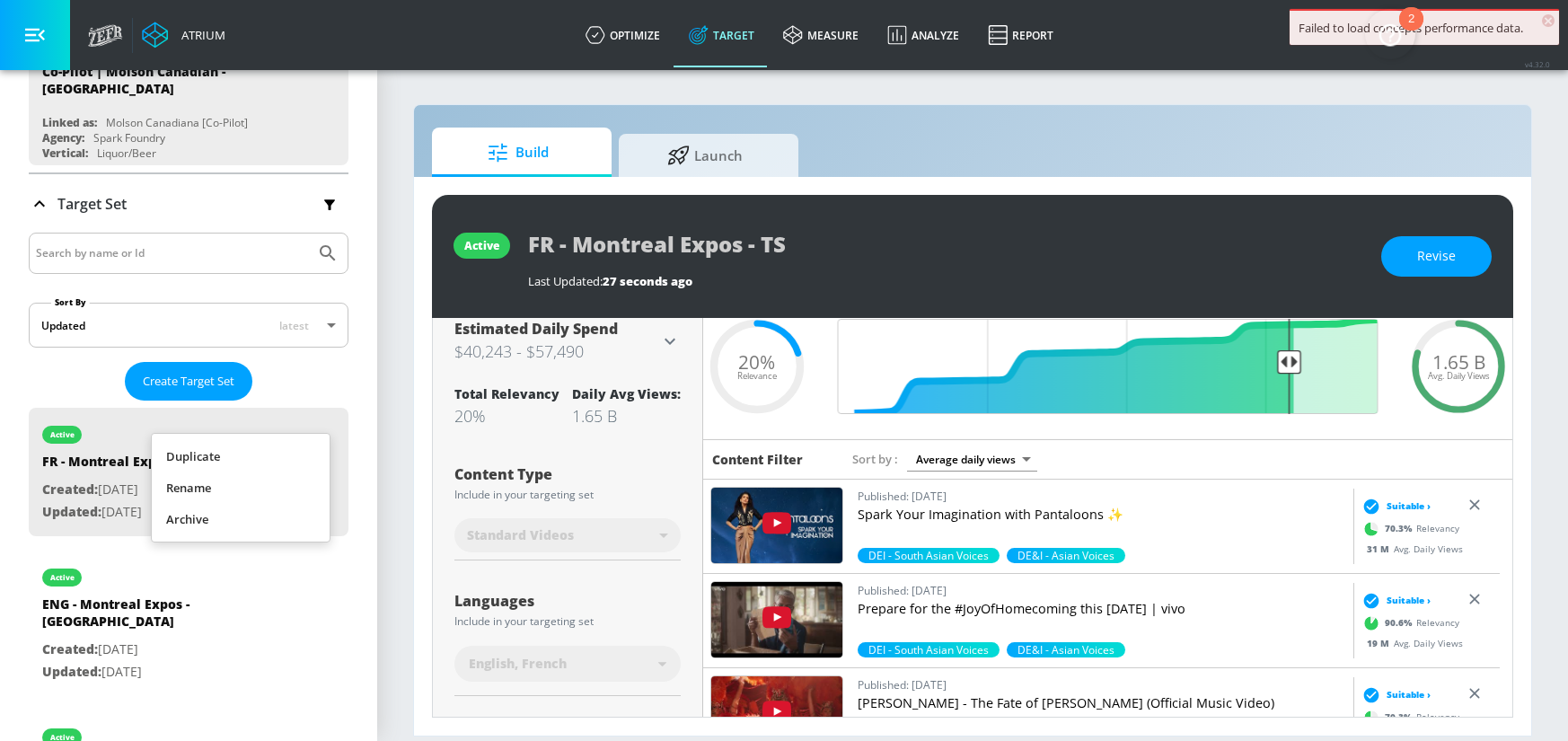
click at [271, 463] on li "Duplicate" at bounding box center [240, 456] width 177 height 31
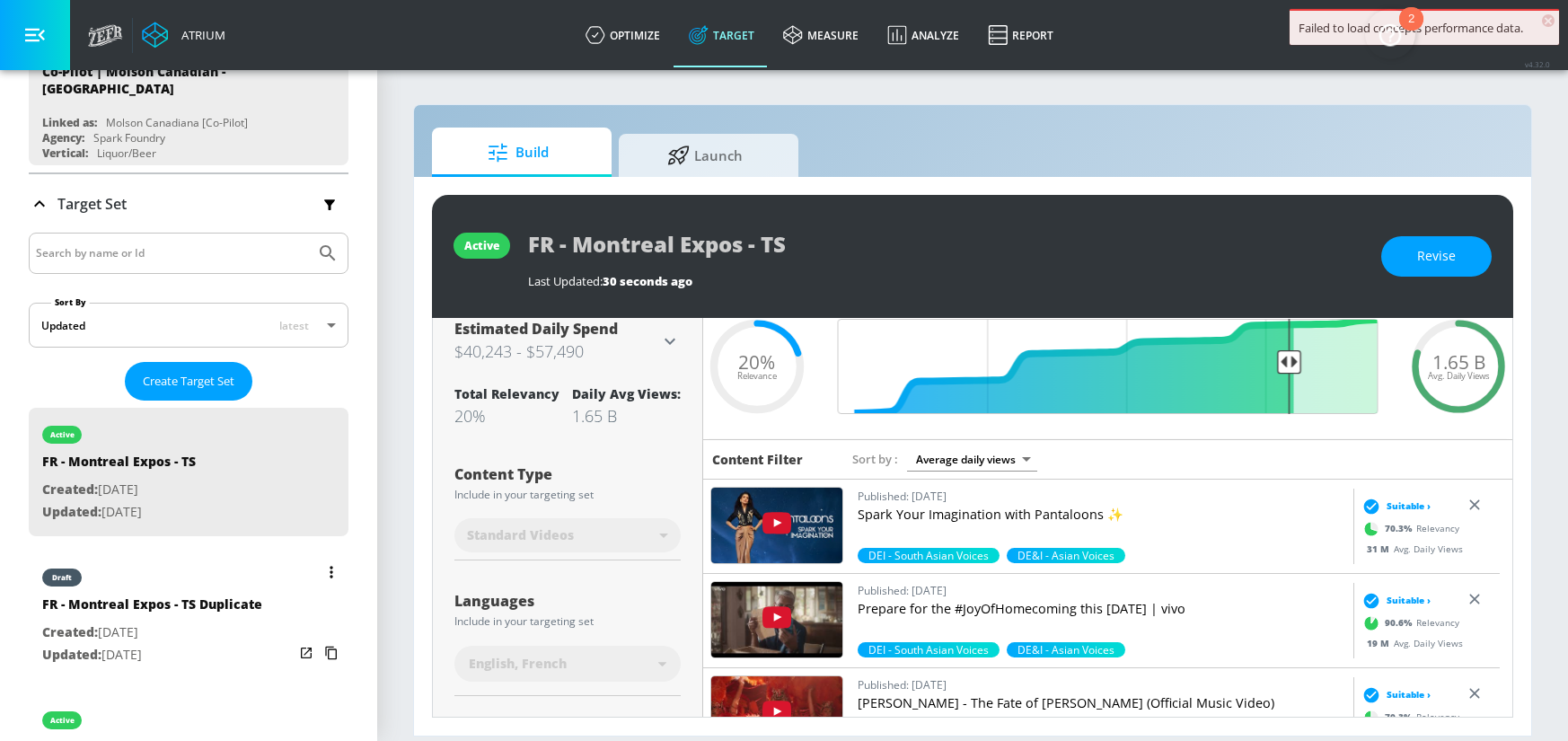
click at [152, 610] on div "FR - Montreal Expos - TS Duplicate" at bounding box center [152, 607] width 220 height 26
type input "FR - Montreal Expos - TS Duplicate"
type input "0.05"
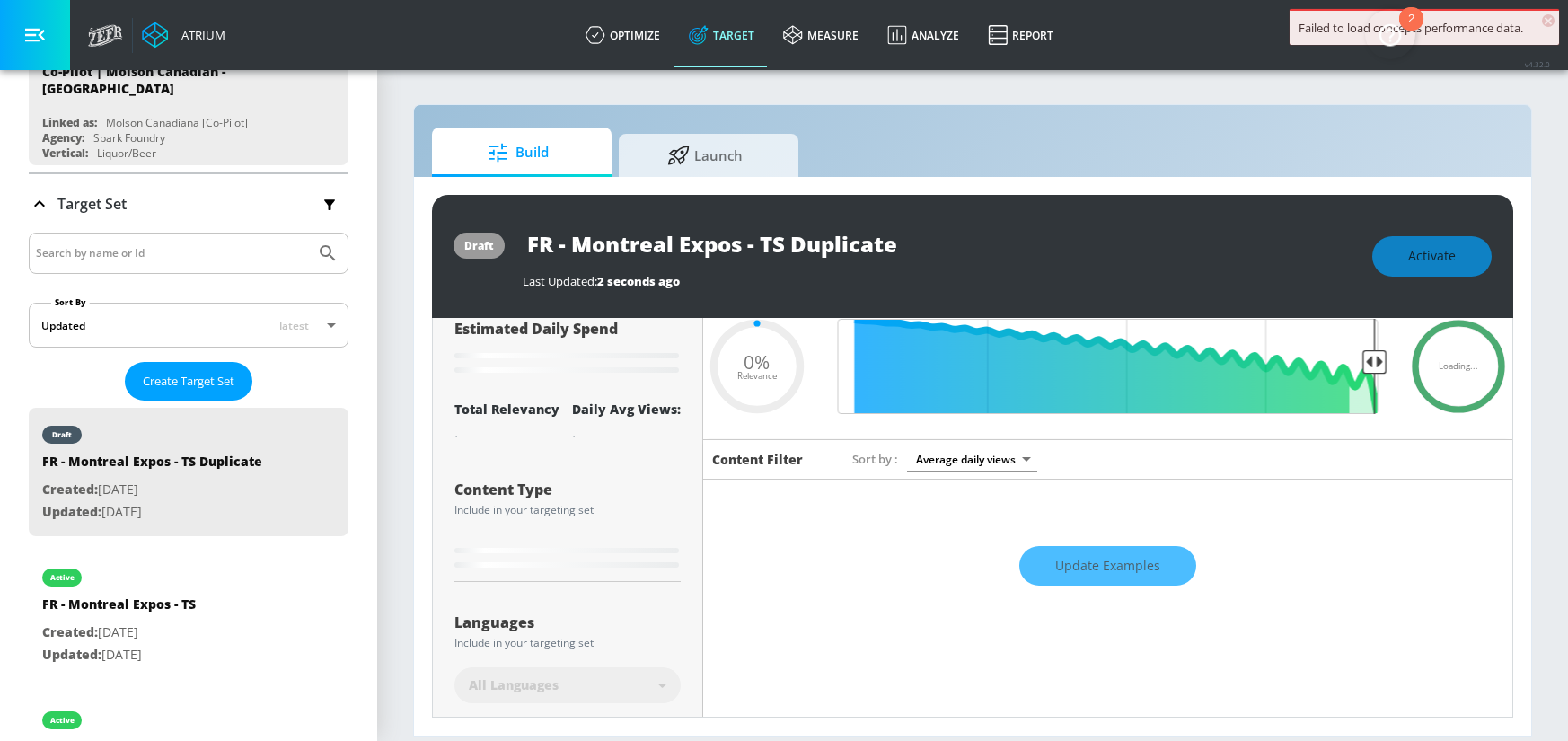
drag, startPoint x: 763, startPoint y: 241, endPoint x: 919, endPoint y: 238, distance: 156.0
click at [919, 238] on input "FR - Montreal Expos - TS Duplicate" at bounding box center [747, 243] width 449 height 40
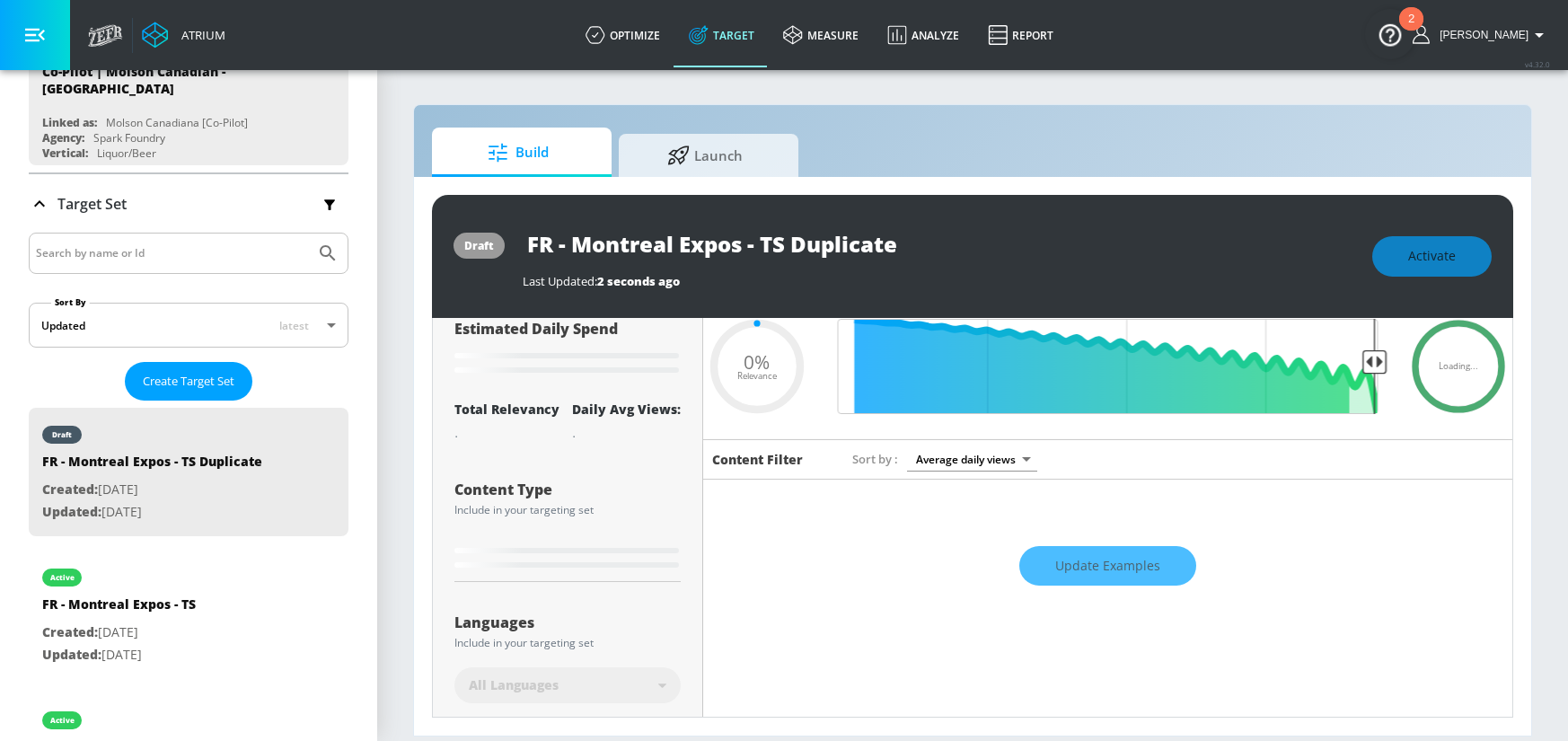
type input "FR - Montreal Expos - C"
type input "0.05"
type input "FR - [GEOGRAPHIC_DATA] Expos - [GEOGRAPHIC_DATA]"
type input "0.05"
drag, startPoint x: 823, startPoint y: 244, endPoint x: 378, endPoint y: 237, distance: 445.1
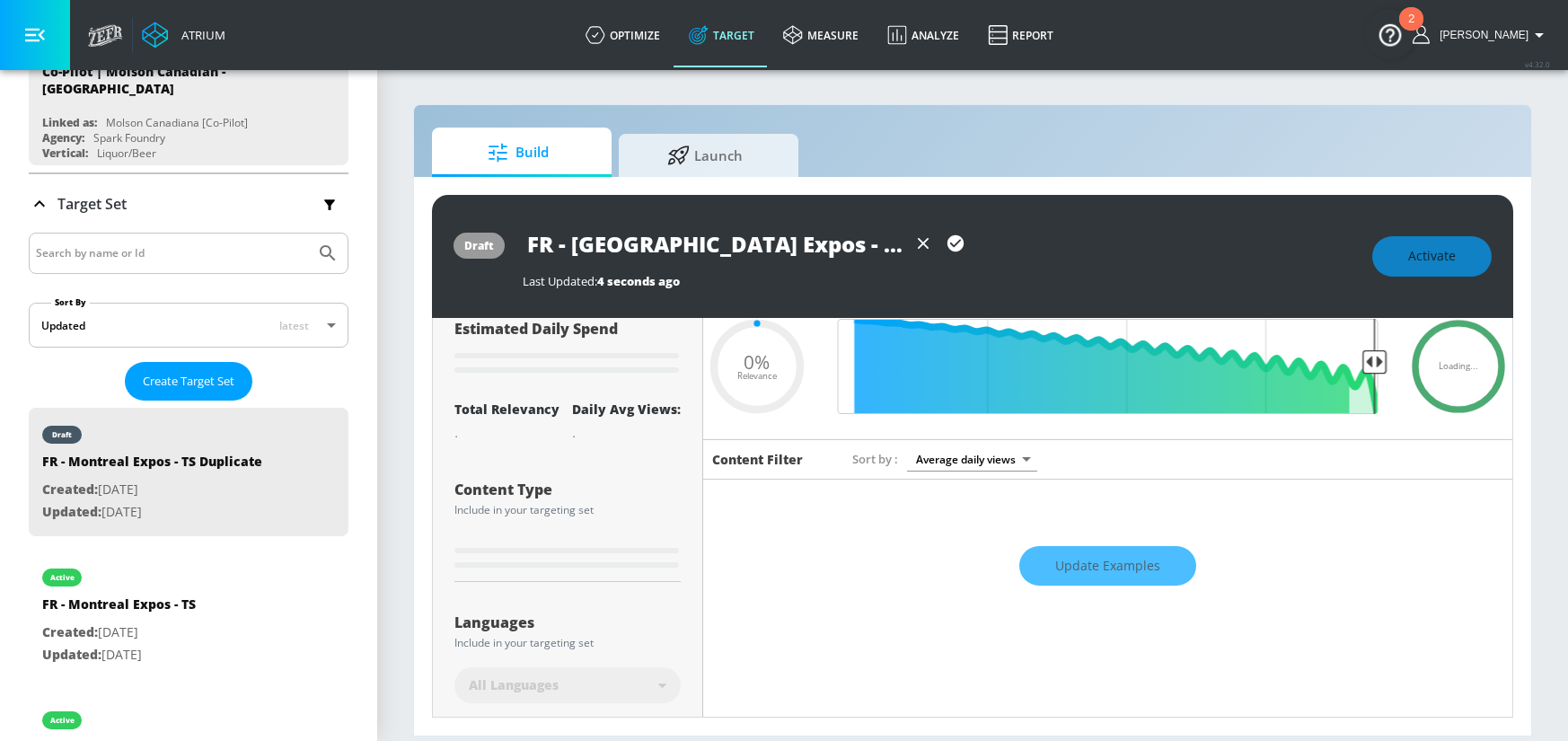
click at [378, 237] on section "Build Launch draft FR - Montreal Expos - CT Last Updated: 4 seconds ago Activat…" at bounding box center [972, 404] width 1190 height 672
type input "FR - [GEOGRAPHIC_DATA] Expos - [GEOGRAPHIC_DATA]"
click at [943, 247] on button "button" at bounding box center [956, 243] width 32 height 32
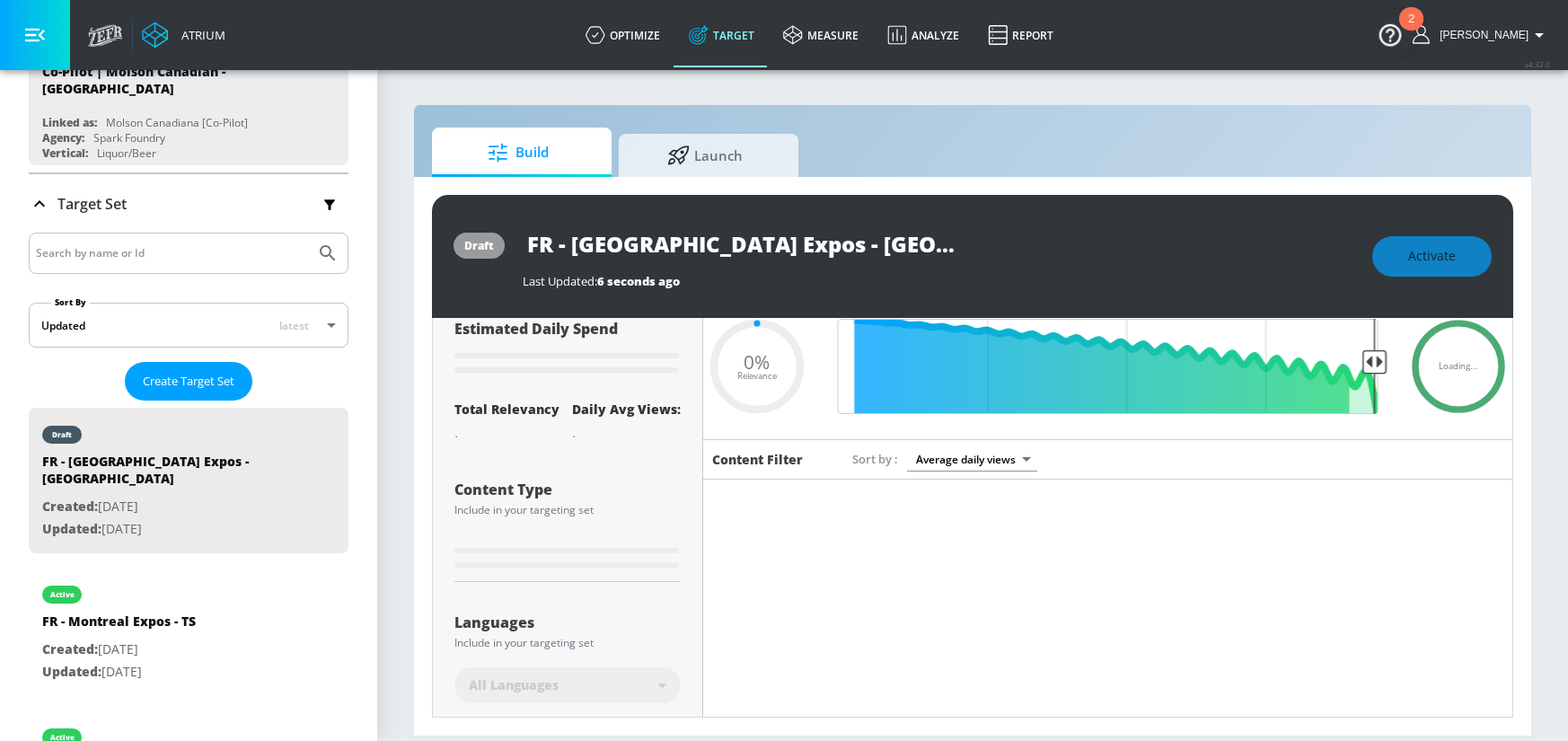
type input "0.05"
type input "FR - Montreal Expos - TS Duplicate"
type input "0.2"
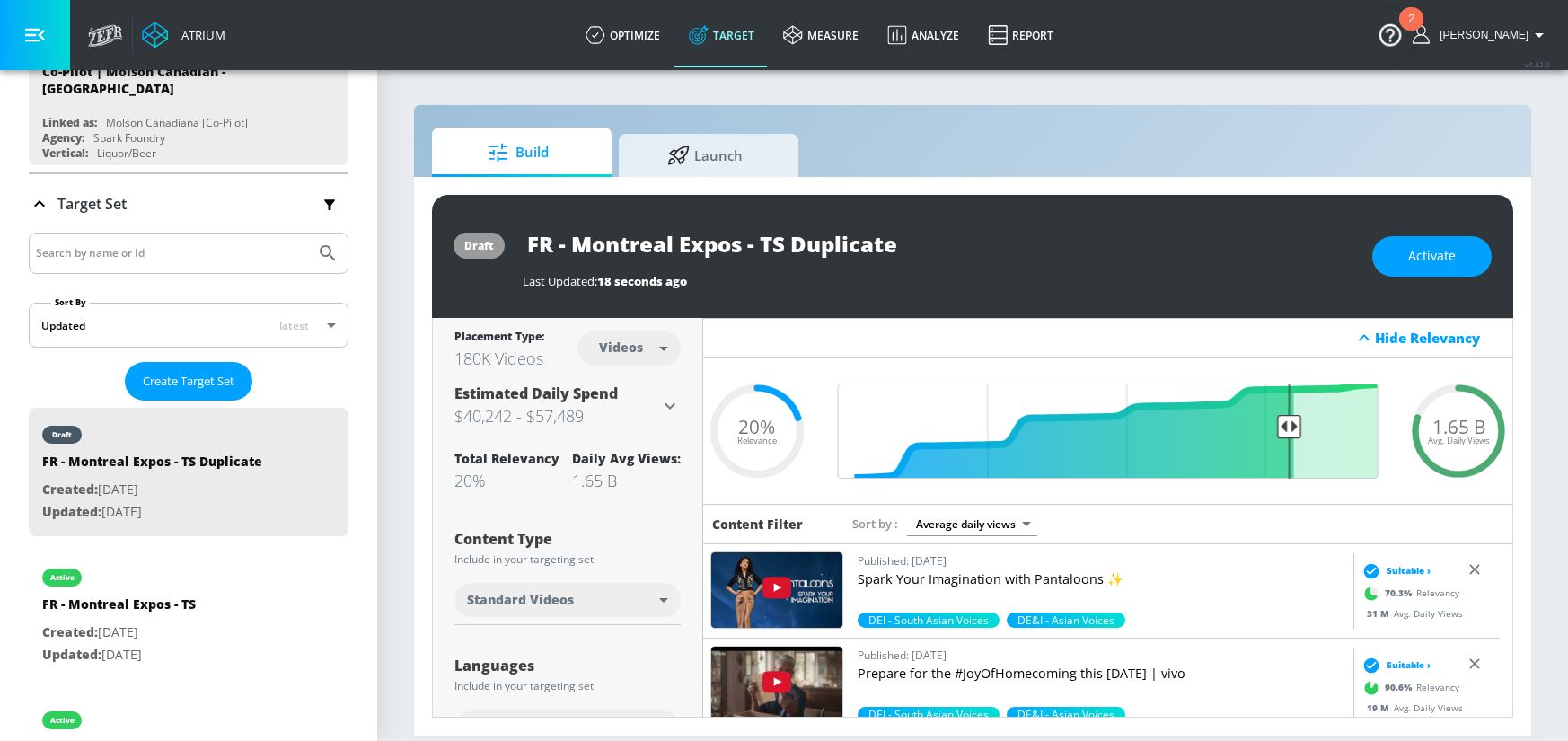
click at [667, 353] on body "Atrium optimize Target measure Analyze Report optimize Target measure Analyze R…" at bounding box center [784, 370] width 1568 height 741
click at [637, 379] on div "Channels" at bounding box center [629, 387] width 65 height 19
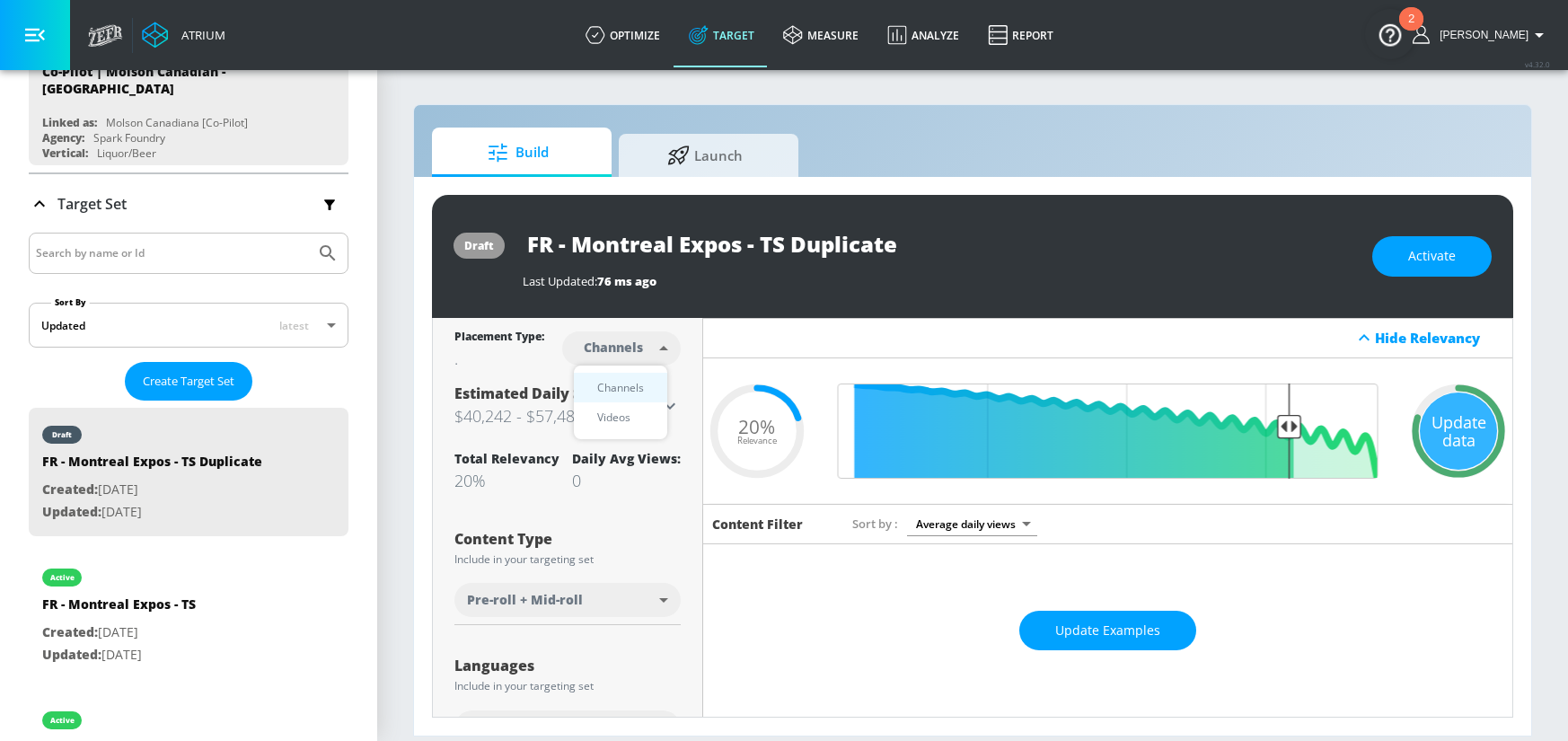
click at [656, 351] on body "Atrium optimize Target measure Analyze Report optimize Target measure Analyze R…" at bounding box center [784, 370] width 1568 height 741
click at [630, 418] on div "Videos" at bounding box center [614, 417] width 52 height 19
type input "videos"
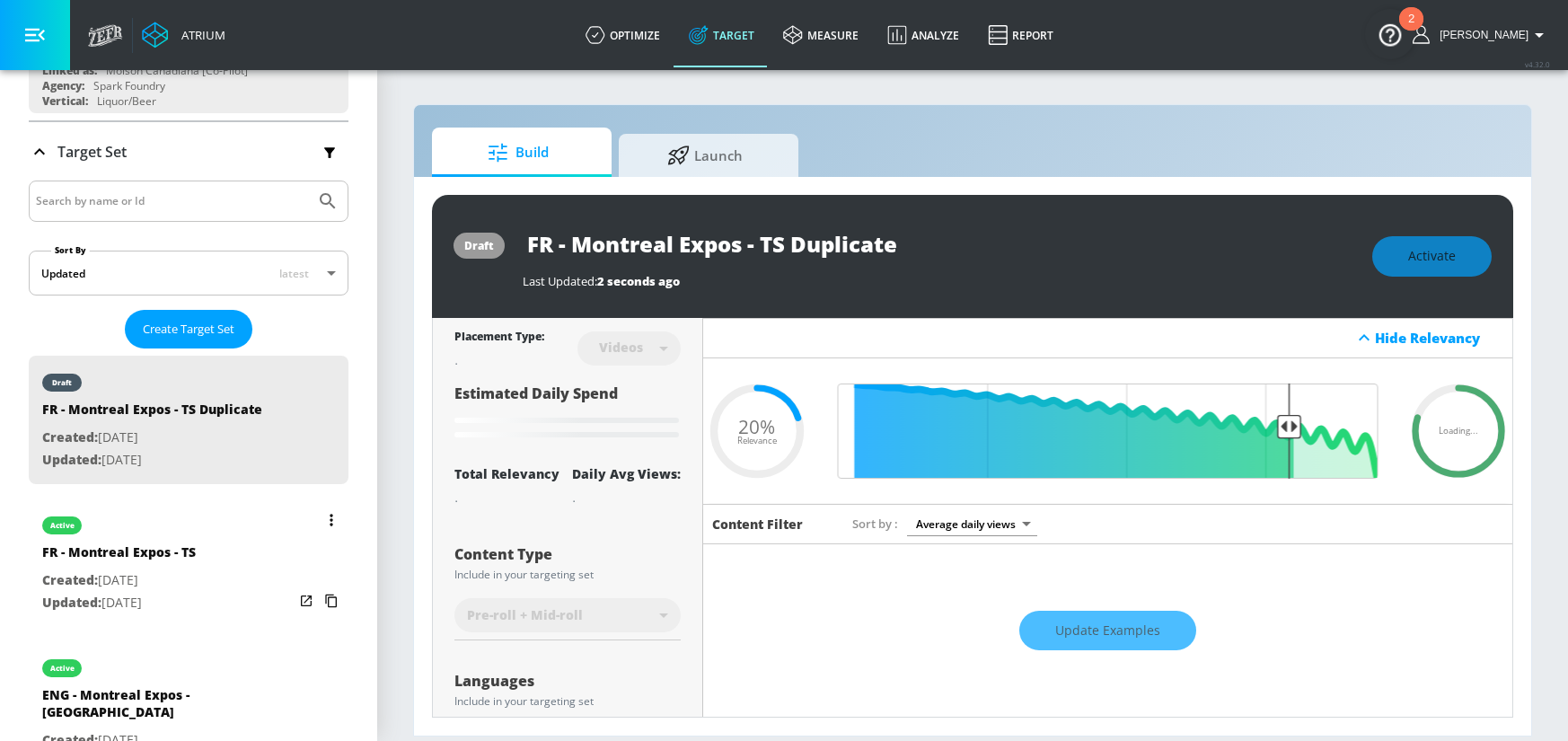
scroll to position [313, 0]
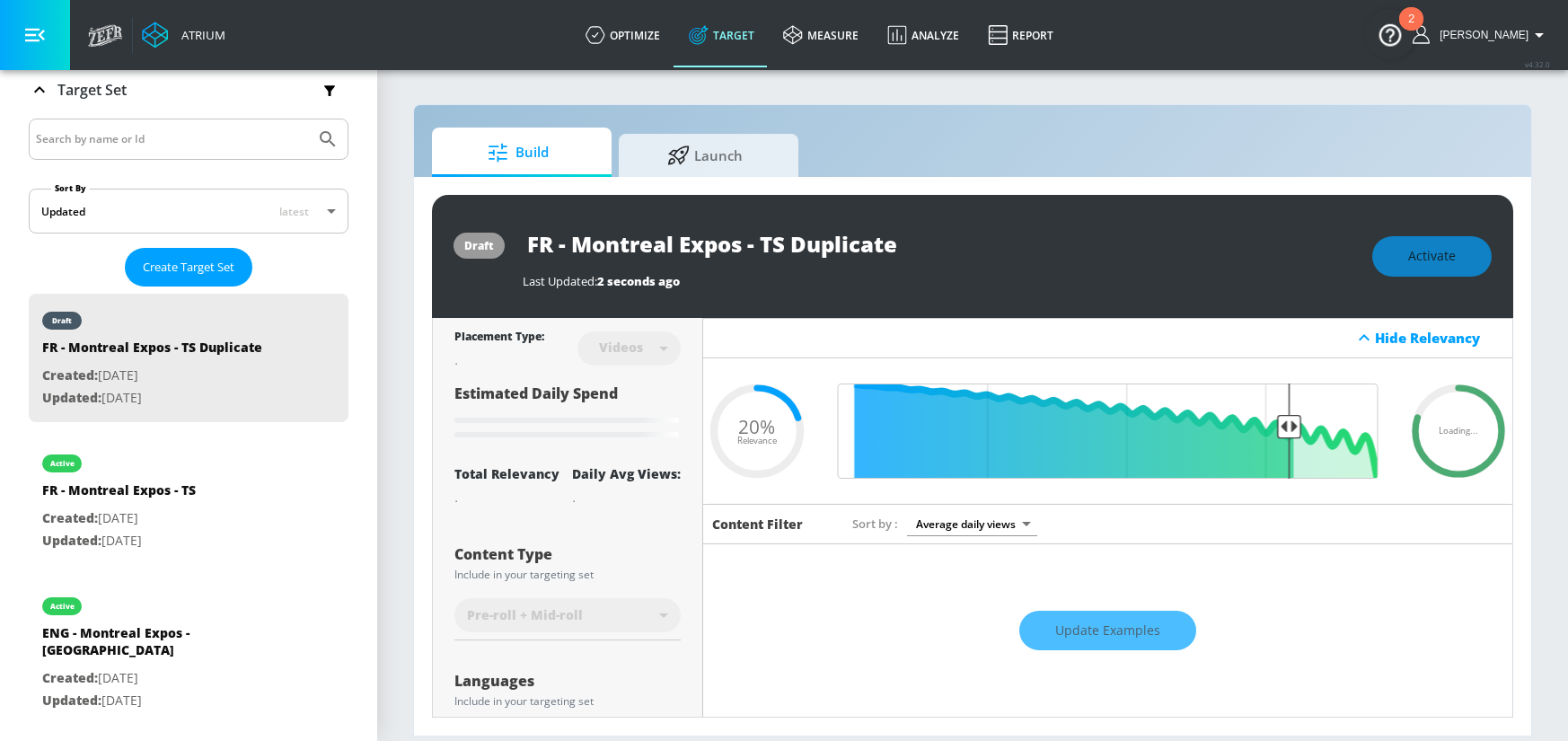
drag, startPoint x: 760, startPoint y: 240, endPoint x: 940, endPoint y: 242, distance: 180.0
click at [940, 242] on input "FR - Montreal Expos - TS Duplicate" at bounding box center [747, 243] width 449 height 40
click at [939, 232] on div at bounding box center [939, 243] width 65 height 32
click at [954, 238] on icon "button" at bounding box center [955, 243] width 16 height 16
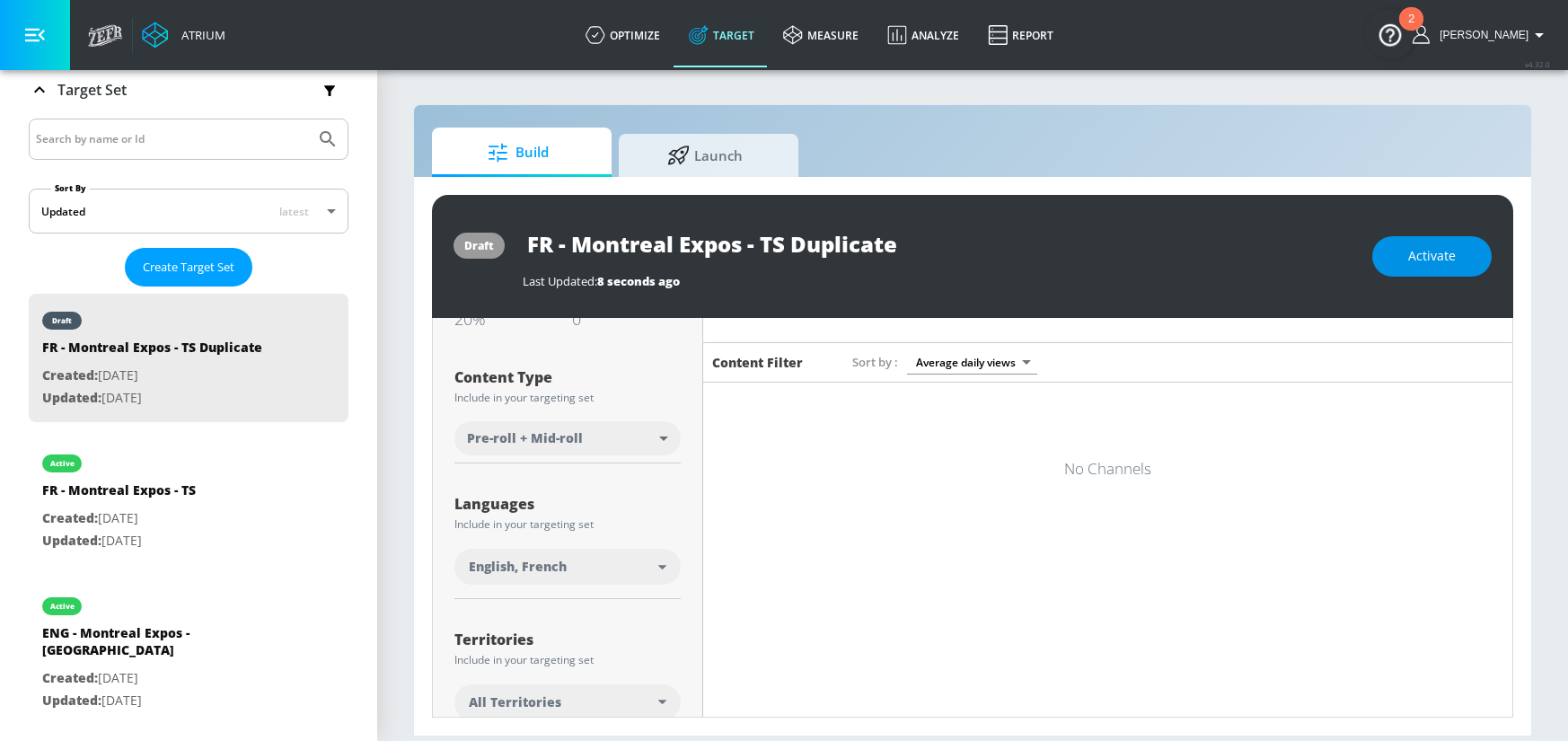
scroll to position [166, 0]
click at [1422, 245] on span "Activate" at bounding box center [1432, 257] width 48 height 23
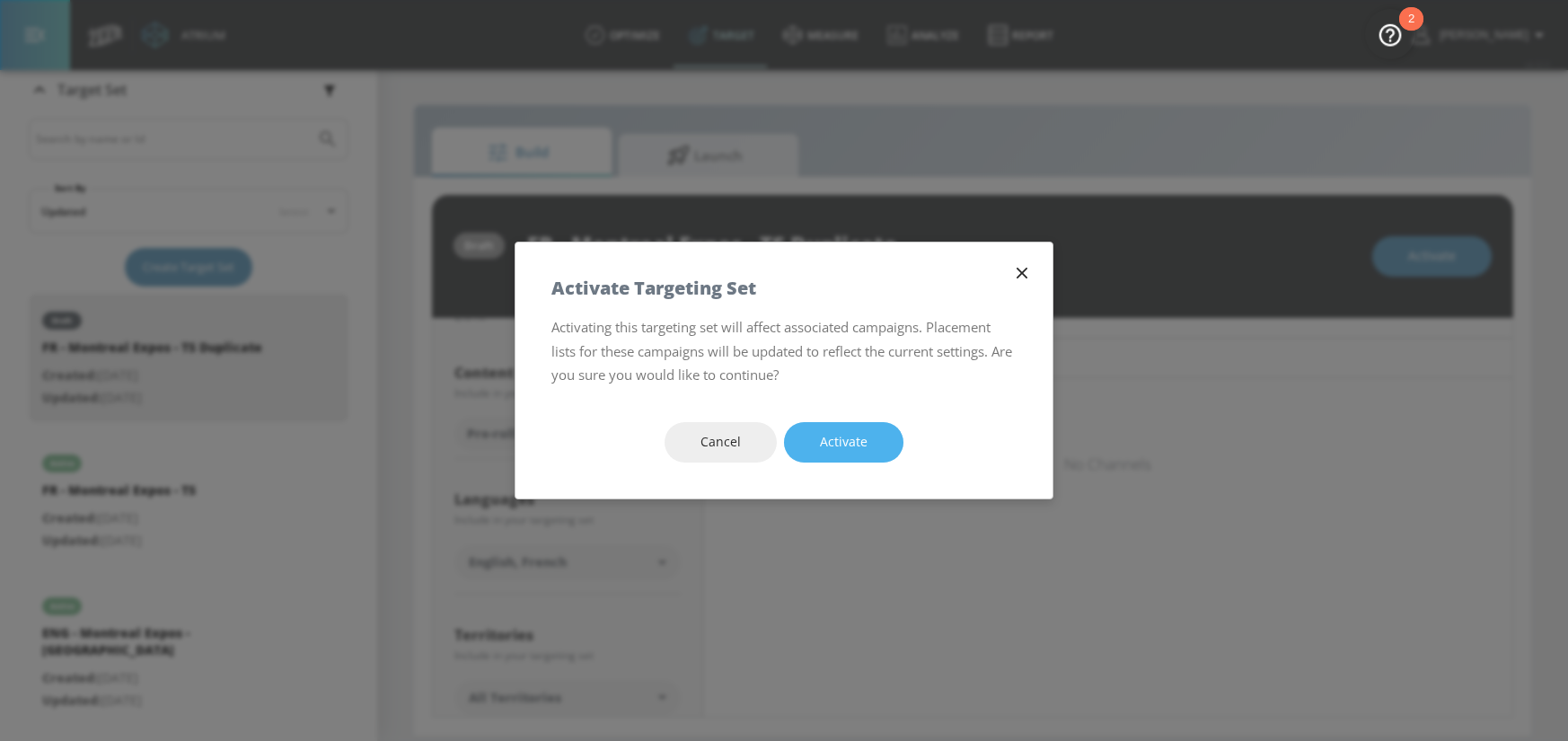
click at [824, 448] on span "Activate" at bounding box center [843, 443] width 48 height 23
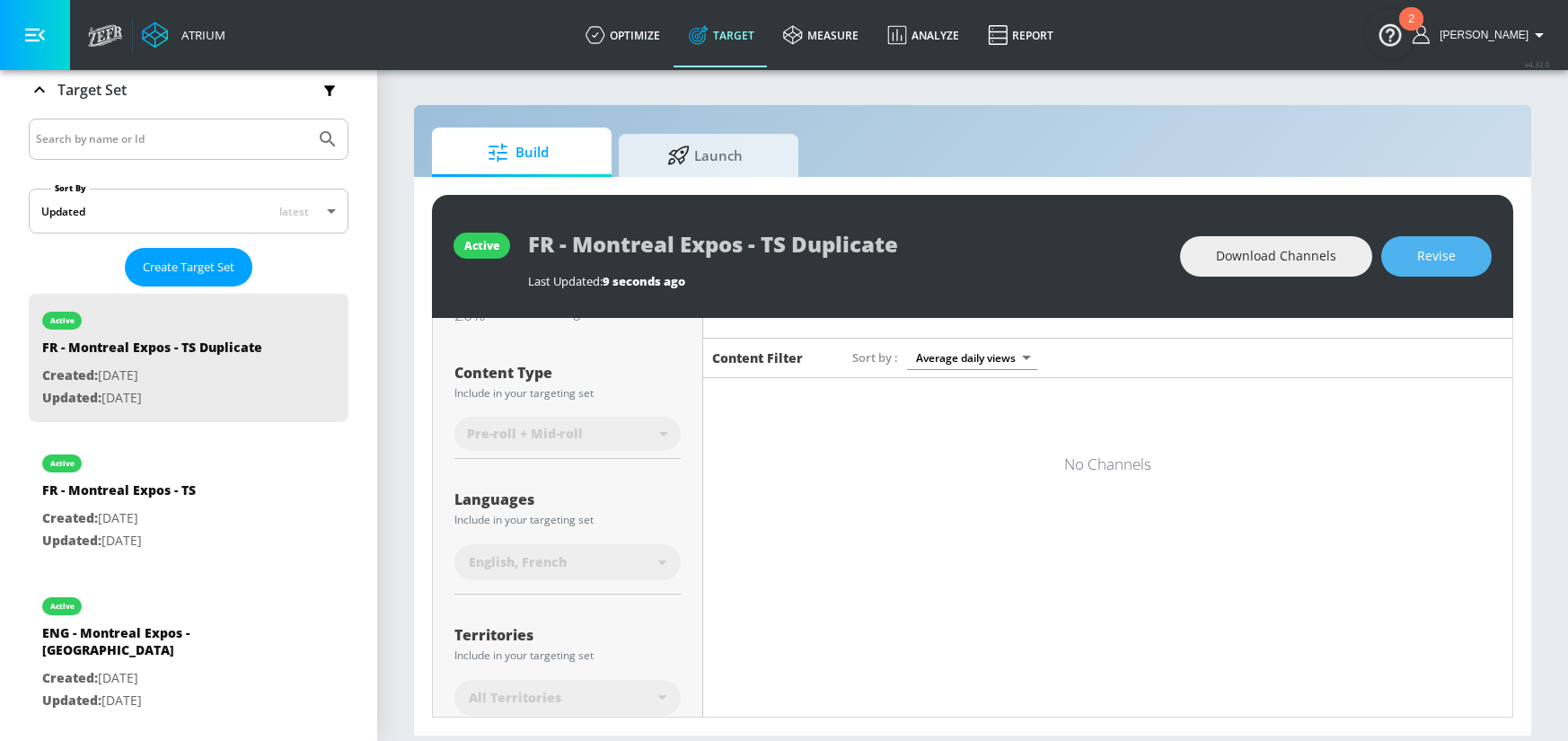
drag, startPoint x: 1433, startPoint y: 257, endPoint x: 969, endPoint y: 239, distance: 464.3
click at [1428, 257] on span "Revise" at bounding box center [1435, 257] width 38 height 23
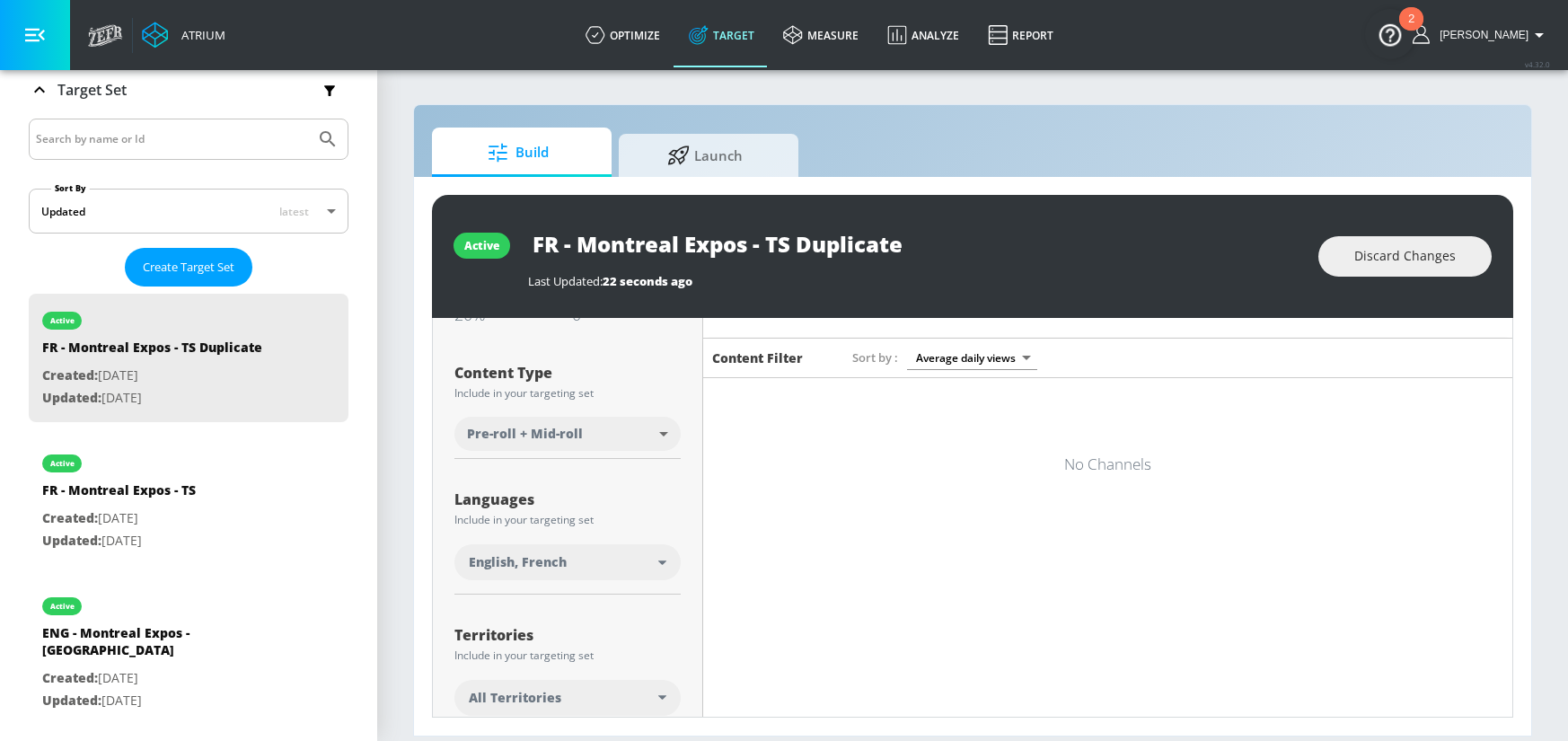
drag, startPoint x: 771, startPoint y: 236, endPoint x: 1065, endPoint y: 249, distance: 294.3
click at [1065, 249] on div "FR - Montreal Expos - TS Duplicate" at bounding box center [915, 243] width 773 height 40
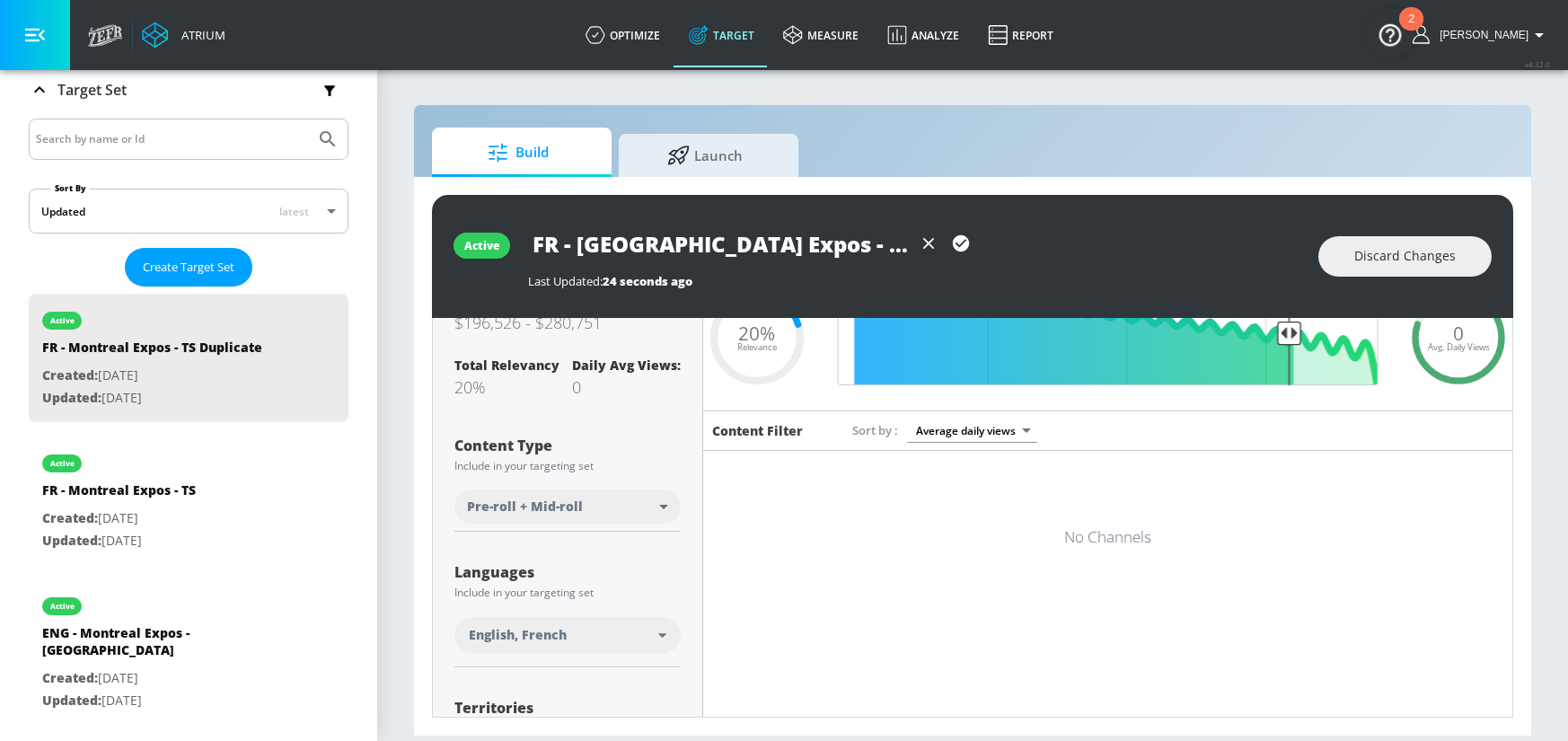
scroll to position [0, 0]
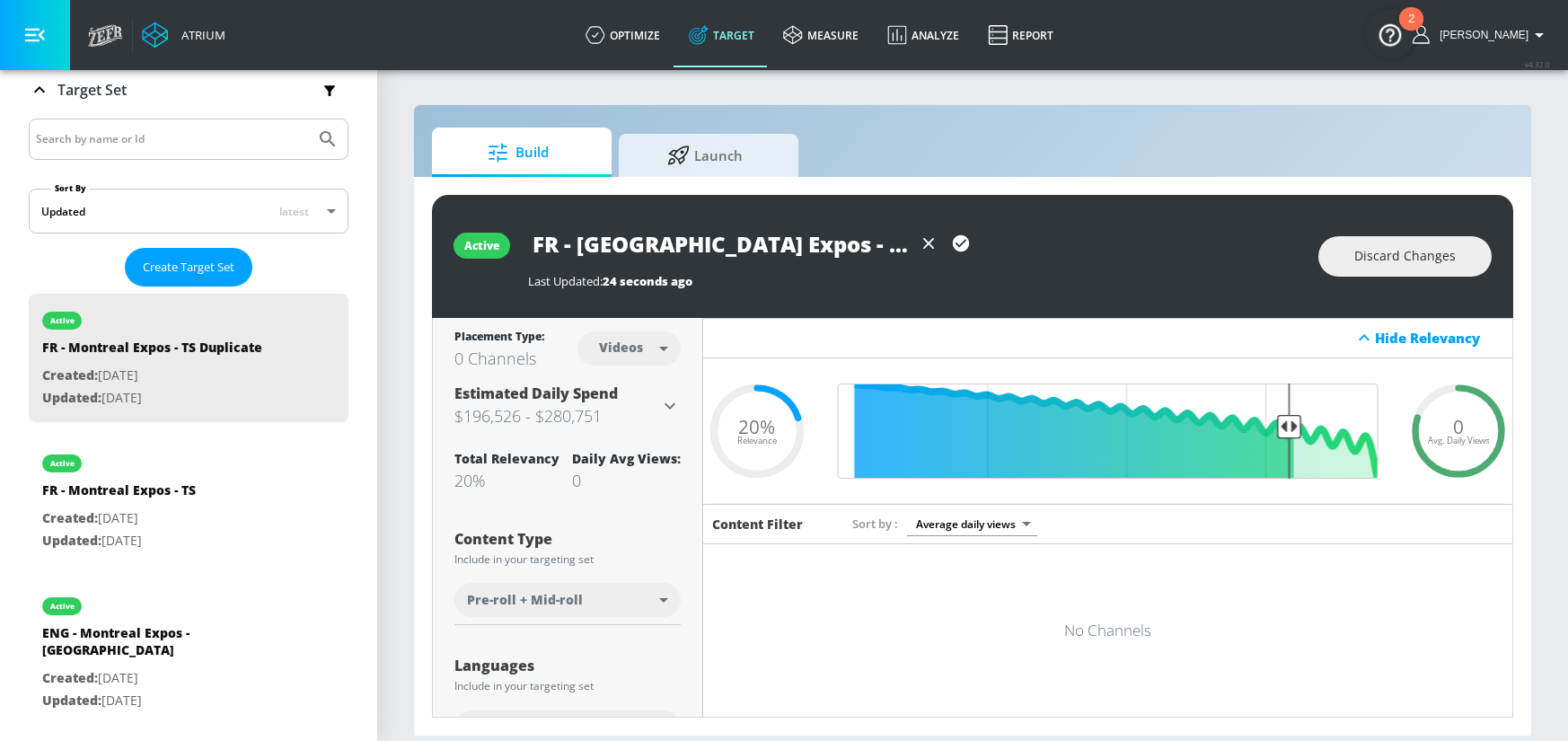
type input "FR - [GEOGRAPHIC_DATA] Expos - [GEOGRAPHIC_DATA]"
click at [636, 360] on body "Atrium optimize Target measure Analyze Report optimize Target measure Analyze R…" at bounding box center [784, 370] width 1568 height 741
click at [642, 400] on li "Channels" at bounding box center [629, 387] width 93 height 30
type input "channels"
click at [956, 253] on icon "button" at bounding box center [960, 243] width 20 height 20
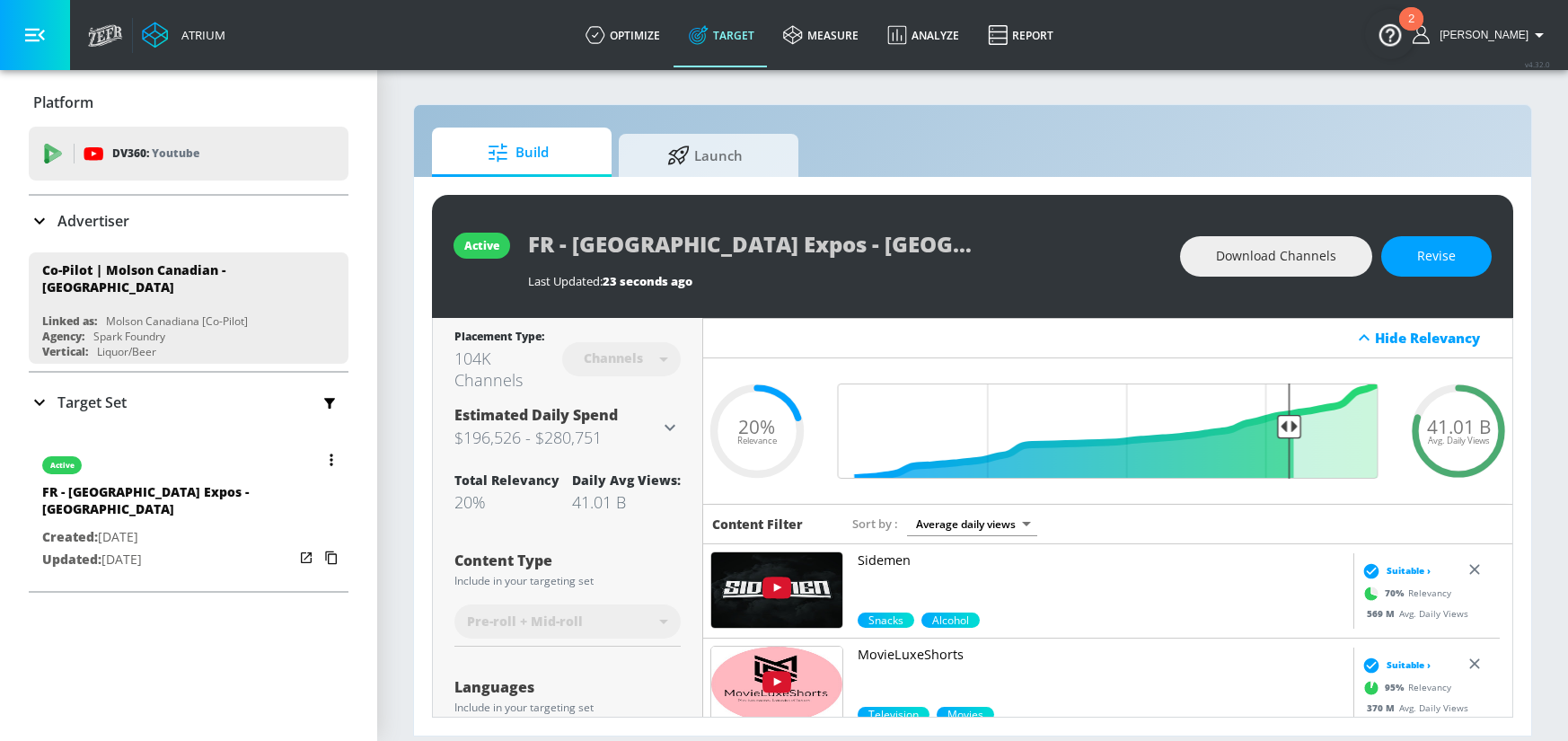
click at [325, 551] on icon "button" at bounding box center [331, 558] width 11 height 13
